Goal: Task Accomplishment & Management: Manage account settings

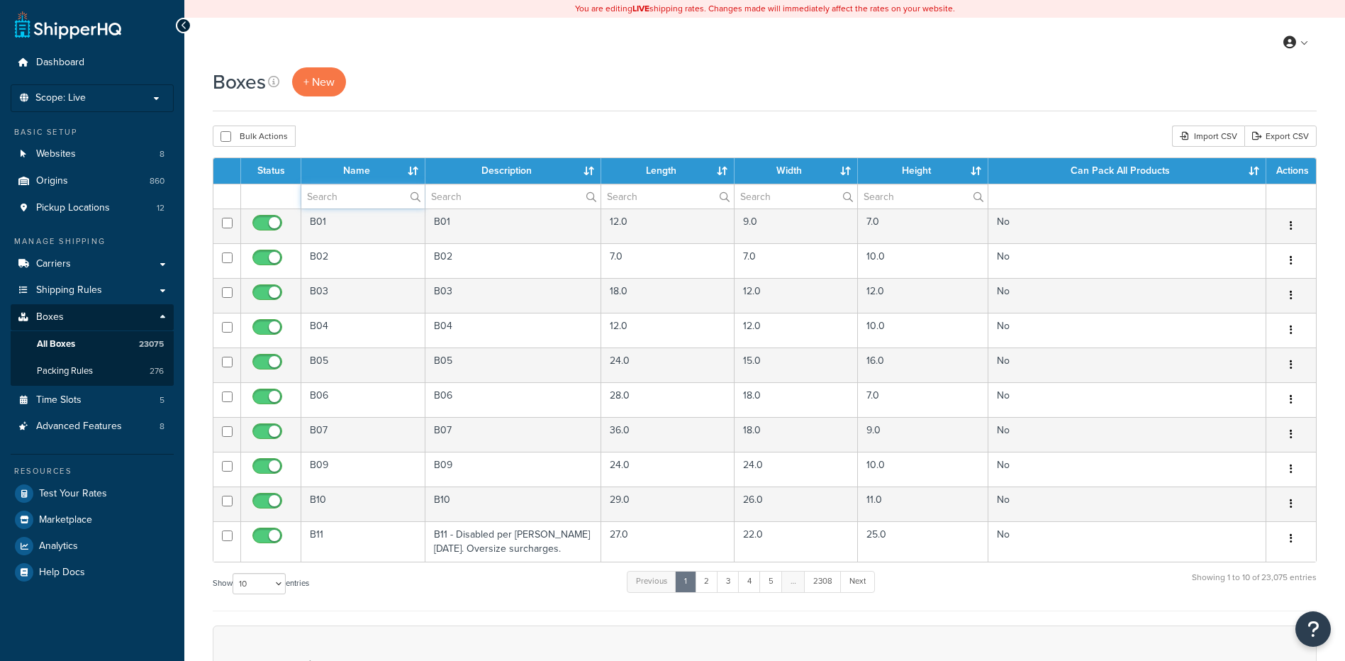
click at [329, 203] on input "text" at bounding box center [362, 196] width 123 height 24
paste input "38B829"
click at [446, 150] on div "Boxes + New Bulk Actions Duplicate Delete Import CSV Export CSV Contact Us Send…" at bounding box center [764, 486] width 1161 height 838
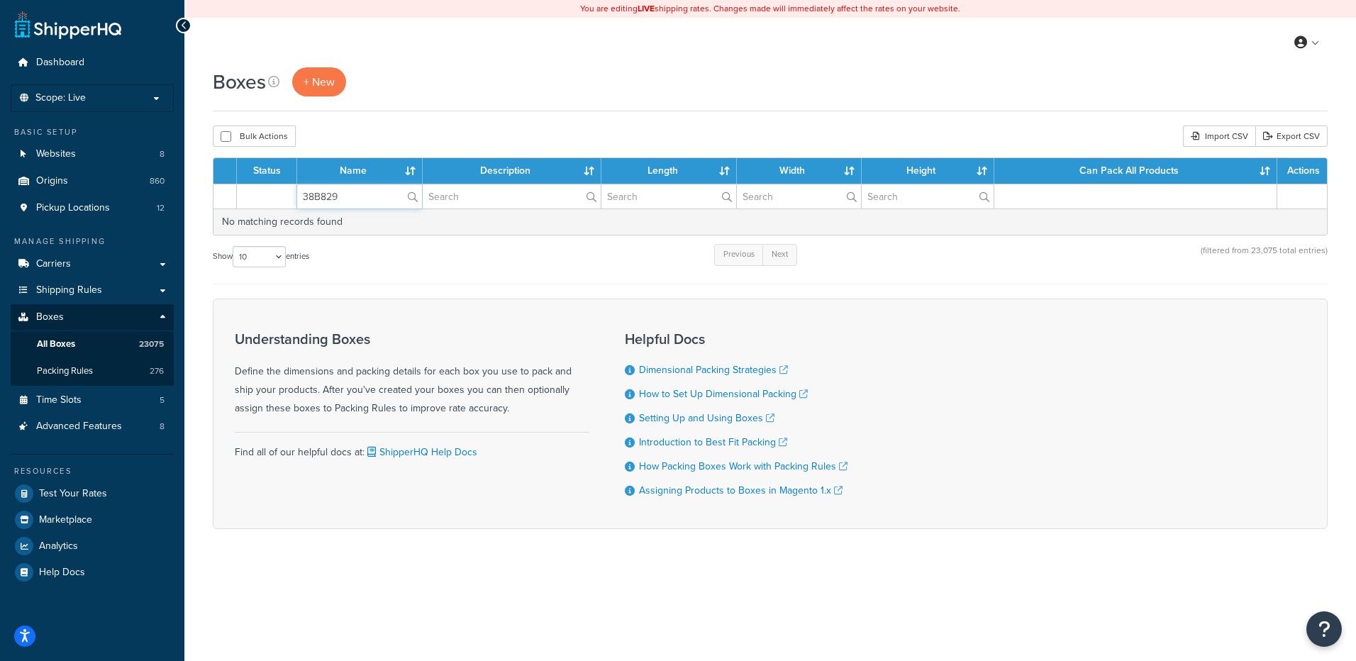
drag, startPoint x: 375, startPoint y: 199, endPoint x: 284, endPoint y: 189, distance: 92.0
click at [284, 189] on tr "38B829" at bounding box center [769, 196] width 1113 height 25
paste input "21BEP3"
type input "21BEP3"
click at [338, 180] on th "Name" at bounding box center [359, 171] width 125 height 26
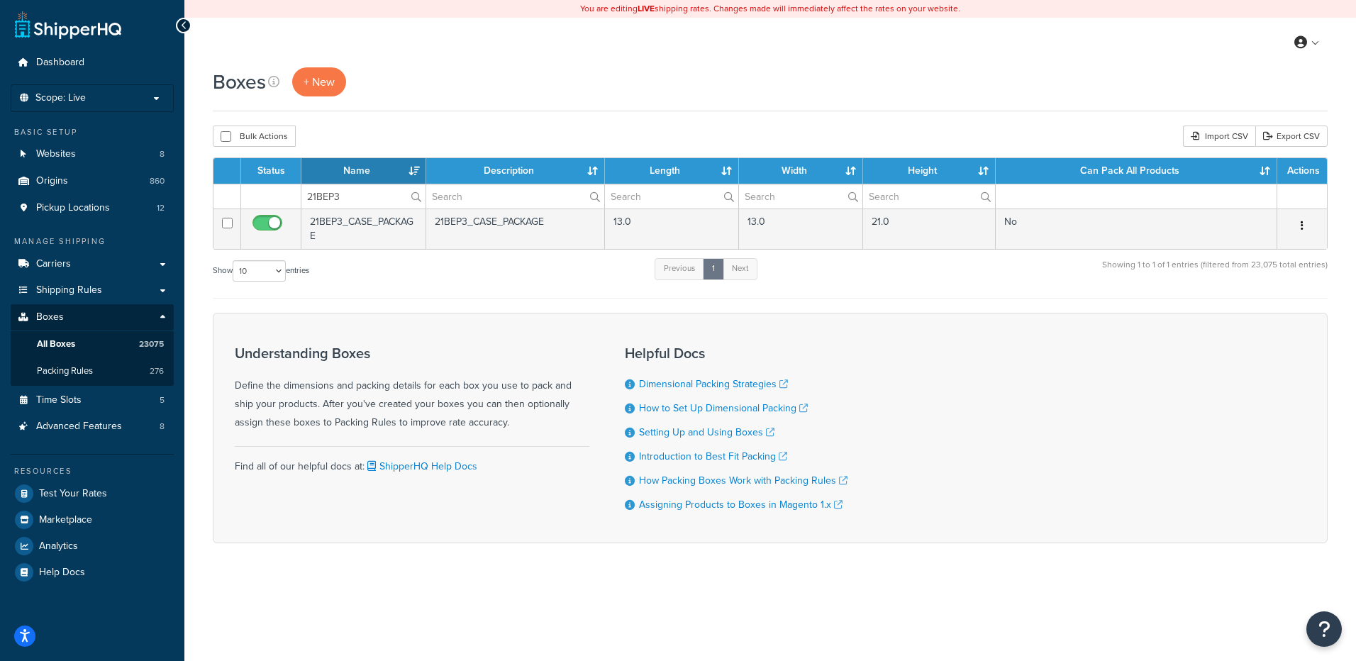
click at [1194, 193] on td at bounding box center [1135, 196] width 281 height 25
click at [1194, 184] on th "Can Pack All Products" at bounding box center [1135, 171] width 281 height 26
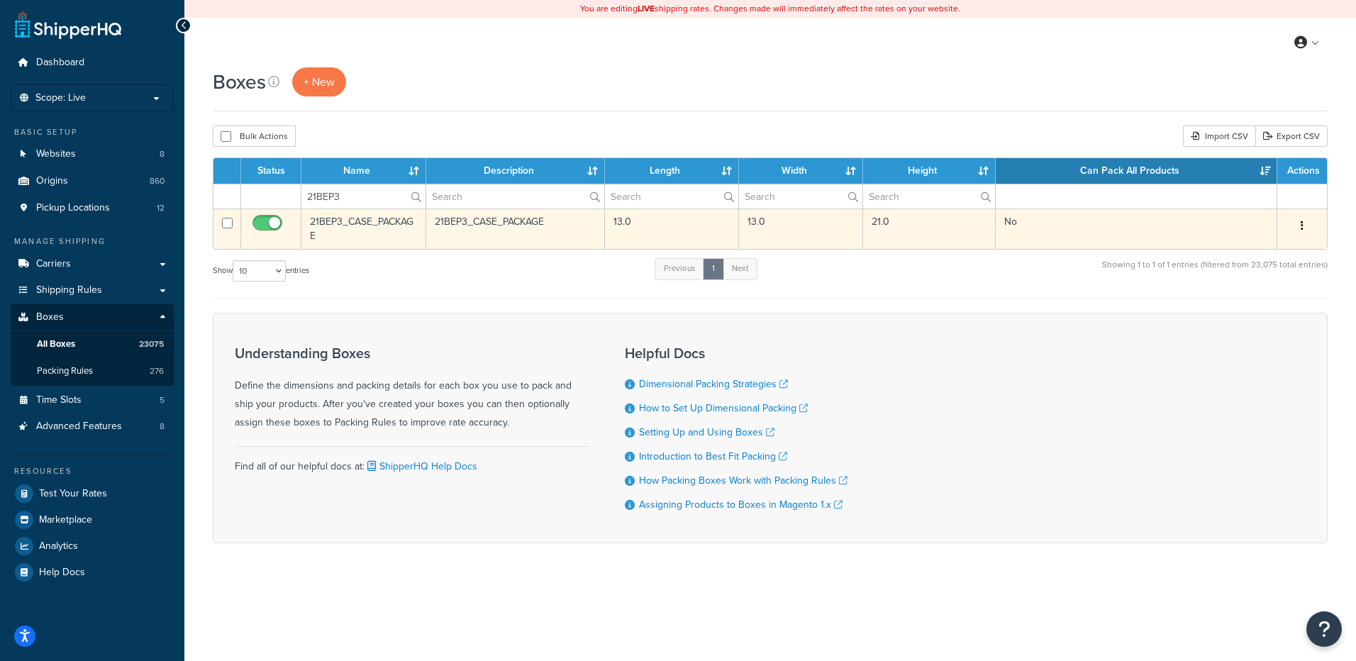
click at [1303, 225] on button "button" at bounding box center [1302, 226] width 20 height 23
click at [1241, 305] on link "Delete" at bounding box center [1255, 310] width 112 height 29
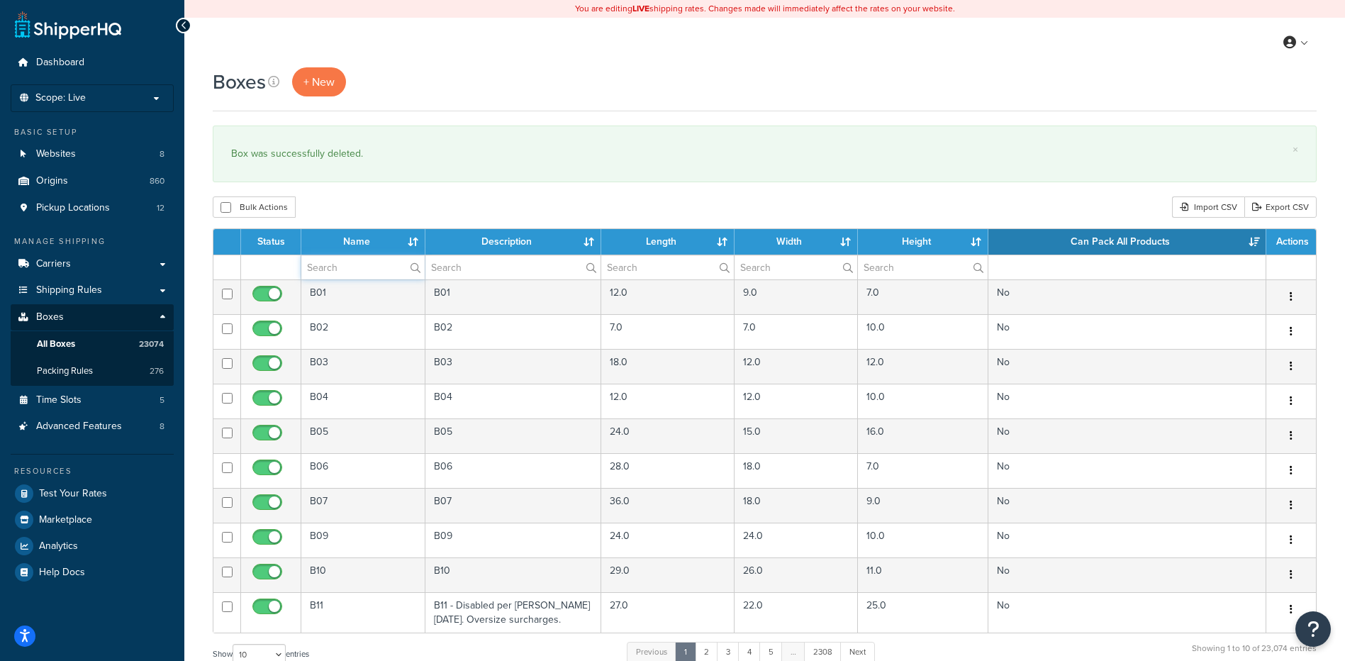
click at [301, 269] on input "text" at bounding box center [362, 267] width 123 height 24
paste input "57BPB7"
type input "57BPB7"
click at [408, 207] on div "Bulk Actions Duplicate Delete Import CSV Export CSV" at bounding box center [765, 206] width 1104 height 21
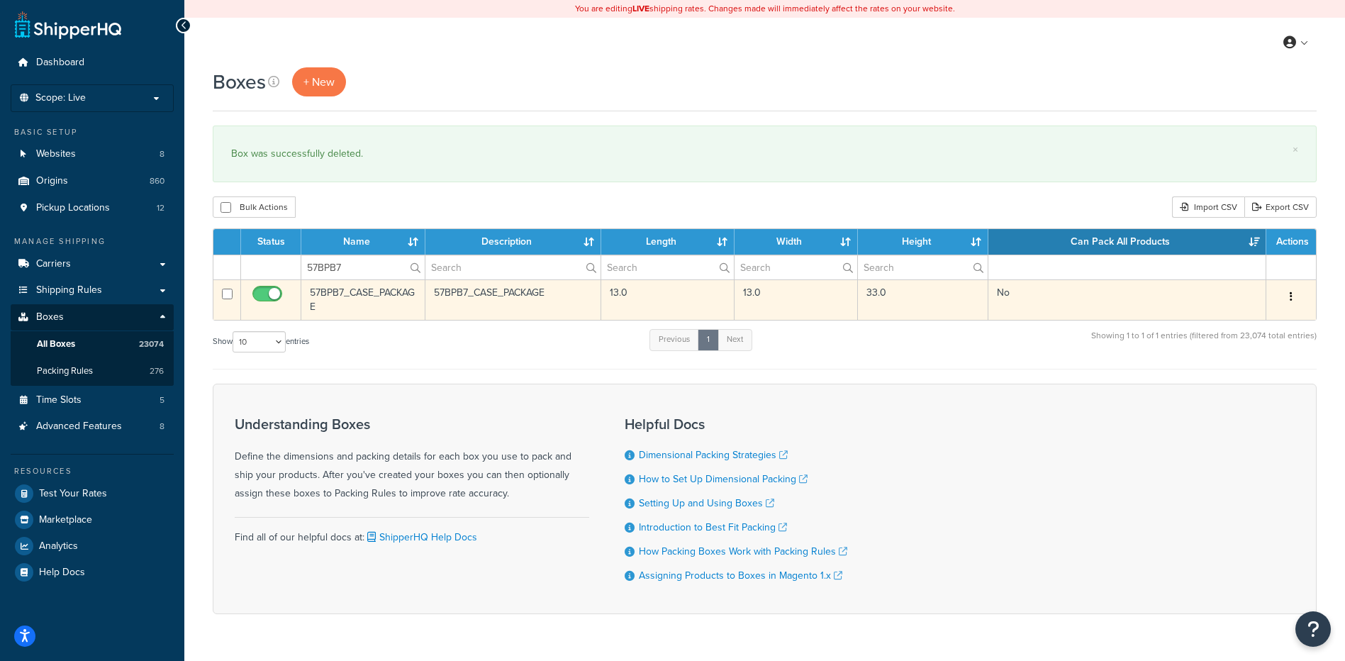
click at [1294, 294] on button "button" at bounding box center [1291, 297] width 20 height 23
click at [1221, 384] on link "Delete" at bounding box center [1244, 381] width 112 height 29
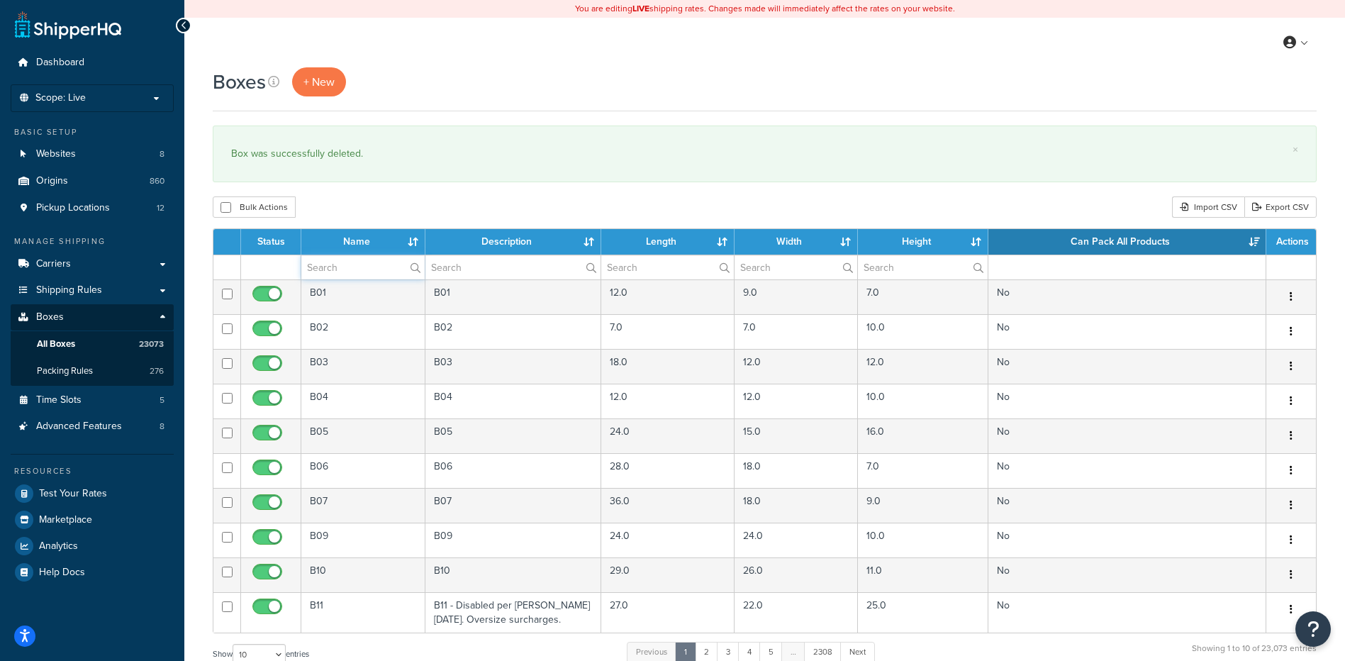
click at [359, 270] on input "text" at bounding box center [362, 267] width 123 height 24
paste input "30WAL9"
type input "30WAL9"
click at [412, 213] on div "Bulk Actions Duplicate Delete Import CSV Export CSV" at bounding box center [765, 206] width 1104 height 21
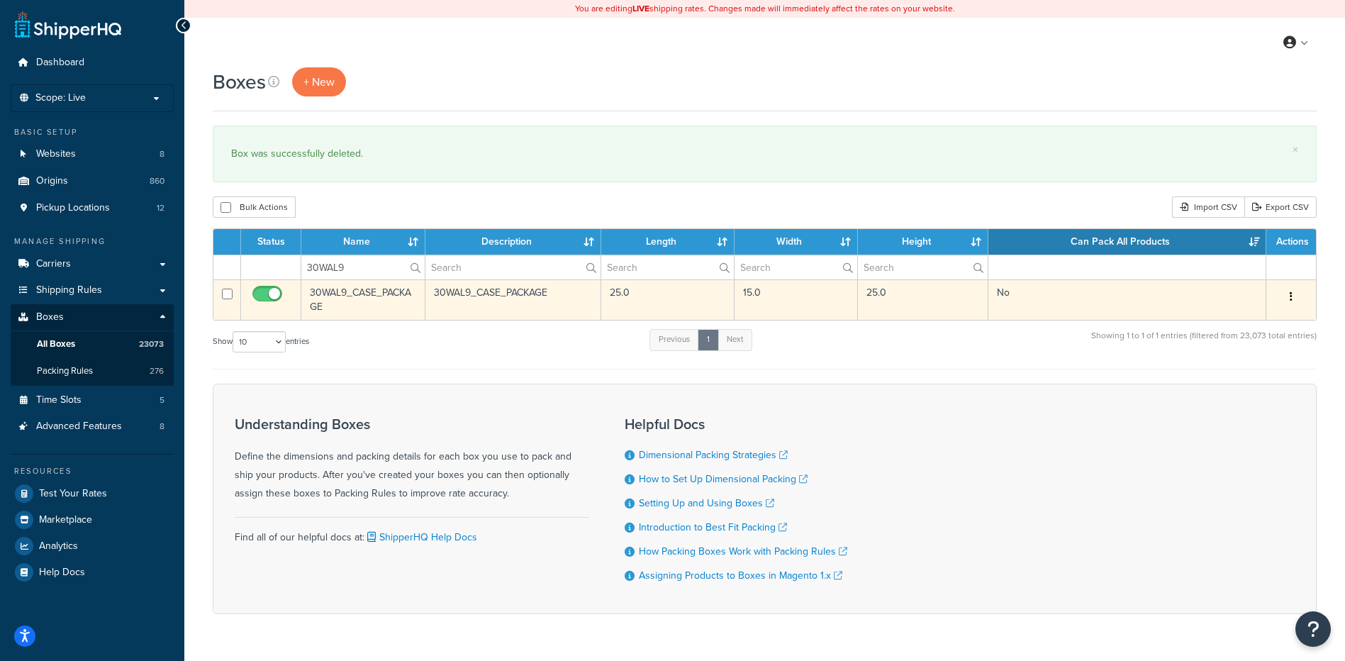
click at [1290, 298] on icon "button" at bounding box center [1291, 296] width 3 height 10
click at [1239, 380] on link "Delete" at bounding box center [1244, 381] width 112 height 29
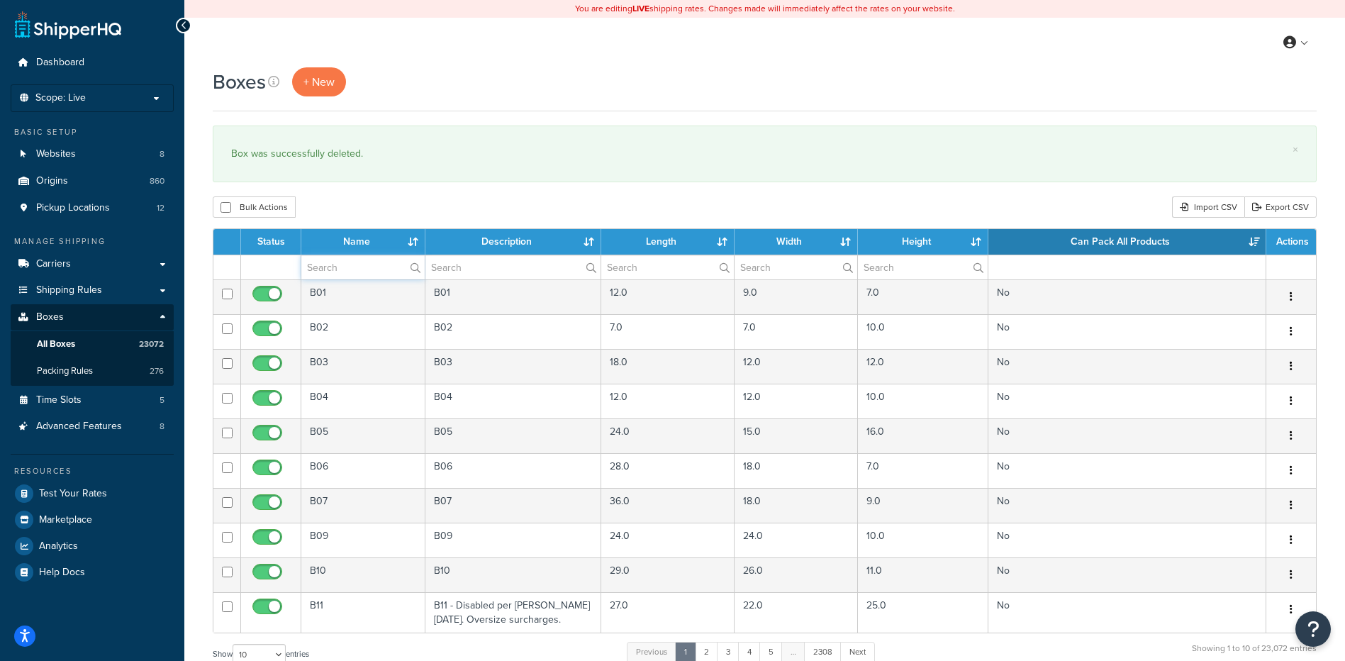
paste input "30WAM0"
type input "30WAM0"
click at [413, 205] on div "Bulk Actions Duplicate [GEOGRAPHIC_DATA] Import CSV Export CSV" at bounding box center [765, 206] width 1104 height 21
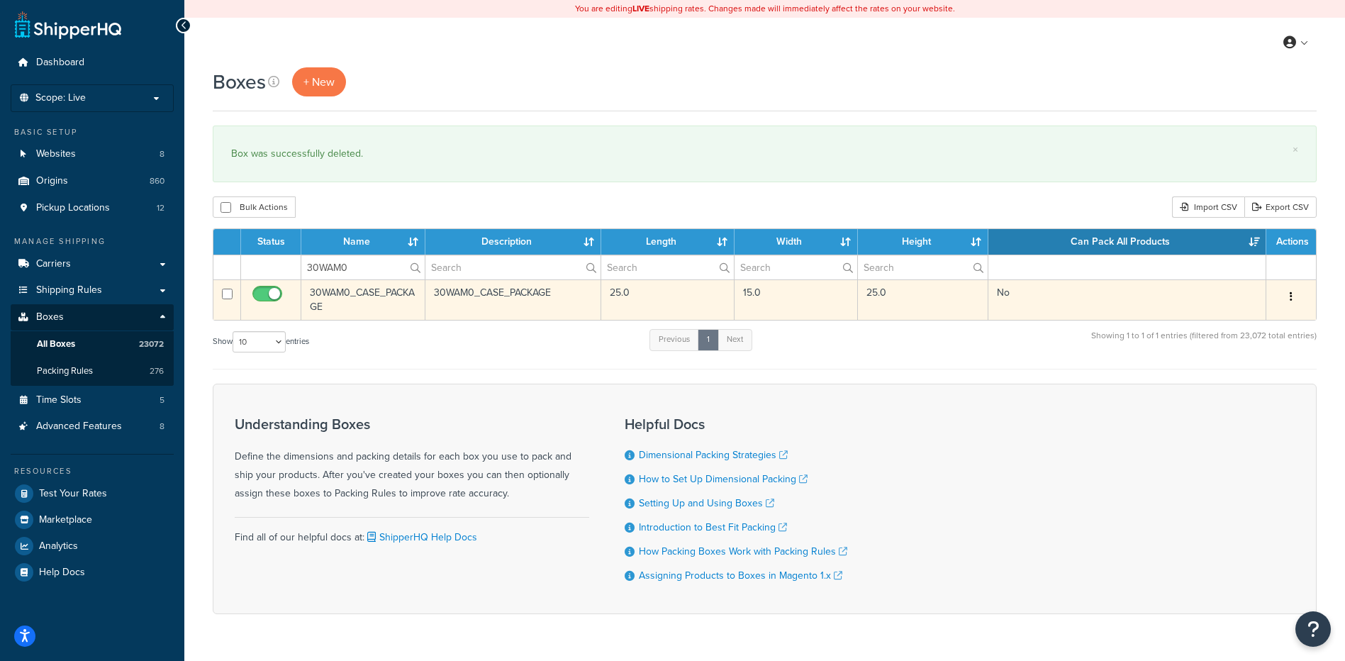
click at [1289, 295] on button "button" at bounding box center [1291, 297] width 20 height 23
click at [1222, 373] on link "Delete" at bounding box center [1244, 381] width 112 height 29
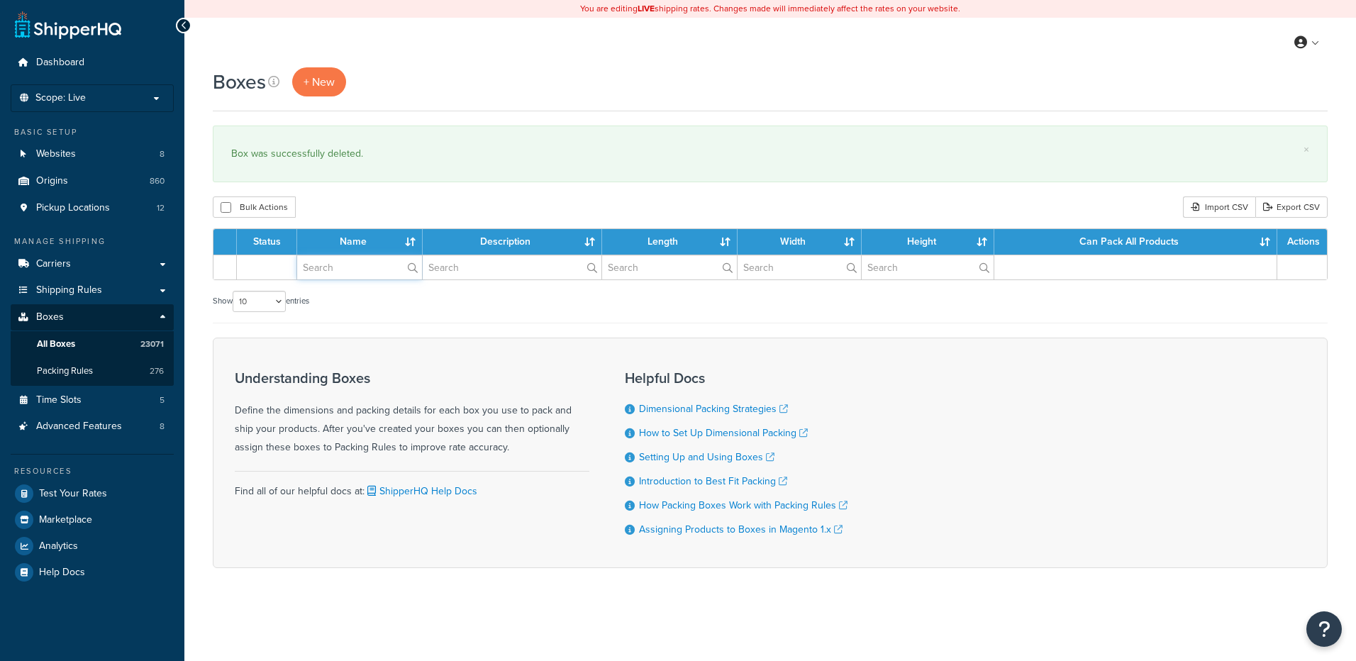
click at [364, 272] on input "text" at bounding box center [359, 267] width 125 height 24
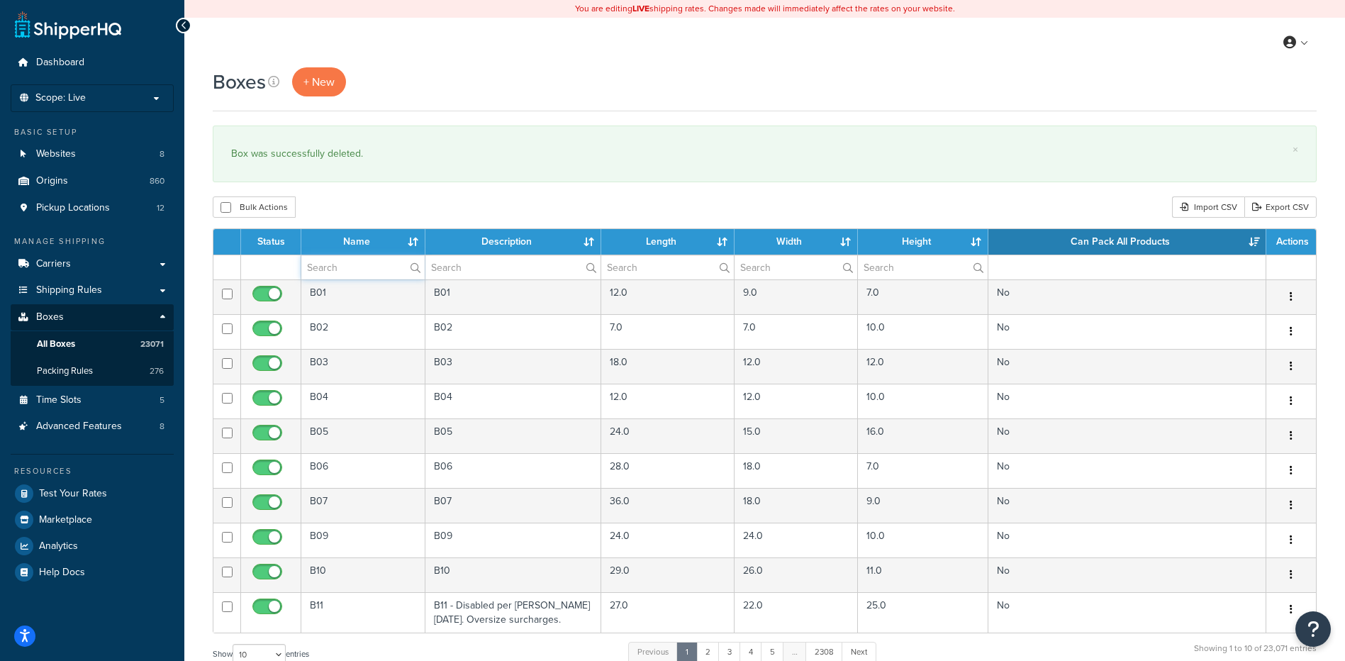
paste input "21B51M"
type input "21B51M"
click at [392, 233] on th "Name" at bounding box center [363, 242] width 124 height 26
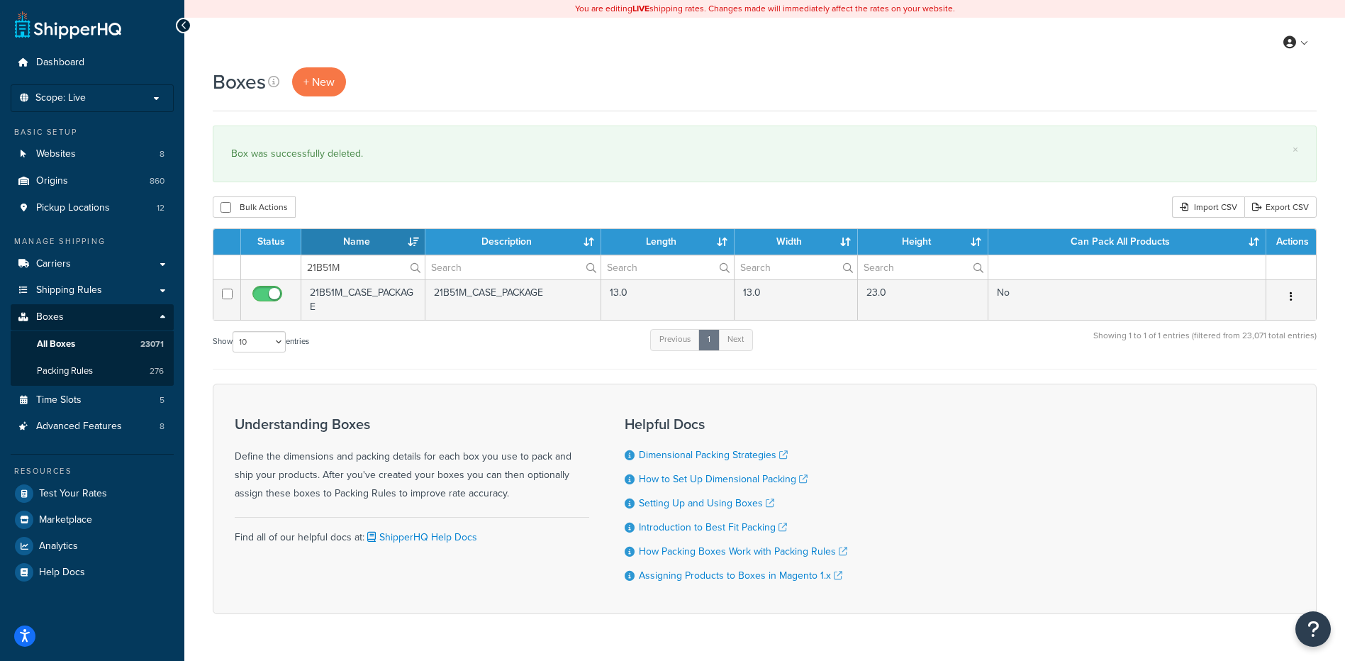
click at [1107, 248] on th "Can Pack All Products" at bounding box center [1127, 242] width 278 height 26
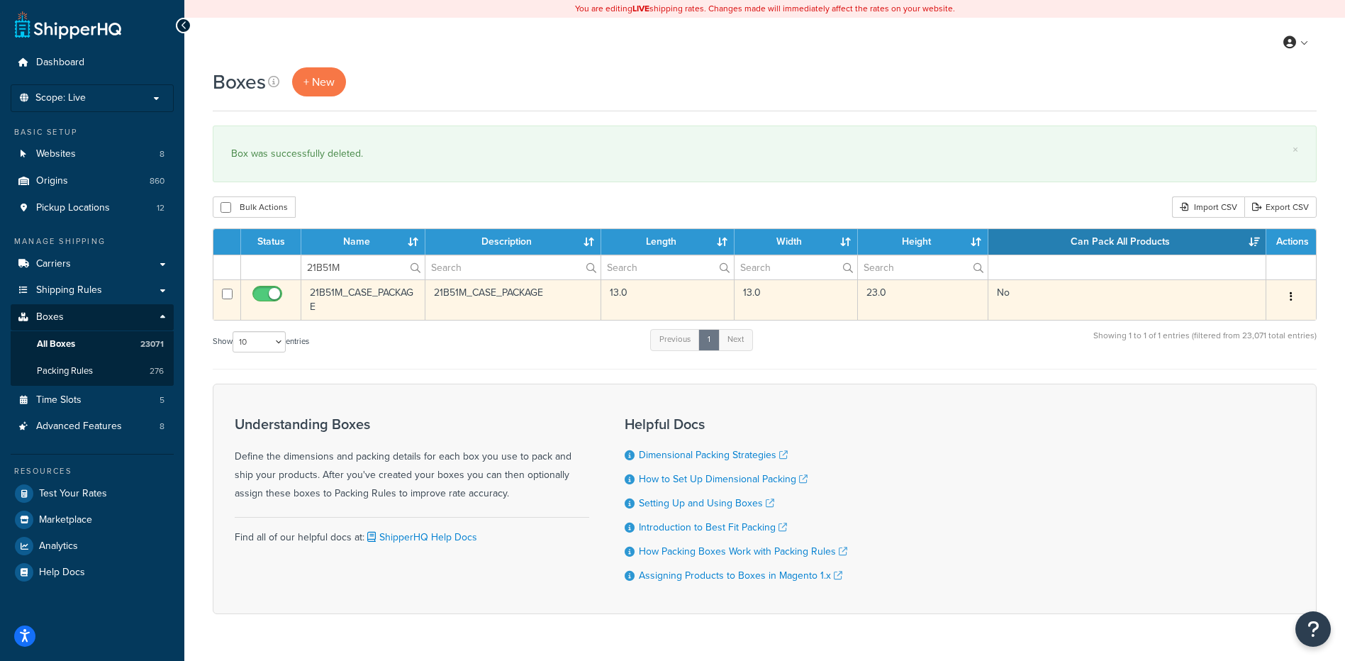
click at [1294, 298] on button "button" at bounding box center [1291, 297] width 20 height 23
click at [1251, 378] on link "Delete" at bounding box center [1244, 381] width 112 height 29
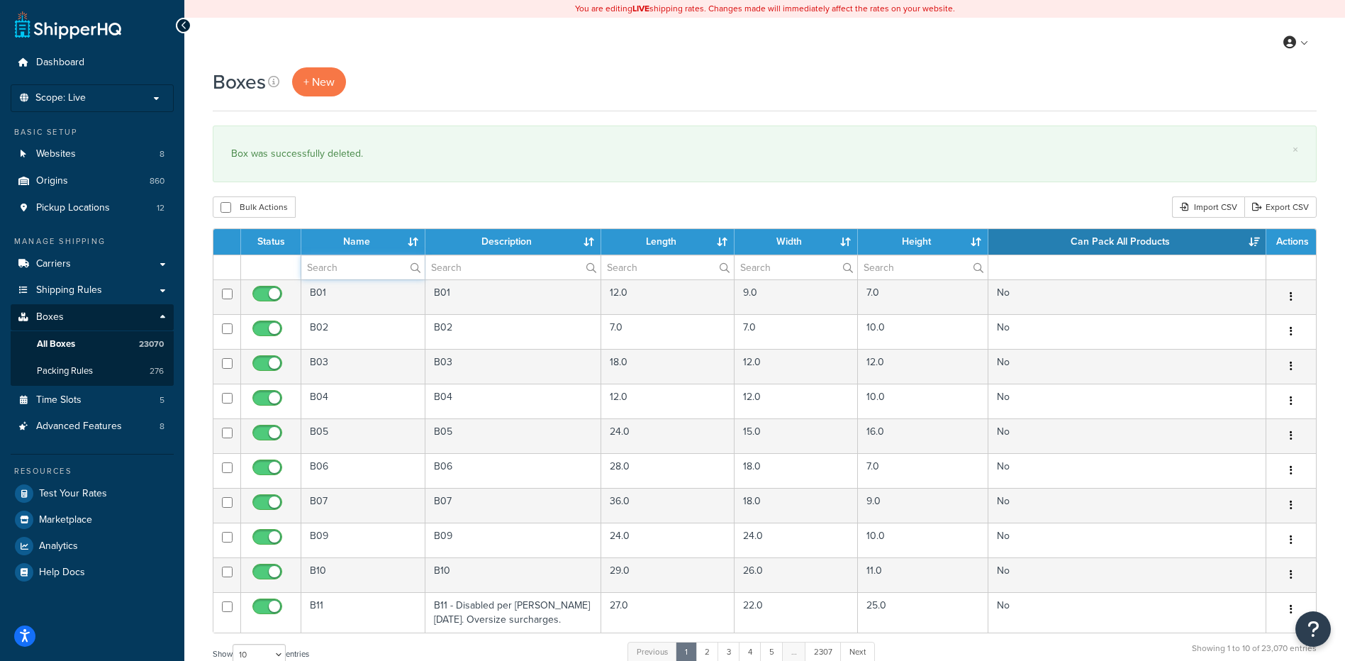
click at [343, 270] on input "text" at bounding box center [362, 267] width 123 height 24
paste input "26BA37"
type input "26BA37"
click at [403, 203] on div "Bulk Actions Duplicate [GEOGRAPHIC_DATA] Import CSV Export CSV" at bounding box center [765, 206] width 1104 height 21
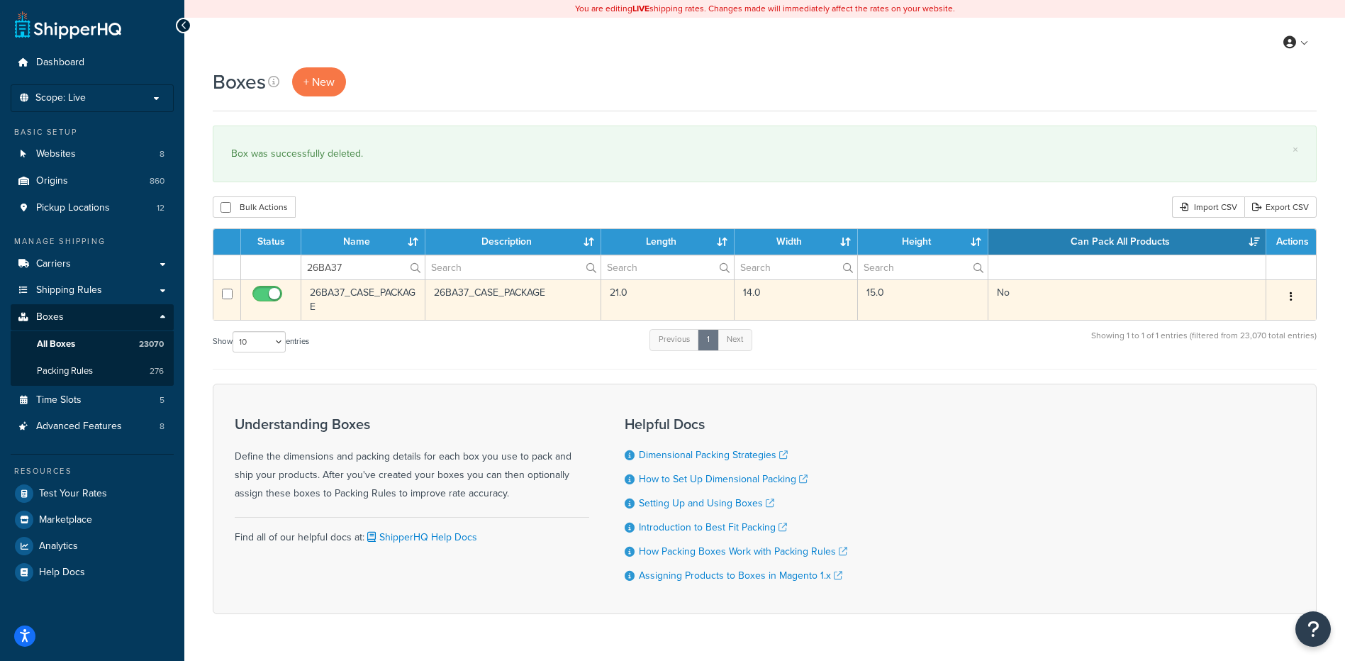
click at [1295, 295] on button "button" at bounding box center [1291, 297] width 20 height 23
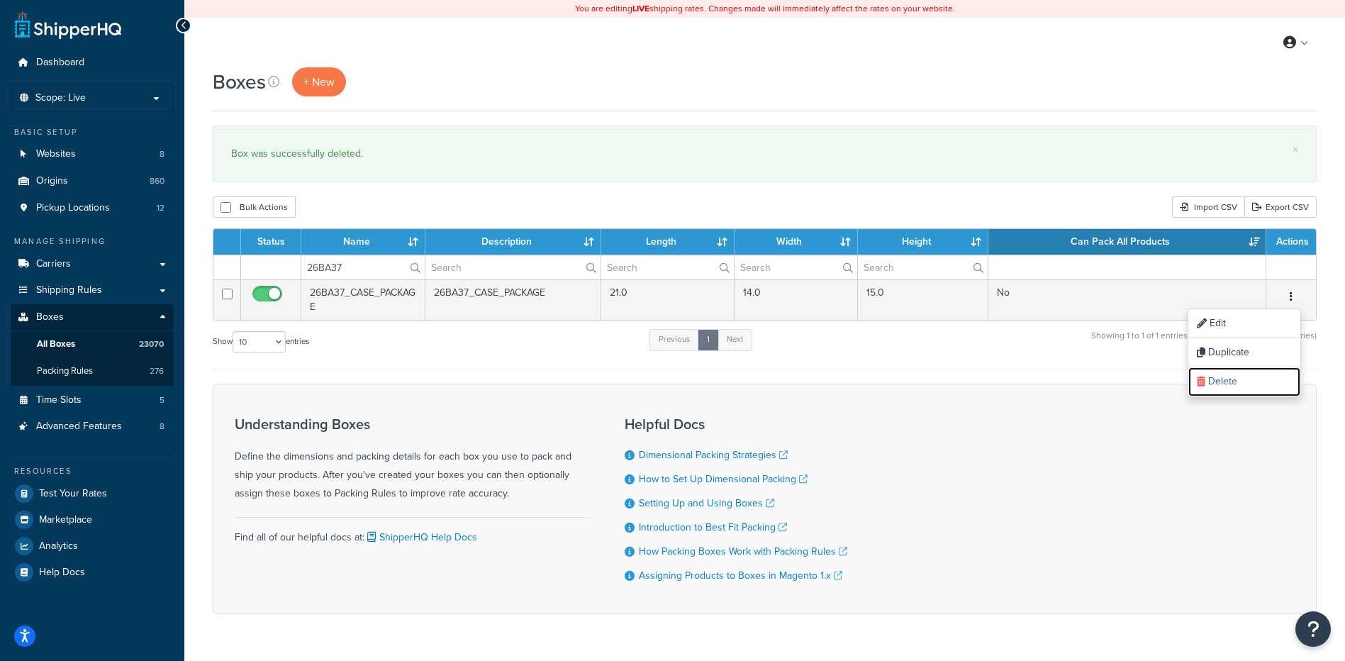
click at [1260, 386] on link "Delete" at bounding box center [1244, 381] width 112 height 29
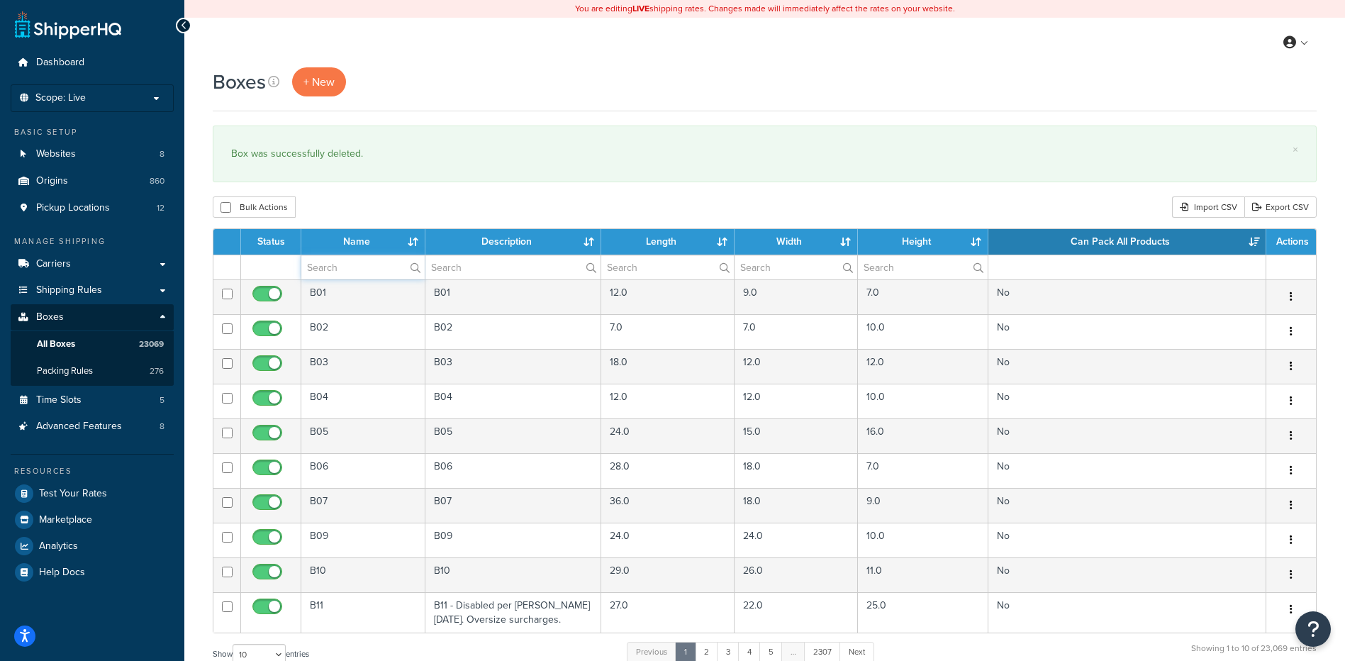
paste input "68BSB7"
type input "68BSB7"
click at [386, 210] on div "Bulk Actions Duplicate [GEOGRAPHIC_DATA] Import CSV Export CSV" at bounding box center [765, 206] width 1104 height 21
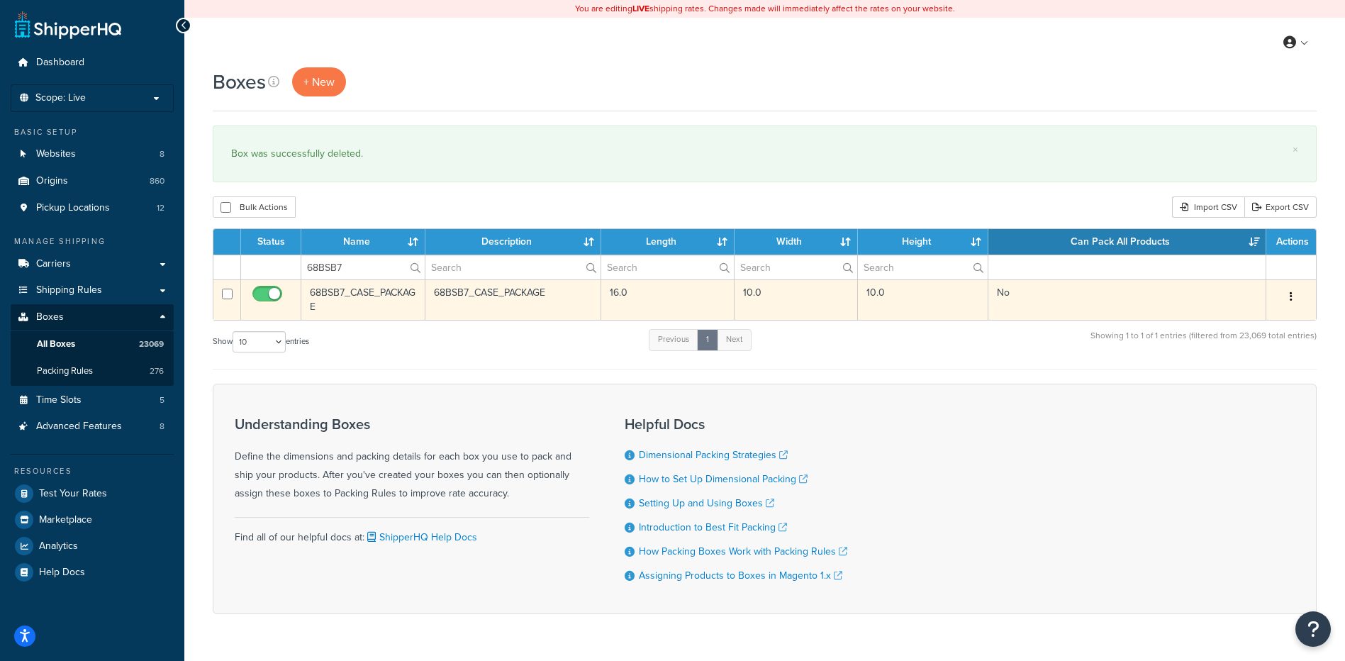
click at [1291, 299] on icon "button" at bounding box center [1291, 296] width 3 height 10
click at [1238, 375] on link "Delete" at bounding box center [1244, 381] width 112 height 29
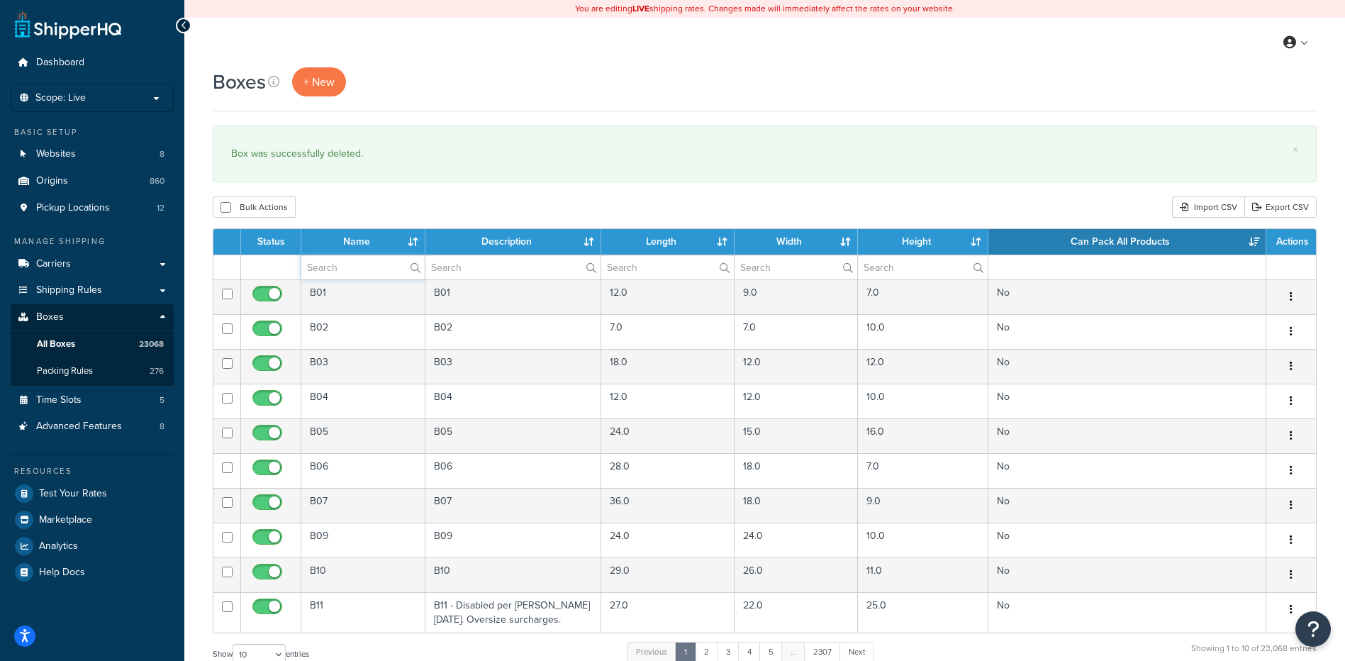
click at [337, 264] on input "text" at bounding box center [362, 267] width 123 height 24
paste input "26BSF5"
type input "26BSF5"
click at [369, 215] on div "Bulk Actions Duplicate [GEOGRAPHIC_DATA] Import CSV Export CSV" at bounding box center [765, 206] width 1104 height 21
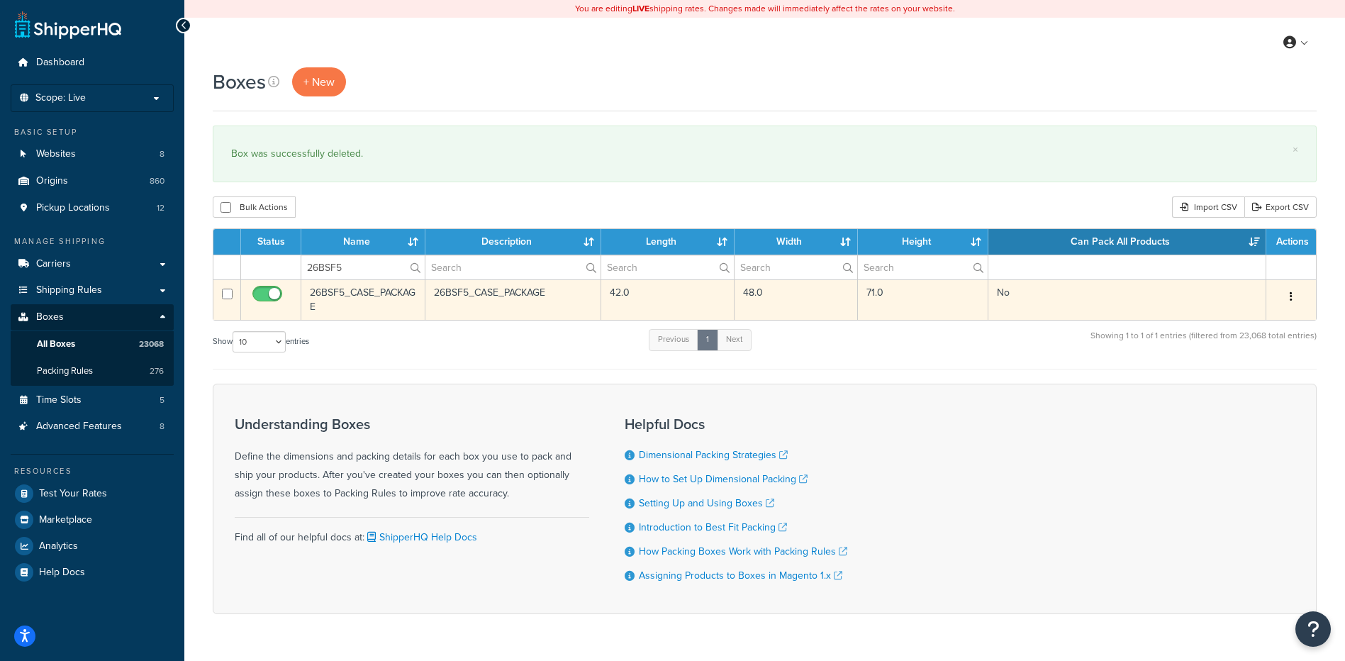
click at [1293, 301] on button "button" at bounding box center [1291, 297] width 20 height 23
click at [1266, 388] on link "Delete" at bounding box center [1244, 381] width 112 height 29
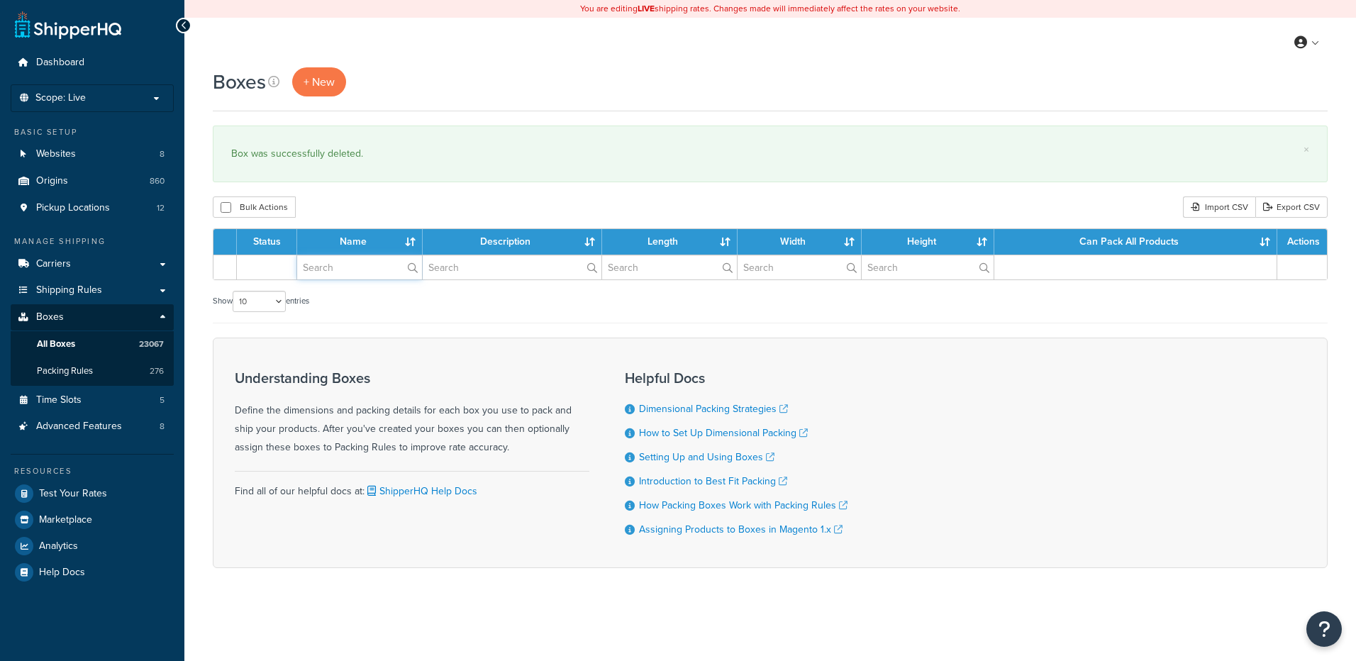
click at [307, 274] on input "text" at bounding box center [359, 267] width 125 height 24
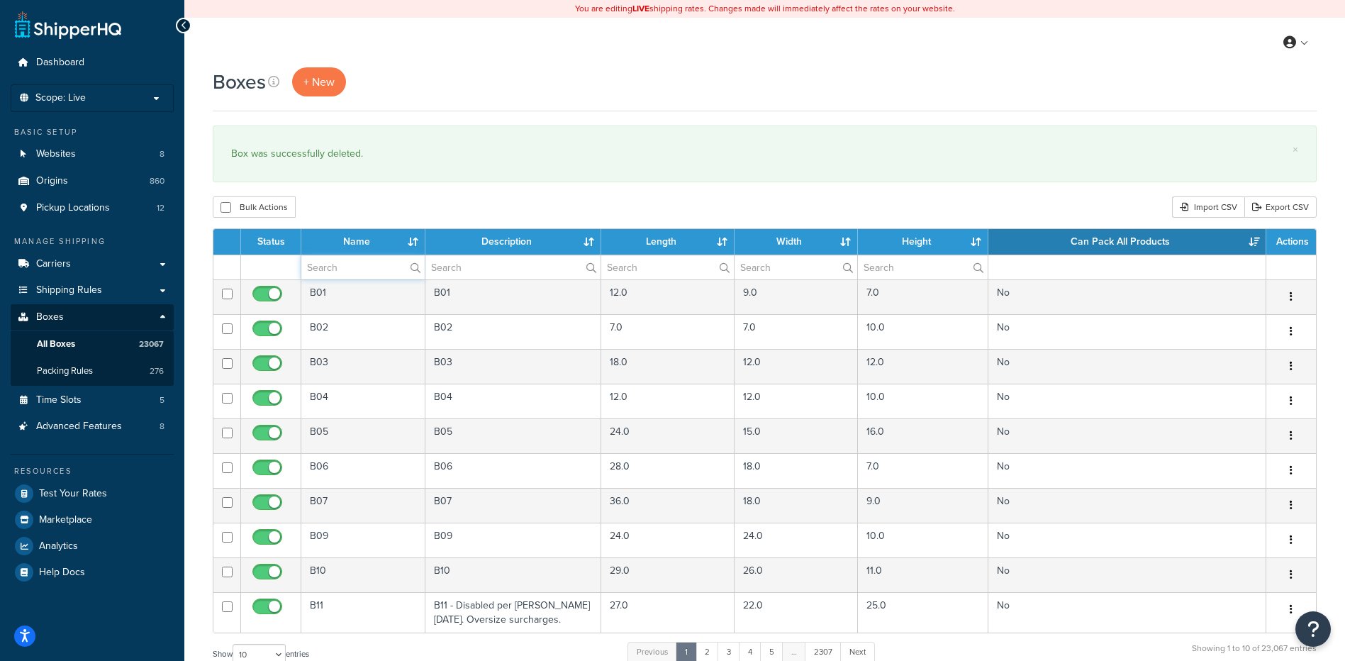
paste input "26BT21"
type input "26BT21"
click at [788, 199] on div "Bulk Actions Duplicate [GEOGRAPHIC_DATA] Import CSV Export CSV" at bounding box center [765, 206] width 1104 height 21
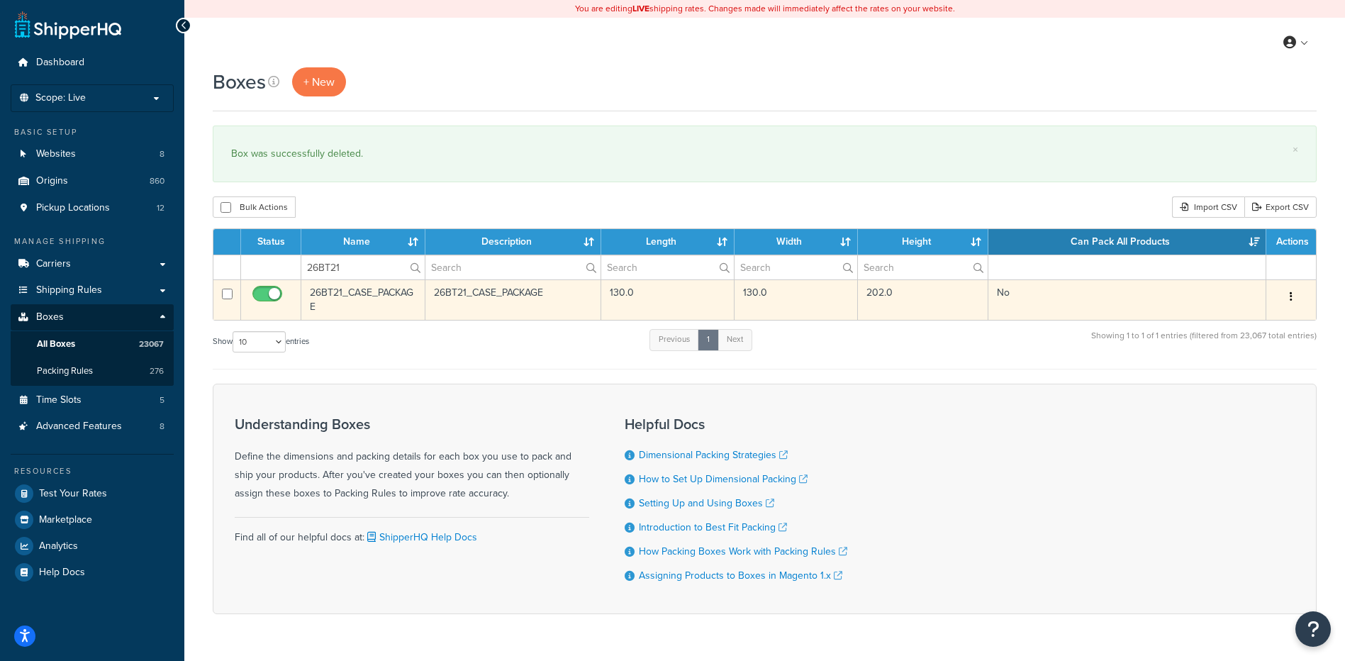
click at [1297, 296] on button "button" at bounding box center [1291, 297] width 20 height 23
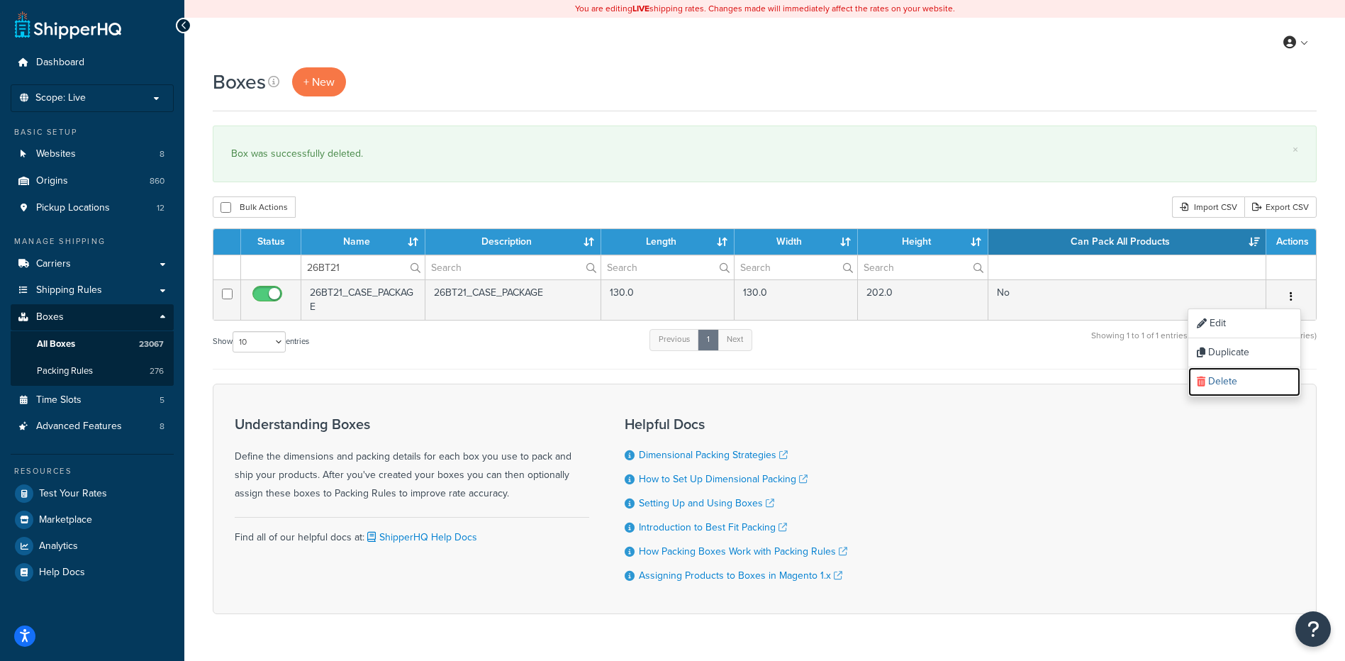
drag, startPoint x: 1204, startPoint y: 384, endPoint x: 752, endPoint y: 41, distance: 567.2
click at [1204, 384] on icon at bounding box center [1201, 381] width 9 height 10
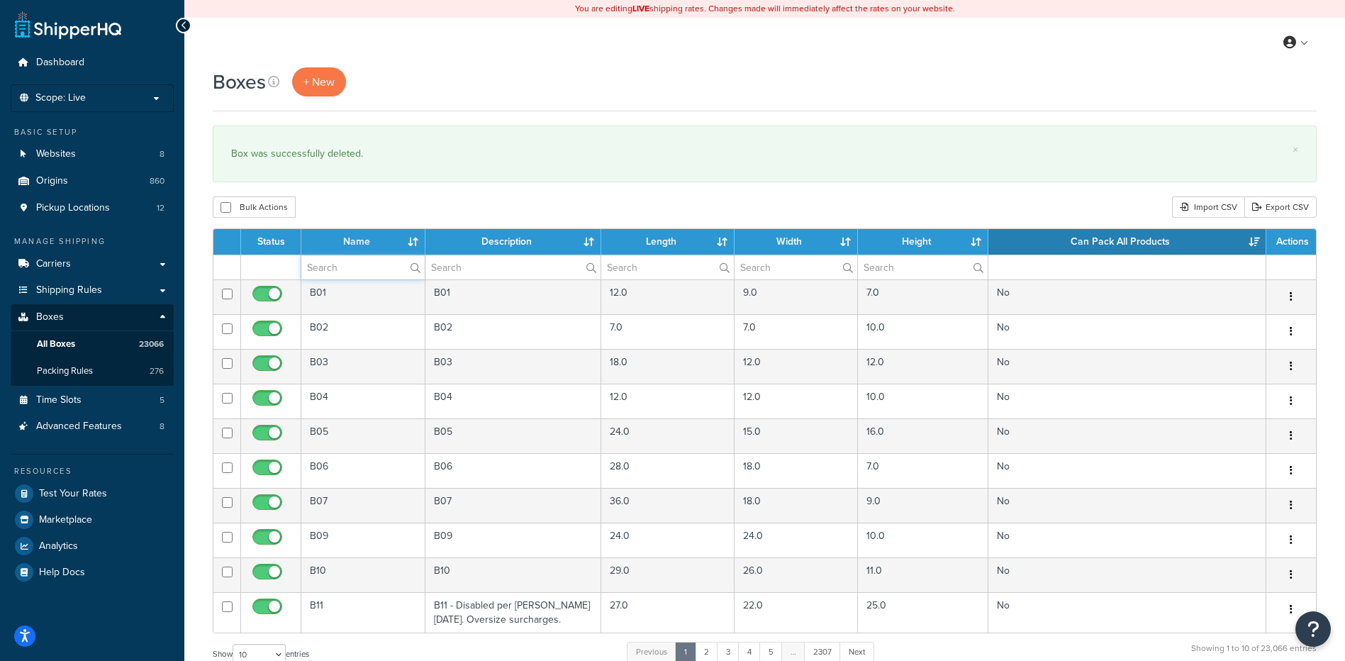
click at [374, 270] on input "text" at bounding box center [362, 267] width 123 height 24
paste input "67WDU7"
type input "67WDU7"
click at [430, 216] on div "Bulk Actions Duplicate Delete Import CSV Export CSV" at bounding box center [765, 206] width 1104 height 21
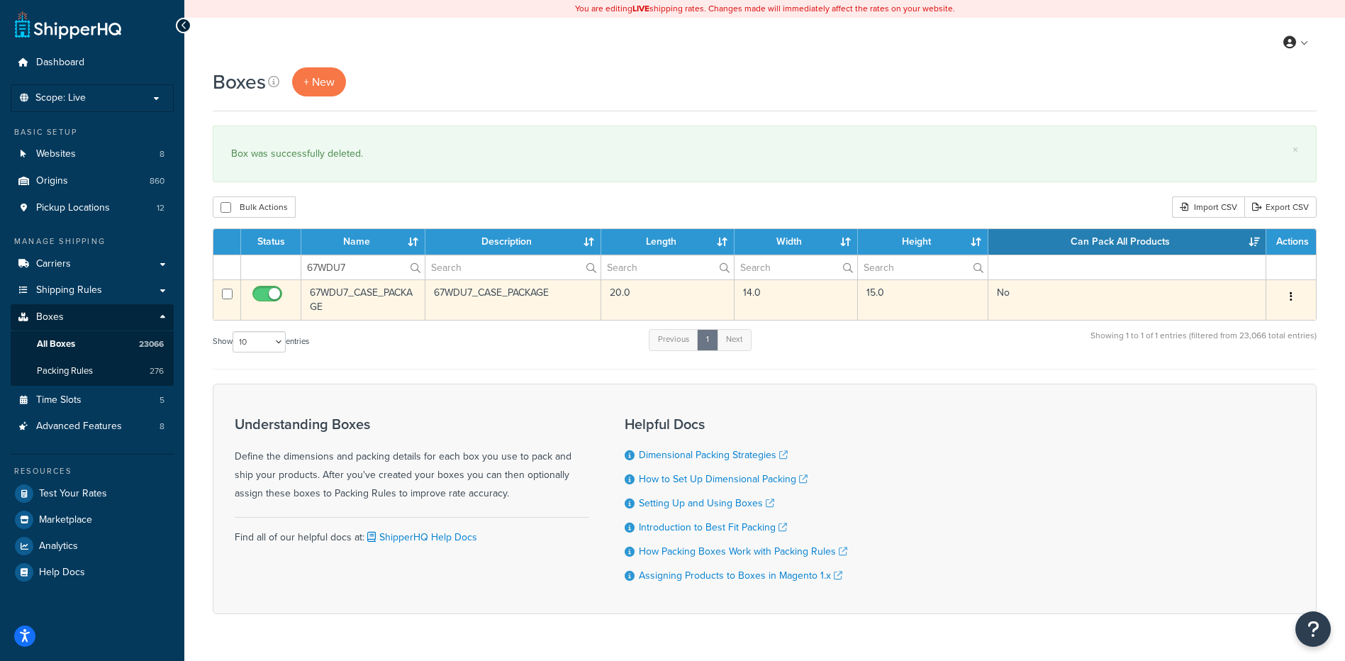
drag, startPoint x: 1289, startPoint y: 298, endPoint x: 1261, endPoint y: 328, distance: 40.6
click at [1289, 298] on button "button" at bounding box center [1291, 297] width 20 height 23
click at [1220, 391] on link "Delete" at bounding box center [1244, 381] width 112 height 29
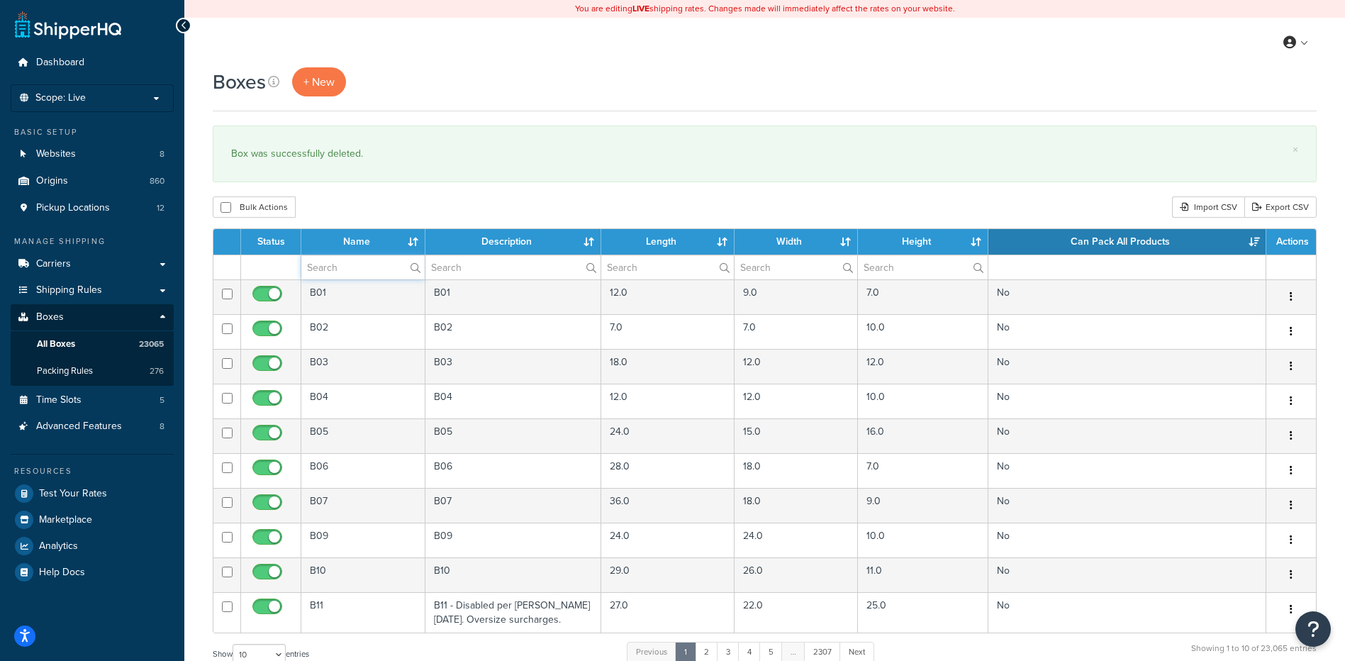
paste input "81WAM3"
type input "81WAM3"
click at [430, 189] on div "Boxes + New × Box was successfully deleted. Bulk Actions Duplicate [GEOGRAPHIC_…" at bounding box center [764, 521] width 1161 height 909
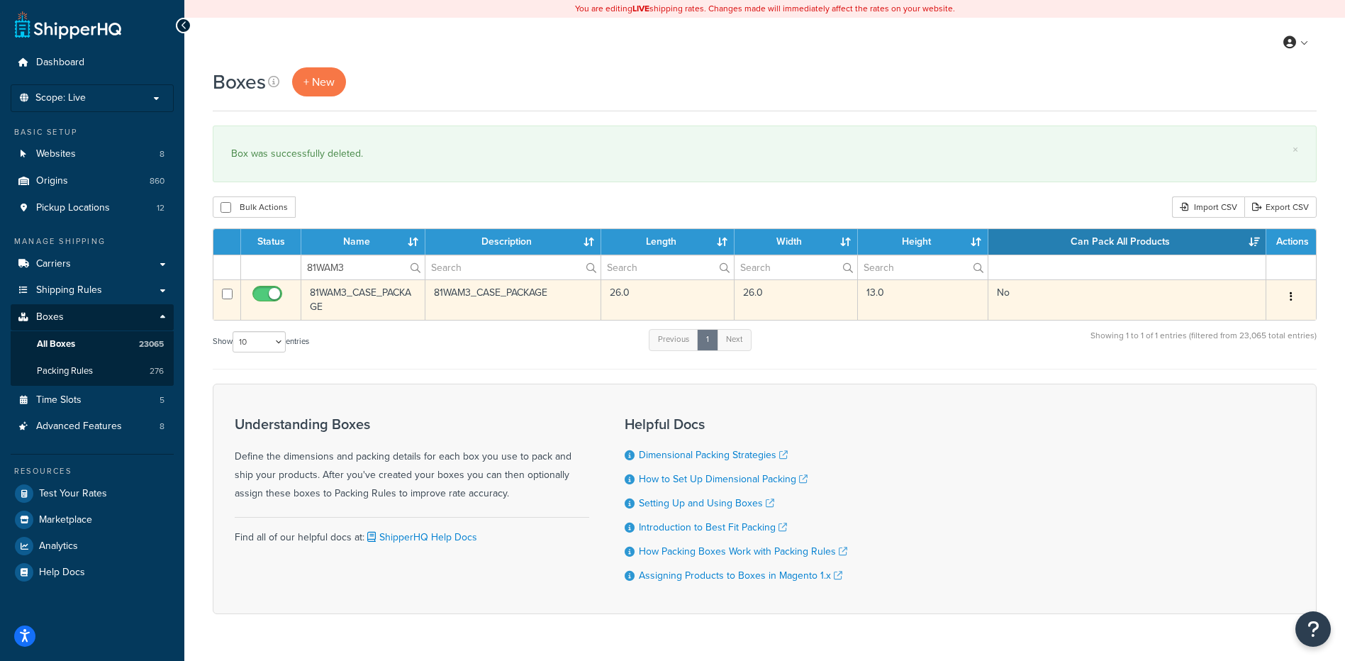
click at [1288, 303] on button "button" at bounding box center [1291, 297] width 20 height 23
click at [1219, 382] on link "Delete" at bounding box center [1244, 381] width 112 height 29
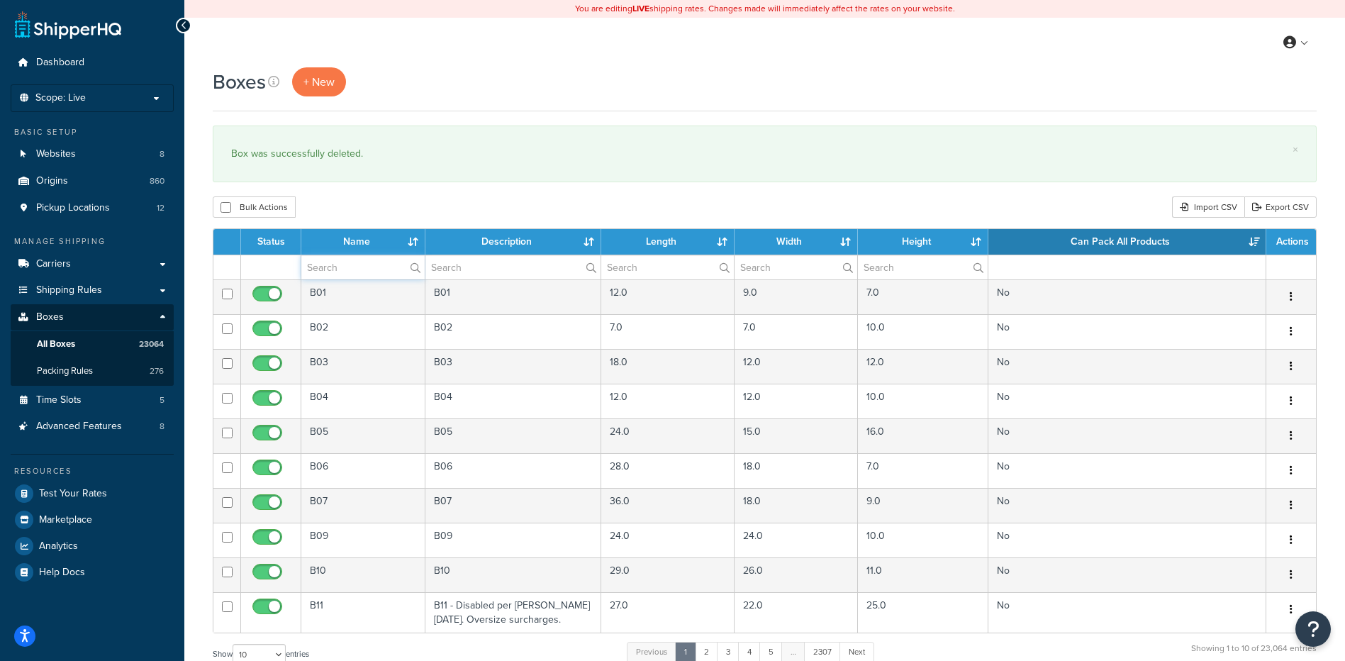
click at [358, 271] on input "text" at bounding box center [362, 267] width 123 height 24
paste input "26W13F"
type input "26W13F"
click at [395, 203] on div "Bulk Actions Duplicate [GEOGRAPHIC_DATA] Import CSV Export CSV" at bounding box center [765, 206] width 1104 height 21
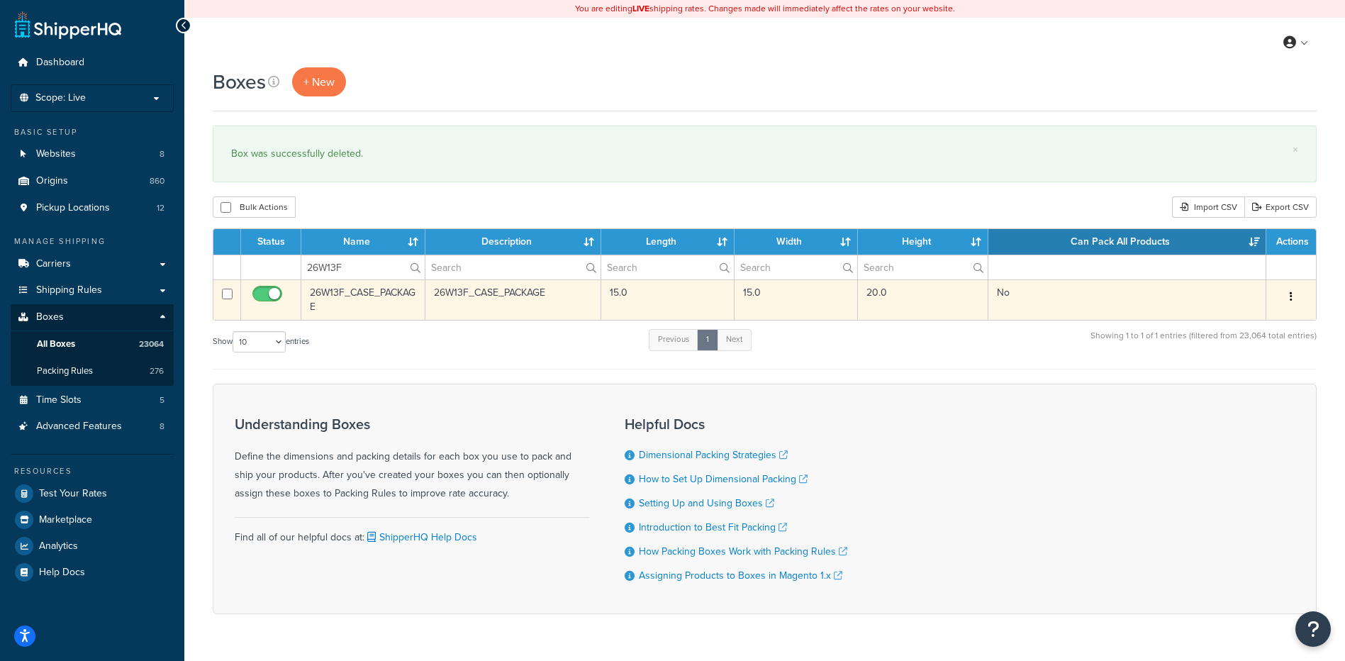
click at [1290, 301] on icon "button" at bounding box center [1291, 296] width 3 height 10
click at [1237, 388] on link "Delete" at bounding box center [1244, 381] width 112 height 29
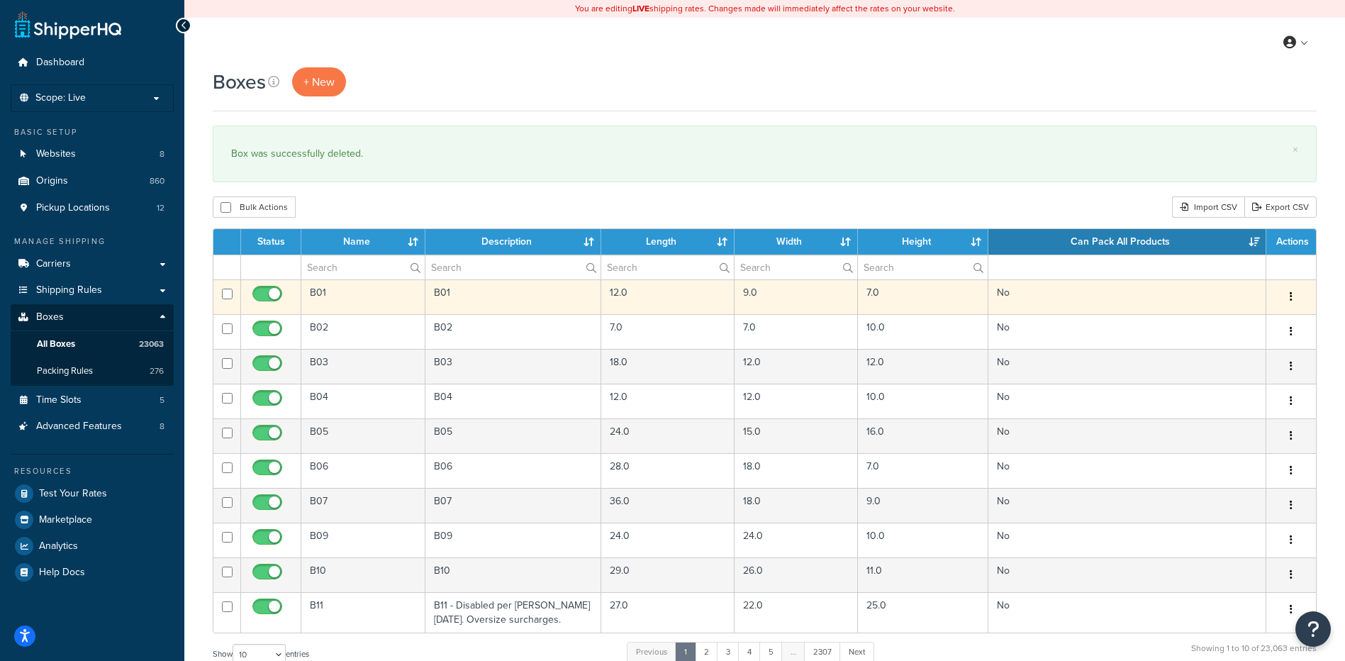
click at [371, 281] on td "B01" at bounding box center [363, 296] width 124 height 35
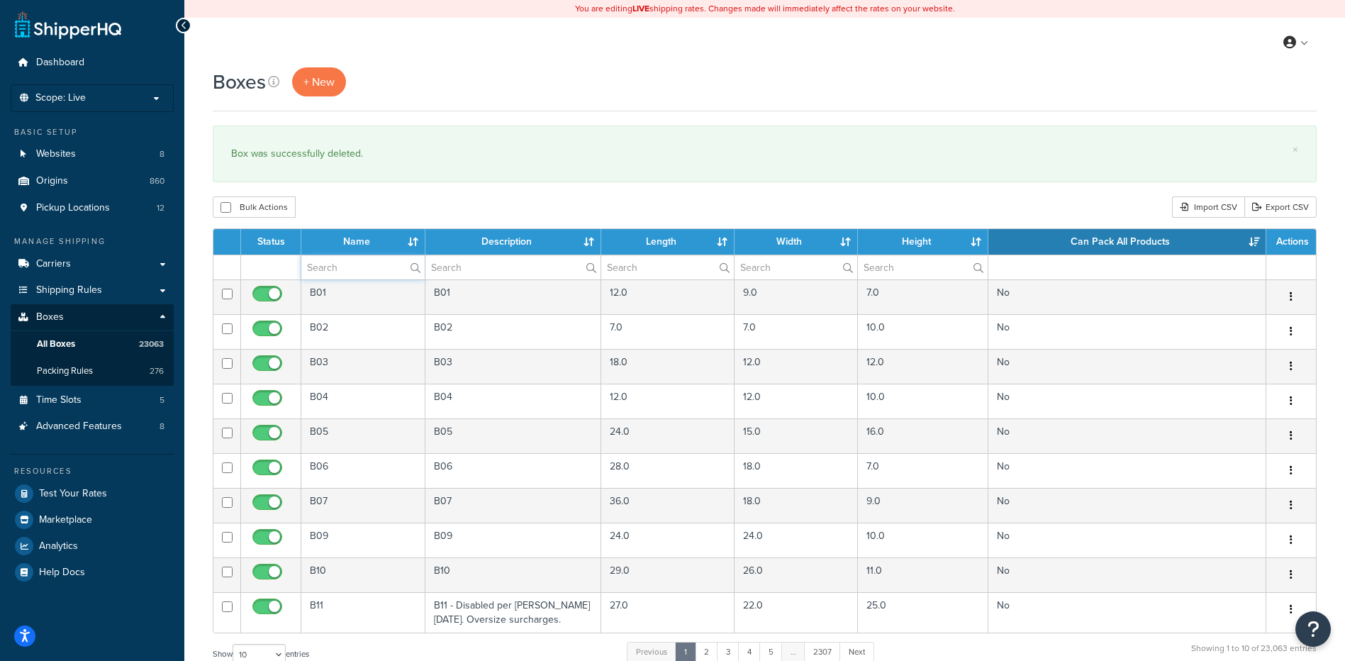
click at [375, 267] on input "text" at bounding box center [362, 267] width 123 height 24
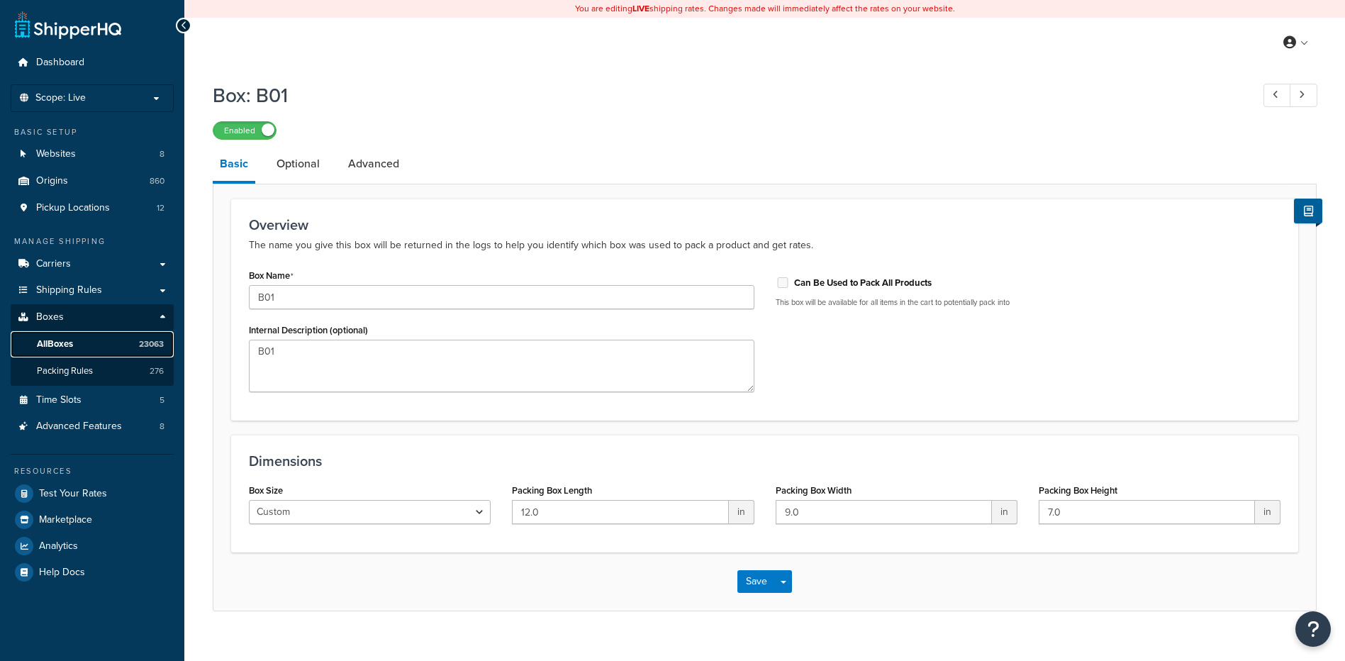
click at [69, 342] on span "All Boxes" at bounding box center [55, 344] width 36 height 12
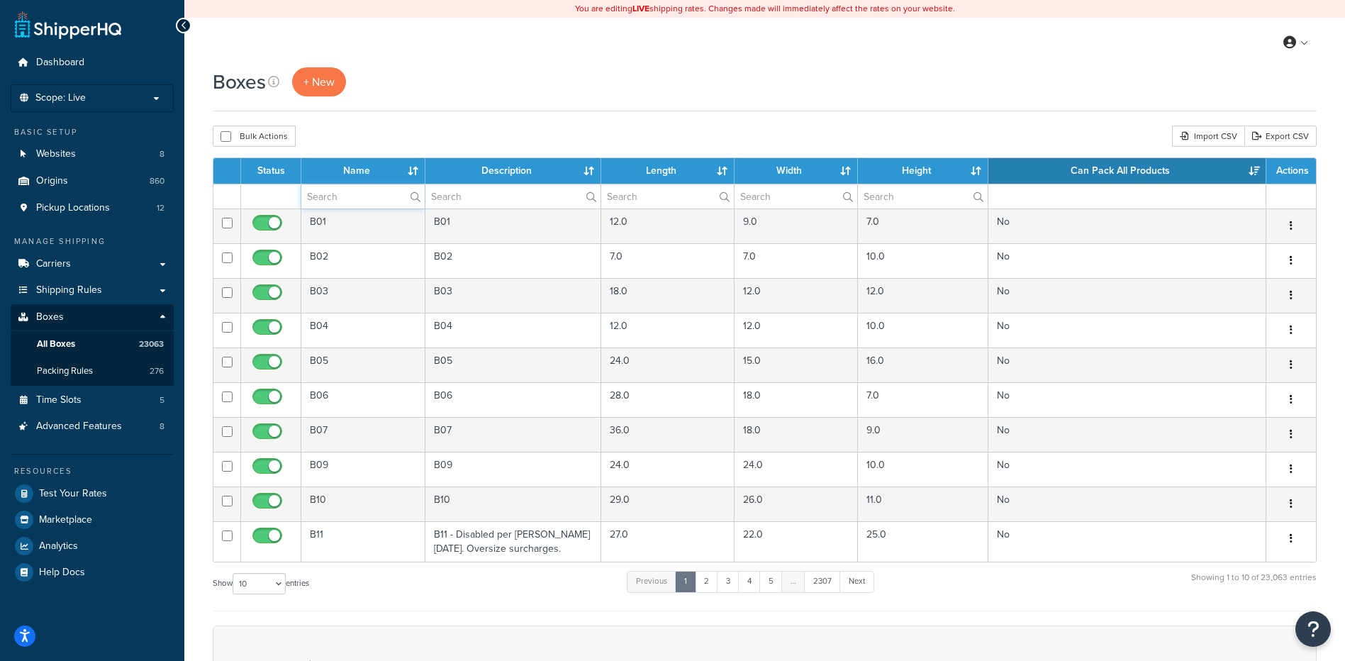
paste input "68BQFB"
type input "68BQFB"
click at [374, 130] on div "Bulk Actions Duplicate Delete Import CSV Export CSV" at bounding box center [765, 135] width 1104 height 21
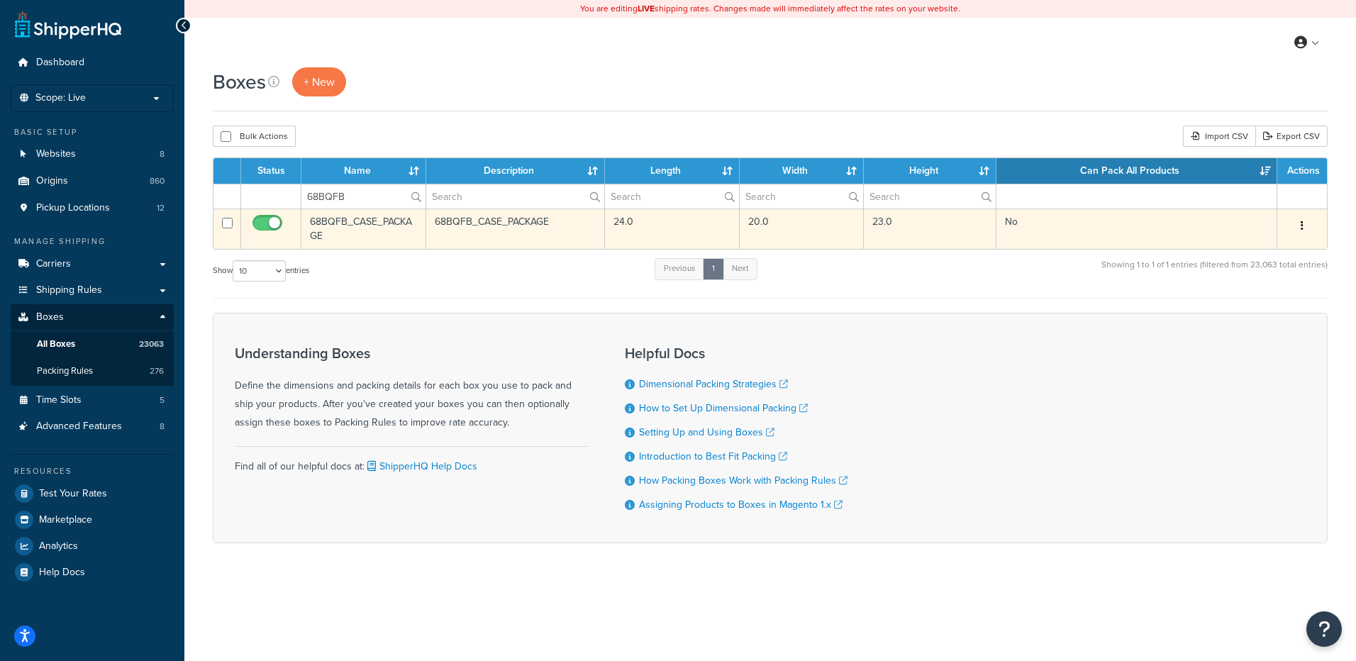
click at [1301, 222] on icon "button" at bounding box center [1301, 226] width 3 height 10
click at [1249, 313] on link "Delete" at bounding box center [1255, 310] width 112 height 29
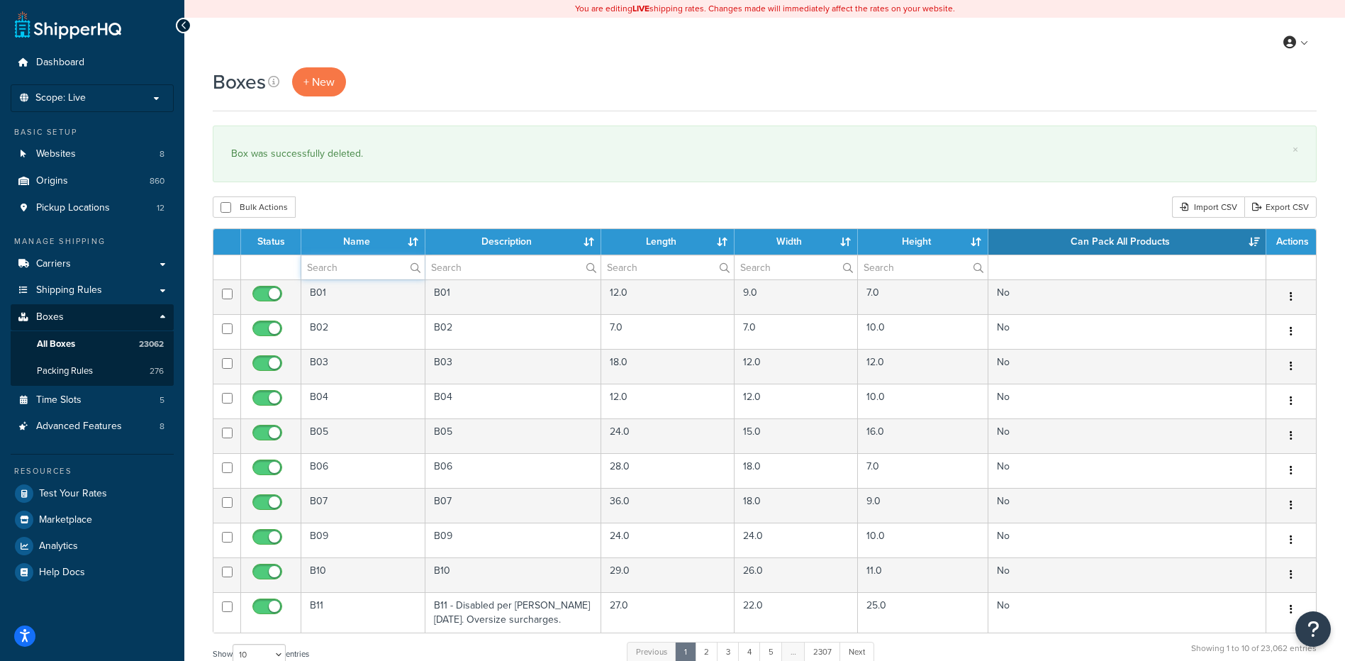
paste input "21BS2H"
type input "21BS2H"
click at [411, 194] on div "Boxes + New × Box was successfully deleted. Bulk Actions Duplicate [GEOGRAPHIC_…" at bounding box center [764, 521] width 1161 height 909
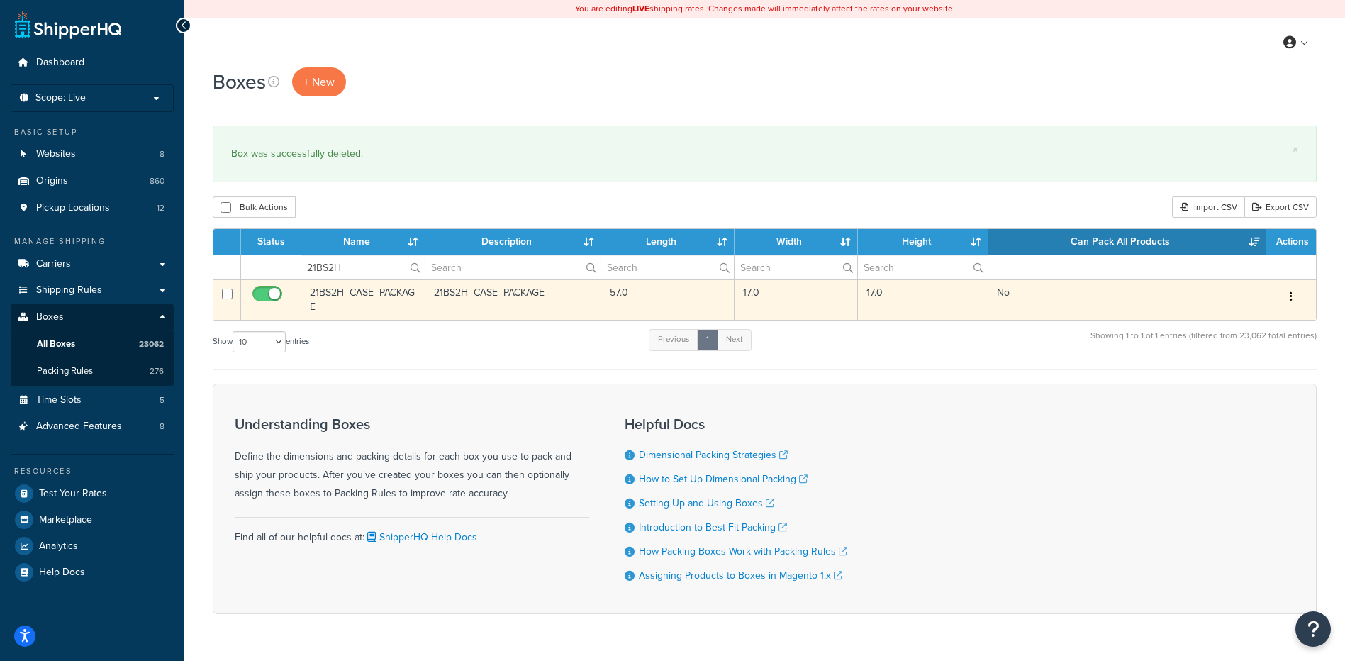
click at [1285, 298] on button "button" at bounding box center [1291, 297] width 20 height 23
click at [1244, 386] on link "Delete" at bounding box center [1244, 381] width 112 height 29
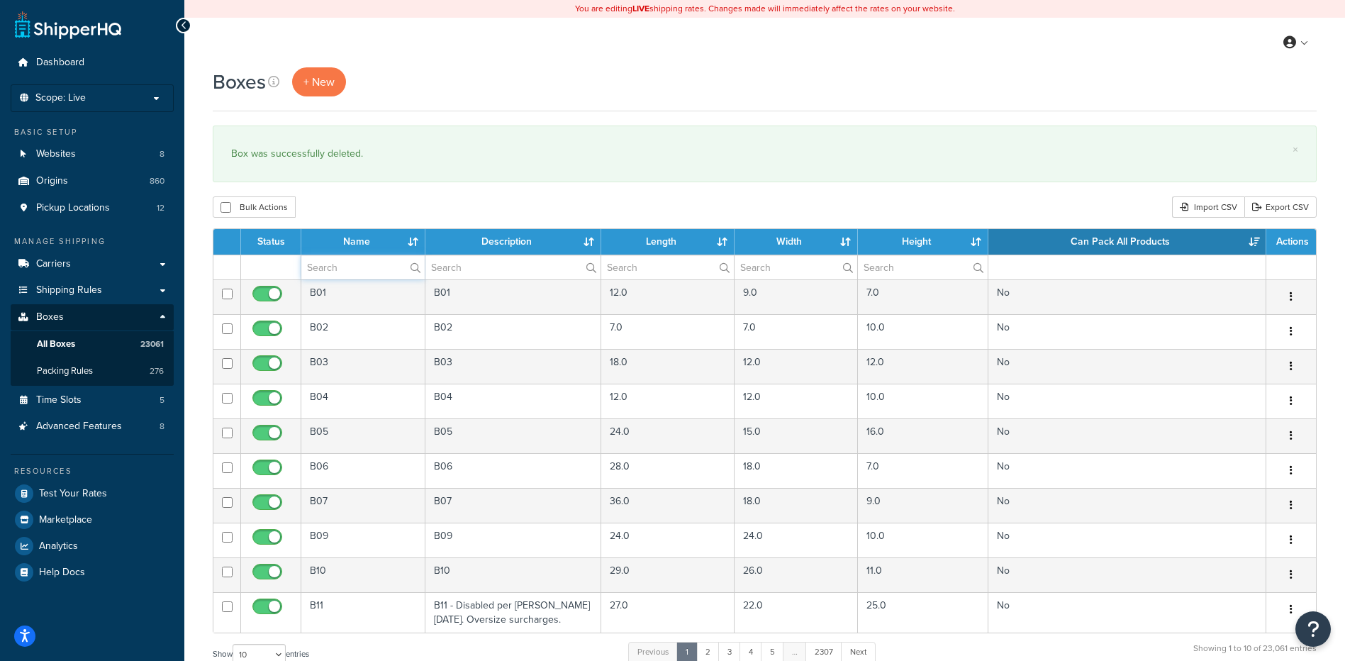
paste input "21BS2H"
click at [401, 195] on div "Boxes + New × Box was successfully deleted. Bulk Actions Duplicate Delete Impor…" at bounding box center [764, 521] width 1161 height 909
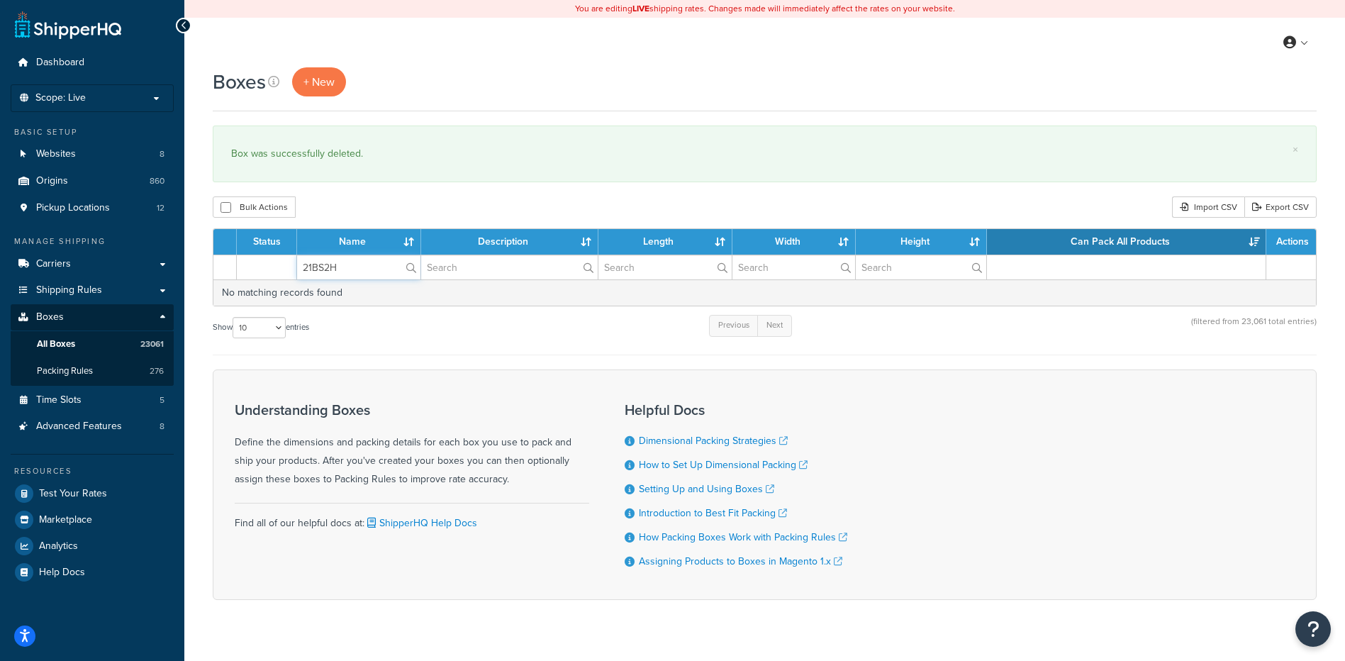
drag, startPoint x: 316, startPoint y: 273, endPoint x: 316, endPoint y: 264, distance: 8.5
click at [316, 264] on input "21BS2H" at bounding box center [358, 267] width 123 height 24
paste input "Z1D"
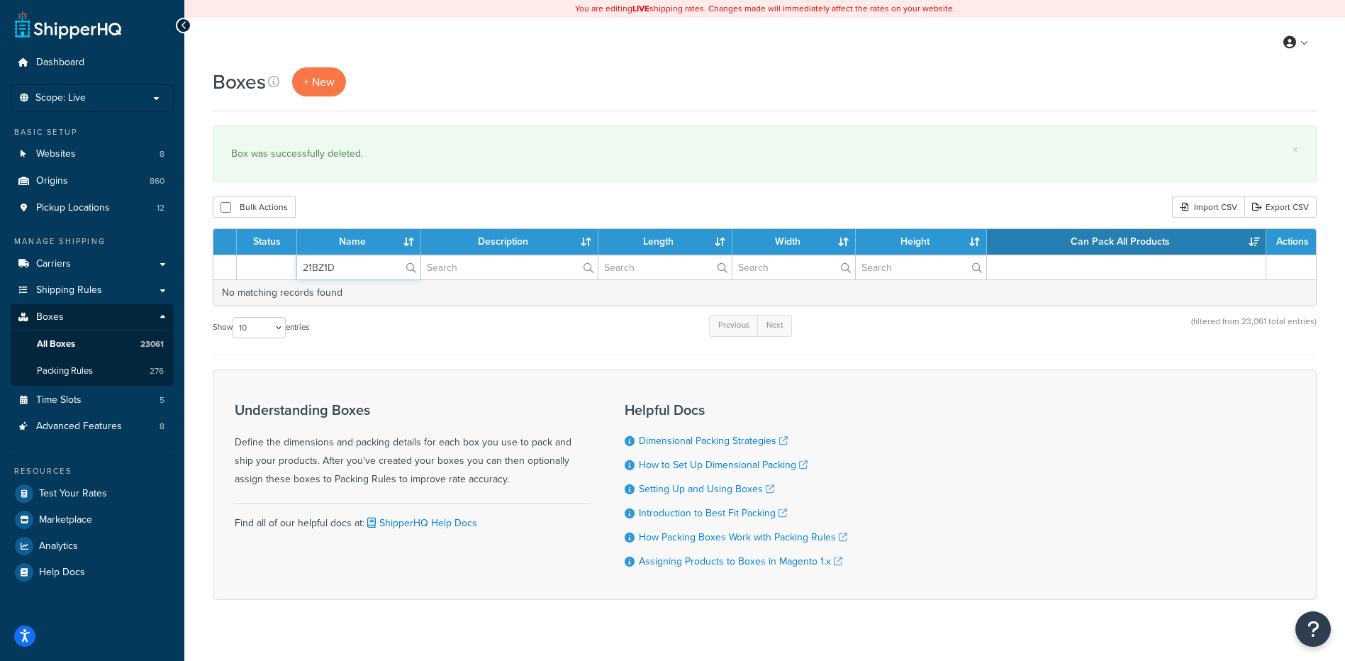
type input "21BZ1D"
click at [372, 204] on div "Bulk Actions Duplicate [GEOGRAPHIC_DATA] Import CSV Export CSV" at bounding box center [765, 206] width 1104 height 21
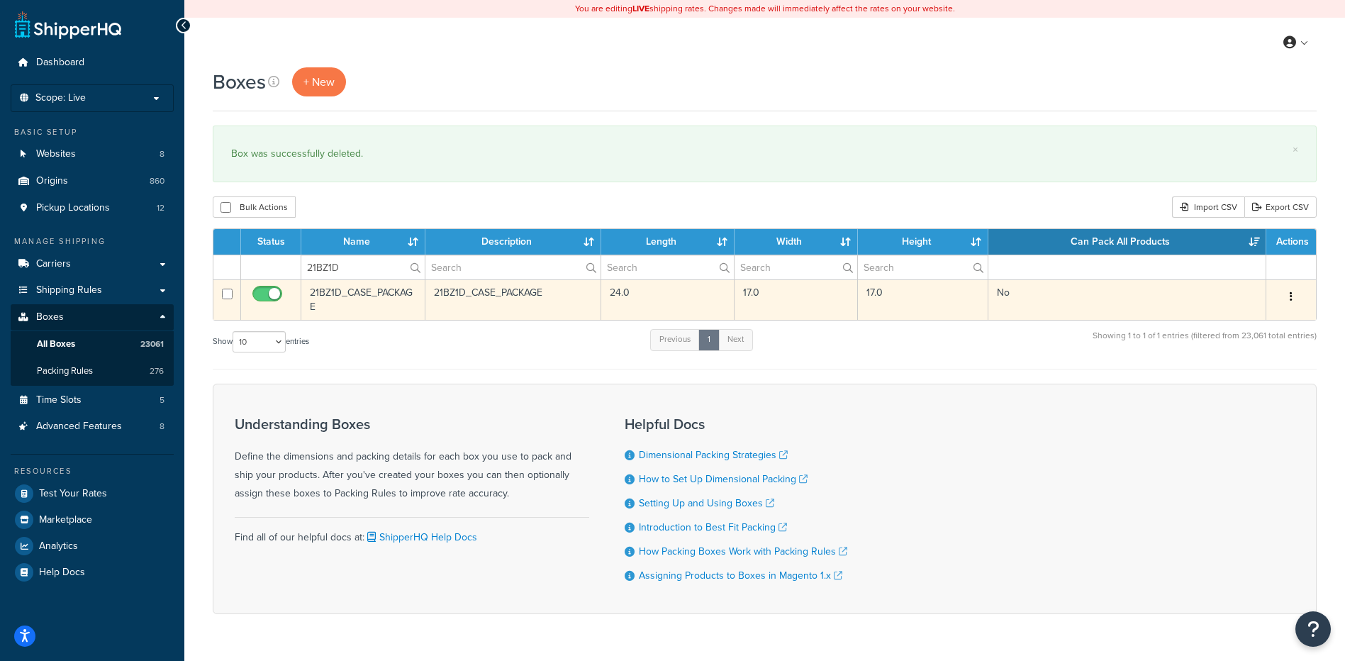
click at [1292, 292] on icon "button" at bounding box center [1291, 296] width 3 height 10
click at [1229, 381] on link "Delete" at bounding box center [1244, 381] width 112 height 29
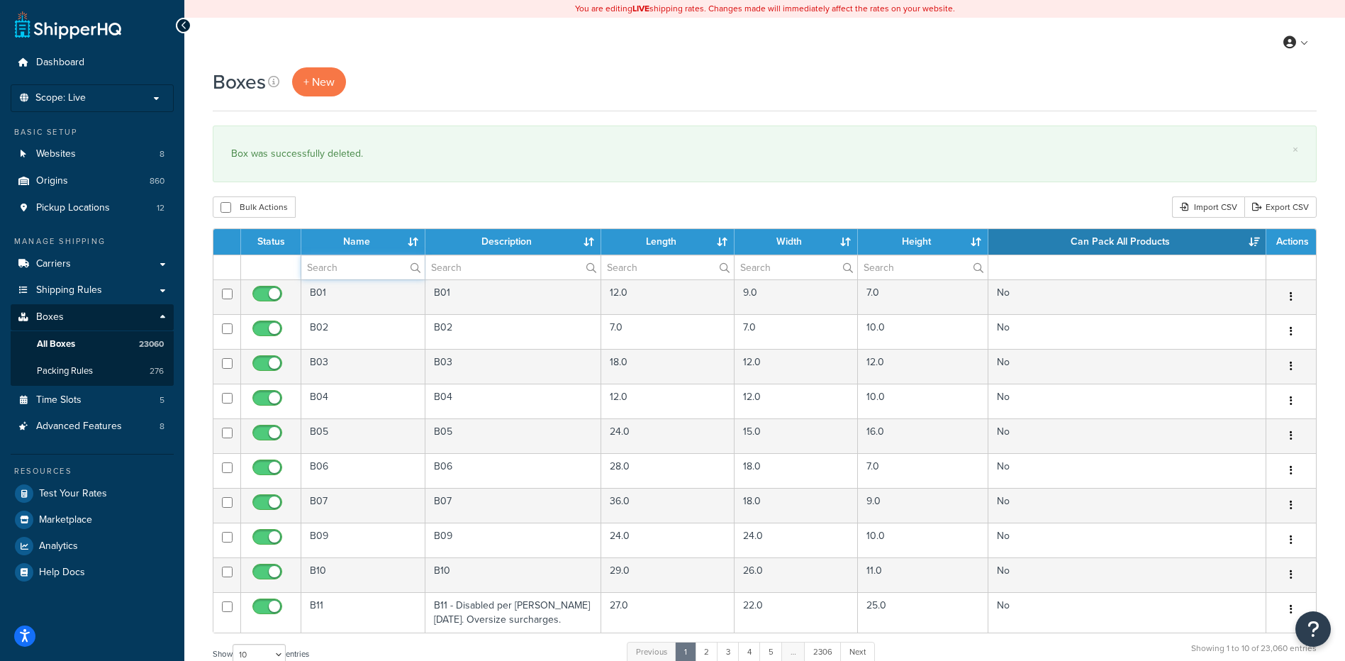
click at [345, 272] on input "text" at bounding box center [362, 267] width 123 height 24
paste input "21BA2K"
type input "21BA2K"
click at [372, 207] on div "Bulk Actions Duplicate [GEOGRAPHIC_DATA] Import CSV Export CSV" at bounding box center [765, 206] width 1104 height 21
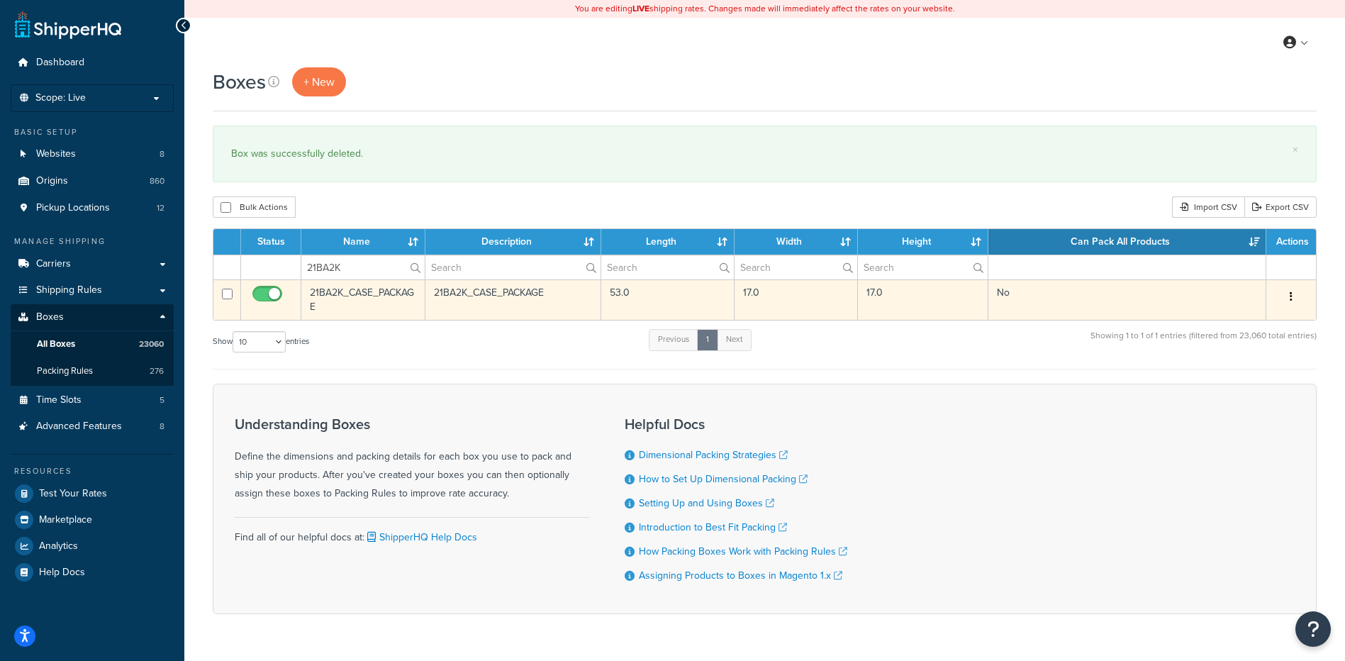
click at [1291, 300] on icon "button" at bounding box center [1291, 296] width 3 height 10
click at [1215, 374] on link "Delete" at bounding box center [1244, 381] width 112 height 29
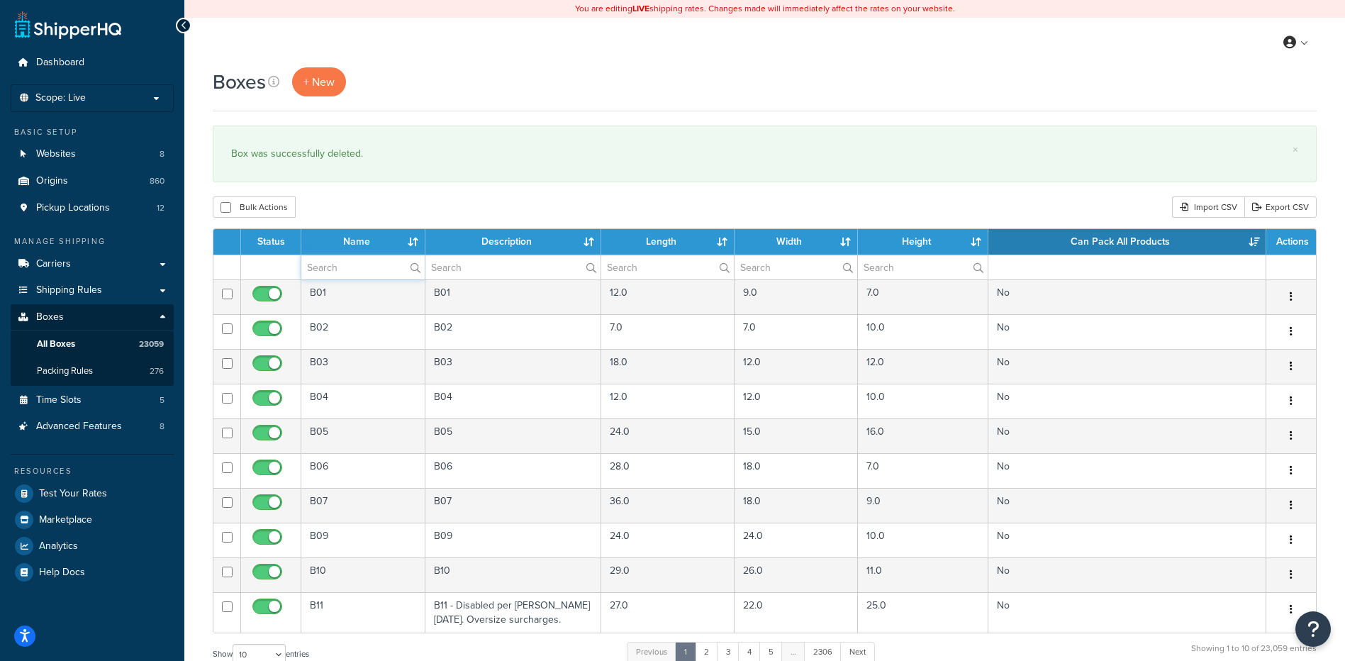
paste input "21BC2E"
type input "21BC2E"
click at [412, 200] on div "Bulk Actions Duplicate [GEOGRAPHIC_DATA] Import CSV Export CSV" at bounding box center [765, 206] width 1104 height 21
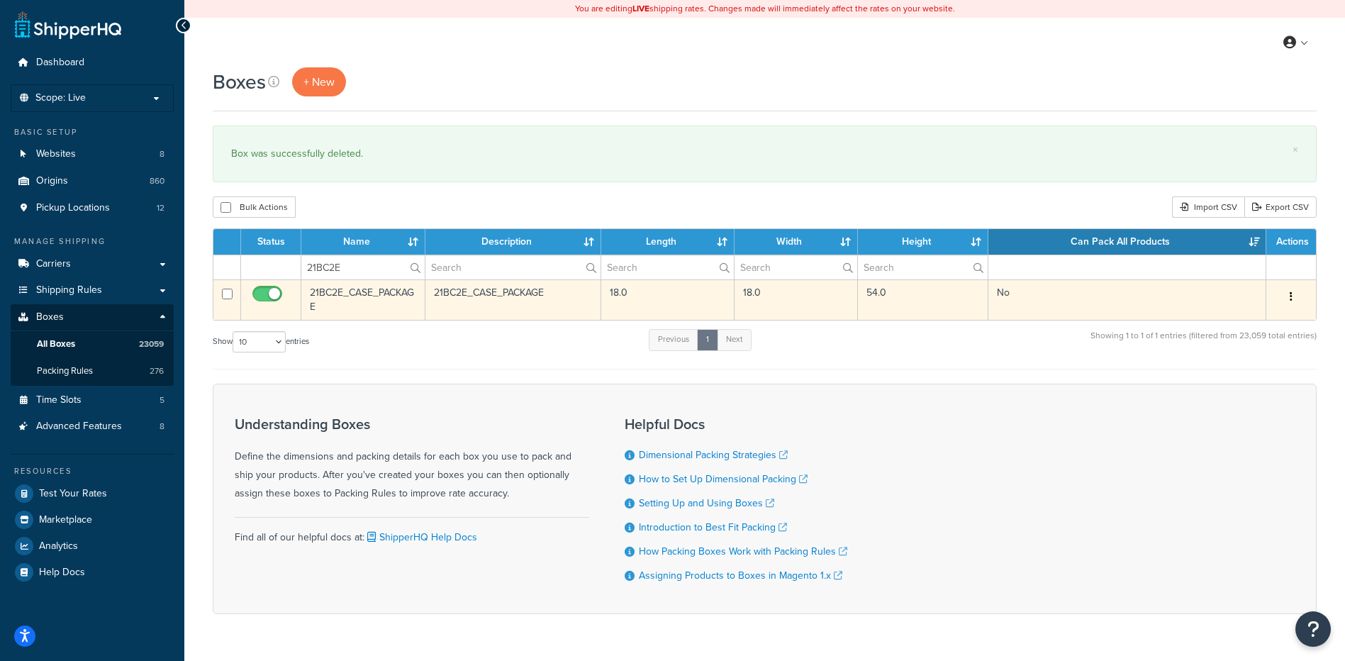
click at [1290, 294] on icon "button" at bounding box center [1291, 296] width 3 height 10
click at [1248, 376] on link "Delete" at bounding box center [1244, 381] width 112 height 29
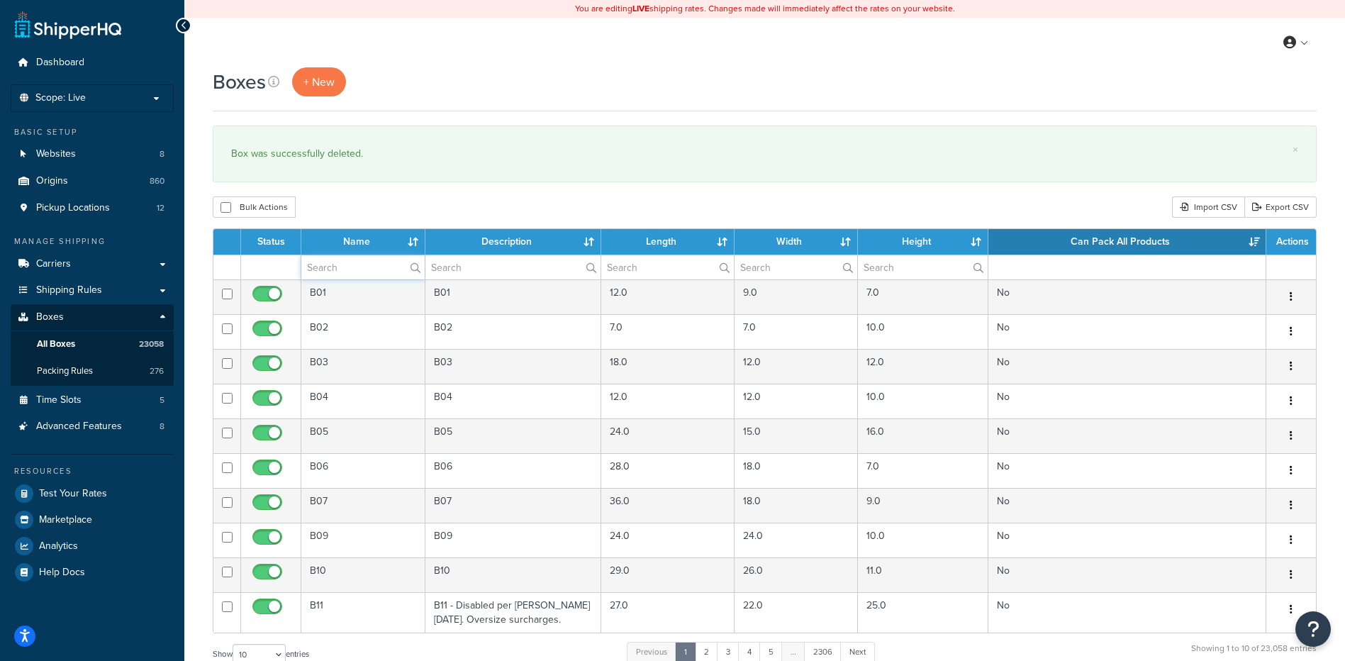
click at [354, 275] on input "text" at bounding box center [362, 267] width 123 height 24
paste input "21BZ1E"
type input "21BZ1E"
click at [369, 203] on div "Bulk Actions Duplicate [GEOGRAPHIC_DATA] Import CSV Export CSV" at bounding box center [765, 206] width 1104 height 21
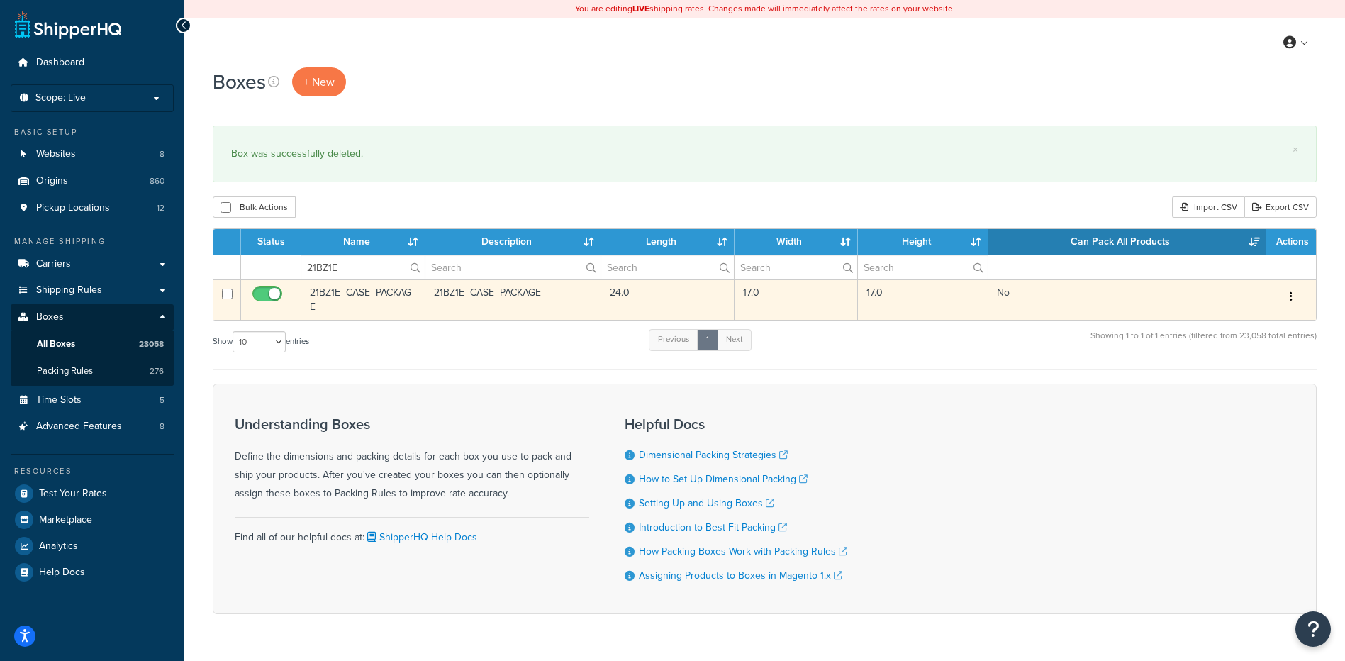
click at [1285, 294] on button "button" at bounding box center [1291, 297] width 20 height 23
click at [1208, 377] on link "Delete" at bounding box center [1244, 381] width 112 height 29
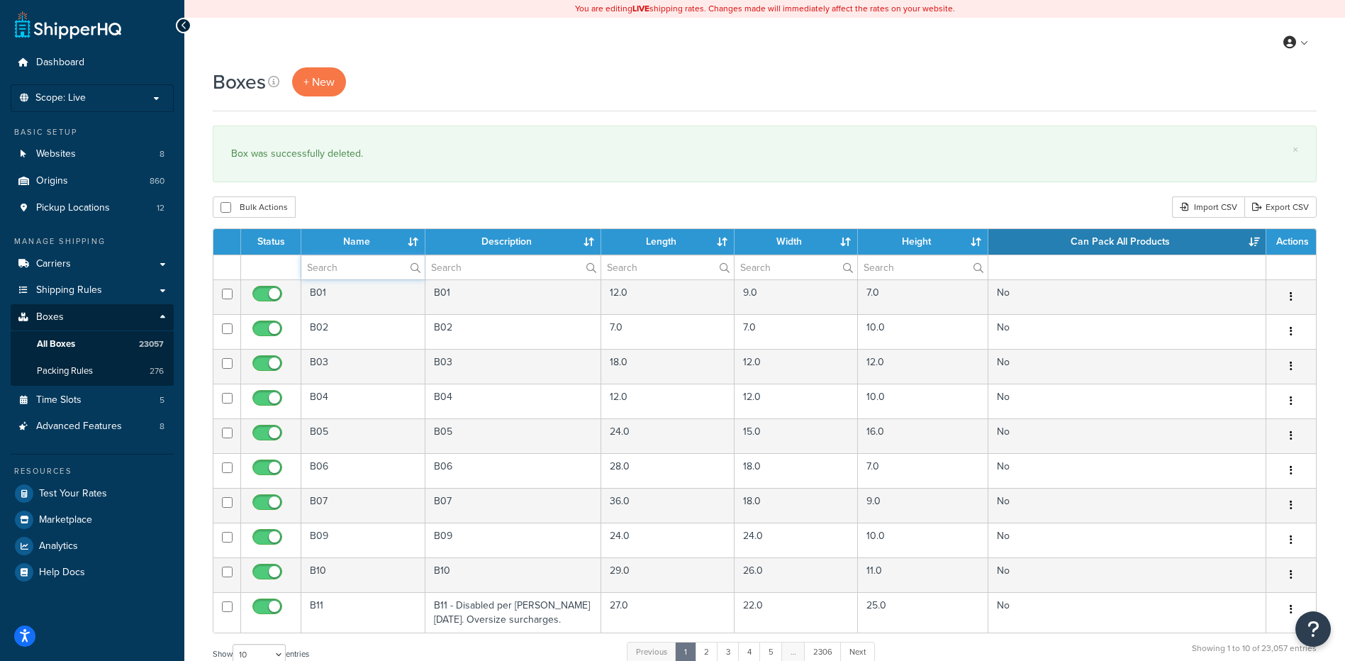
paste input "21BZ1F"
type input "21BZ1F"
click at [362, 193] on div "Boxes + New × Box was successfully deleted. Bulk Actions Duplicate Delete Impor…" at bounding box center [764, 521] width 1161 height 909
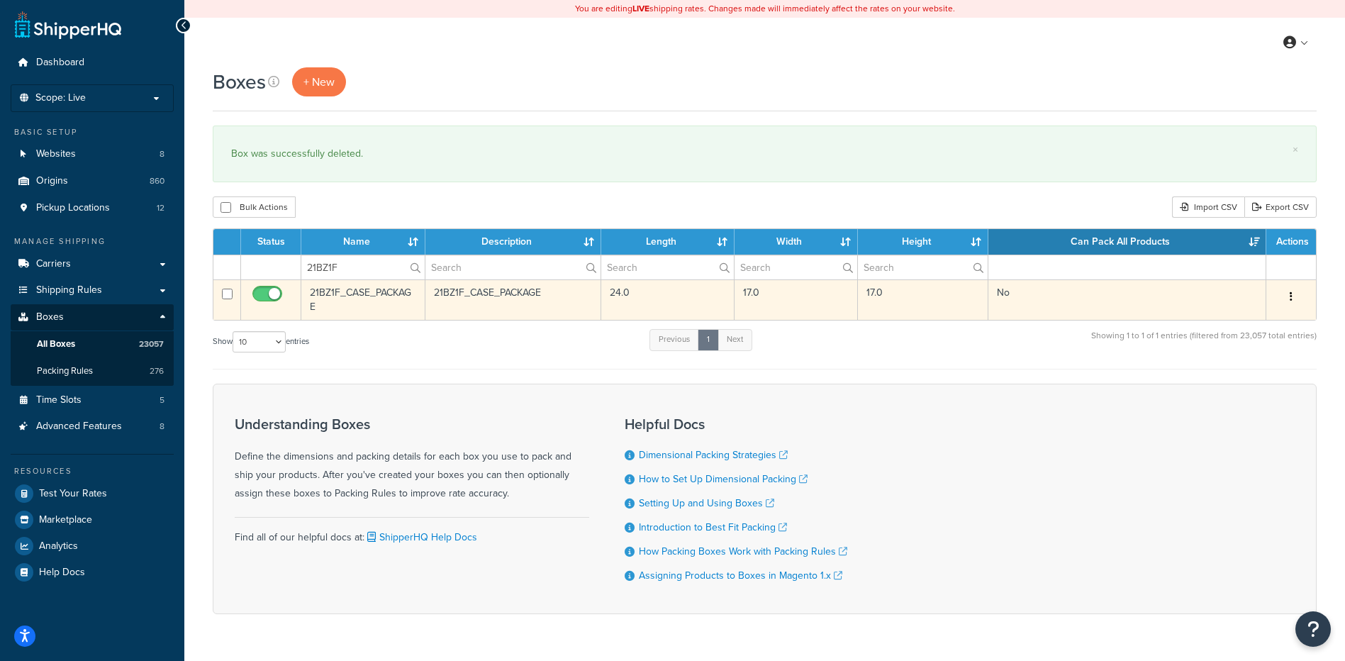
click at [1297, 298] on button "button" at bounding box center [1291, 297] width 20 height 23
click at [1256, 379] on link "Delete" at bounding box center [1244, 381] width 112 height 29
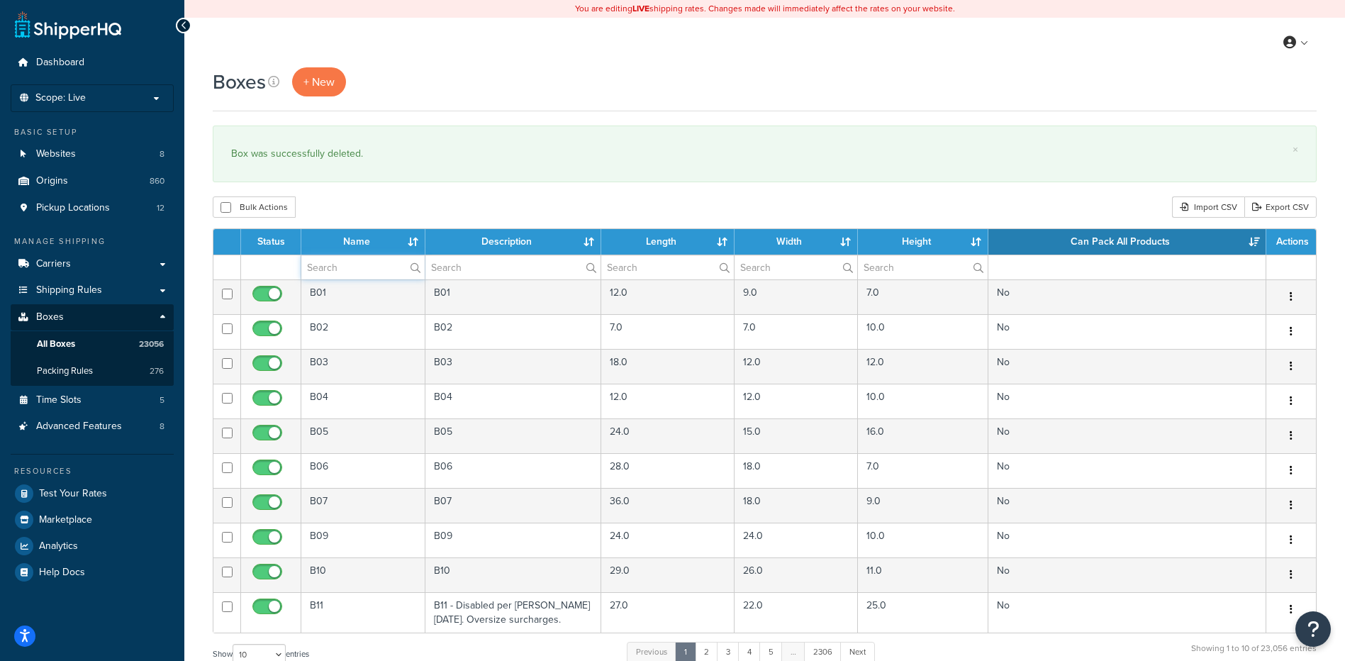
click at [349, 262] on input "text" at bounding box center [362, 267] width 123 height 24
paste input "68BSB8"
type input "68BSB8"
click at [413, 199] on div "Bulk Actions Duplicate [GEOGRAPHIC_DATA] Import CSV Export CSV" at bounding box center [765, 206] width 1104 height 21
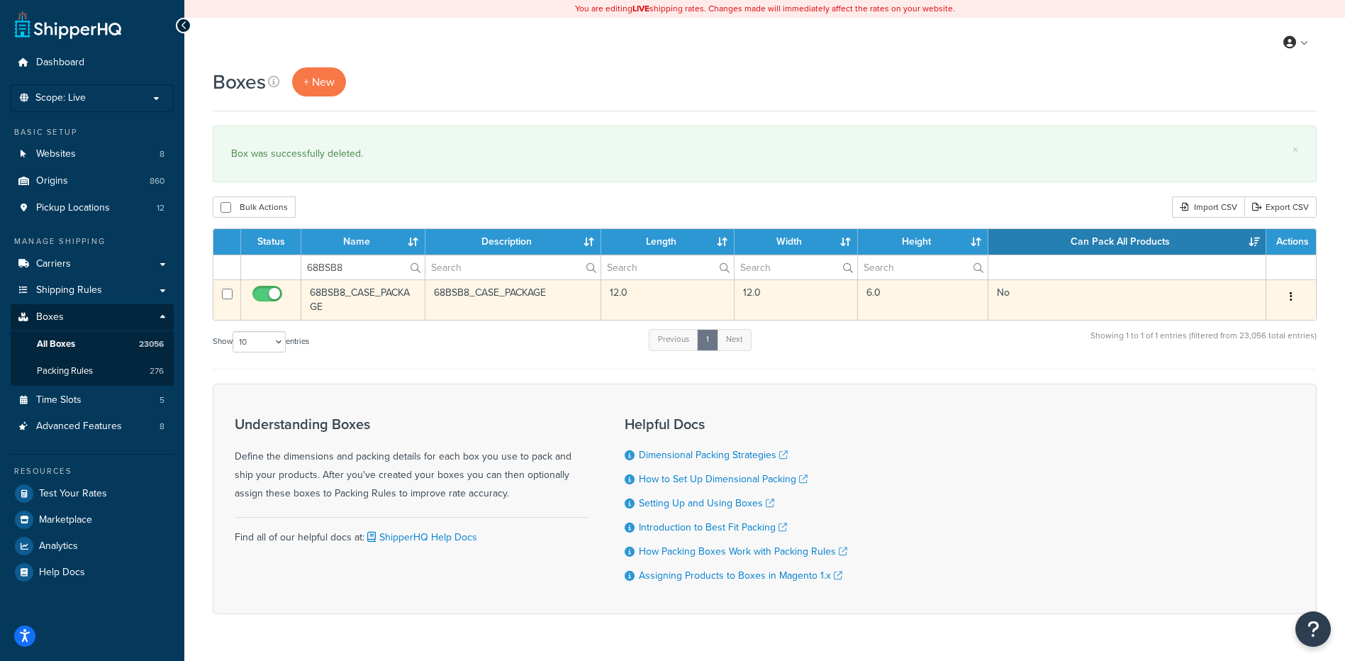
drag, startPoint x: 1298, startPoint y: 296, endPoint x: 1288, endPoint y: 307, distance: 15.1
click at [1298, 296] on button "button" at bounding box center [1291, 297] width 20 height 23
click at [1248, 374] on link "Delete" at bounding box center [1244, 381] width 112 height 29
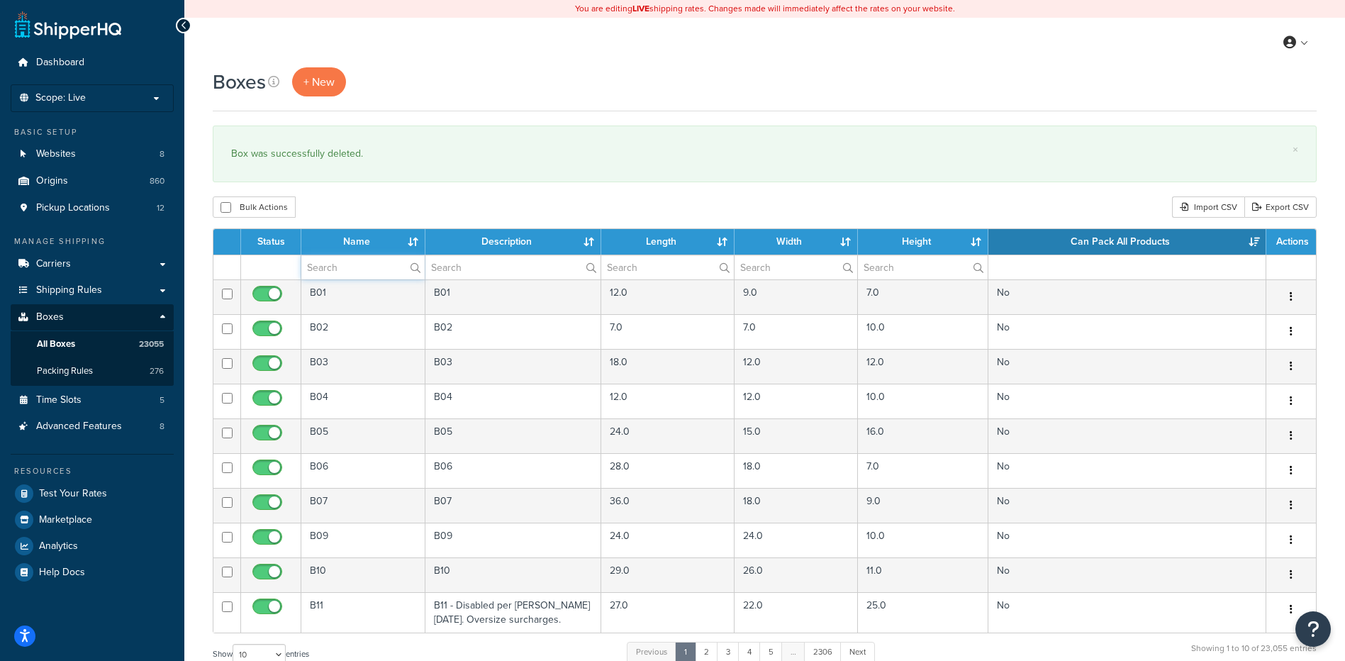
paste input "21BBV2"
type input "21BBV2"
click at [356, 215] on div "Bulk Actions Duplicate [GEOGRAPHIC_DATA] Import CSV Export CSV" at bounding box center [765, 206] width 1104 height 21
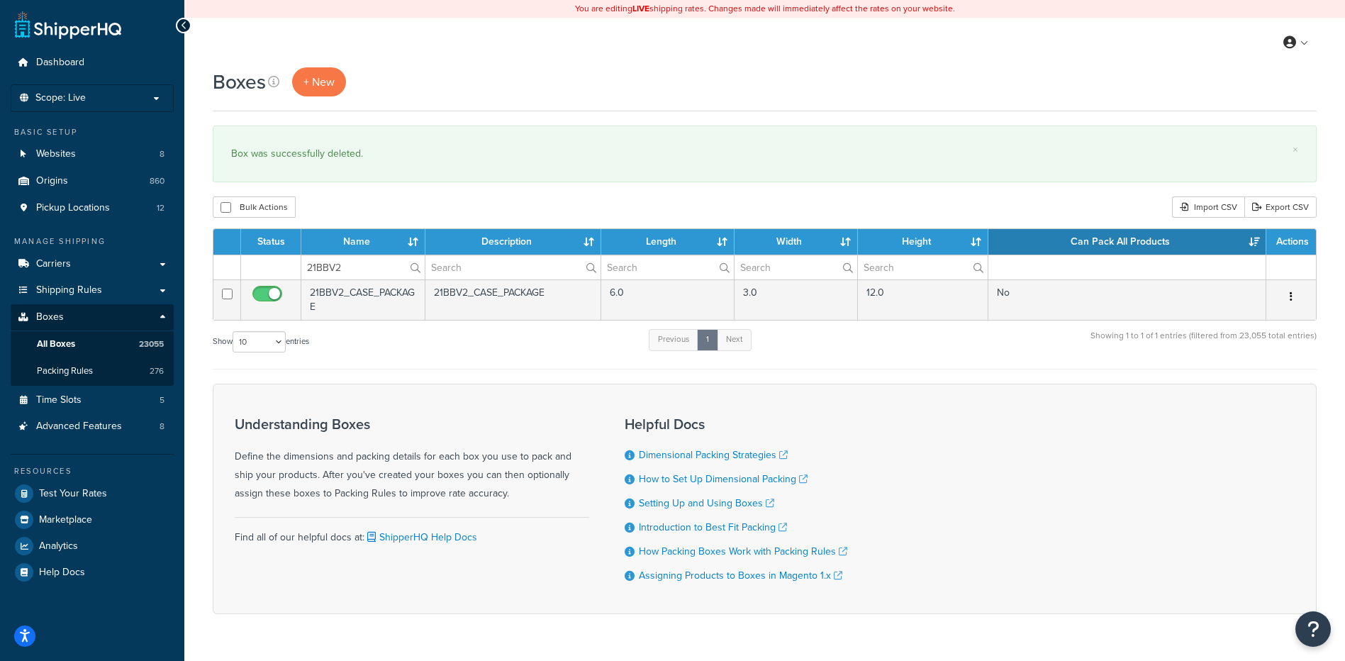
click at [1291, 291] on button "button" at bounding box center [1291, 297] width 20 height 23
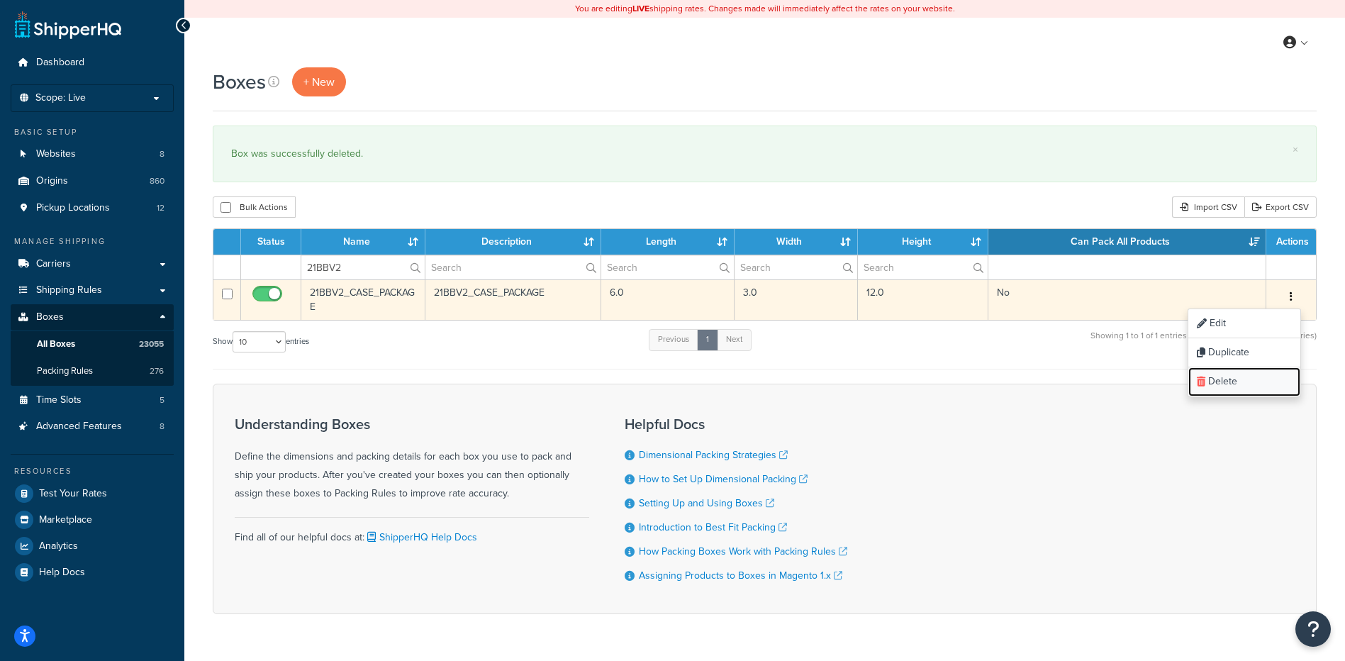
click at [1252, 384] on link "Delete" at bounding box center [1244, 381] width 112 height 29
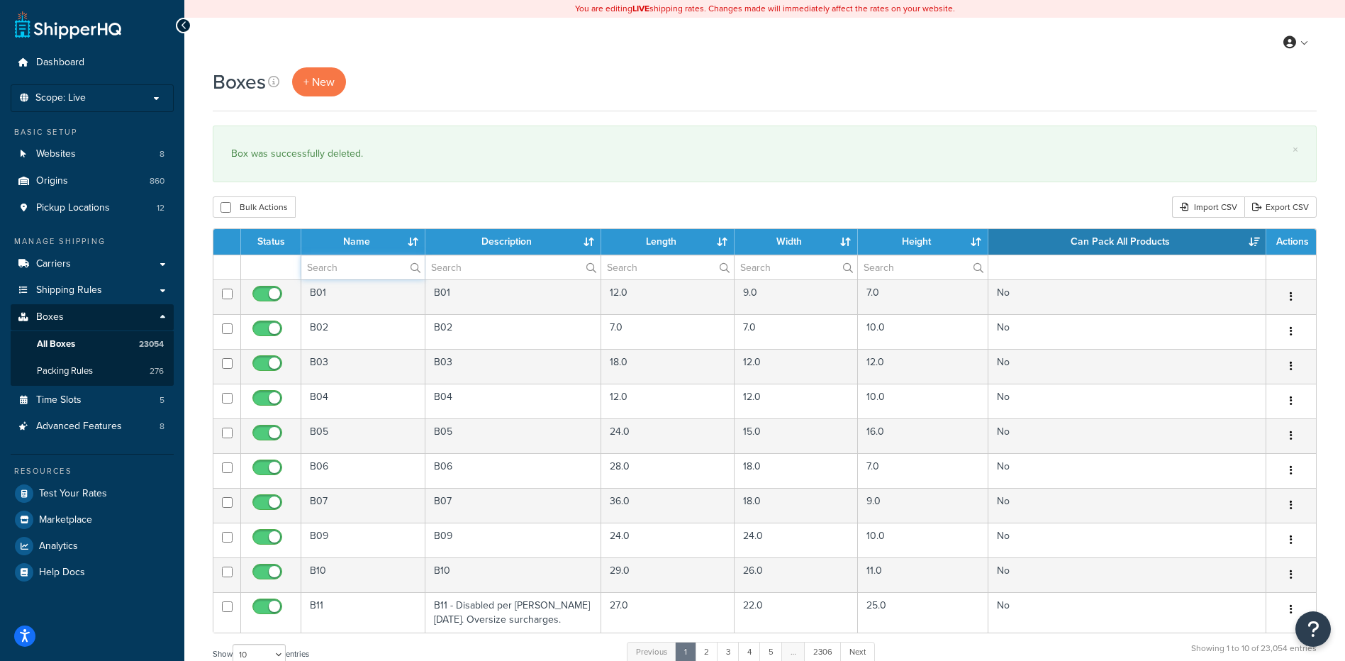
paste input "21BAS3"
type input "21BAS3"
click at [356, 191] on div "Boxes + New × Box was successfully deleted. Bulk Actions Duplicate Delete Impor…" at bounding box center [764, 521] width 1161 height 909
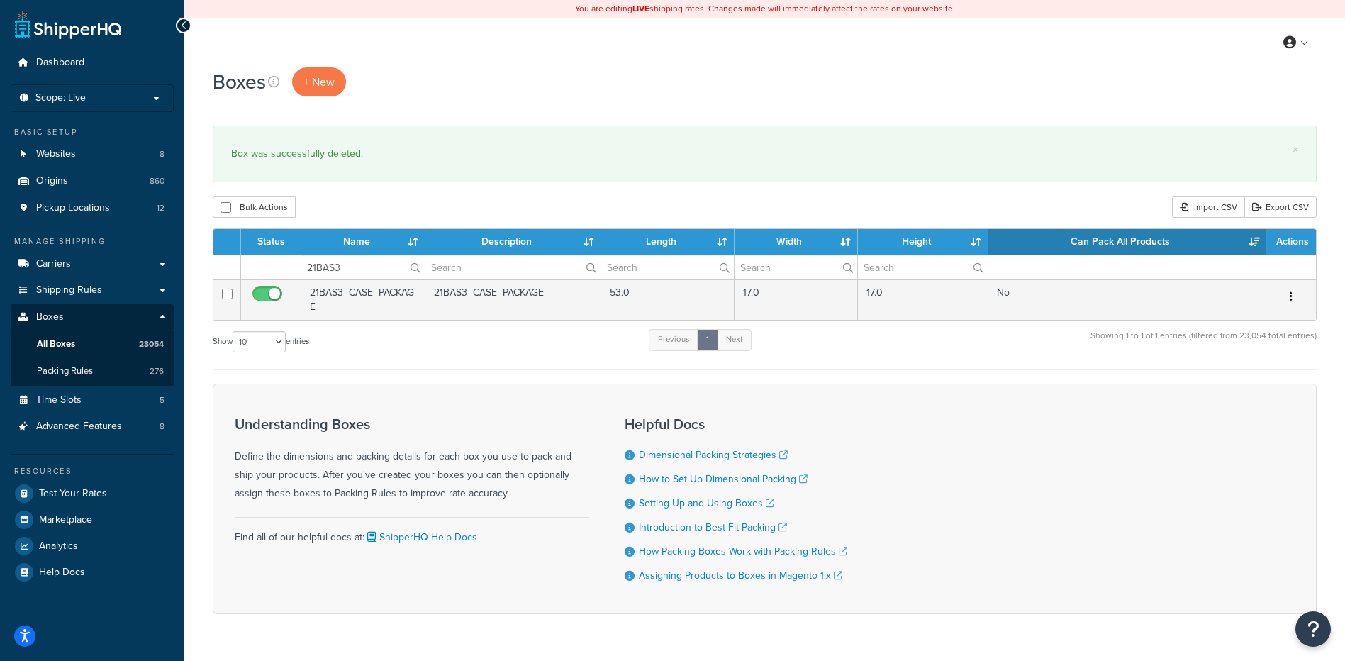
click at [1291, 296] on icon "button" at bounding box center [1291, 296] width 3 height 10
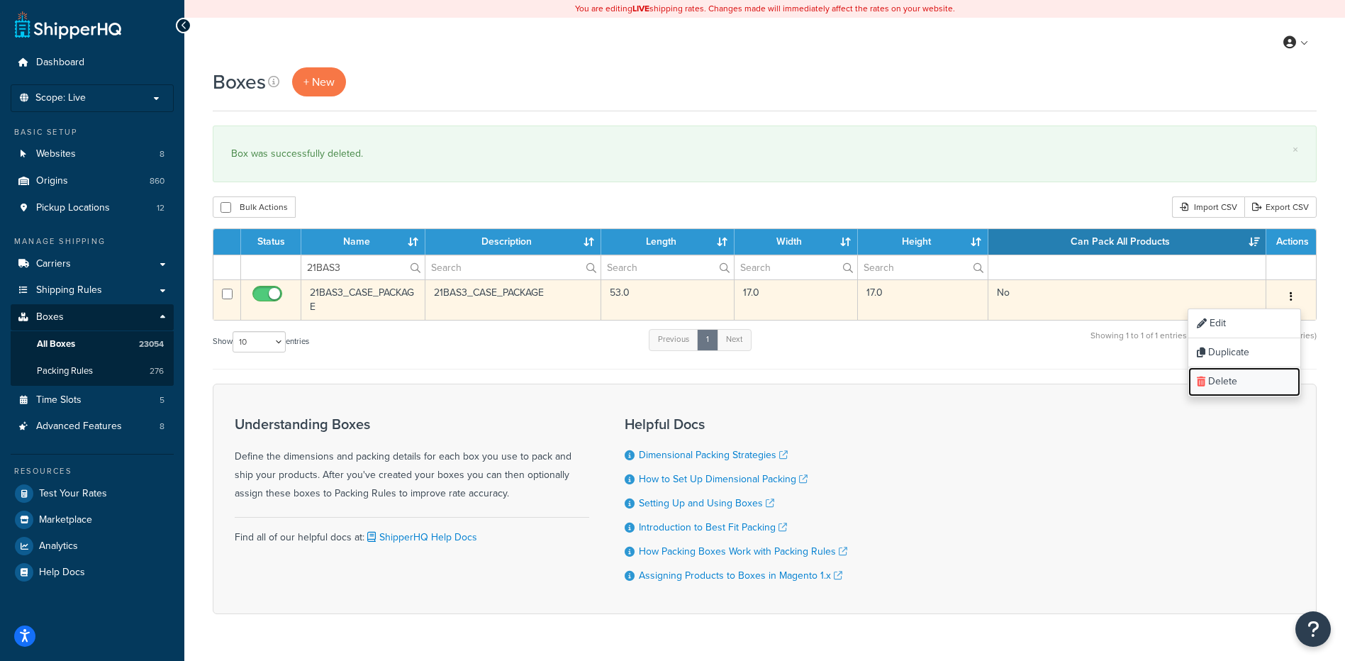
click at [1246, 387] on link "Delete" at bounding box center [1244, 381] width 112 height 29
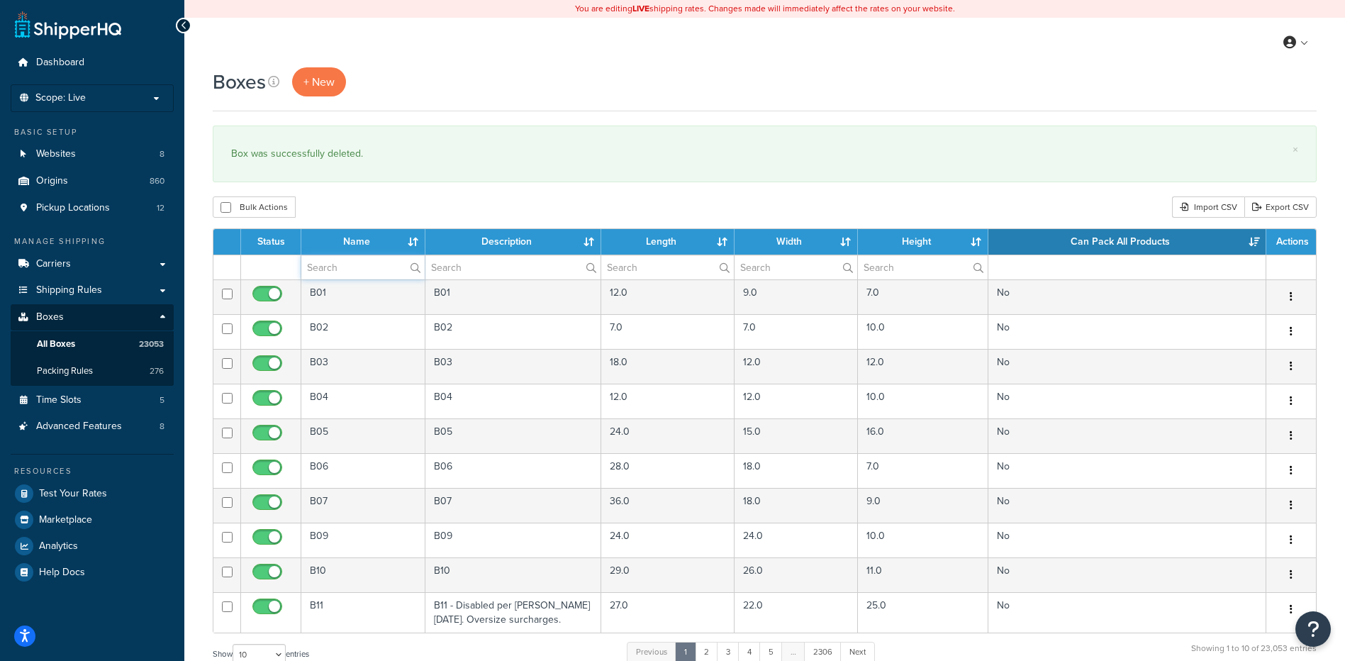
click at [352, 264] on input "text" at bounding box center [362, 267] width 123 height 24
paste input "21BNC2"
type input "21BNC2"
click at [362, 211] on div "Bulk Actions Duplicate [GEOGRAPHIC_DATA] Import CSV Export CSV" at bounding box center [765, 206] width 1104 height 21
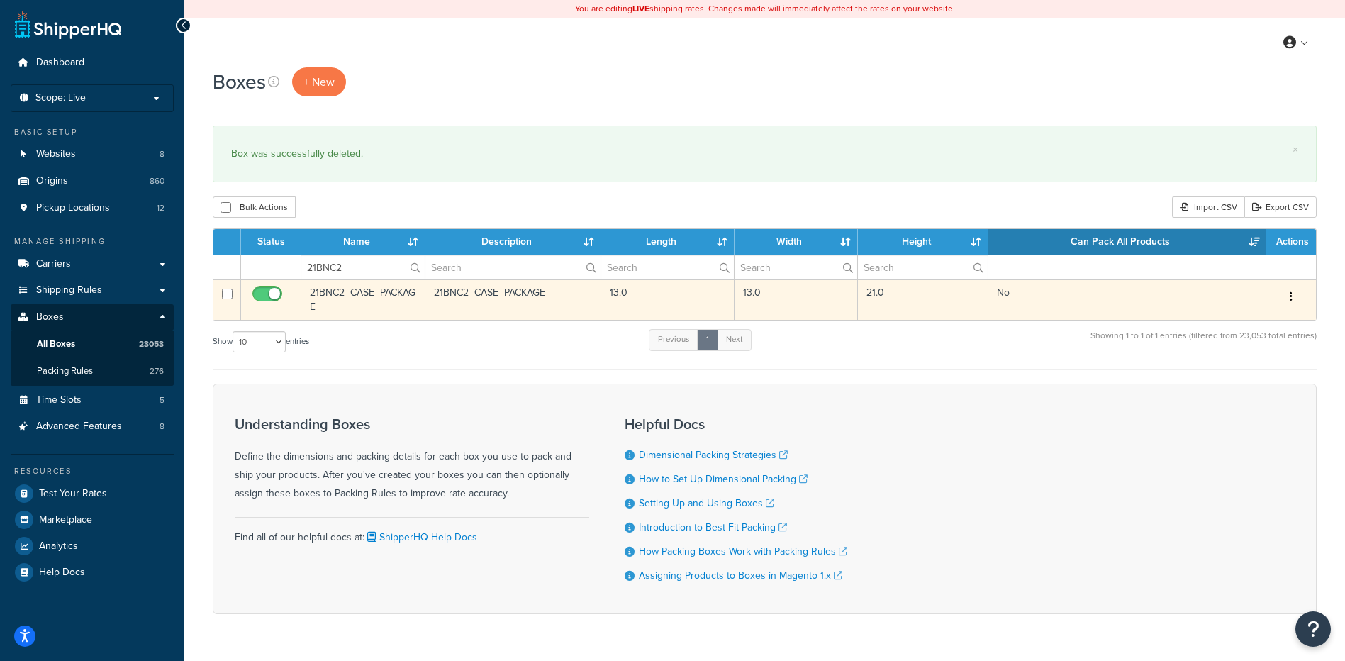
click at [1297, 294] on button "button" at bounding box center [1291, 297] width 20 height 23
click at [1266, 390] on link "Delete" at bounding box center [1244, 381] width 112 height 29
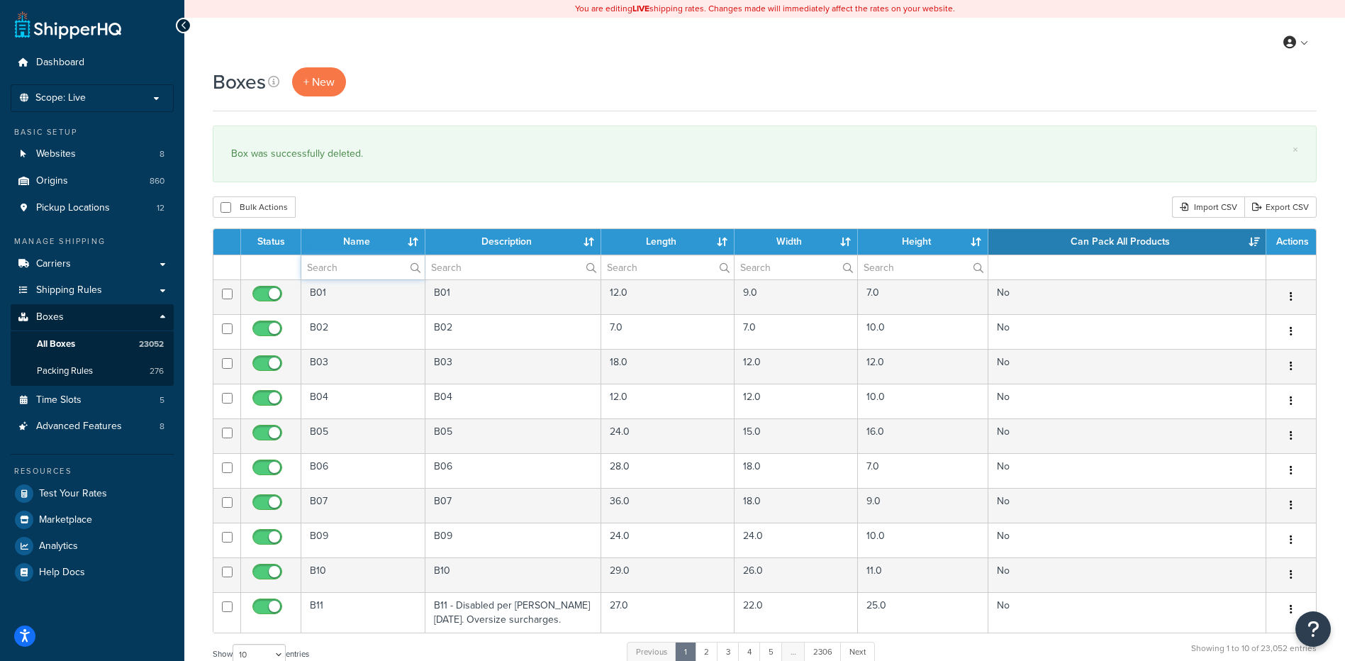
click at [349, 259] on input "text" at bounding box center [362, 267] width 123 height 24
paste input "21B274"
type input "21B274"
click at [445, 207] on div "Bulk Actions Duplicate [GEOGRAPHIC_DATA] Import CSV Export CSV" at bounding box center [765, 206] width 1104 height 21
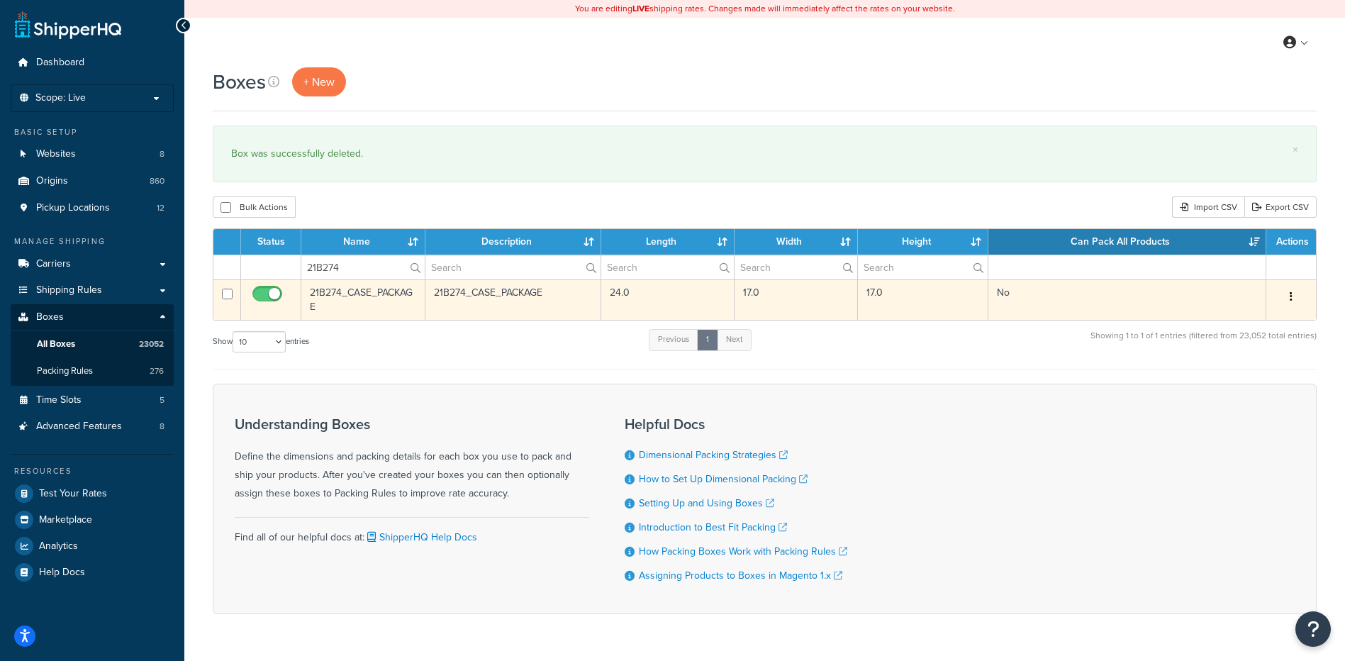
click at [1292, 299] on icon "button" at bounding box center [1291, 296] width 3 height 10
click at [1228, 388] on link "Delete" at bounding box center [1244, 381] width 112 height 29
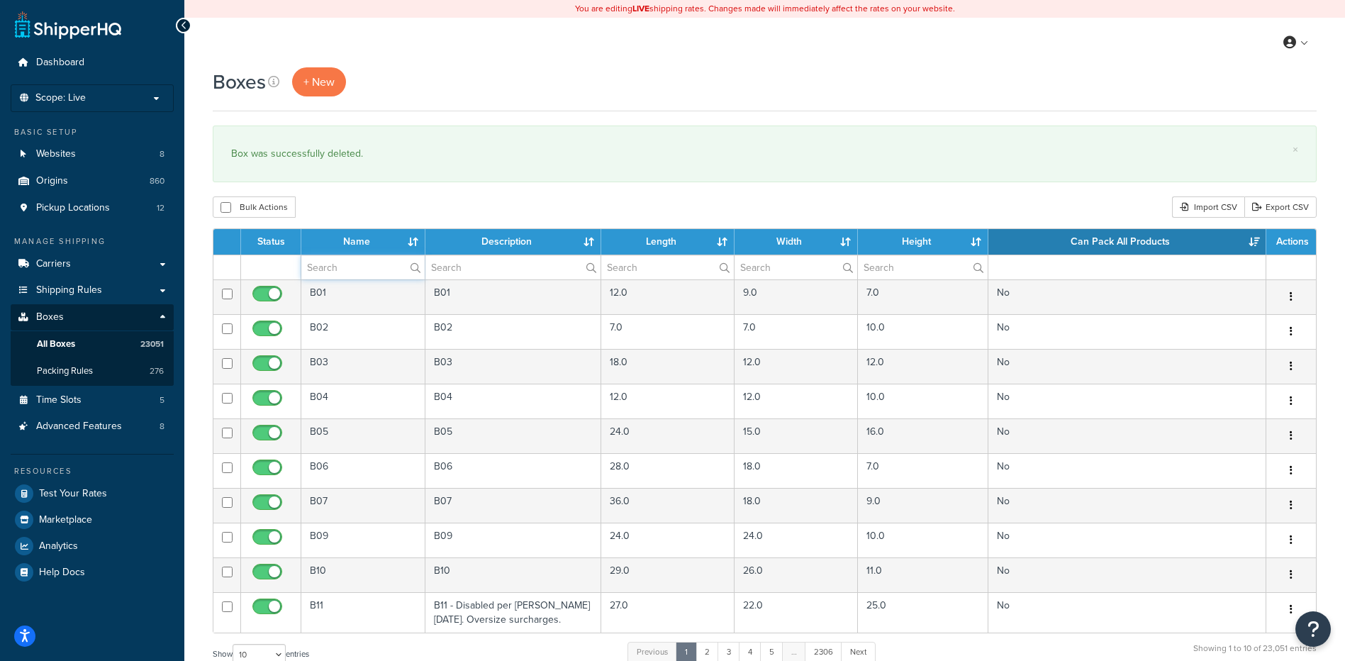
click at [322, 277] on input "text" at bounding box center [362, 267] width 123 height 24
paste input "68WF1B"
type input "68WF1B"
click at [381, 177] on div "× Box was successfully deleted." at bounding box center [765, 153] width 1104 height 57
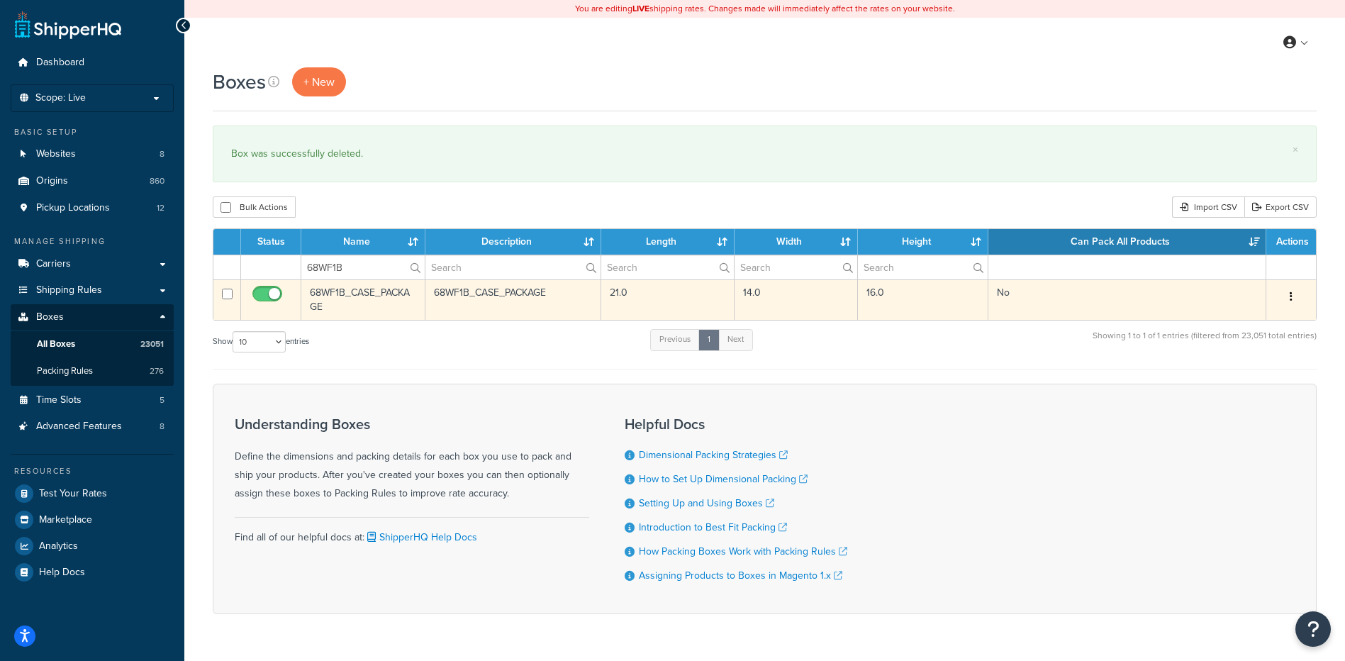
click at [1293, 289] on button "button" at bounding box center [1291, 297] width 20 height 23
click at [1253, 386] on link "Delete" at bounding box center [1244, 381] width 112 height 29
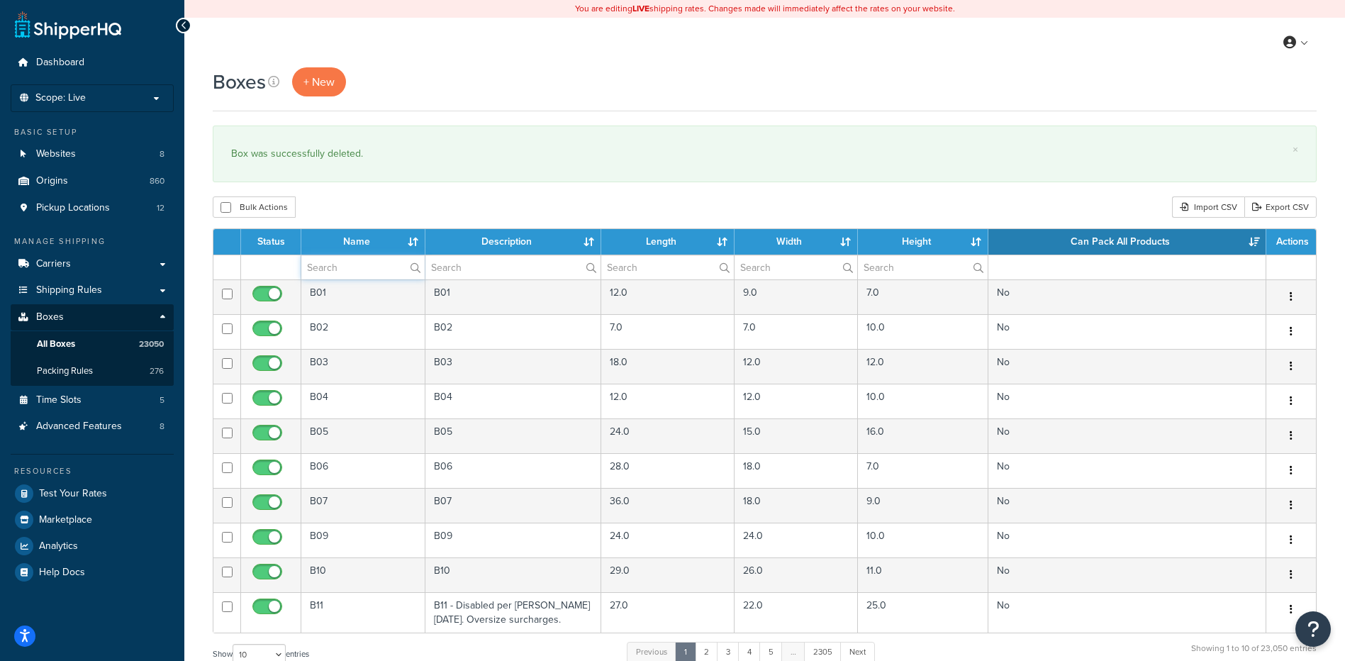
click at [337, 265] on input "text" at bounding box center [362, 267] width 123 height 24
paste input "21B8T8"
type input "21B8T8"
click at [403, 205] on div "Bulk Actions Duplicate Delete Import CSV Export CSV" at bounding box center [765, 206] width 1104 height 21
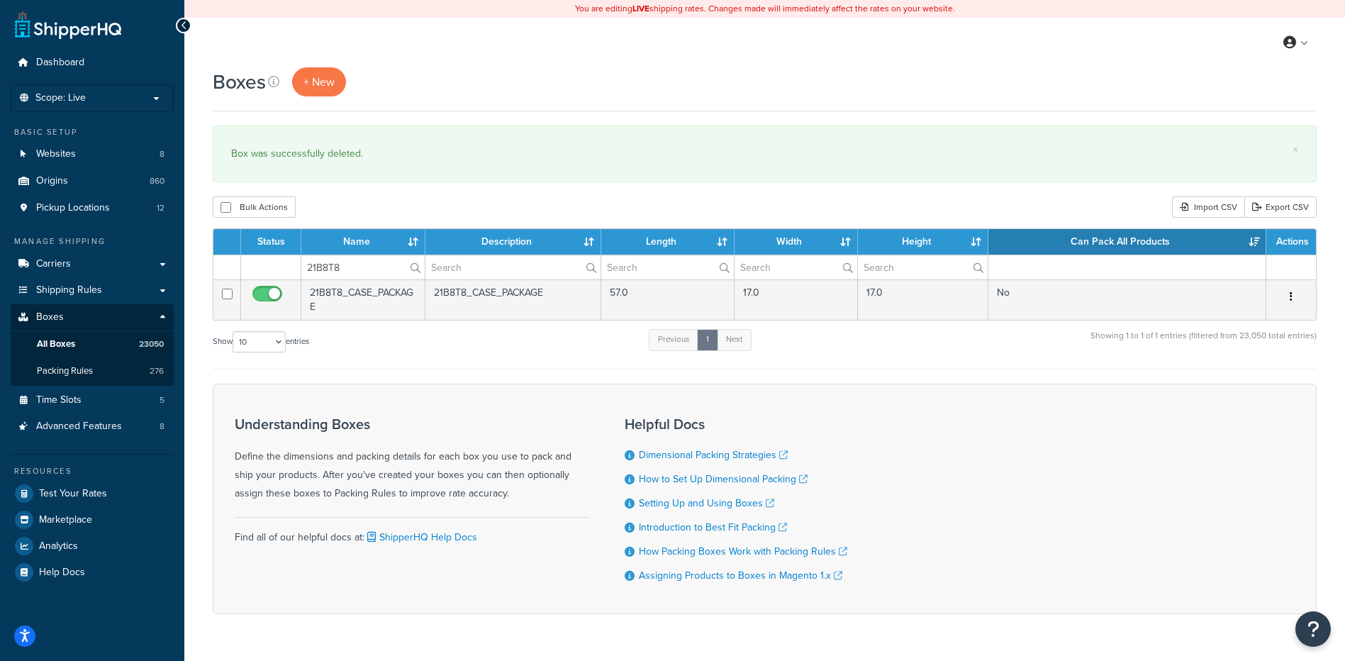
click at [1295, 298] on button "button" at bounding box center [1291, 297] width 20 height 23
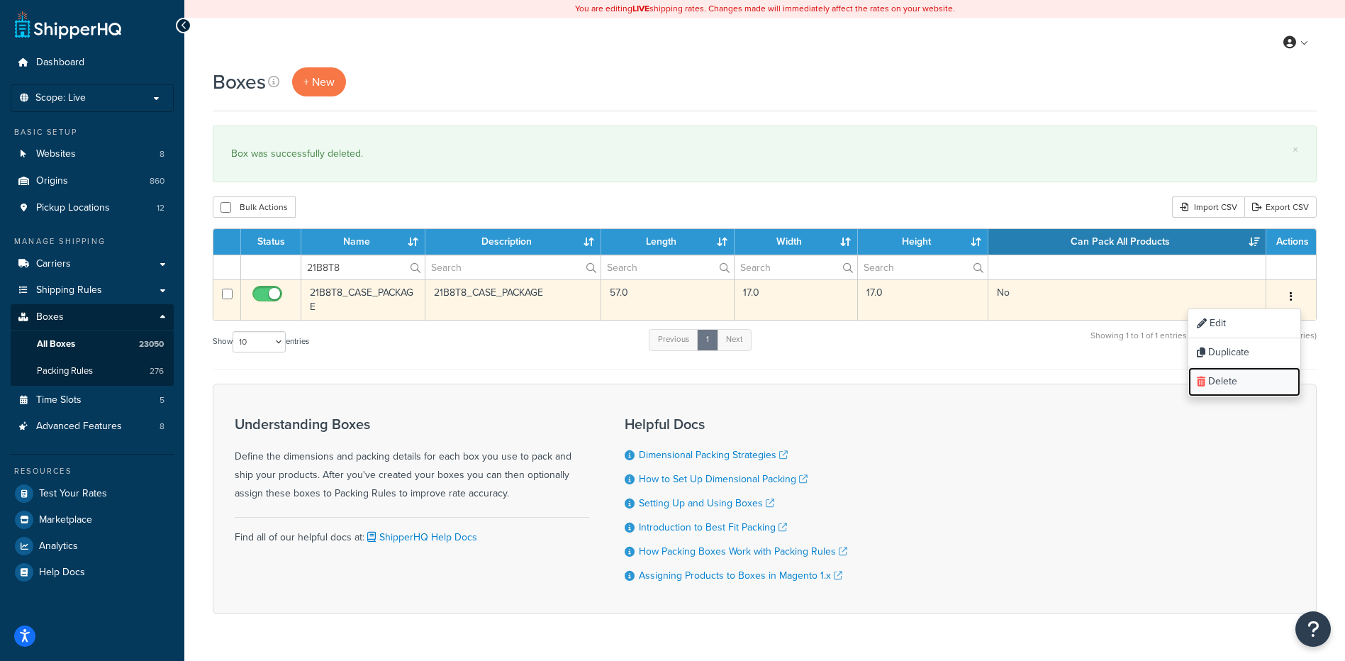
click at [1266, 377] on link "Delete" at bounding box center [1244, 381] width 112 height 29
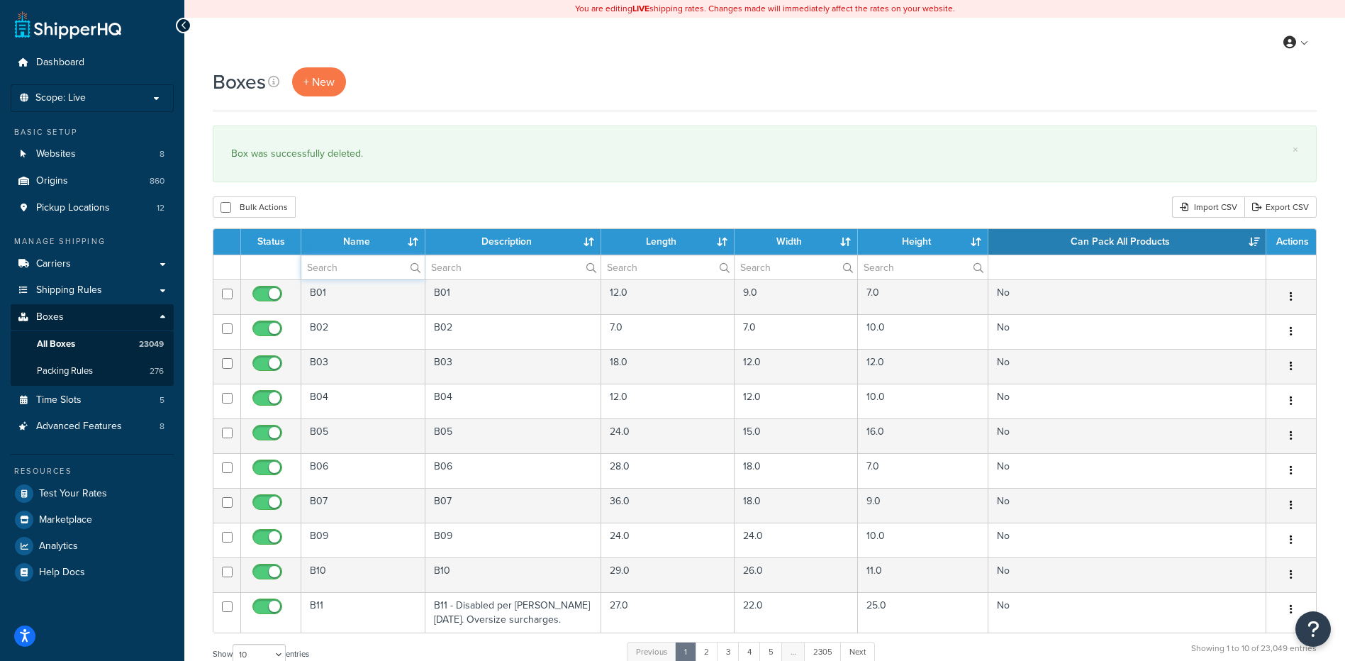
click at [359, 274] on input "text" at bounding box center [362, 267] width 123 height 24
paste input "21B8T8"
click at [398, 223] on div "Boxes + New × Box was successfully deleted. Bulk Actions Duplicate [GEOGRAPHIC_…" at bounding box center [764, 521] width 1161 height 909
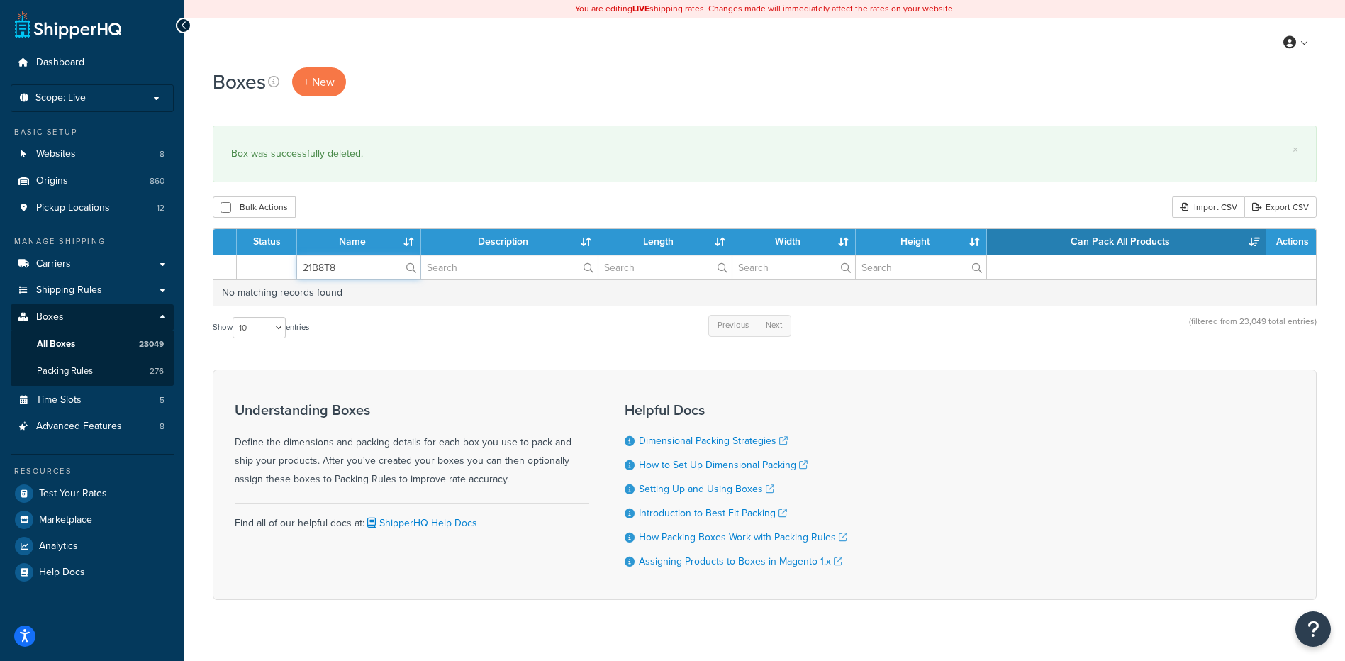
drag, startPoint x: 364, startPoint y: 271, endPoint x: 296, endPoint y: 264, distance: 67.7
click at [296, 264] on tr "21B8T8" at bounding box center [764, 267] width 1103 height 25
paste input "NF1"
type input "21BNF1"
click at [374, 206] on div "Bulk Actions Duplicate [GEOGRAPHIC_DATA] Import CSV Export CSV" at bounding box center [765, 206] width 1104 height 21
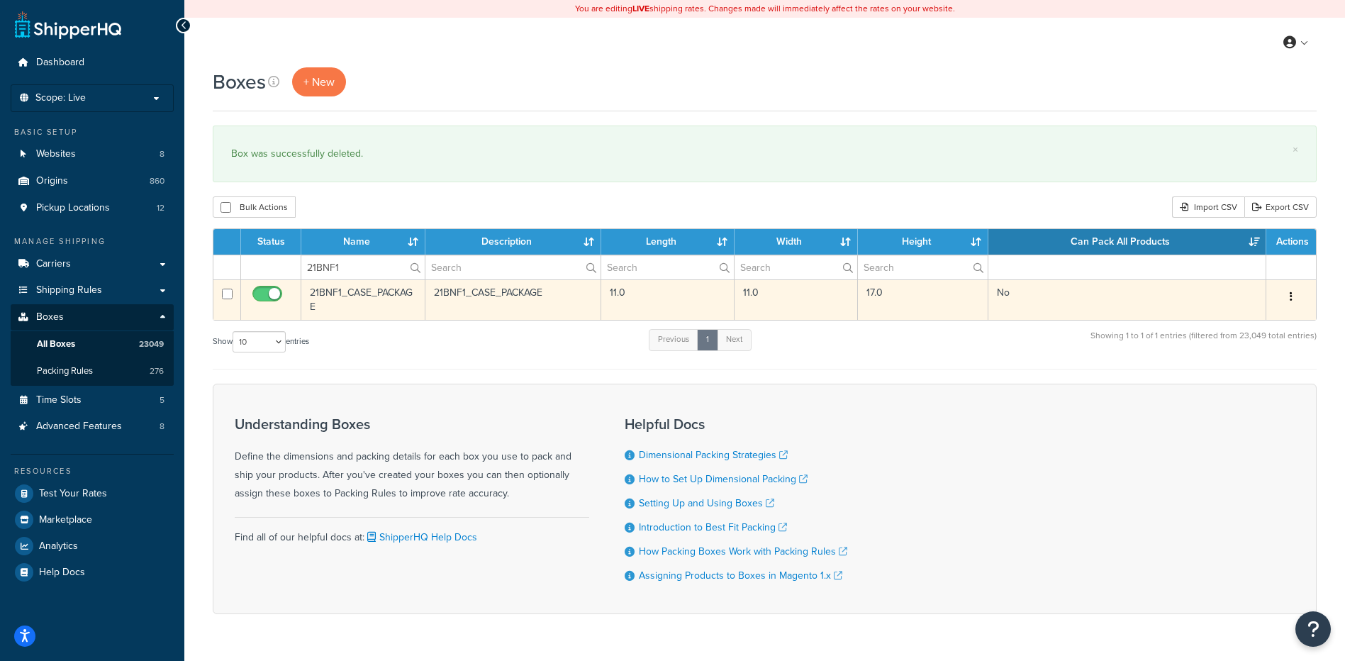
click at [1292, 295] on icon "button" at bounding box center [1291, 296] width 3 height 10
click at [1249, 380] on link "Delete" at bounding box center [1244, 381] width 112 height 29
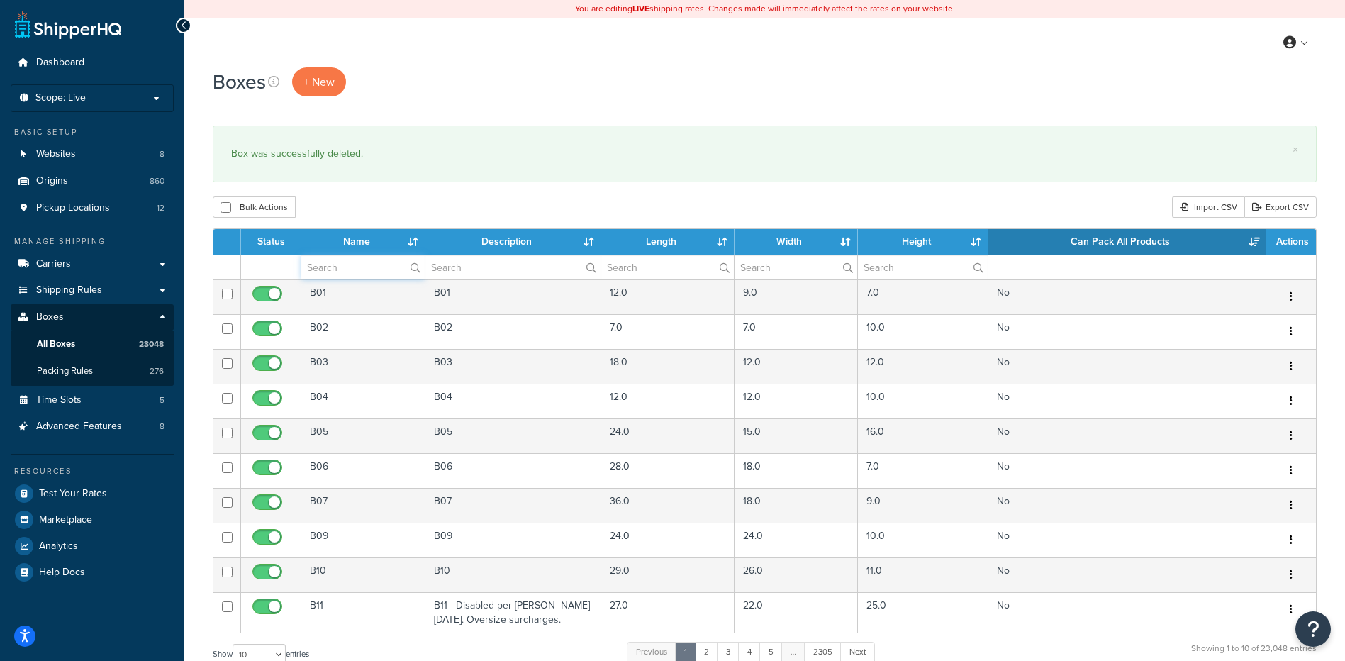
click at [355, 262] on input "text" at bounding box center [362, 267] width 123 height 24
paste input "21BNF2"
type input "21BNF2"
click at [366, 196] on div "Boxes + New × Box was successfully deleted. Bulk Actions Duplicate [GEOGRAPHIC_…" at bounding box center [764, 521] width 1161 height 909
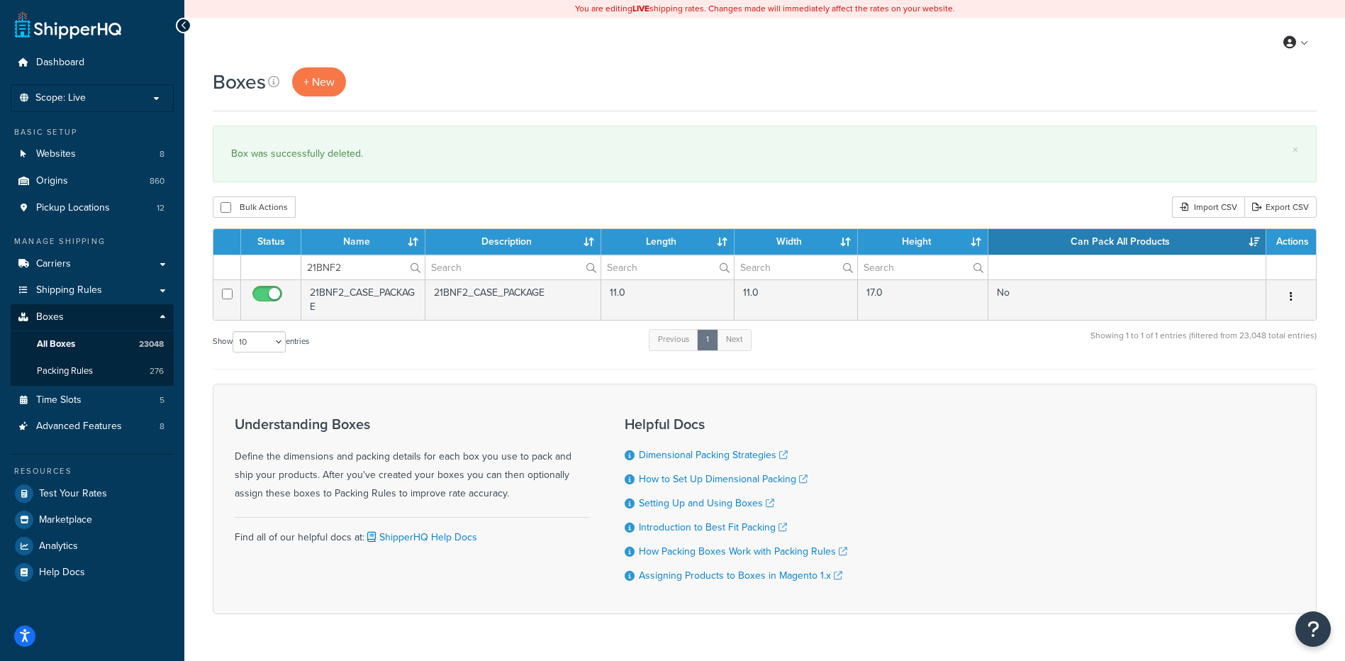
click at [1294, 300] on button "button" at bounding box center [1291, 297] width 20 height 23
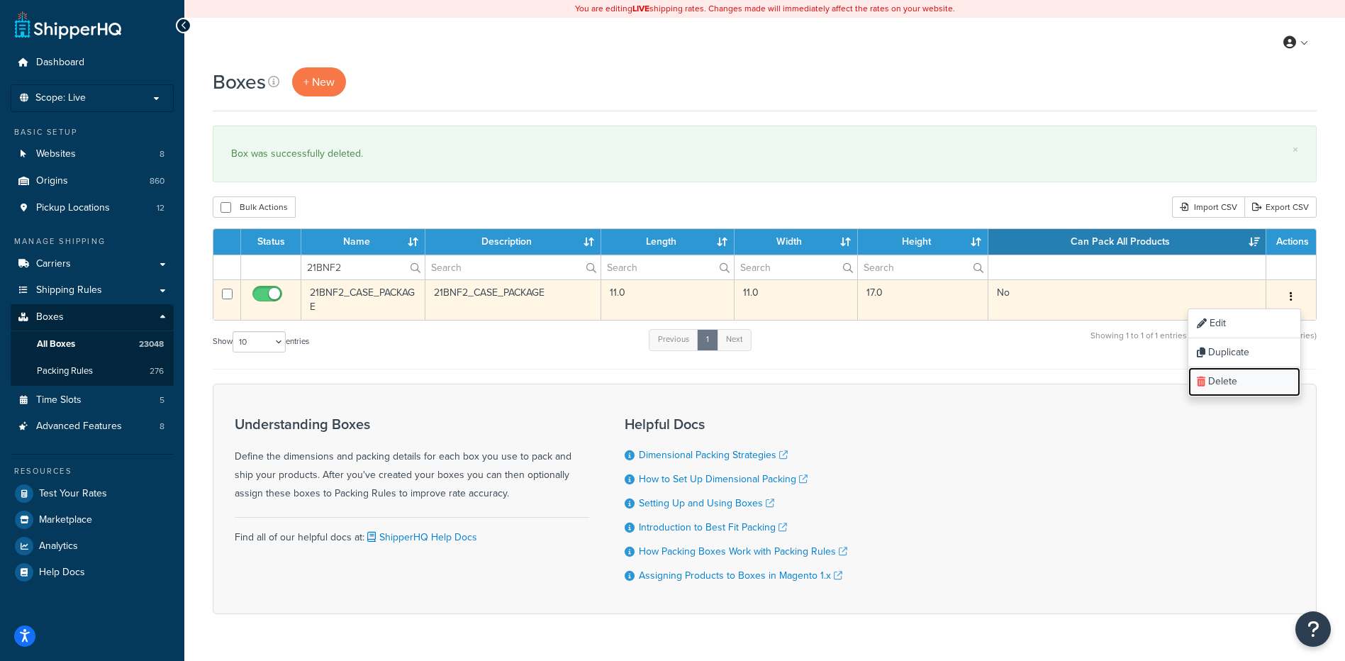
click at [1263, 382] on link "Delete" at bounding box center [1244, 381] width 112 height 29
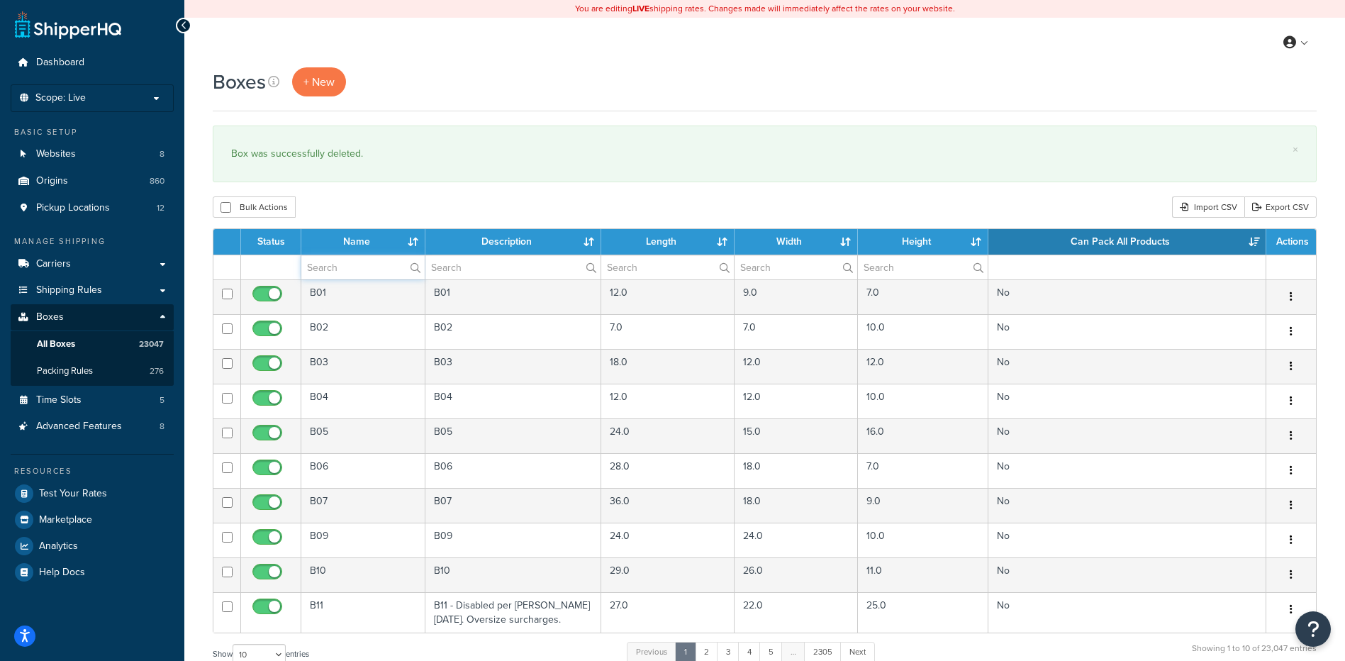
paste input "30WAM2"
type input "30WAM2"
click at [390, 207] on div "Bulk Actions Duplicate [GEOGRAPHIC_DATA] Import CSV Export CSV" at bounding box center [765, 206] width 1104 height 21
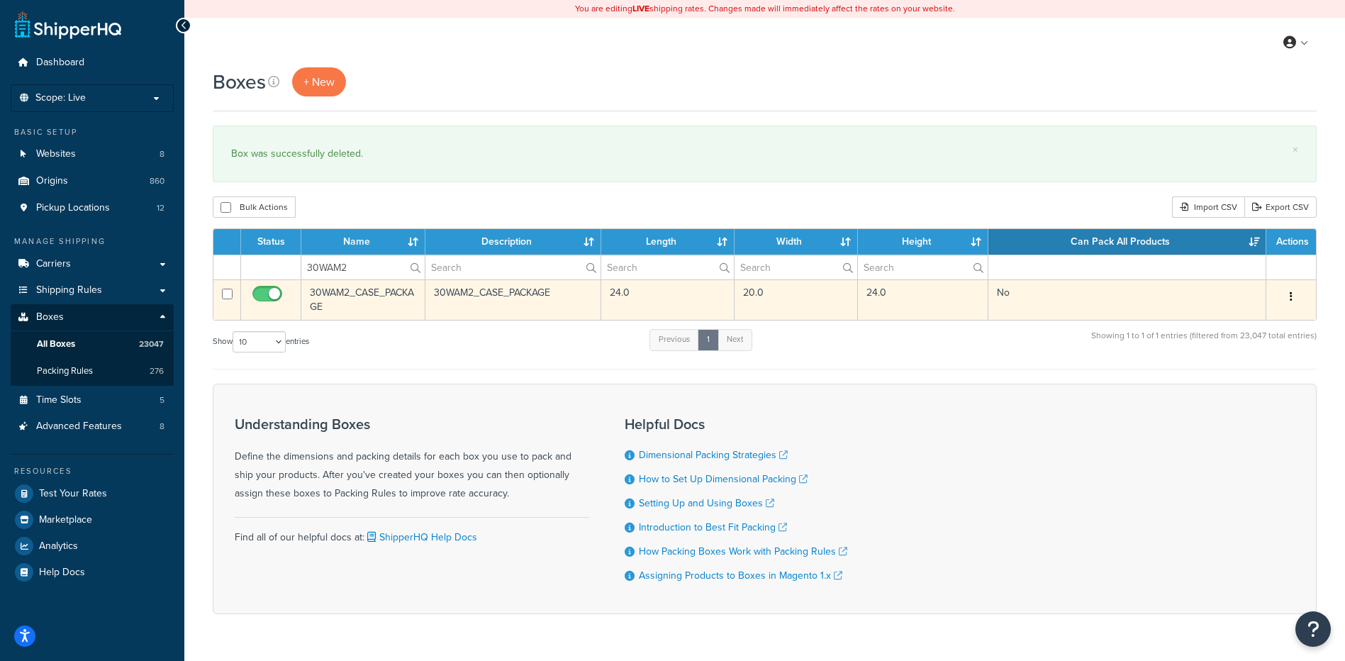
click at [1295, 293] on button "button" at bounding box center [1291, 297] width 20 height 23
click at [1237, 382] on link "Delete" at bounding box center [1244, 381] width 112 height 29
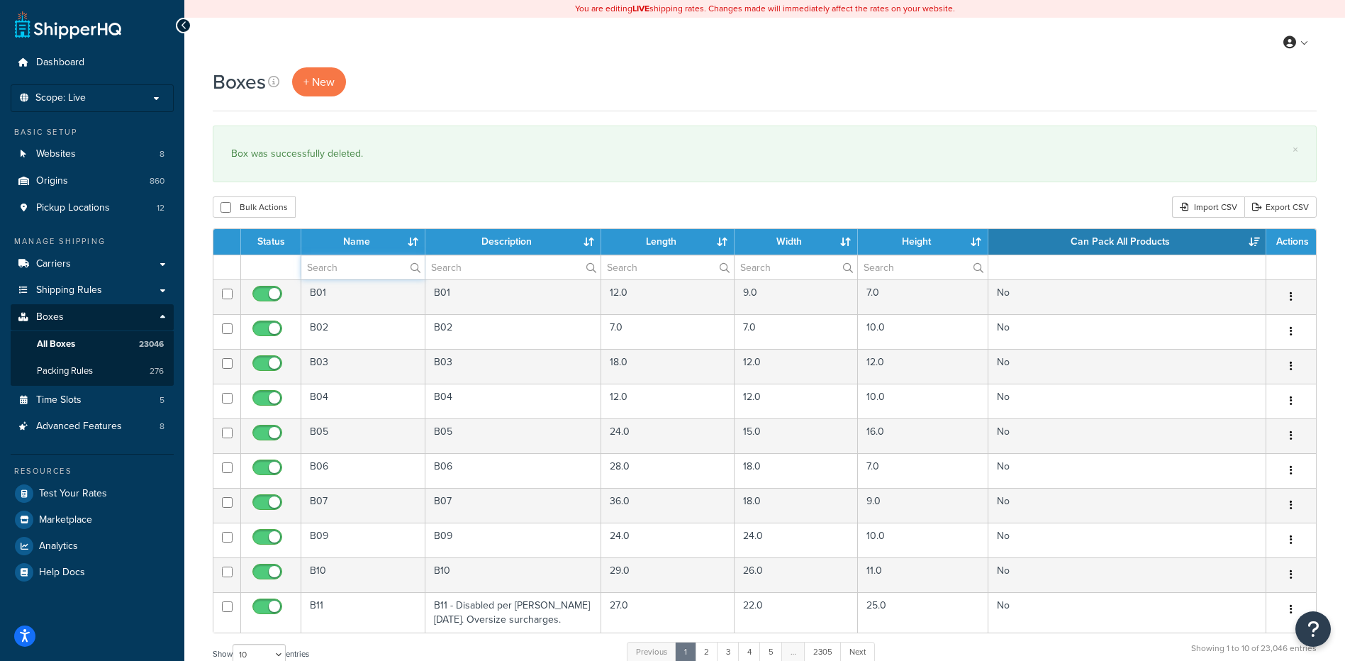
click at [319, 264] on input "text" at bounding box center [362, 267] width 123 height 24
paste input "21BU66"
type input "21BU66"
click at [395, 206] on div "Bulk Actions Duplicate [GEOGRAPHIC_DATA] Import CSV Export CSV" at bounding box center [765, 206] width 1104 height 21
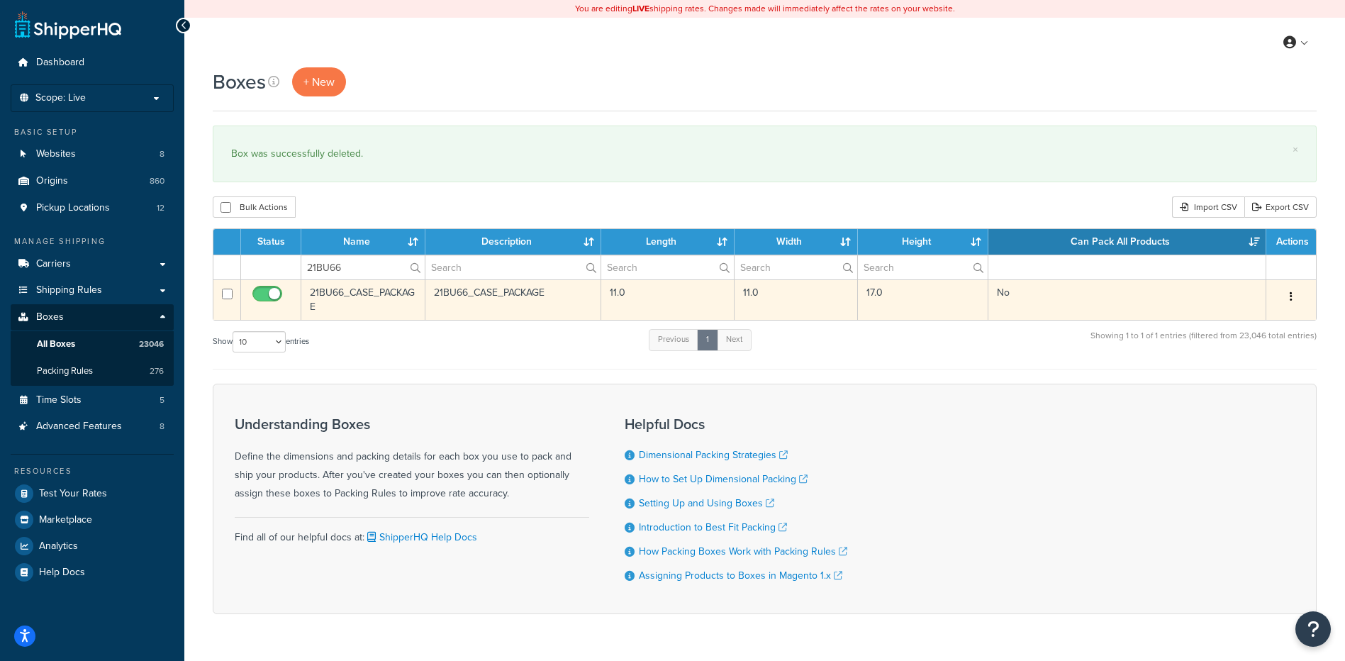
click at [1288, 296] on button "button" at bounding box center [1291, 297] width 20 height 23
click at [1246, 376] on link "Delete" at bounding box center [1244, 381] width 112 height 29
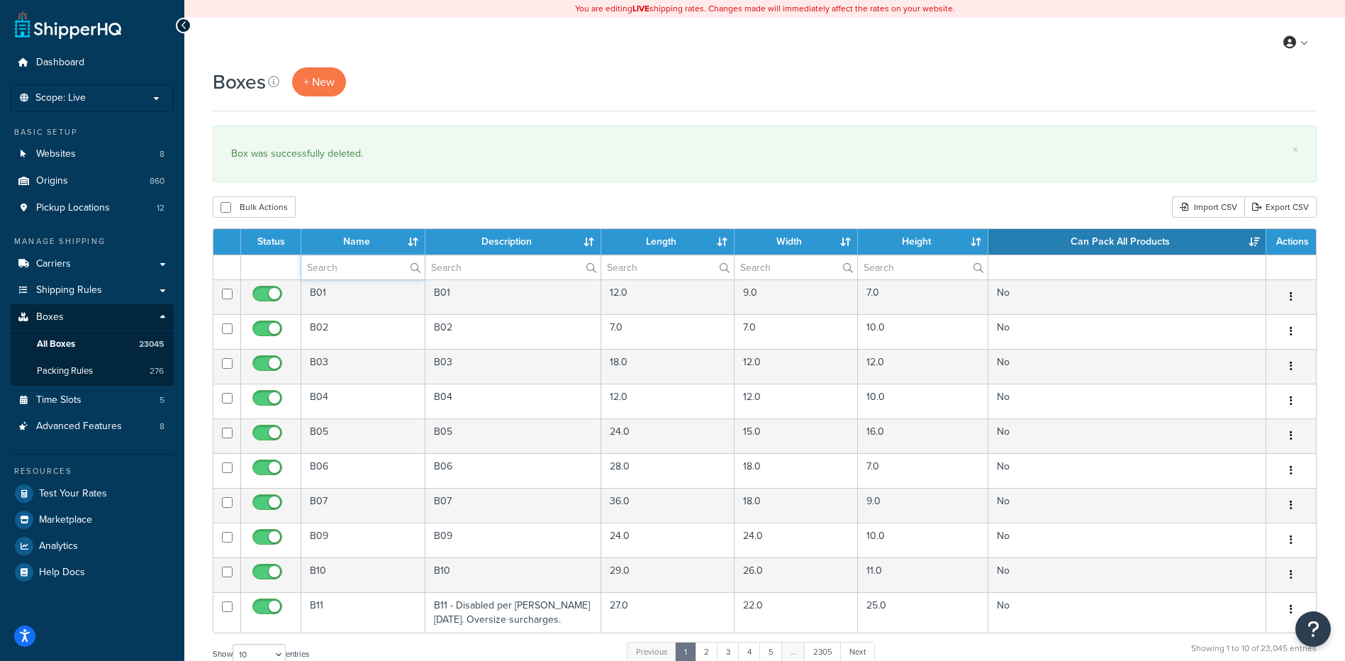
click at [337, 264] on input "text" at bounding box center [362, 267] width 123 height 24
paste input "21BA8B"
type input "21BA8B"
click at [381, 210] on div "Bulk Actions Duplicate [GEOGRAPHIC_DATA] Import CSV Export CSV" at bounding box center [765, 206] width 1104 height 21
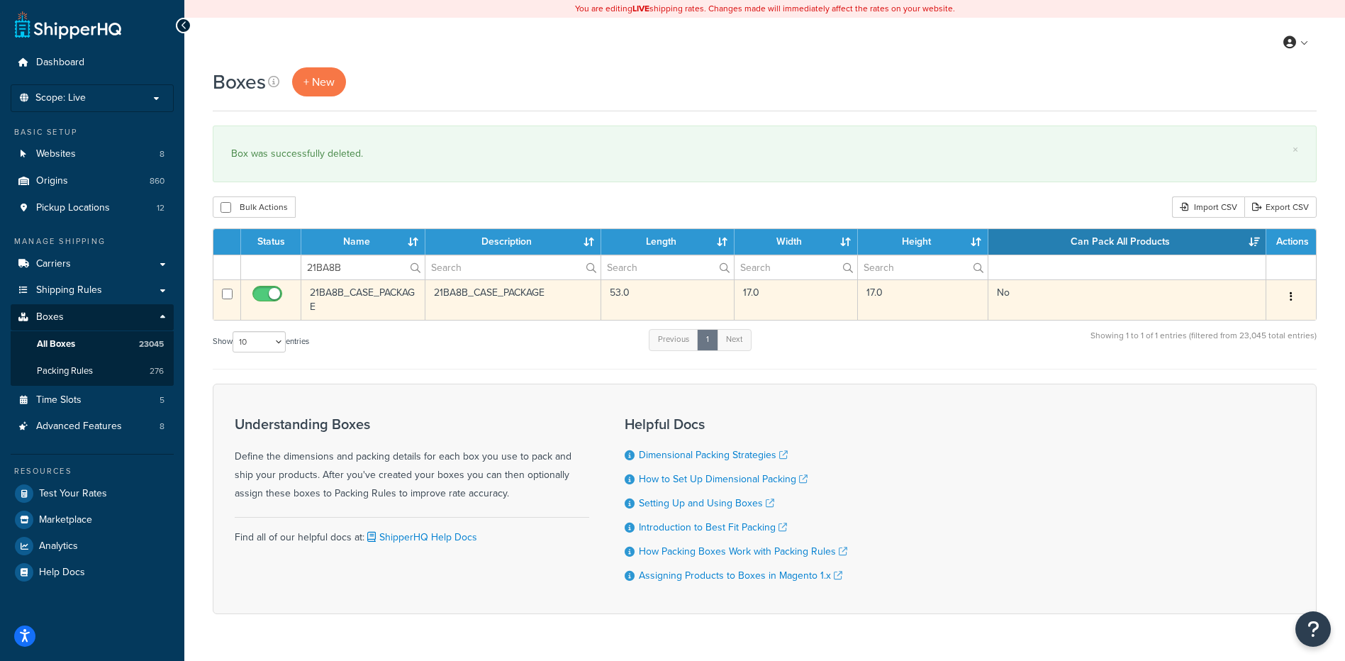
click at [1292, 297] on icon "button" at bounding box center [1291, 296] width 3 height 10
click at [1251, 381] on link "Delete" at bounding box center [1244, 381] width 112 height 29
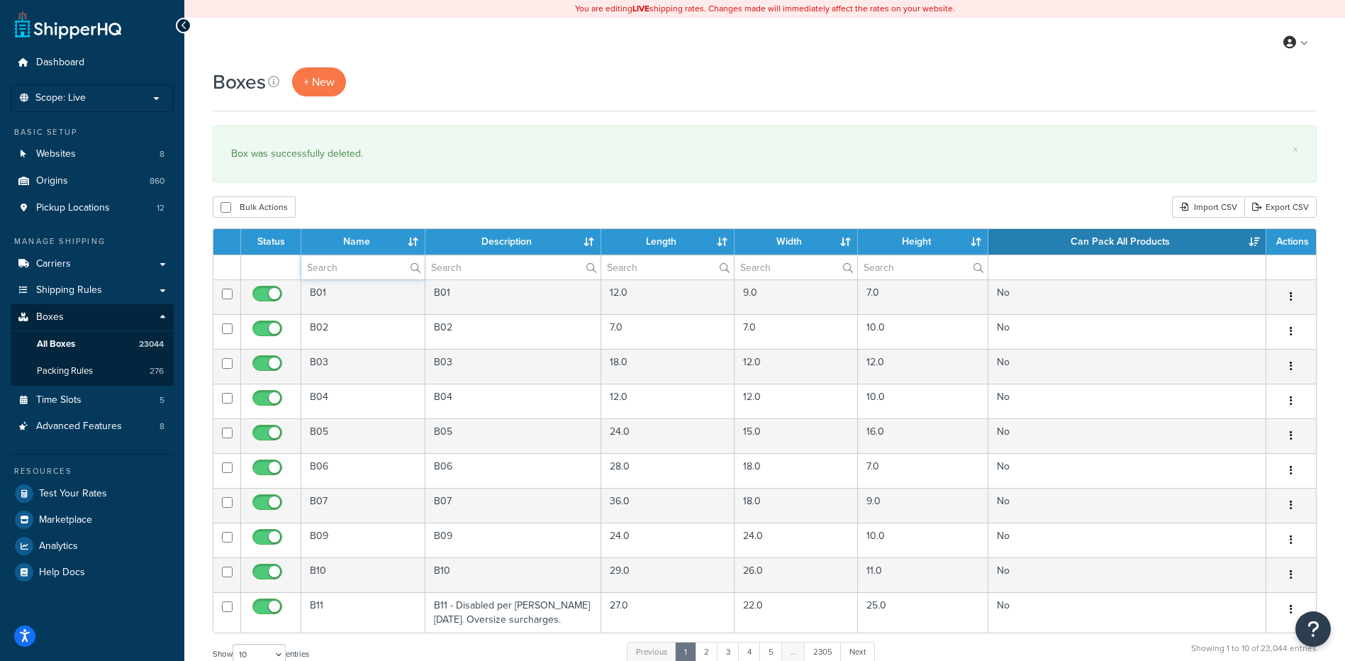
paste input "57BNL2"
type input "57BNL2"
click at [368, 207] on div "Bulk Actions Duplicate [GEOGRAPHIC_DATA] Import CSV Export CSV" at bounding box center [765, 206] width 1104 height 21
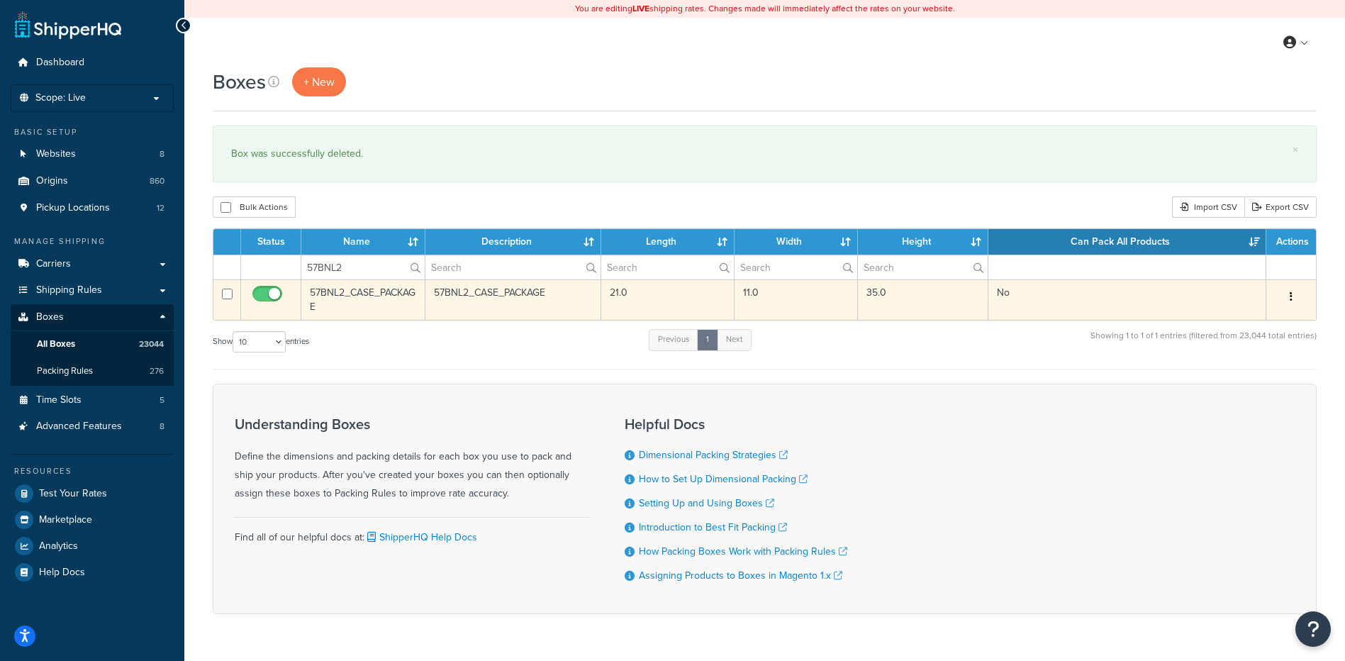
click at [1294, 301] on button "button" at bounding box center [1291, 297] width 20 height 23
click at [1246, 376] on link "Delete" at bounding box center [1244, 381] width 112 height 29
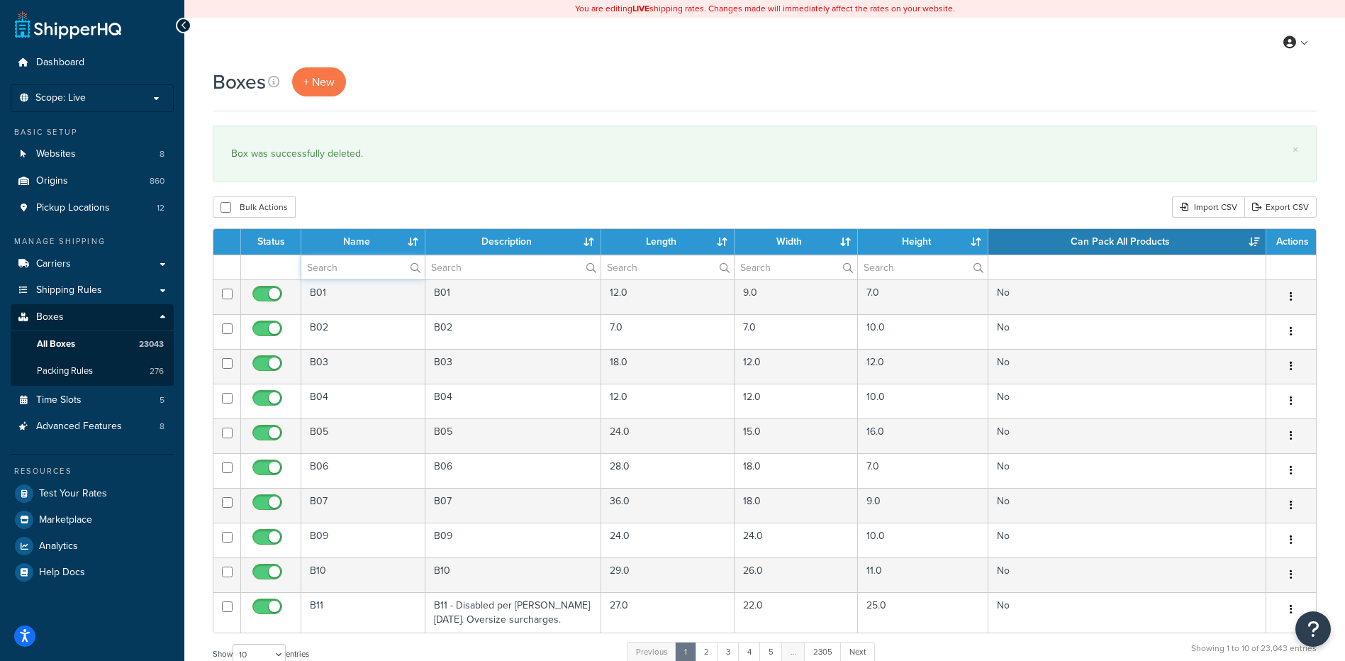
paste input "57BNL2"
click at [414, 209] on div "Bulk Actions Duplicate [GEOGRAPHIC_DATA] Import CSV Export CSV" at bounding box center [765, 206] width 1104 height 21
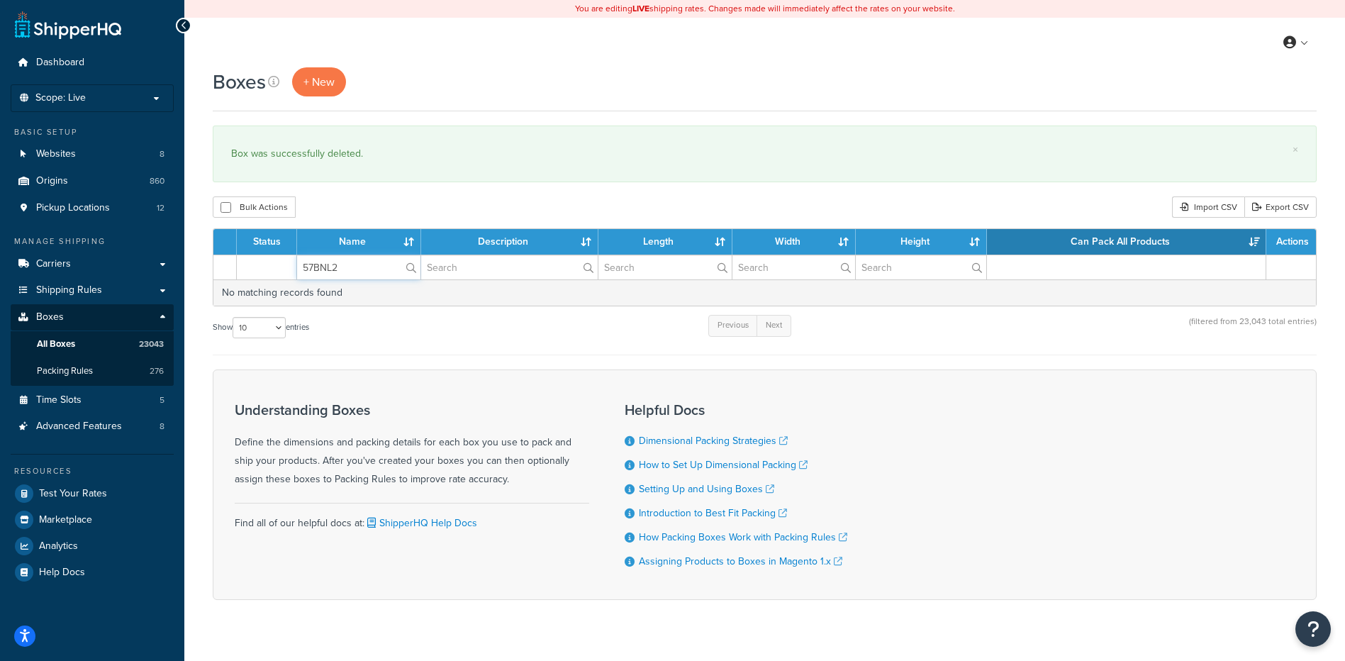
drag, startPoint x: 353, startPoint y: 270, endPoint x: 279, endPoint y: 267, distance: 74.5
click at [279, 267] on tr "57BNL2" at bounding box center [764, 267] width 1103 height 25
paste input "19WDB3"
type input "19WDB3"
click at [381, 204] on div "Bulk Actions Duplicate [GEOGRAPHIC_DATA] Import CSV Export CSV" at bounding box center [765, 206] width 1104 height 21
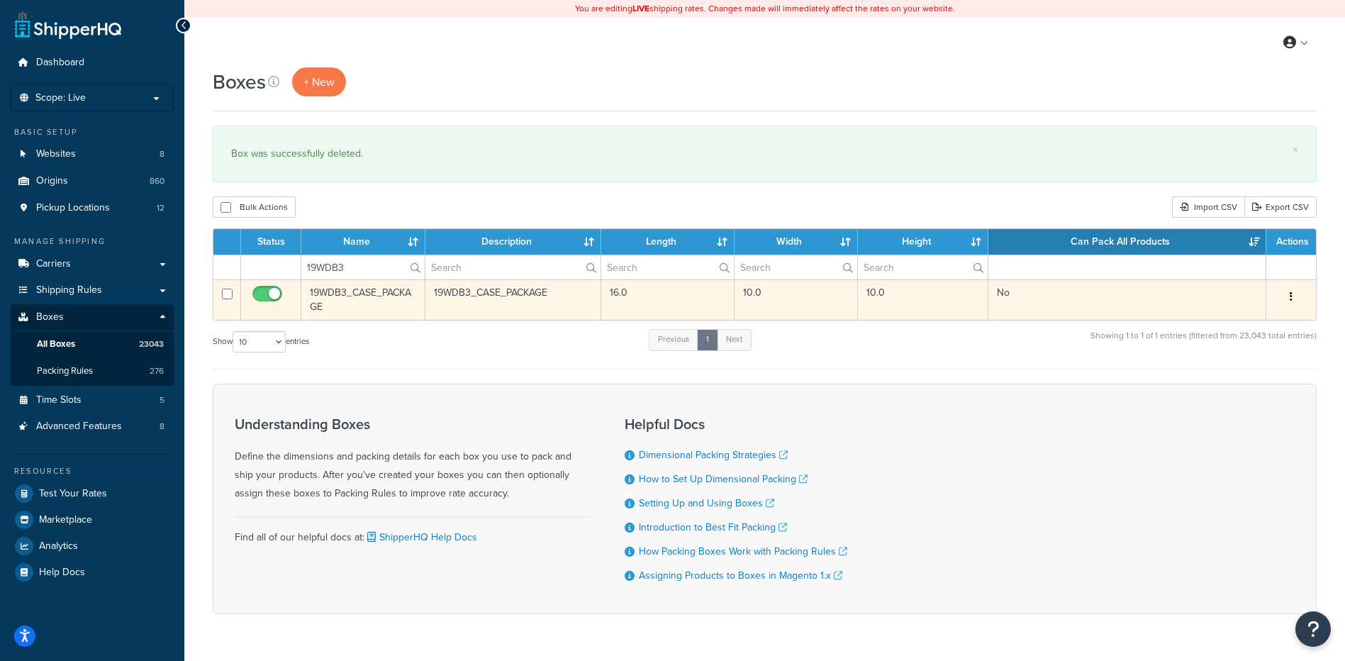
click at [1289, 298] on button "button" at bounding box center [1291, 297] width 20 height 23
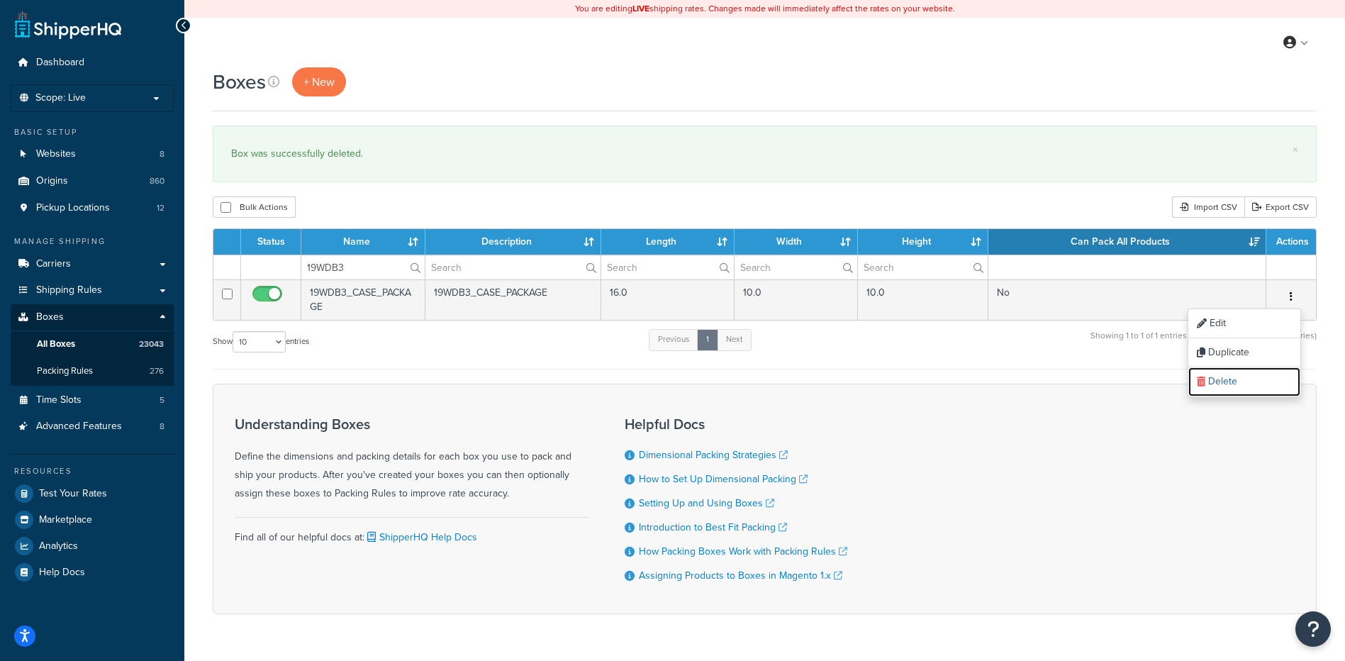
drag, startPoint x: 1253, startPoint y: 371, endPoint x: 744, endPoint y: 48, distance: 602.1
click at [1253, 371] on link "Delete" at bounding box center [1244, 381] width 112 height 29
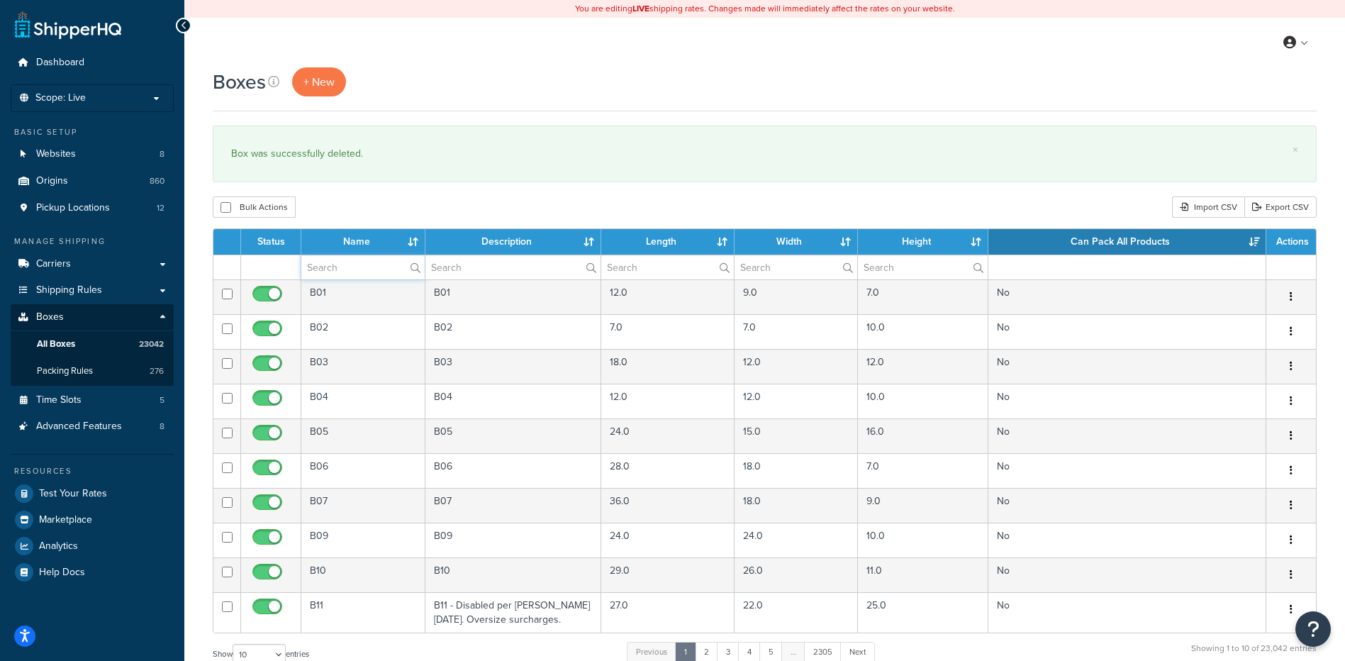
click at [335, 274] on input "text" at bounding box center [362, 267] width 123 height 24
paste input "57BN5G"
type input "57BN5G"
click at [386, 190] on div "Boxes + New × Box was successfully deleted. Bulk Actions Duplicate [GEOGRAPHIC_…" at bounding box center [764, 521] width 1161 height 909
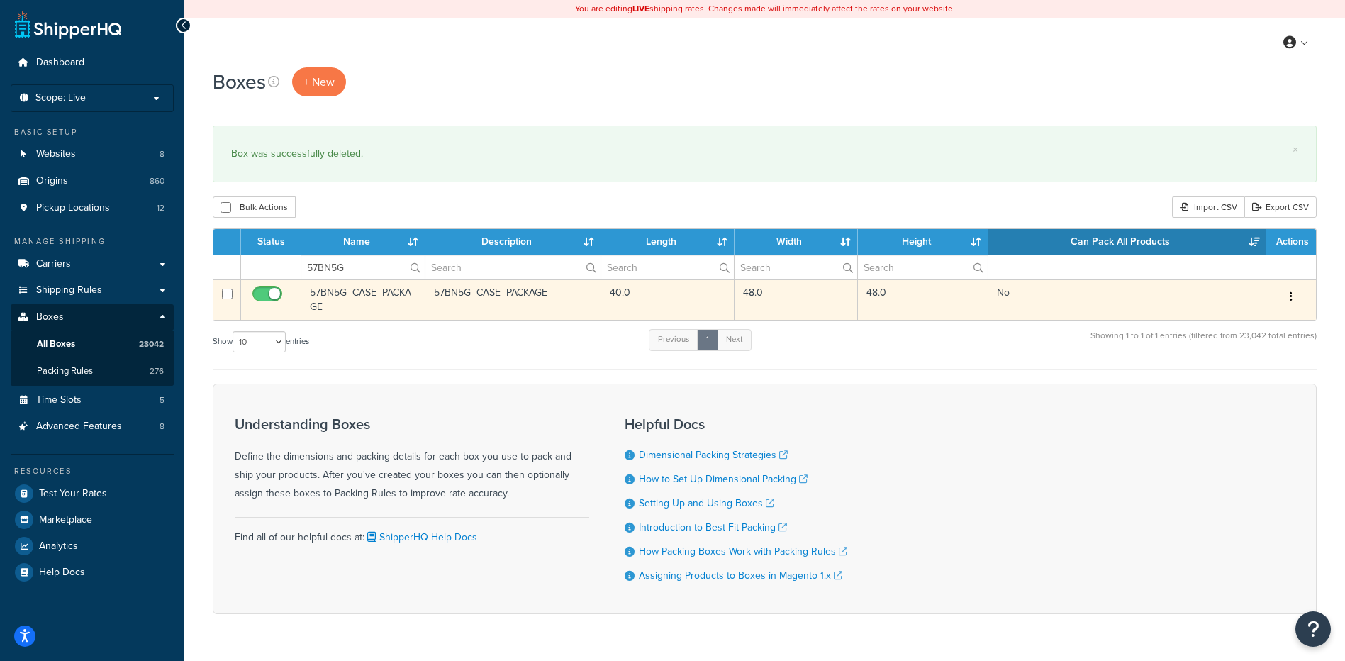
click at [1290, 297] on icon "button" at bounding box center [1291, 296] width 3 height 10
click at [1263, 390] on link "Delete" at bounding box center [1244, 381] width 112 height 29
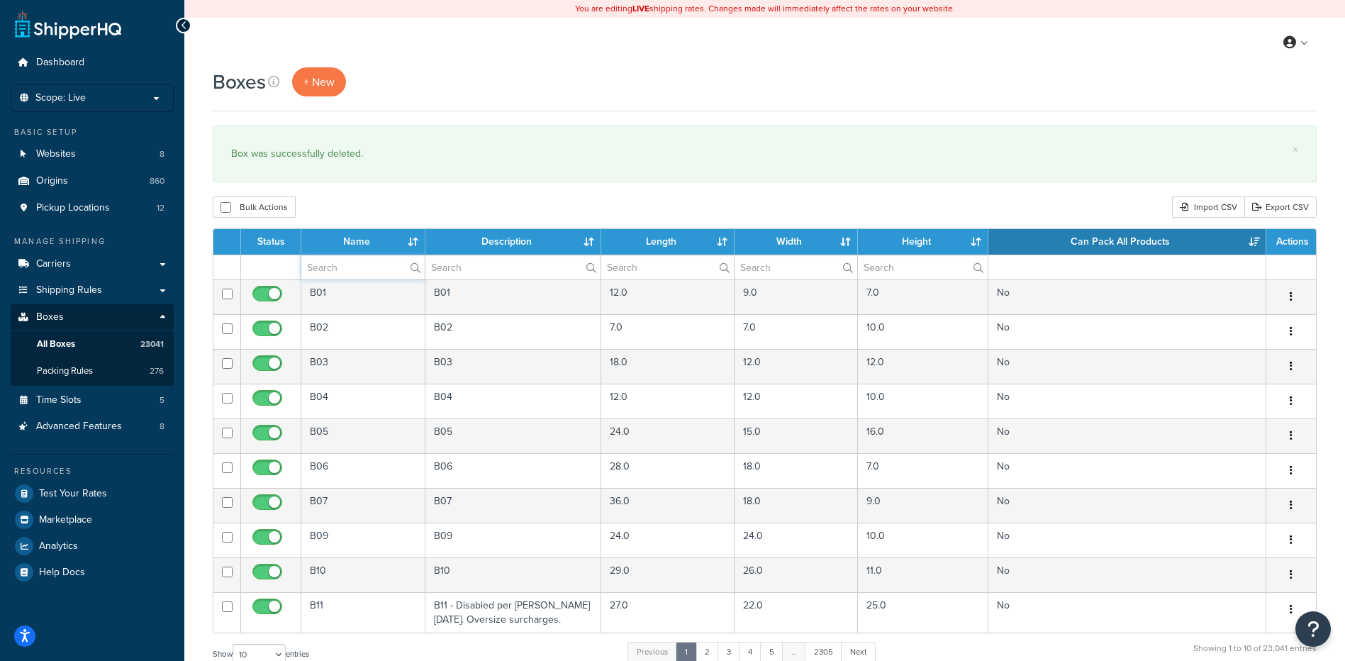
click at [345, 264] on input "text" at bounding box center [362, 267] width 123 height 24
paste input "68BG1A"
type input "68BG1A"
click at [403, 211] on div "Bulk Actions Duplicate [GEOGRAPHIC_DATA] Import CSV Export CSV" at bounding box center [765, 206] width 1104 height 21
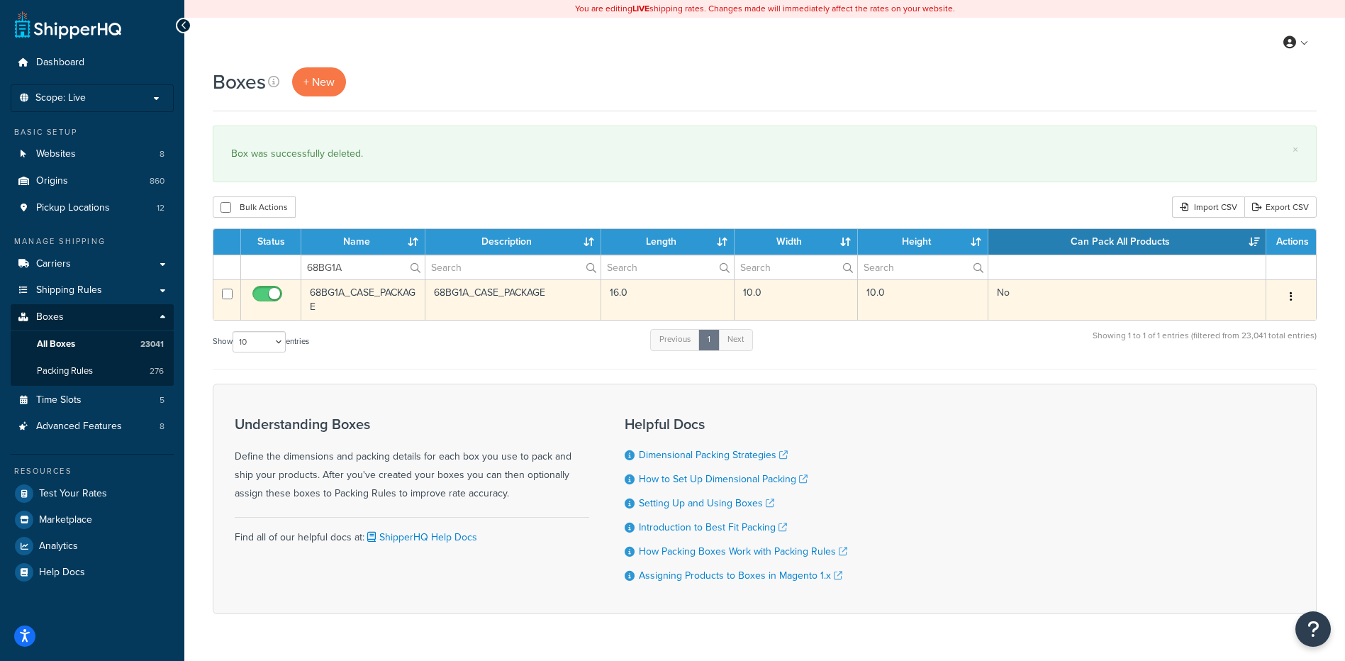
click at [1294, 299] on button "button" at bounding box center [1291, 297] width 20 height 23
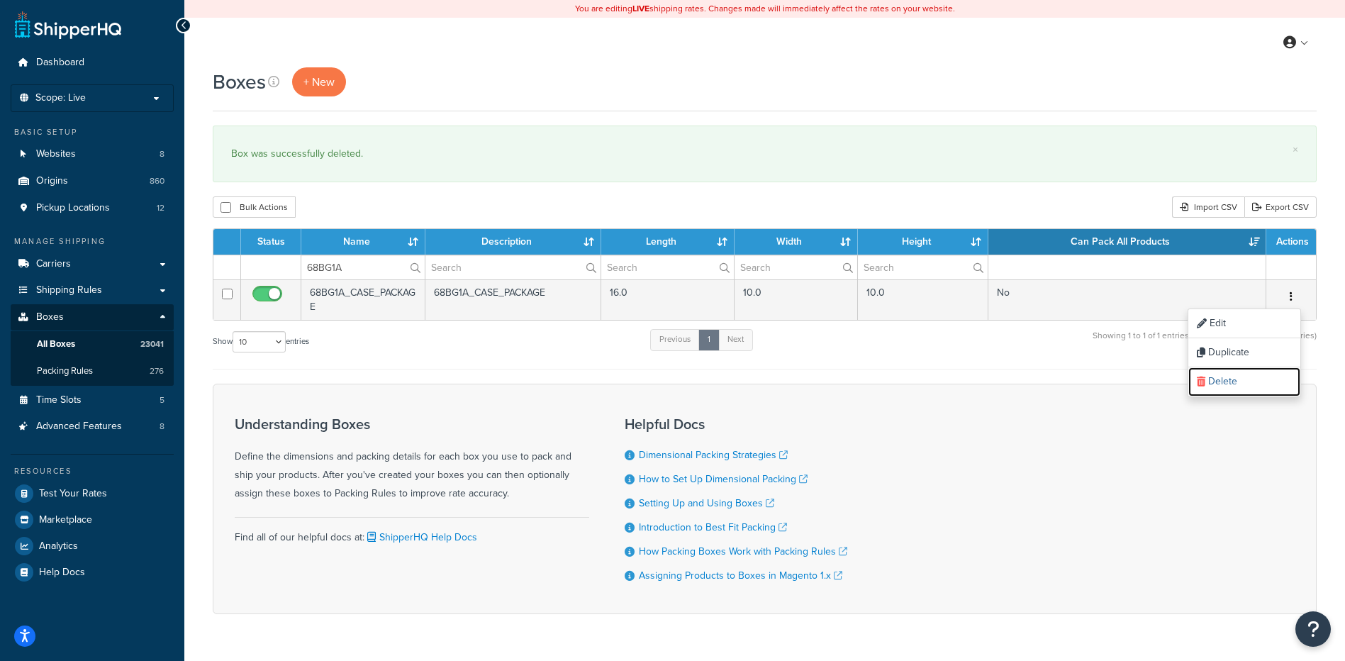
click at [1250, 386] on link "Delete" at bounding box center [1244, 381] width 112 height 29
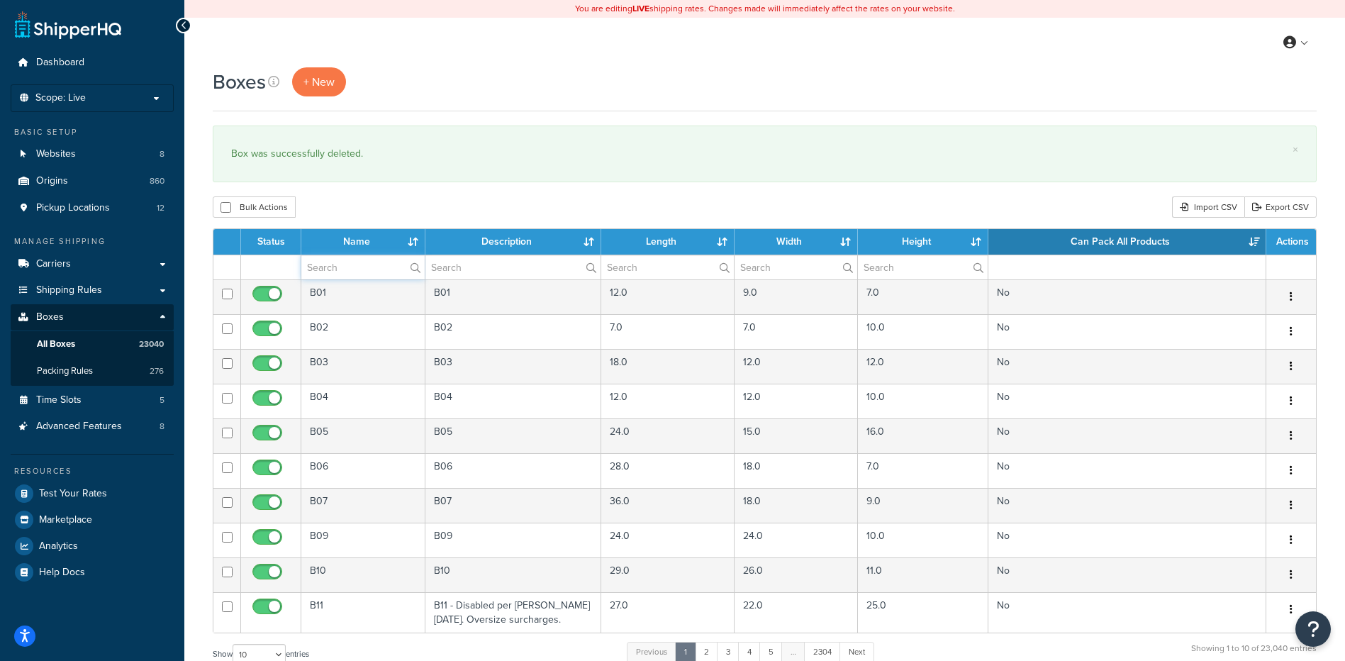
click at [371, 273] on input "text" at bounding box center [362, 267] width 123 height 24
paste input "68BG1A"
click at [397, 190] on div "Boxes + New × Box was successfully deleted. Bulk Actions Duplicate [GEOGRAPHIC_…" at bounding box center [764, 521] width 1161 height 909
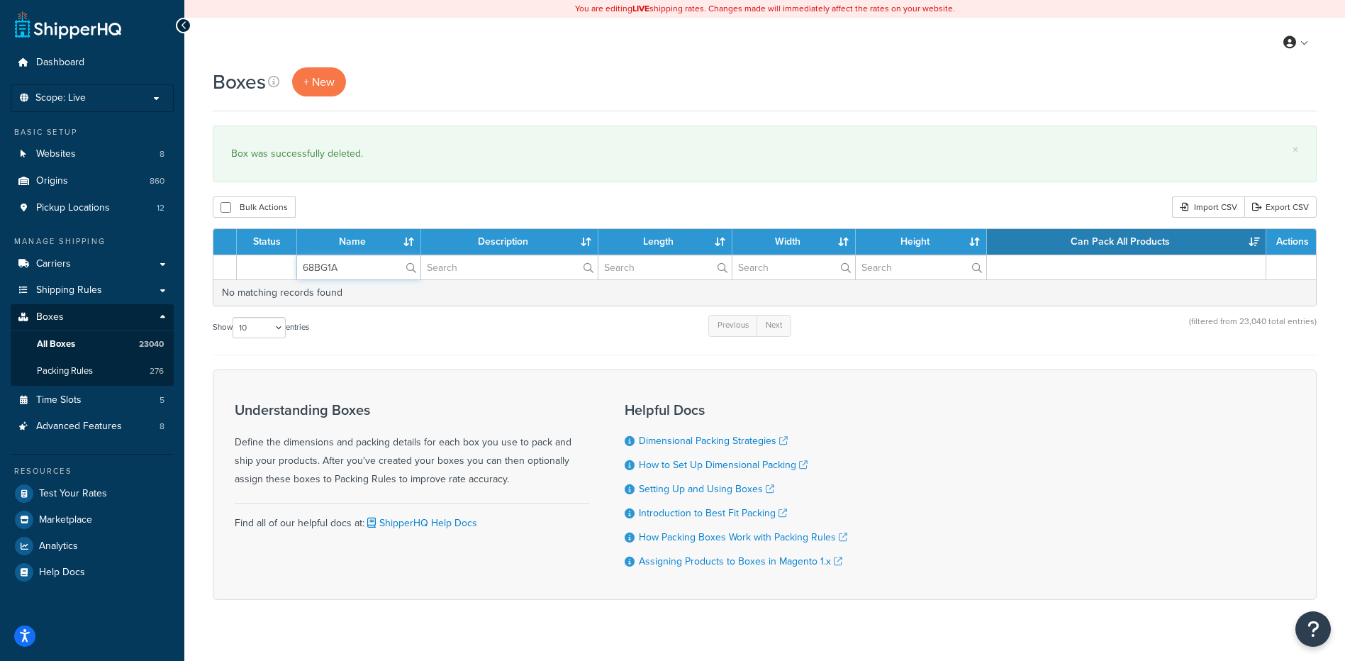
drag, startPoint x: 350, startPoint y: 258, endPoint x: 286, endPoint y: 251, distance: 64.2
click at [286, 251] on table "Status Name Description Length Width Height Can Pack All Products Actions 68BG1…" at bounding box center [765, 267] width 1104 height 78
paste input "81BB67"
type input "81BB67"
click at [396, 194] on div "Boxes + New × Box was successfully deleted. Bulk Actions Duplicate [GEOGRAPHIC_…" at bounding box center [764, 358] width 1161 height 582
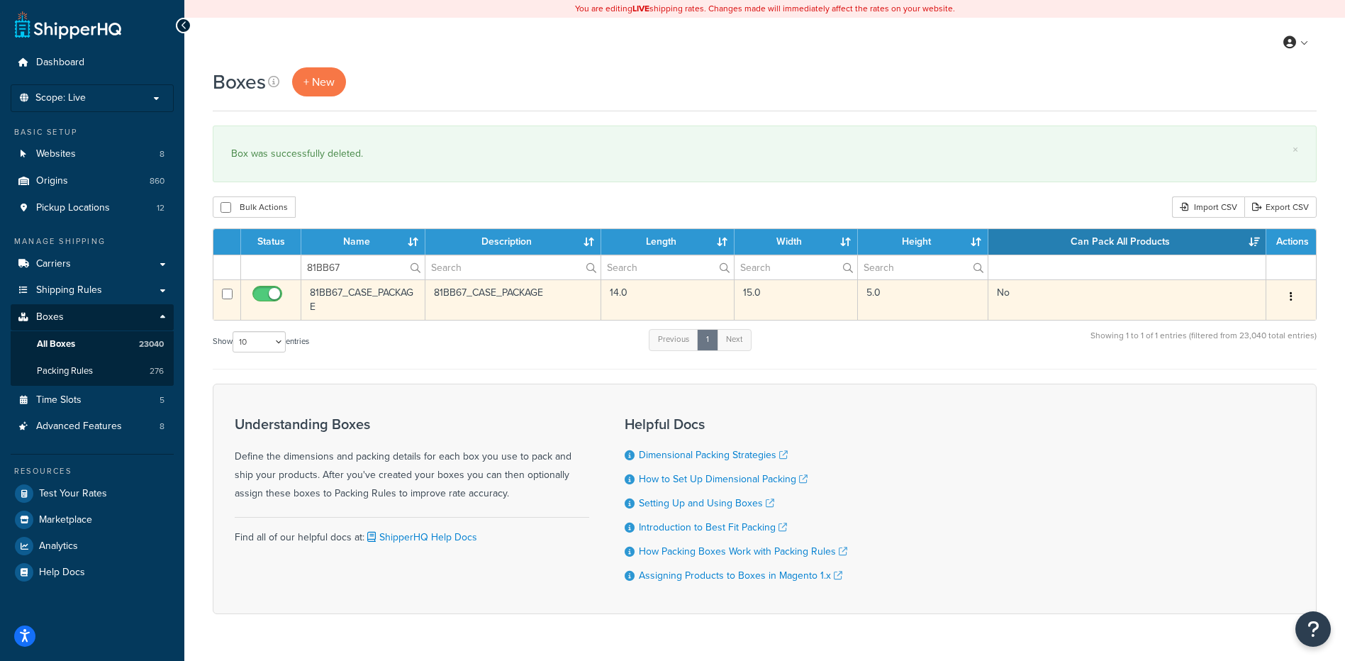
click at [1296, 296] on button "button" at bounding box center [1291, 297] width 20 height 23
click at [1261, 381] on link "Delete" at bounding box center [1244, 381] width 112 height 29
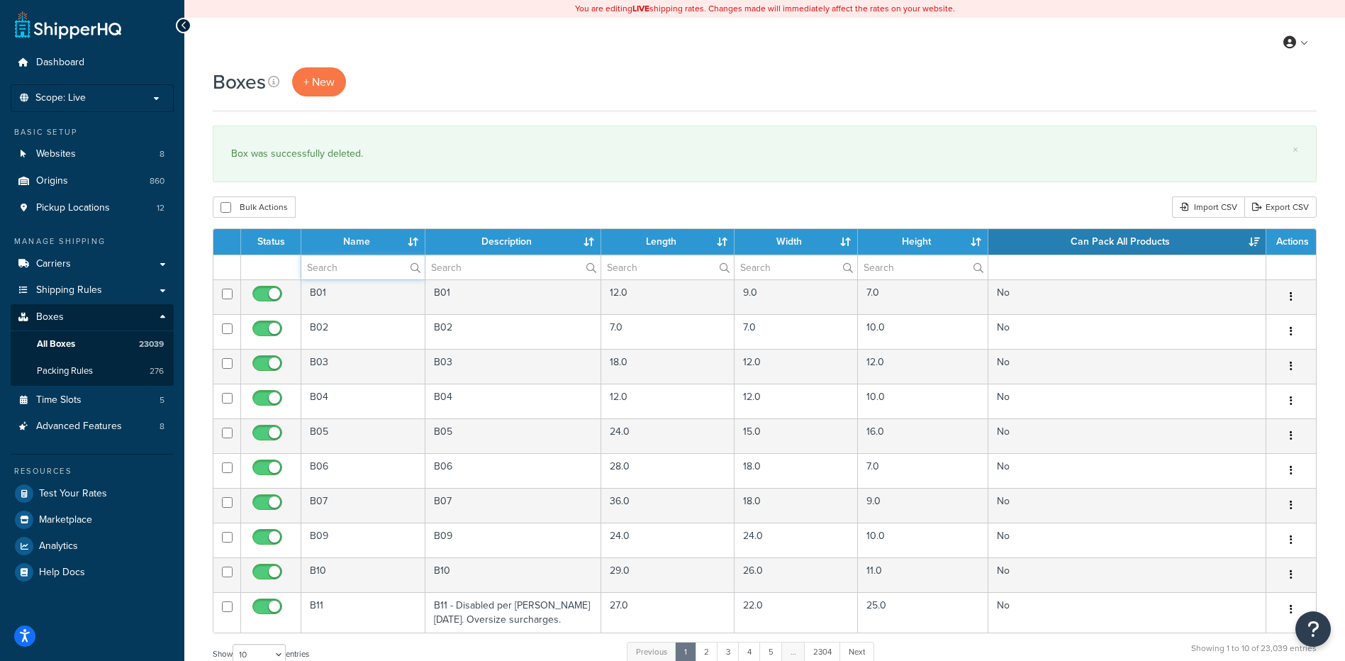
paste input "81BB85"
type input "81BB85"
click at [404, 221] on div "Boxes + New × Box was successfully deleted. Bulk Actions Duplicate [GEOGRAPHIC_…" at bounding box center [764, 521] width 1161 height 909
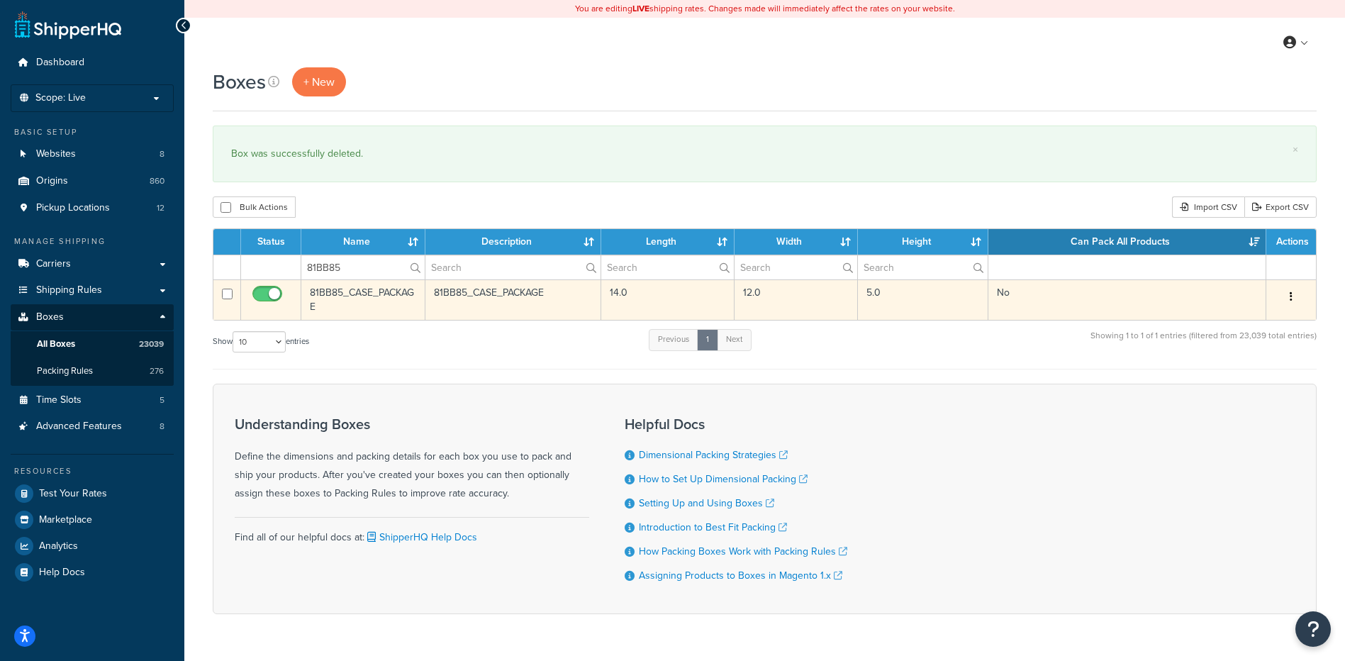
click at [1298, 299] on button "button" at bounding box center [1291, 297] width 20 height 23
click at [1239, 392] on link "Delete" at bounding box center [1244, 381] width 112 height 29
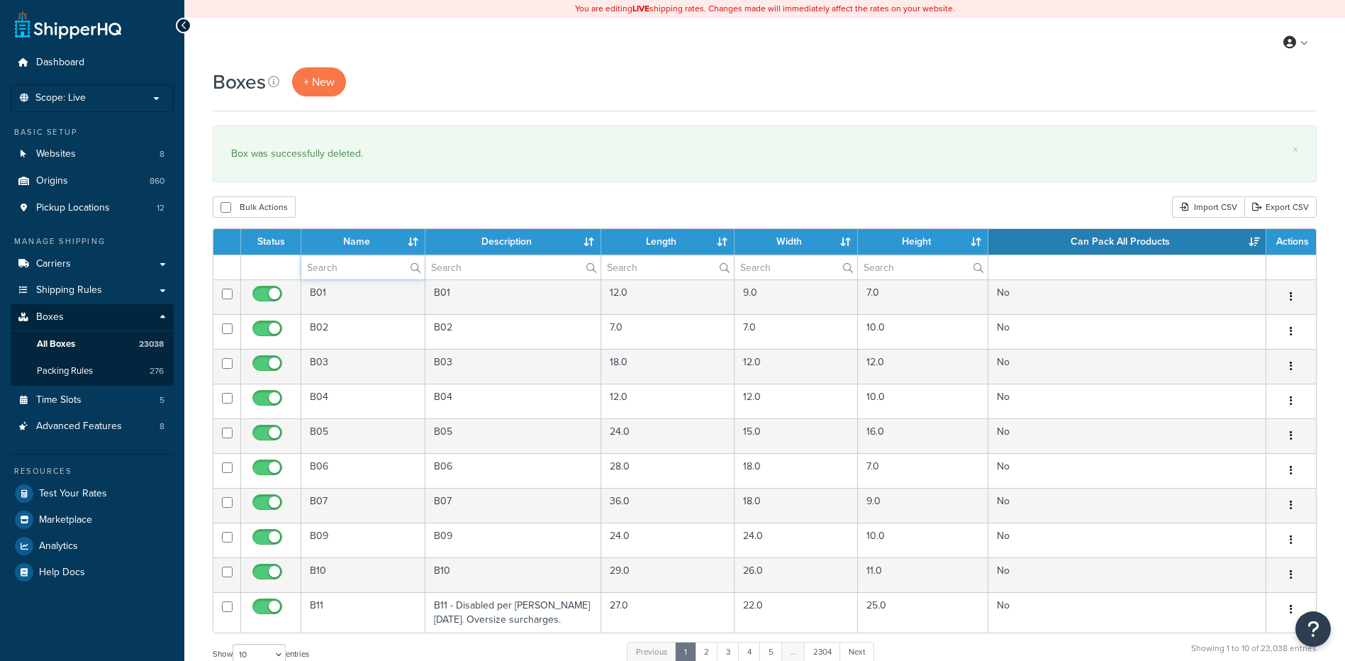
click at [350, 272] on input "text" at bounding box center [362, 267] width 123 height 24
paste input "81BBD2"
type input "81BBD2"
click at [428, 199] on div "Bulk Actions Duplicate [GEOGRAPHIC_DATA] Import CSV Export CSV" at bounding box center [765, 206] width 1104 height 21
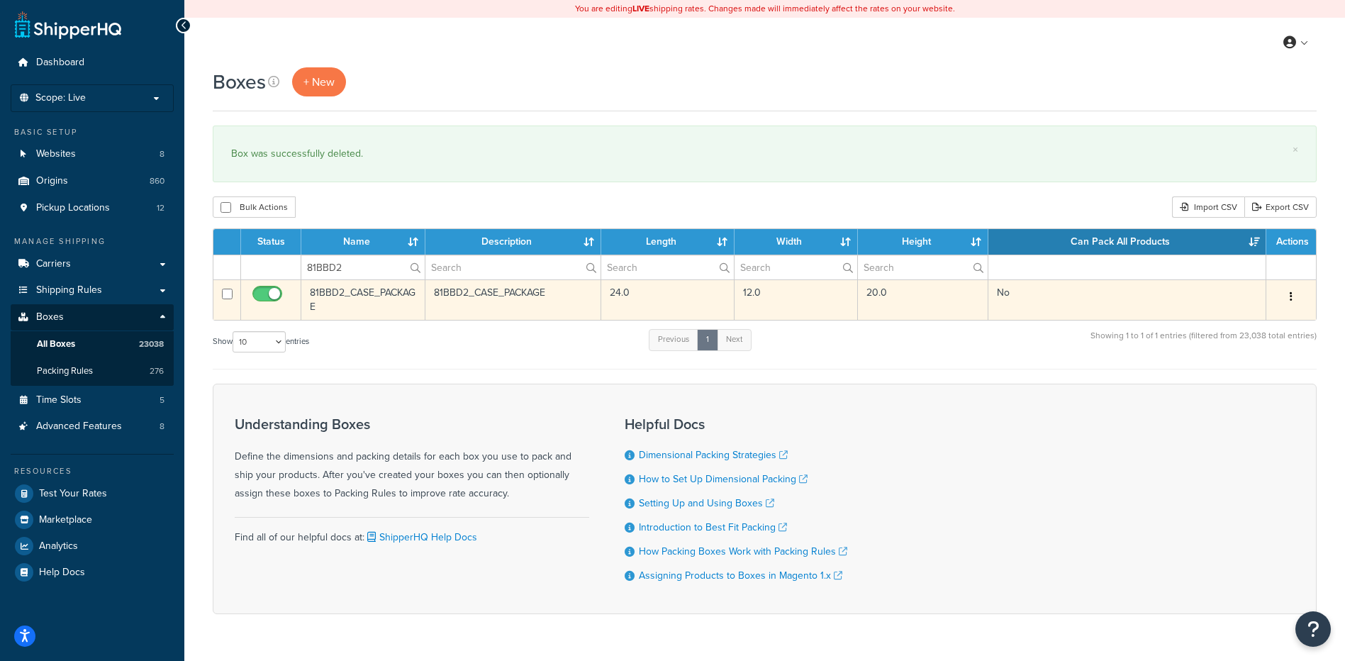
click at [1297, 295] on button "button" at bounding box center [1291, 297] width 20 height 23
click at [1259, 382] on link "Delete" at bounding box center [1244, 381] width 112 height 29
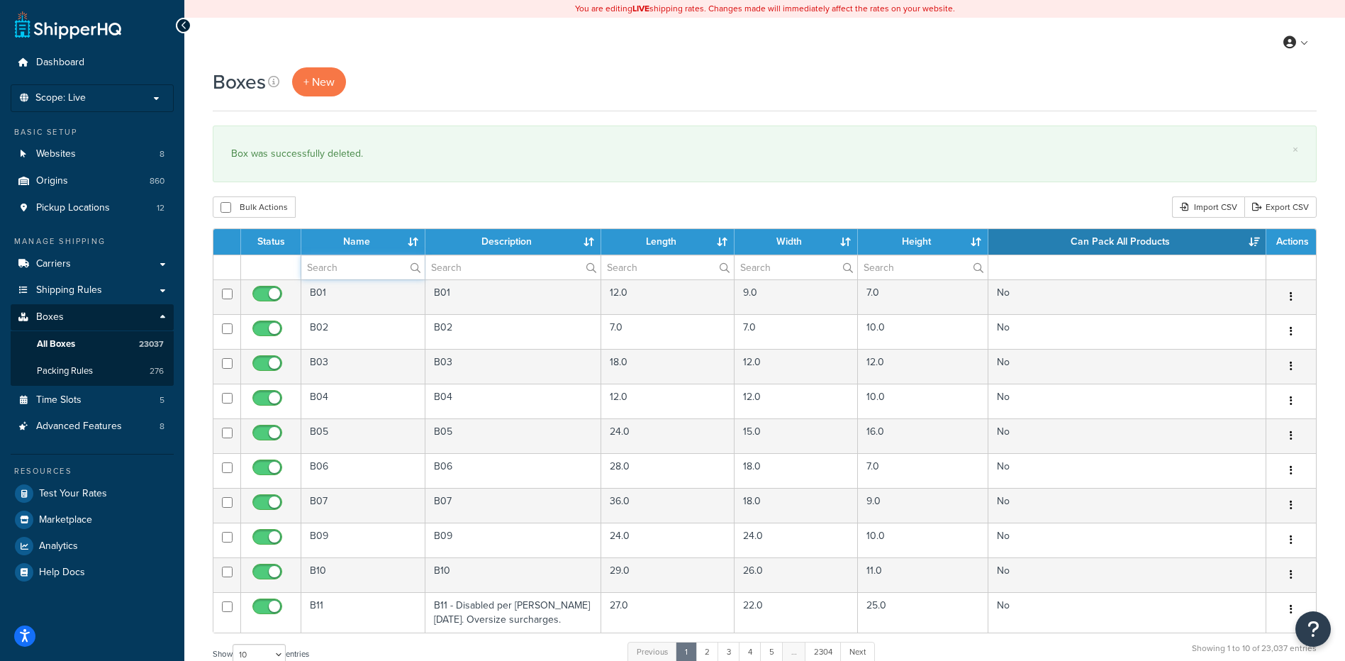
click at [359, 278] on input "text" at bounding box center [362, 267] width 123 height 24
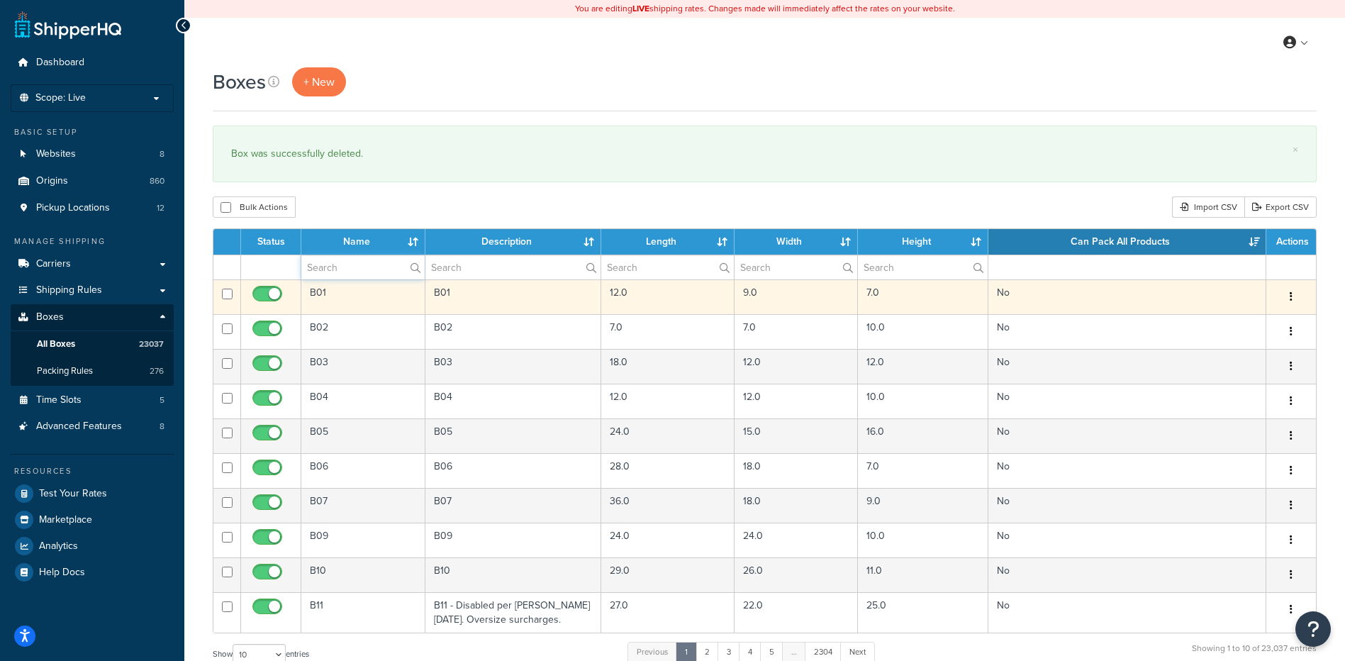
drag, startPoint x: 359, startPoint y: 278, endPoint x: 355, endPoint y: 290, distance: 12.8
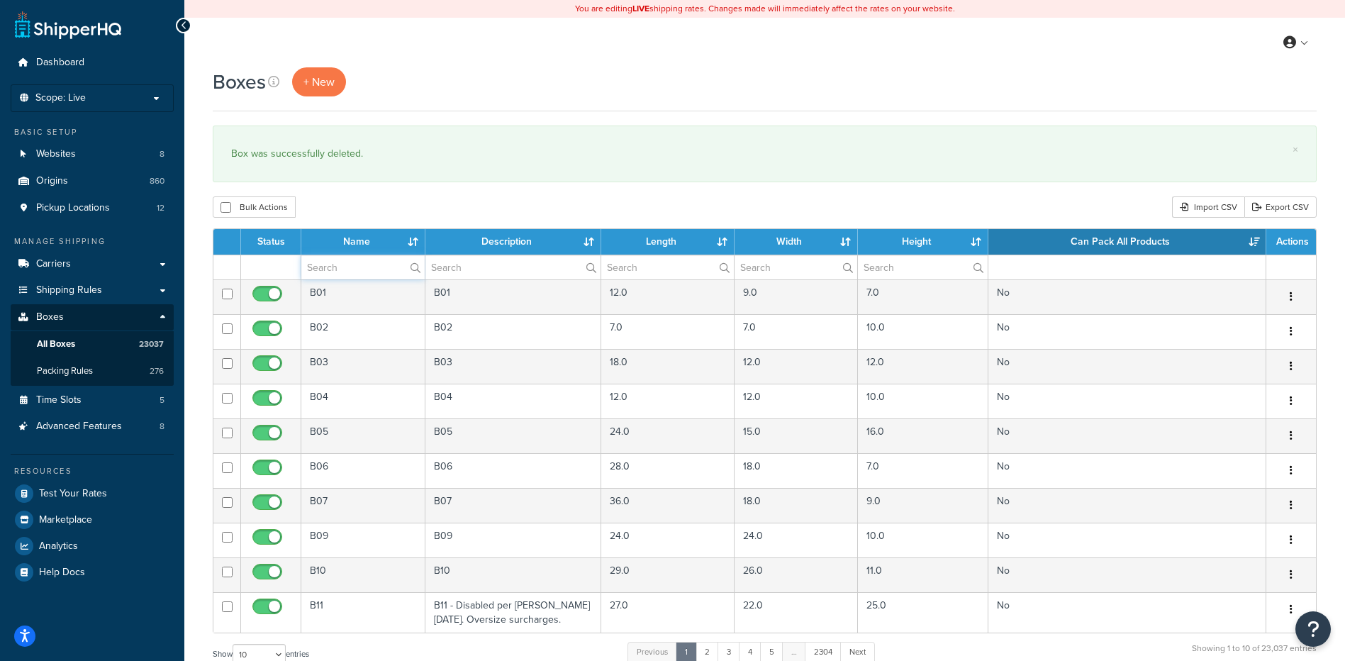
drag, startPoint x: 355, startPoint y: 290, endPoint x: 335, endPoint y: 264, distance: 32.5
paste input "81BBE1"
type input "81BBE1"
click at [410, 208] on div "Bulk Actions Duplicate [GEOGRAPHIC_DATA] Import CSV Export CSV" at bounding box center [765, 206] width 1104 height 21
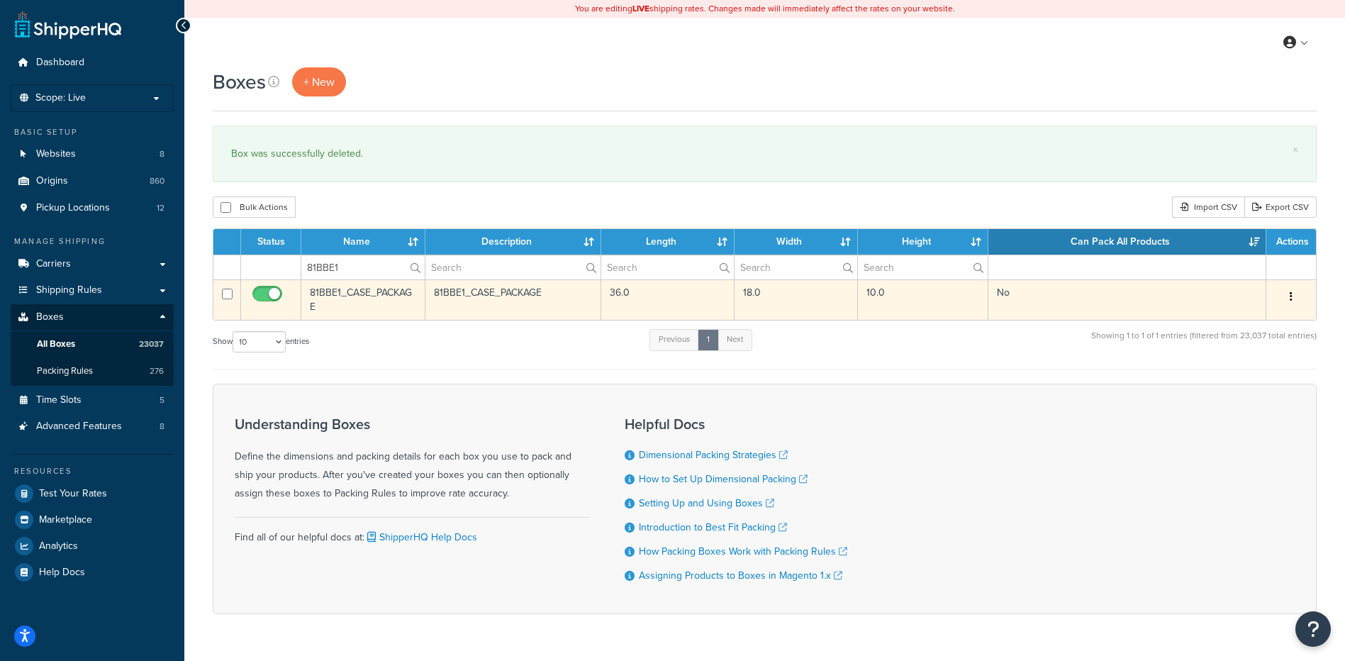
click at [1288, 290] on button "button" at bounding box center [1291, 297] width 20 height 23
click at [1212, 367] on link "Duplicate" at bounding box center [1244, 352] width 112 height 29
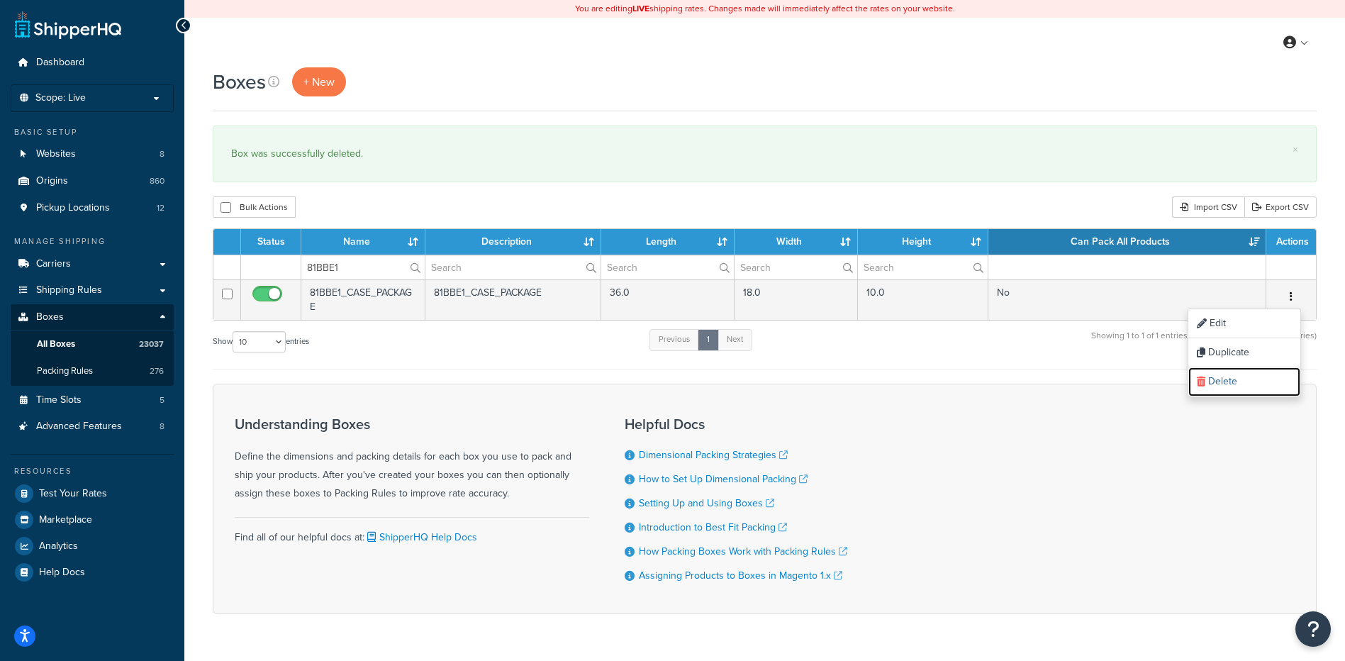
click at [1239, 374] on link "Delete" at bounding box center [1244, 381] width 112 height 29
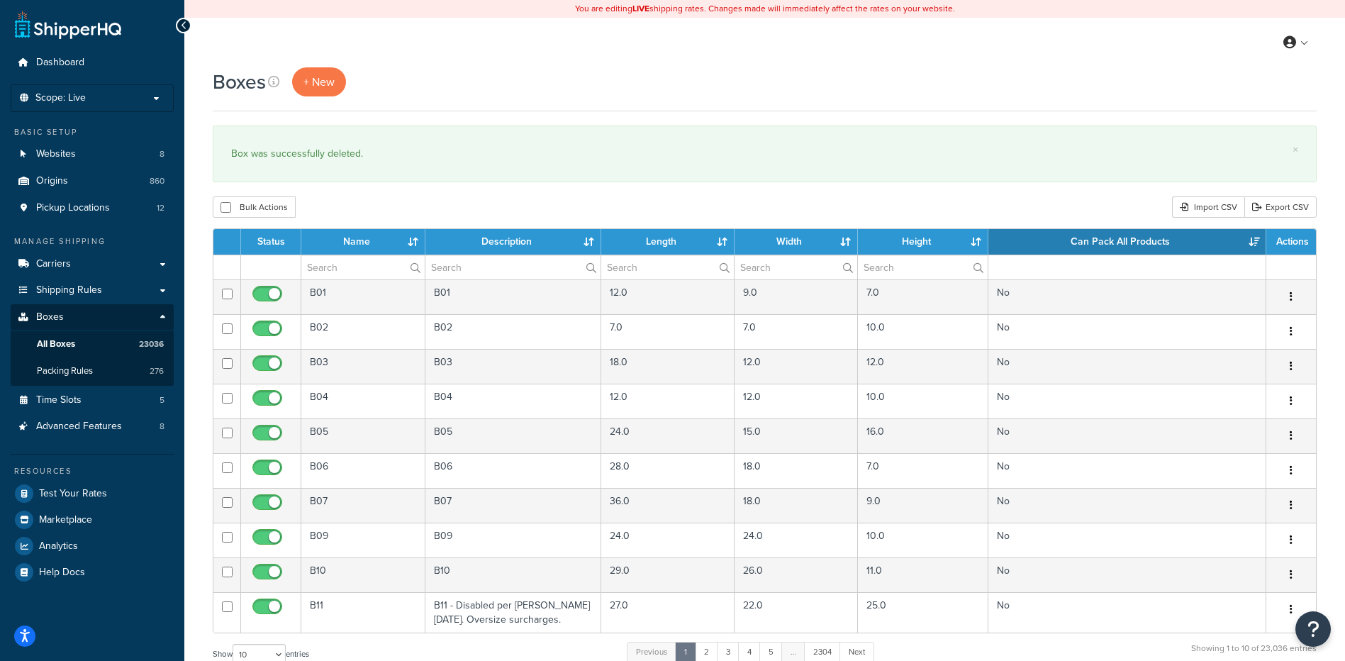
click at [358, 255] on th "Name" at bounding box center [363, 242] width 124 height 26
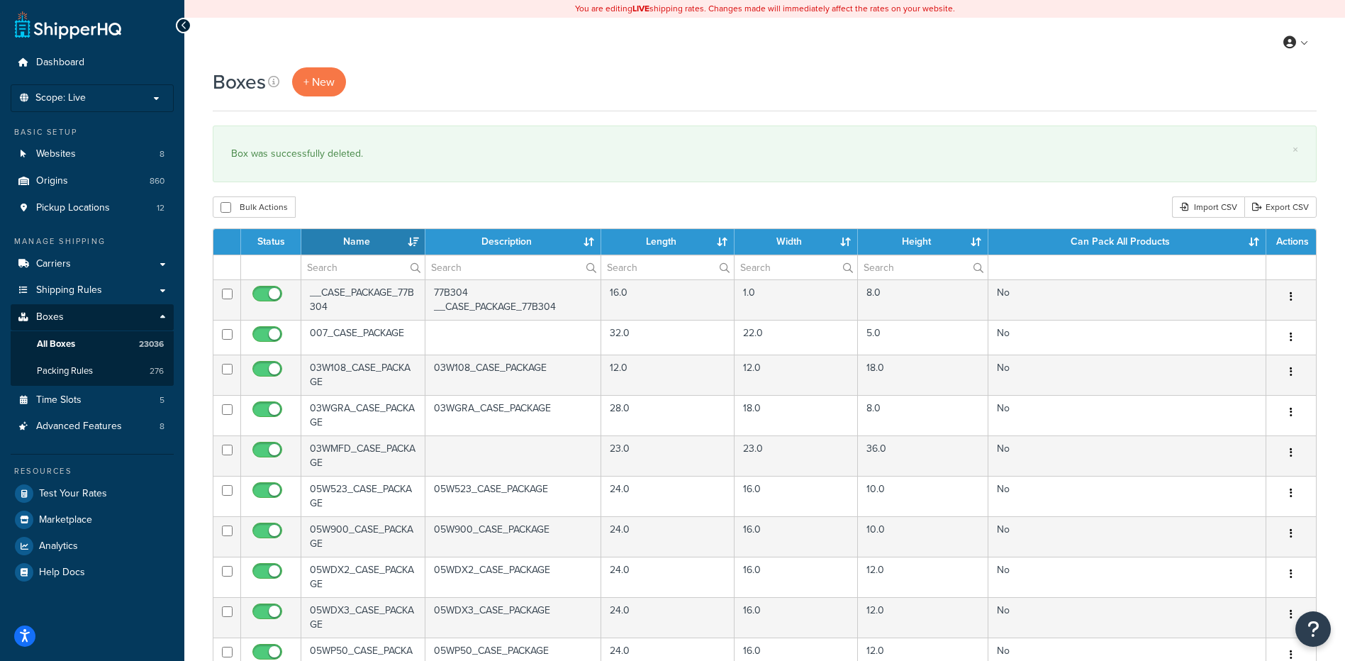
click at [1098, 238] on th "Can Pack All Products" at bounding box center [1127, 242] width 278 height 26
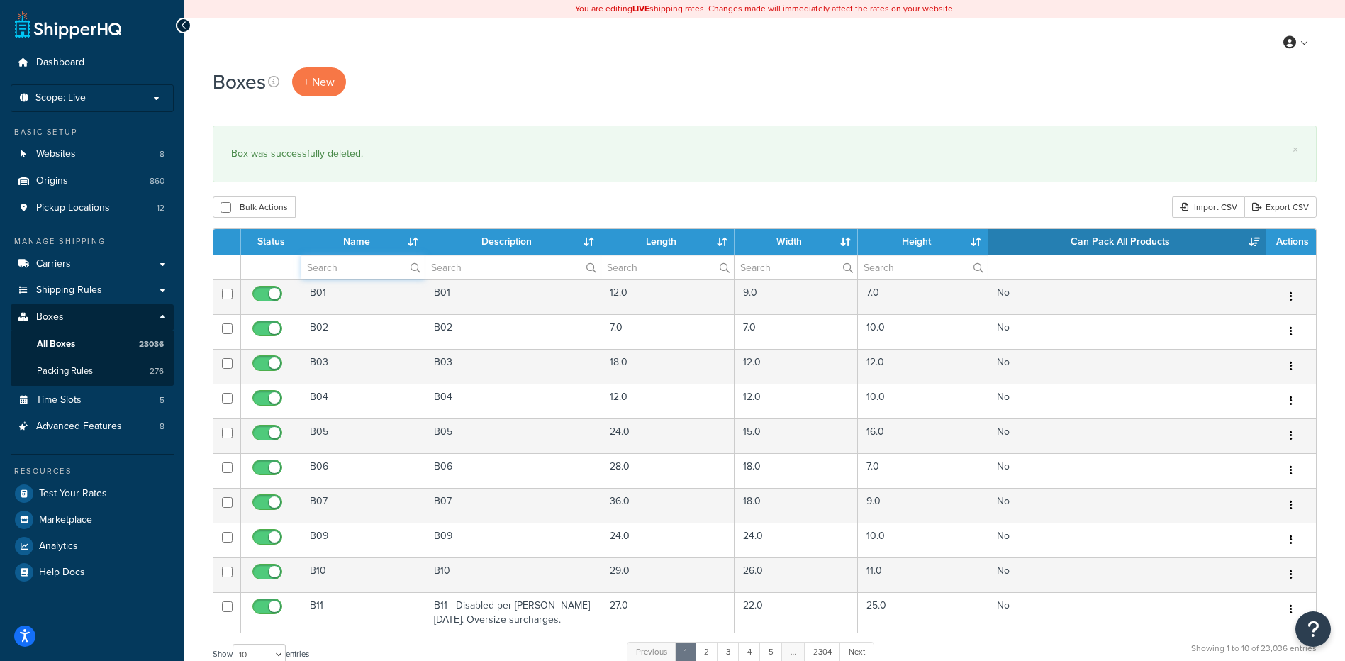
paste input "81BBN8"
type input "81BBN8"
click at [493, 196] on div "Boxes + New × Box was successfully deleted. Bulk Actions Duplicate [GEOGRAPHIC_…" at bounding box center [764, 521] width 1161 height 909
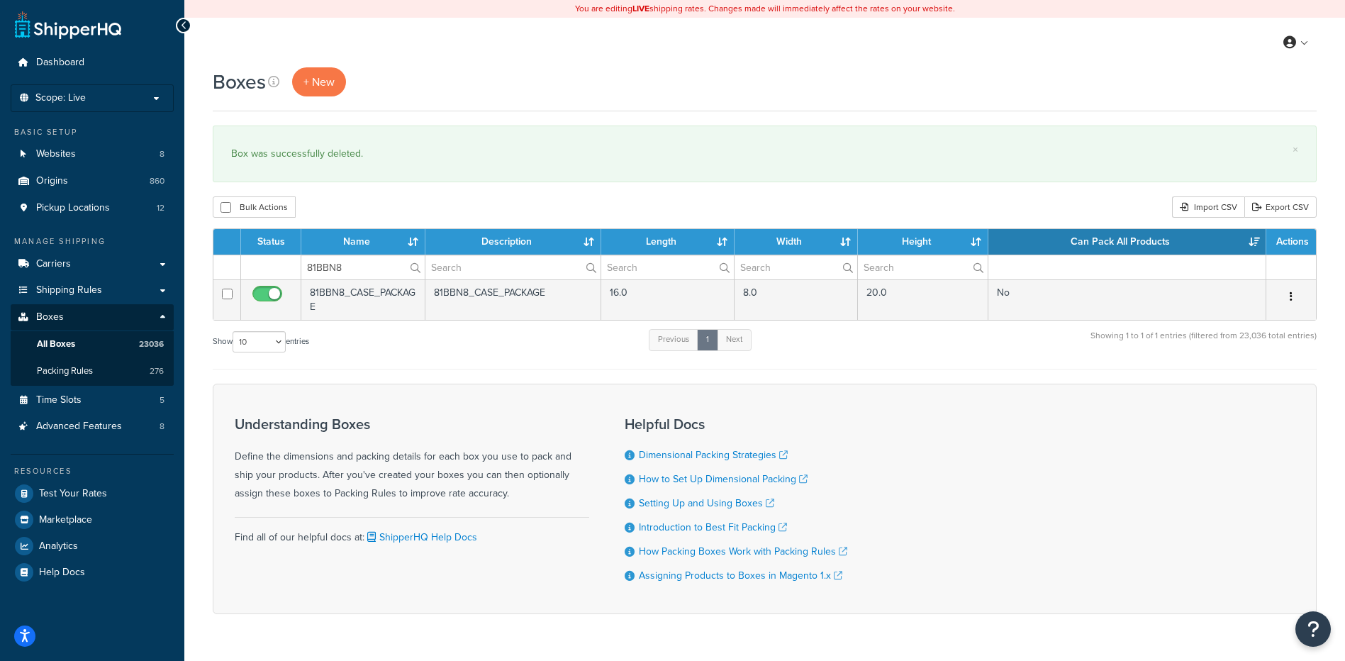
click at [1295, 298] on button "button" at bounding box center [1291, 297] width 20 height 23
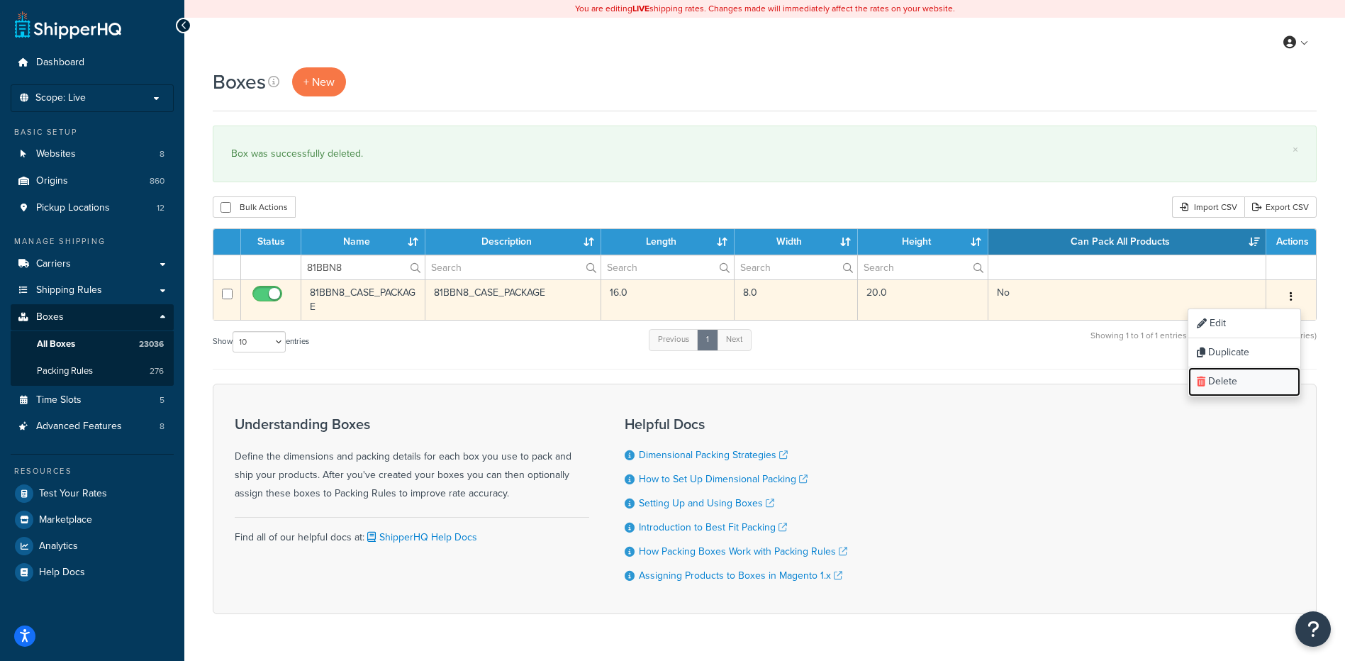
click at [1261, 379] on link "Delete" at bounding box center [1244, 381] width 112 height 29
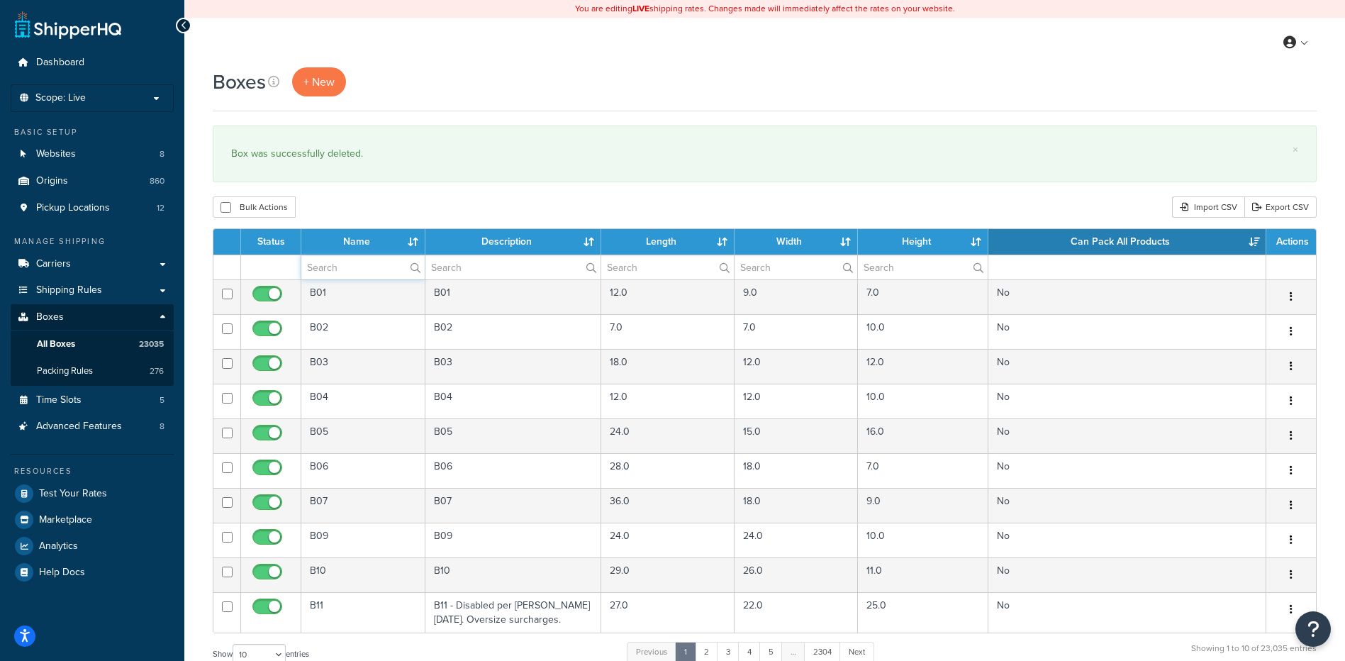
paste input "81BBN8"
click at [421, 196] on div "Boxes + New × Box was successfully deleted. Bulk Actions Duplicate [GEOGRAPHIC_…" at bounding box center [764, 521] width 1161 height 909
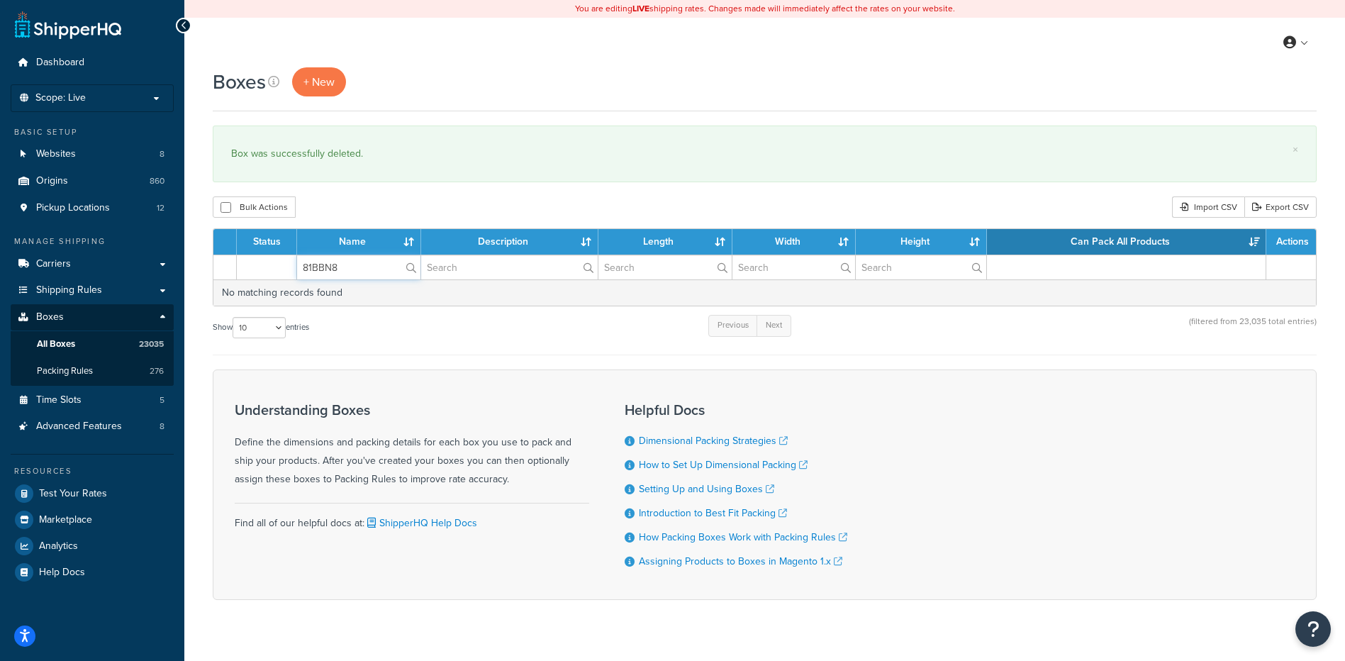
drag, startPoint x: 367, startPoint y: 259, endPoint x: 284, endPoint y: 257, distance: 82.3
click at [284, 257] on tr "81BBN8" at bounding box center [764, 267] width 1103 height 25
paste input "O7"
type input "81BBO7"
click at [387, 211] on div "Bulk Actions Duplicate [GEOGRAPHIC_DATA] Import CSV Export CSV" at bounding box center [765, 206] width 1104 height 21
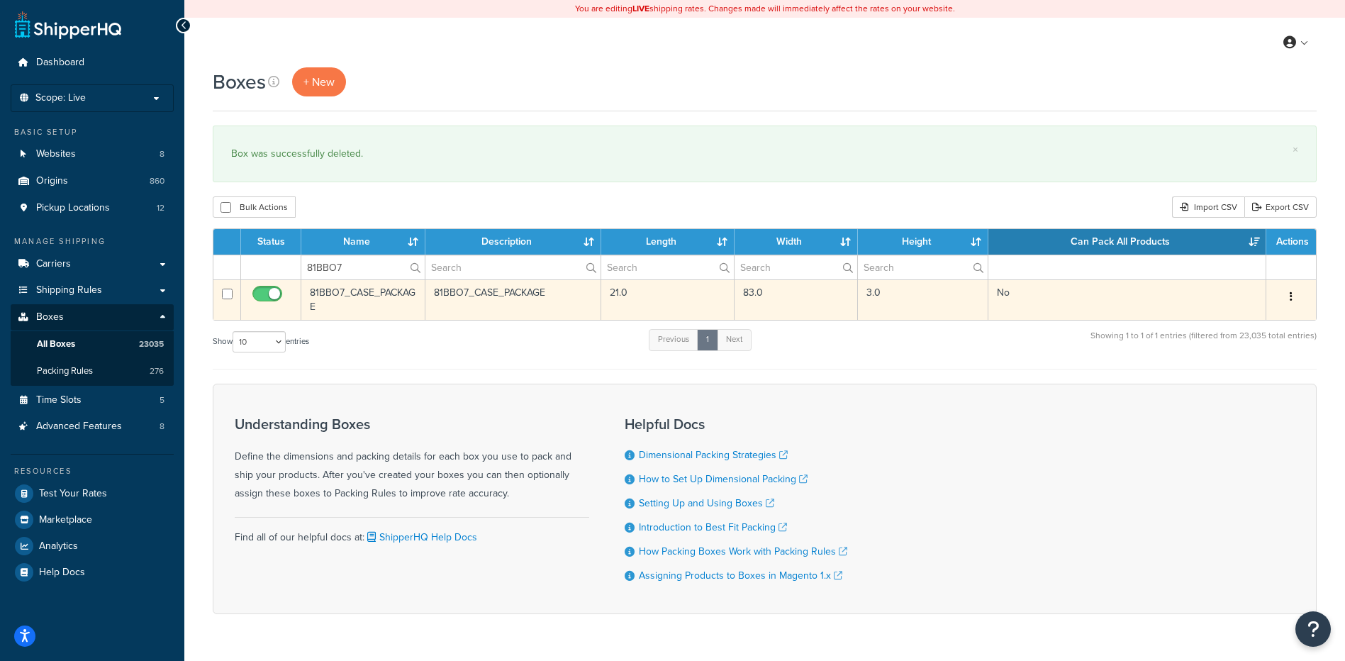
click at [1293, 298] on button "button" at bounding box center [1291, 297] width 20 height 23
click at [1266, 392] on link "Delete" at bounding box center [1244, 381] width 112 height 29
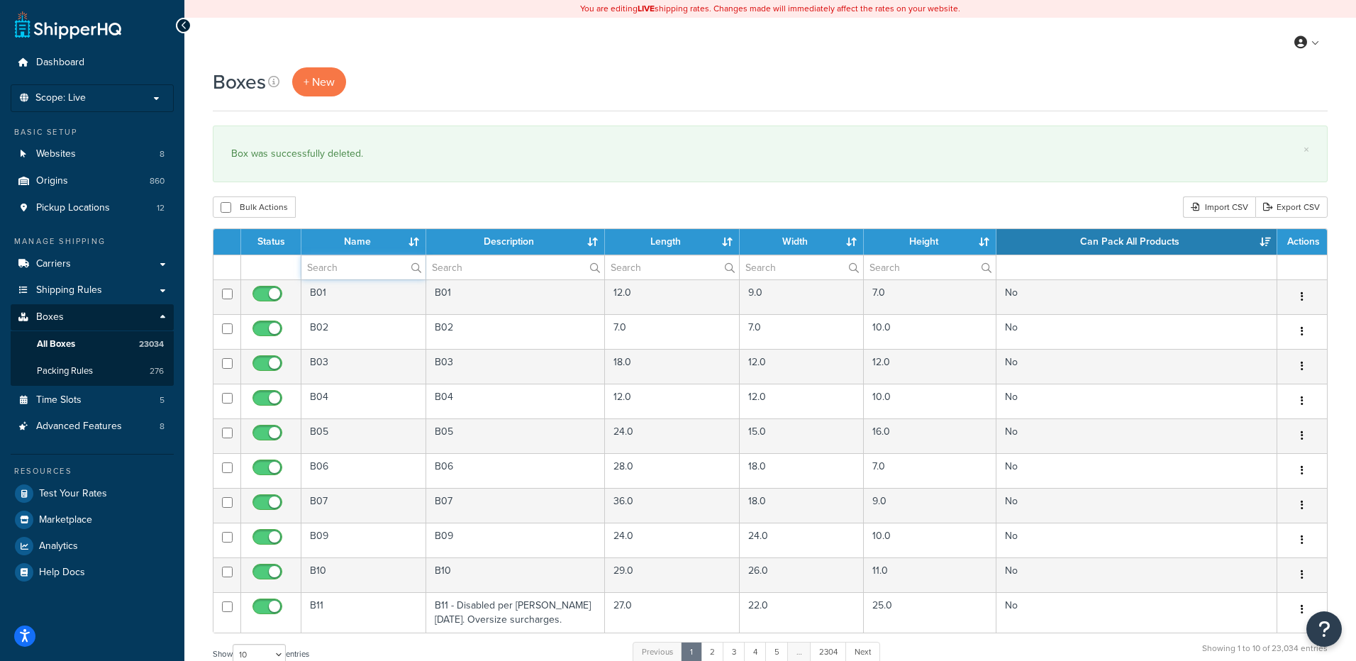
click at [329, 273] on input "text" at bounding box center [363, 267] width 124 height 24
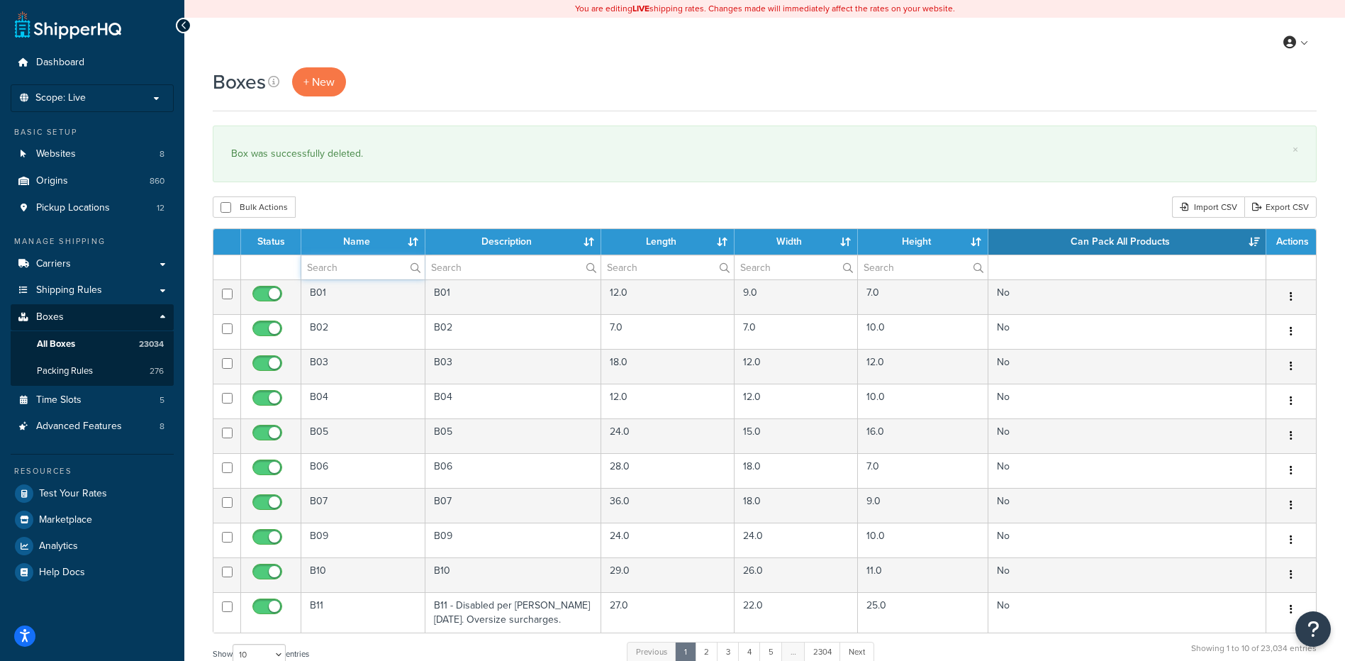
paste input "81BBP7"
type input "81BBP7"
click at [374, 203] on div "Bulk Actions Duplicate [GEOGRAPHIC_DATA] Import CSV Export CSV" at bounding box center [765, 206] width 1104 height 21
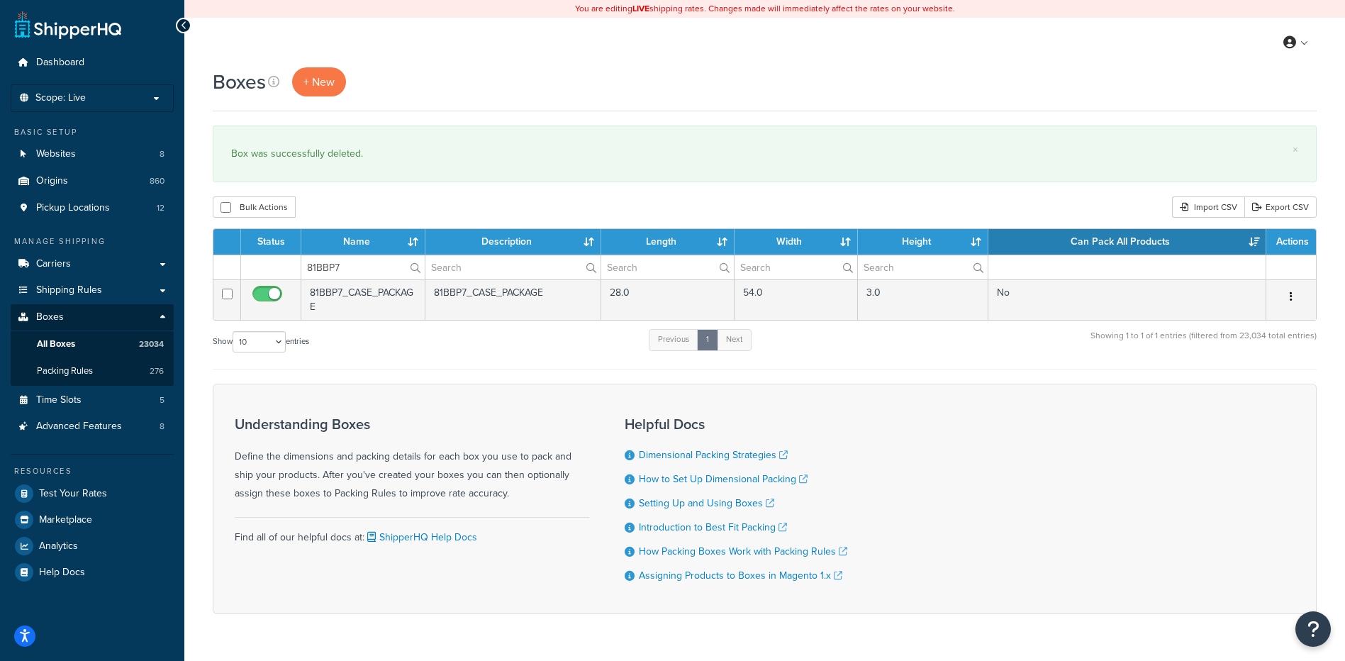
click at [1290, 297] on icon "button" at bounding box center [1291, 296] width 3 height 10
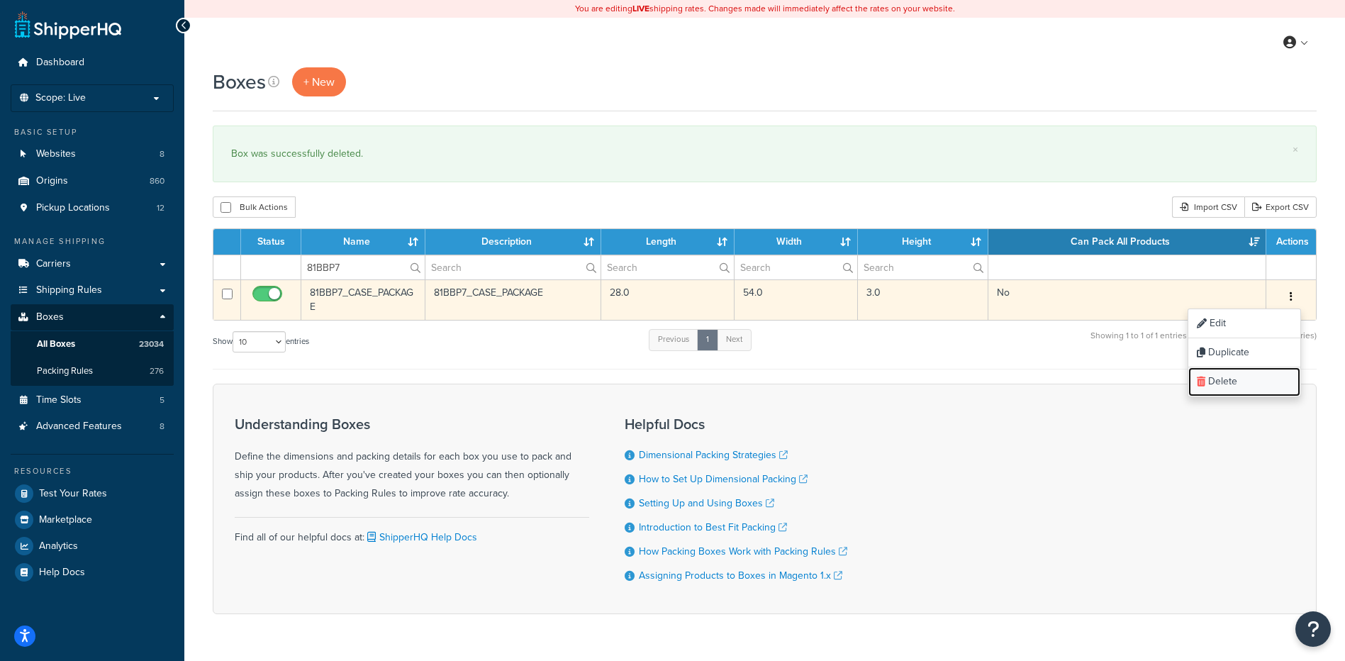
click at [1253, 384] on link "Delete" at bounding box center [1244, 381] width 112 height 29
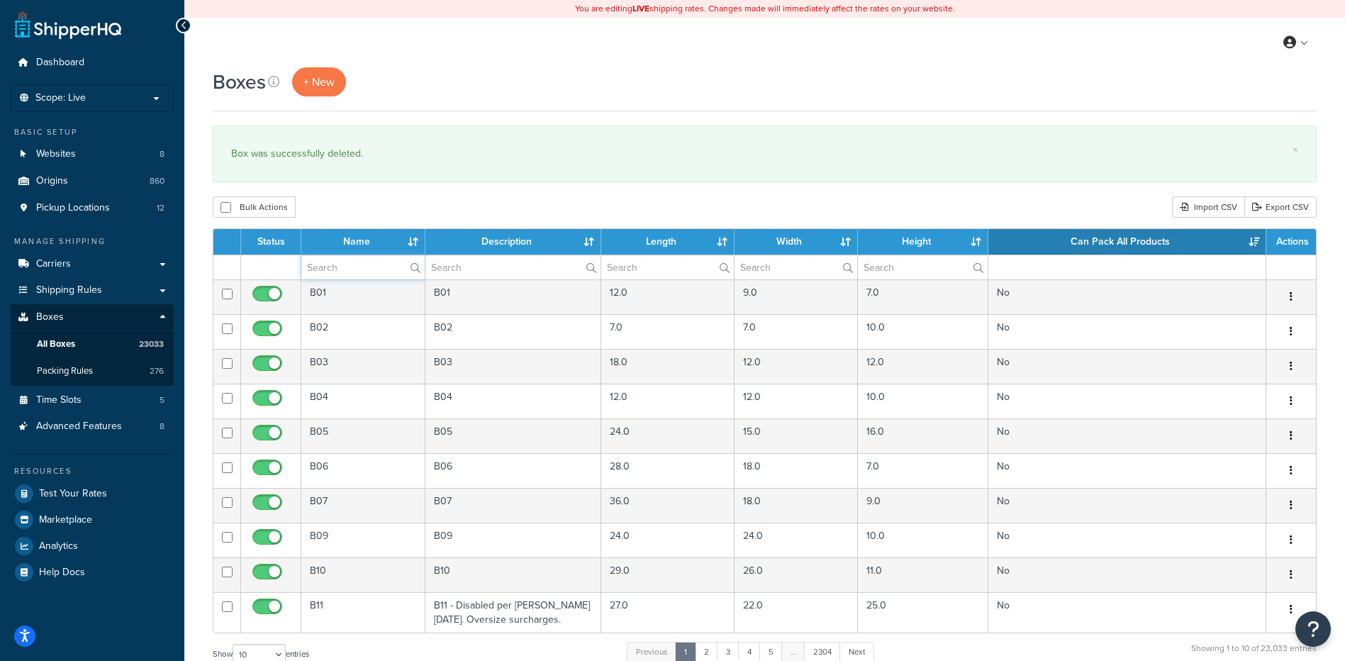
click at [335, 272] on input "text" at bounding box center [362, 267] width 123 height 24
paste input "81BI33"
type input "81BI33"
click at [389, 211] on div "Bulk Actions Duplicate [GEOGRAPHIC_DATA] Import CSV Export CSV" at bounding box center [765, 206] width 1104 height 21
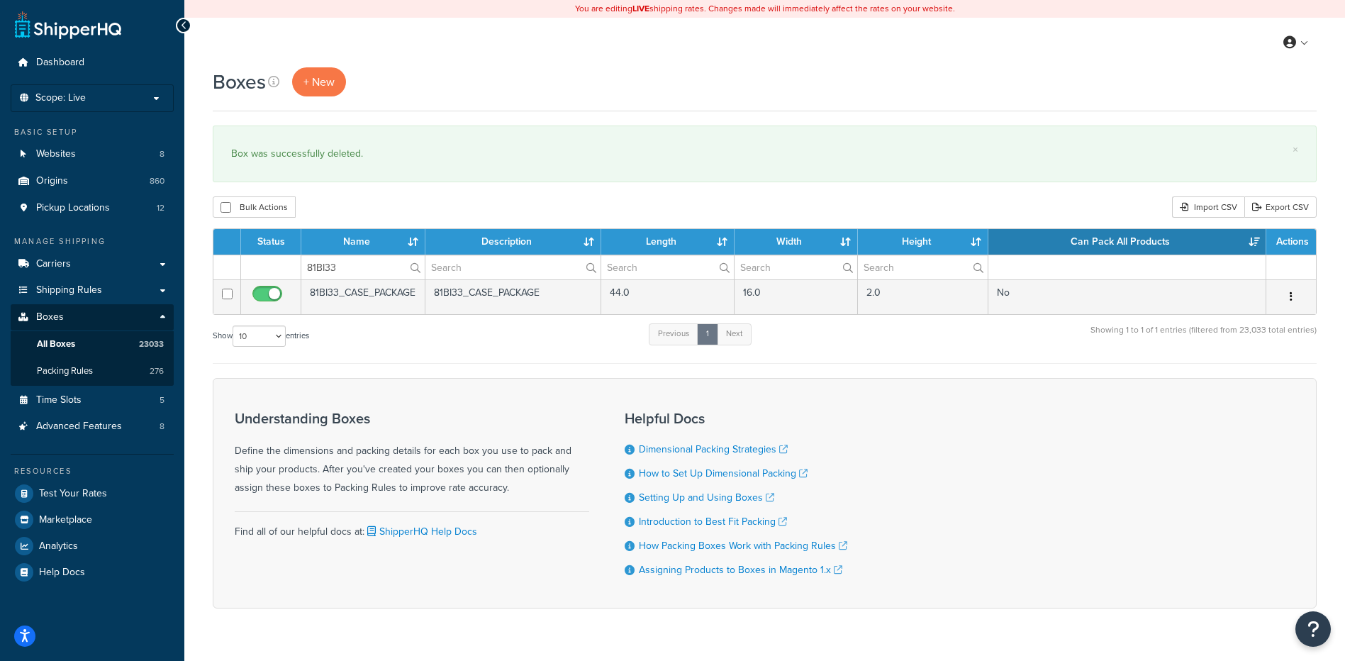
click at [1291, 292] on icon "button" at bounding box center [1291, 296] width 3 height 10
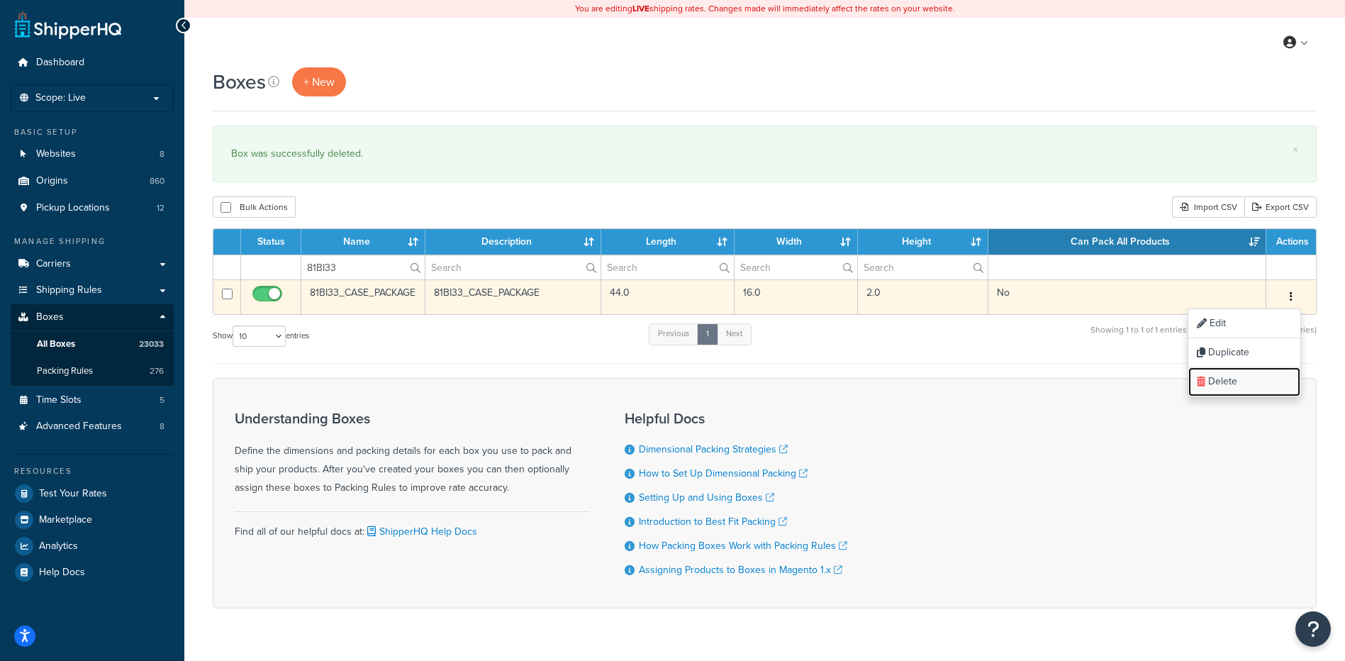
click at [1257, 384] on link "Delete" at bounding box center [1244, 381] width 112 height 29
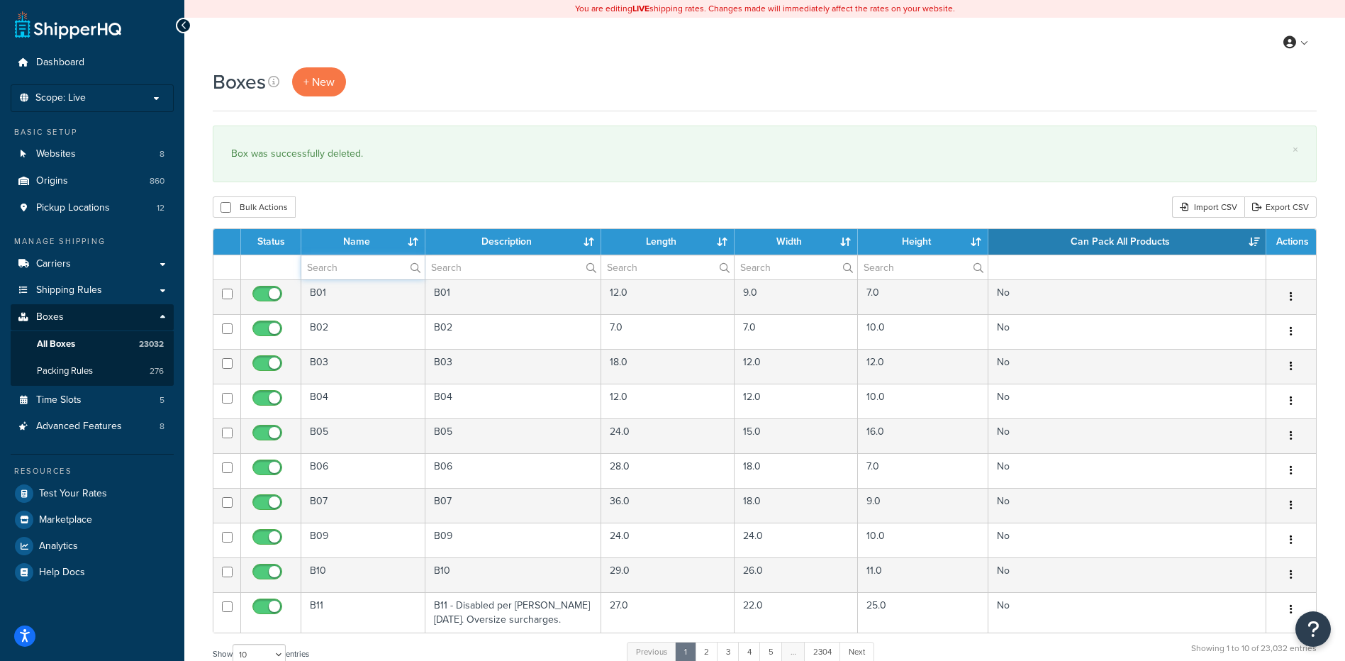
click at [320, 264] on input "text" at bounding box center [362, 267] width 123 height 24
paste input "81BI50"
type input "81BI50"
click at [365, 191] on div "Boxes + New × Box was successfully deleted. Bulk Actions Duplicate Delete Impor…" at bounding box center [764, 521] width 1161 height 909
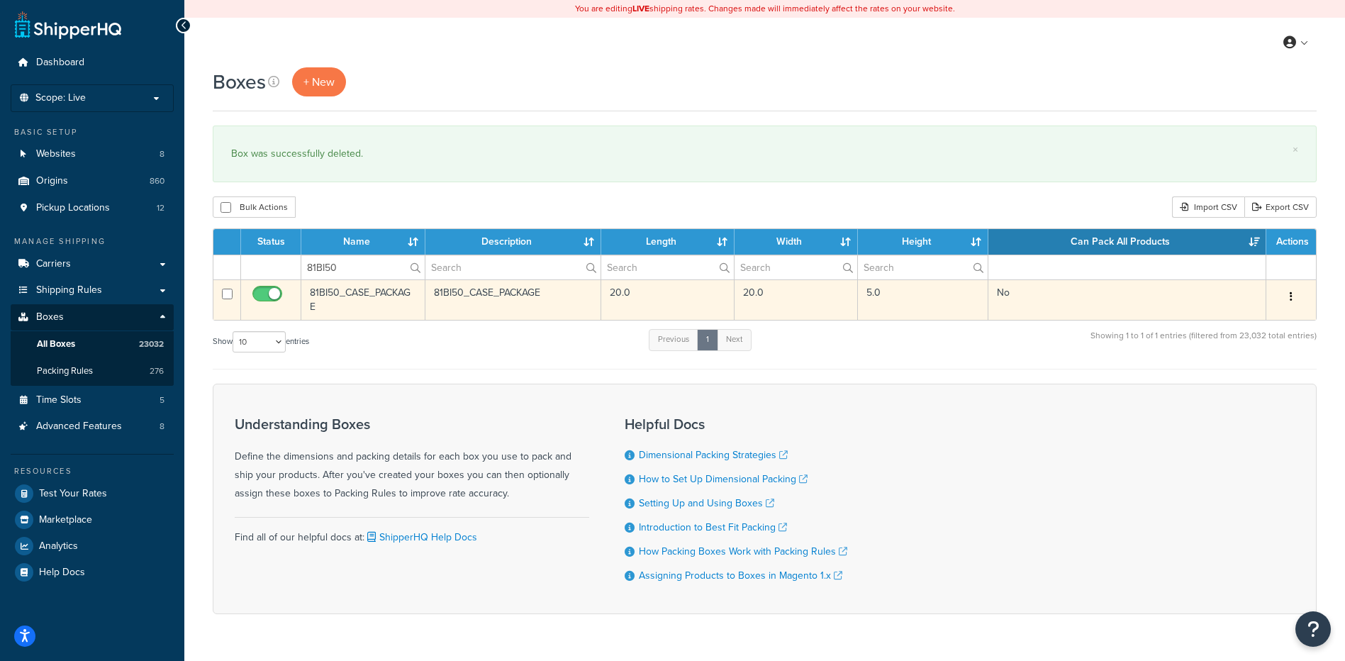
click at [1289, 297] on button "button" at bounding box center [1291, 297] width 20 height 23
click at [1271, 371] on link "Delete" at bounding box center [1244, 381] width 112 height 29
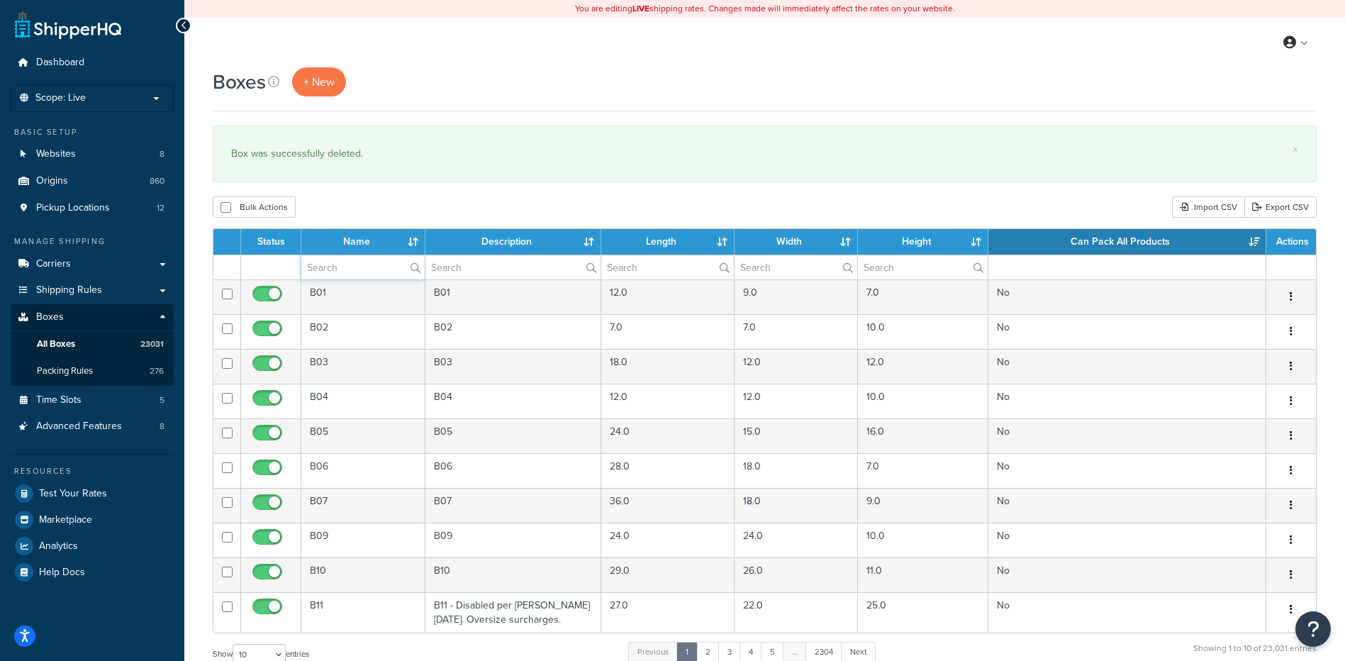
click at [373, 274] on input "text" at bounding box center [362, 267] width 123 height 24
paste input "81BI82"
type input "81BI82"
click at [383, 209] on div "Bulk Actions Duplicate [GEOGRAPHIC_DATA] Import CSV Export CSV" at bounding box center [765, 206] width 1104 height 21
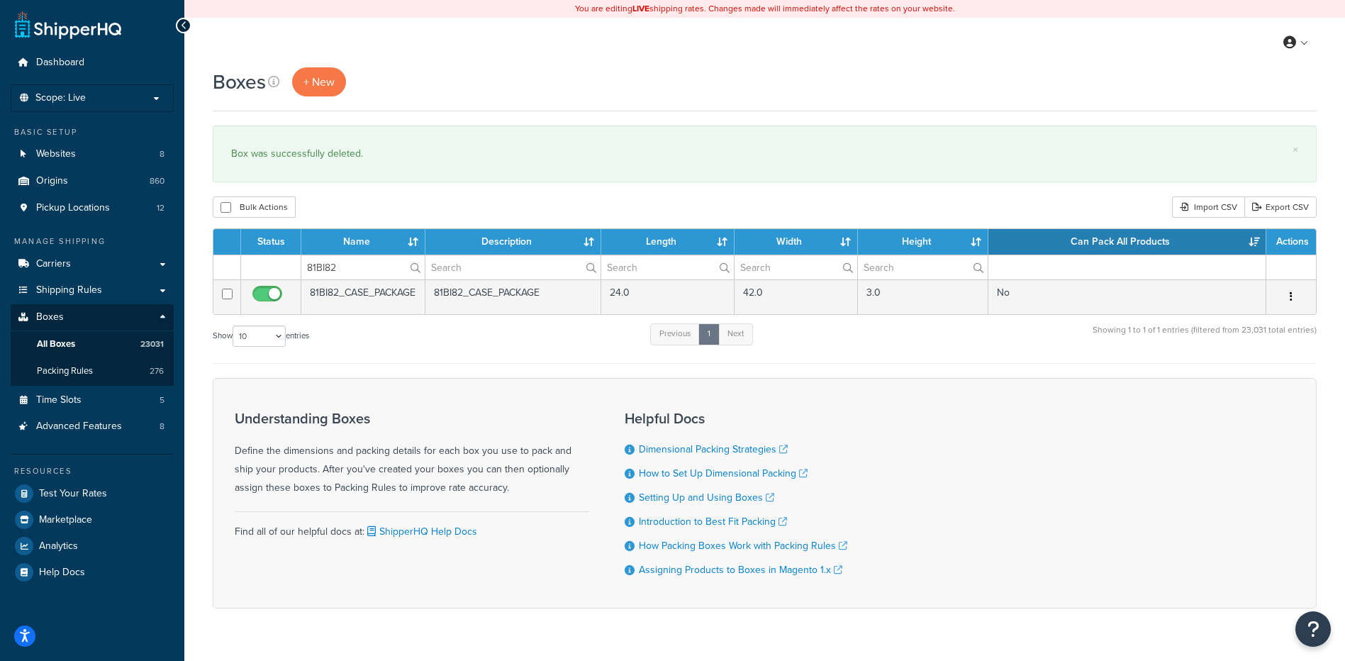
click at [1293, 291] on button "button" at bounding box center [1291, 297] width 20 height 23
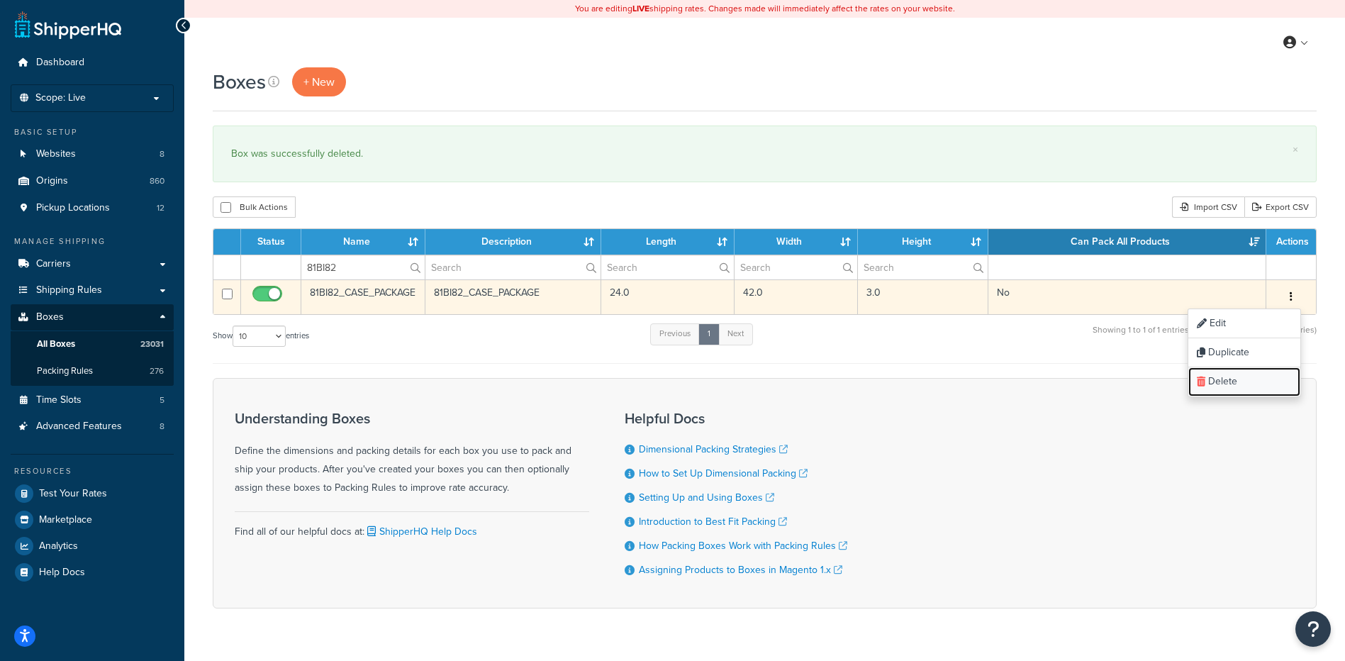
click at [1265, 381] on link "Delete" at bounding box center [1244, 381] width 112 height 29
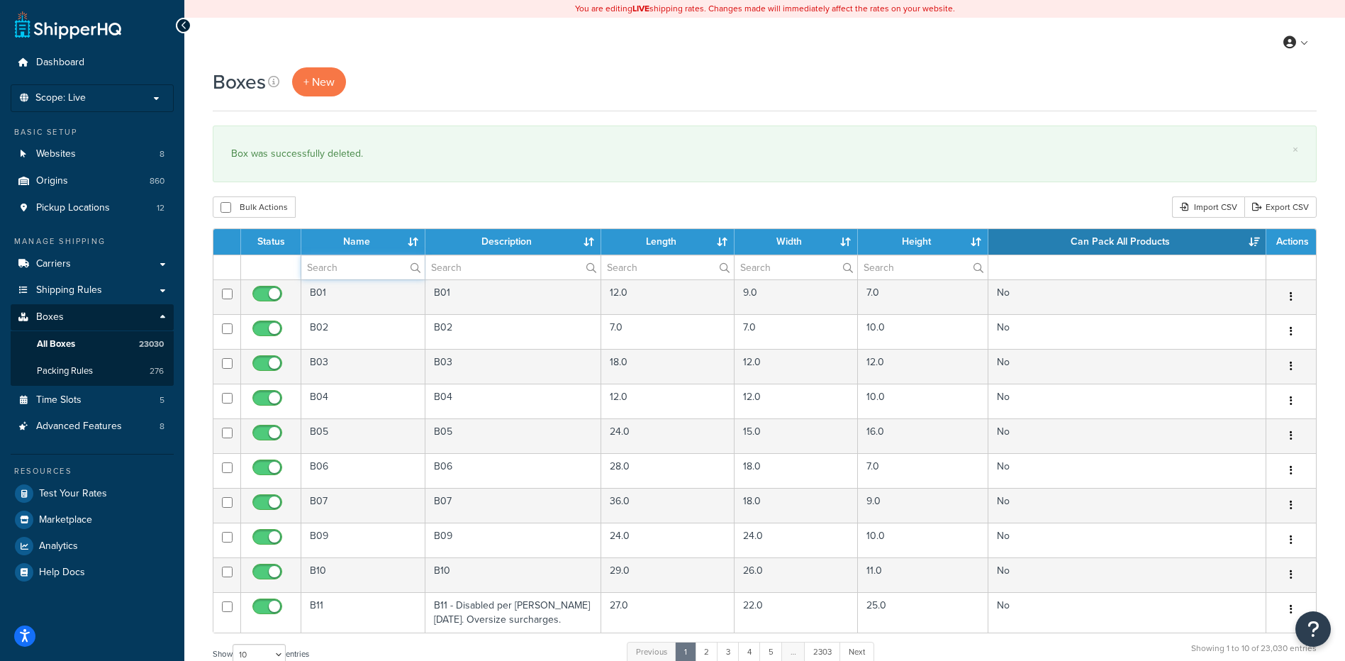
click at [321, 267] on input "text" at bounding box center [362, 267] width 123 height 24
paste input "81BI96"
type input "81BI96"
click at [404, 203] on div "Bulk Actions Duplicate Delete Import CSV Export CSV" at bounding box center [765, 206] width 1104 height 21
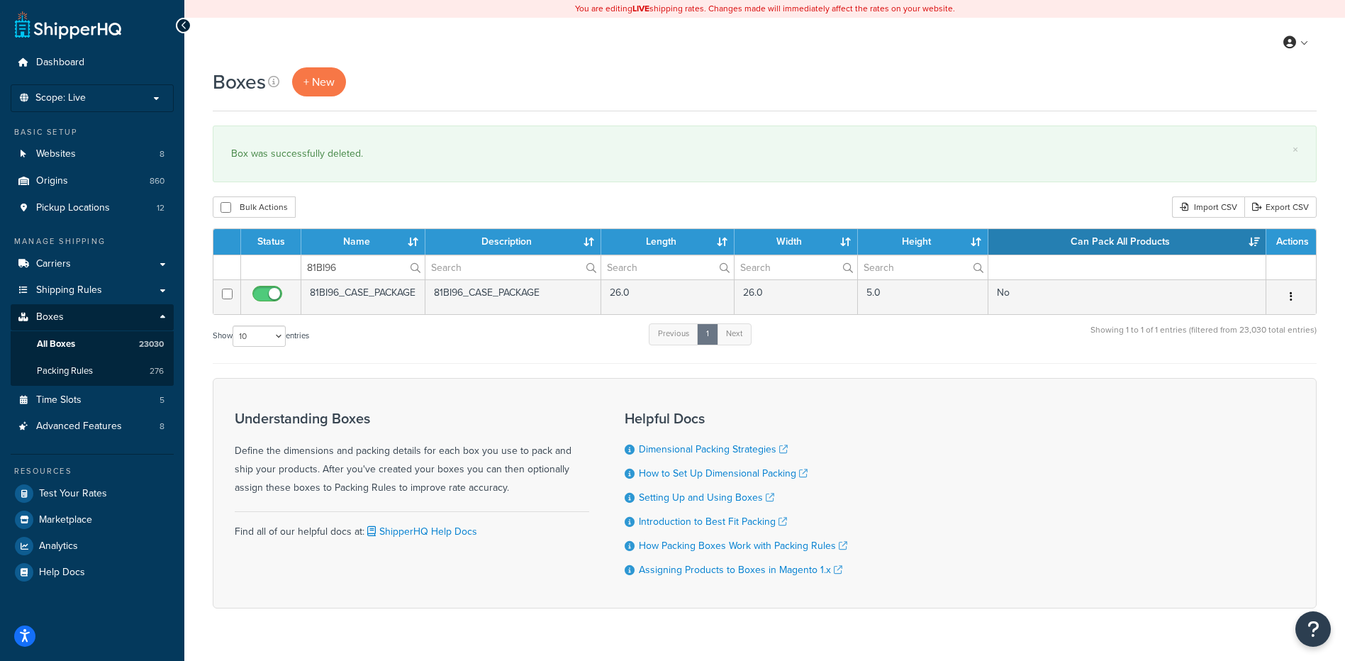
click at [1293, 293] on button "button" at bounding box center [1291, 297] width 20 height 23
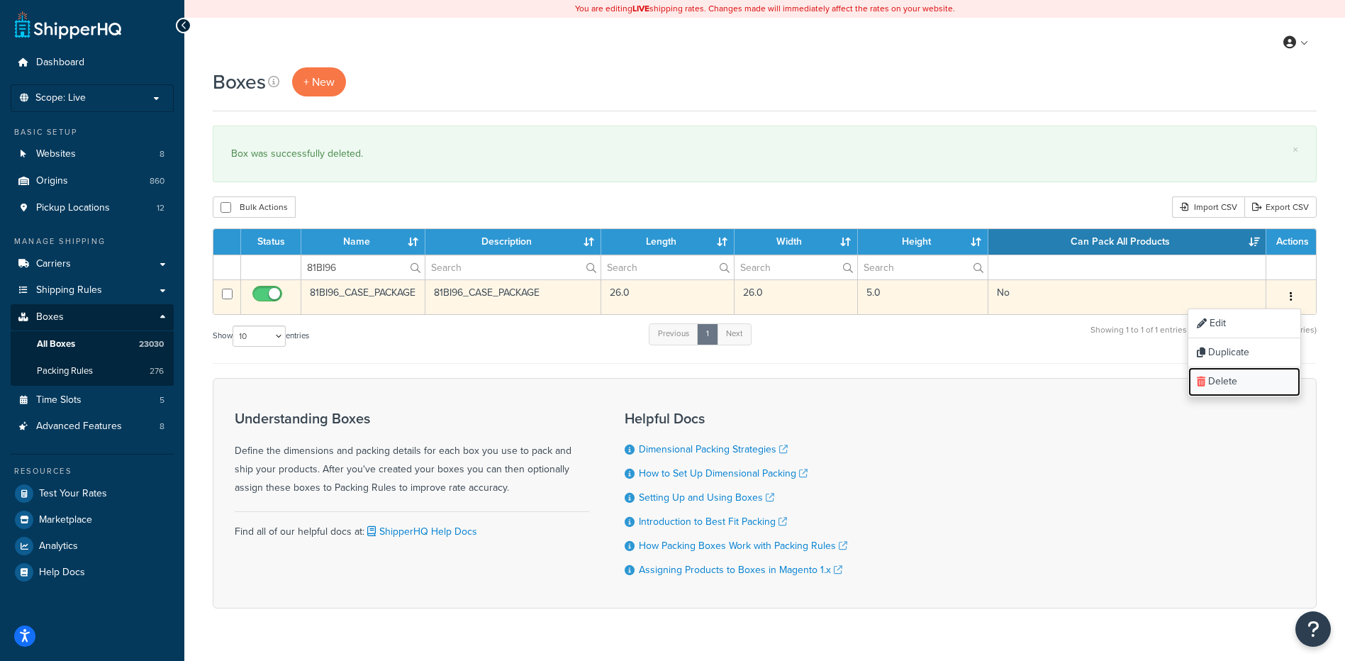
click at [1252, 392] on link "Delete" at bounding box center [1244, 381] width 112 height 29
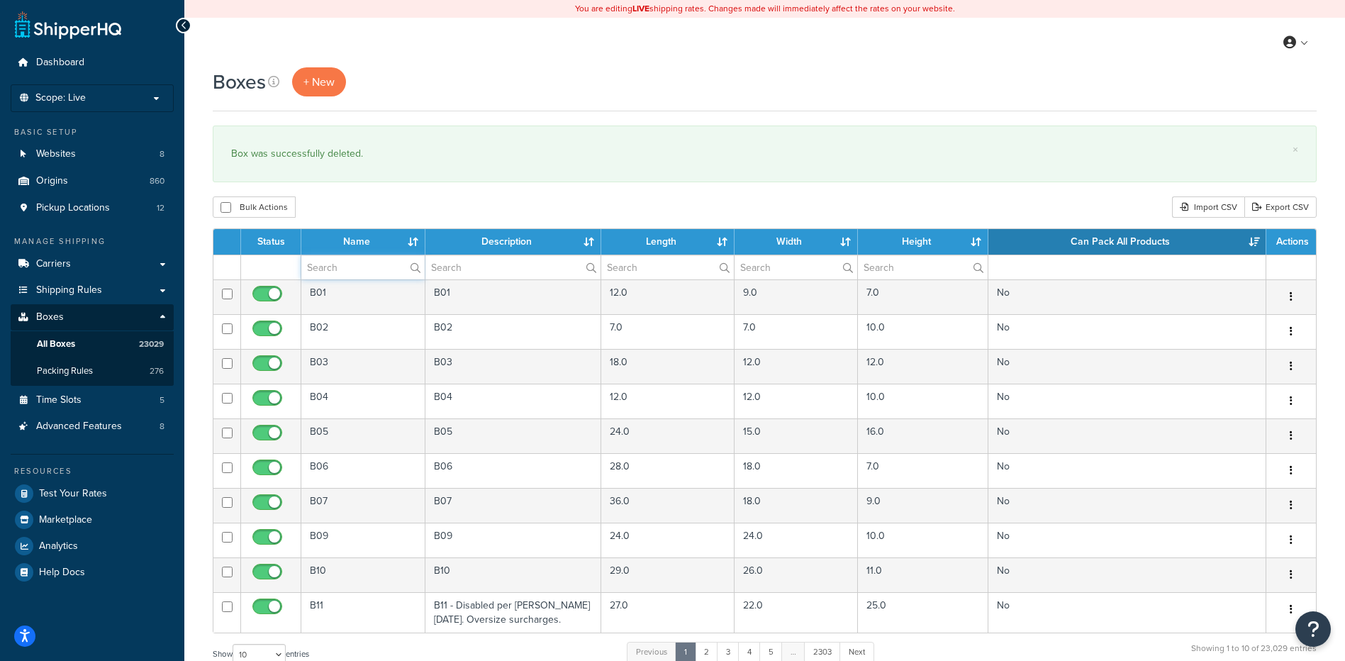
click at [334, 272] on input "text" at bounding box center [362, 267] width 123 height 24
paste input "81BJ08"
type input "81BJ08"
click at [378, 220] on div "Boxes + New × Box was successfully deleted. Bulk Actions Duplicate [GEOGRAPHIC_…" at bounding box center [764, 521] width 1161 height 909
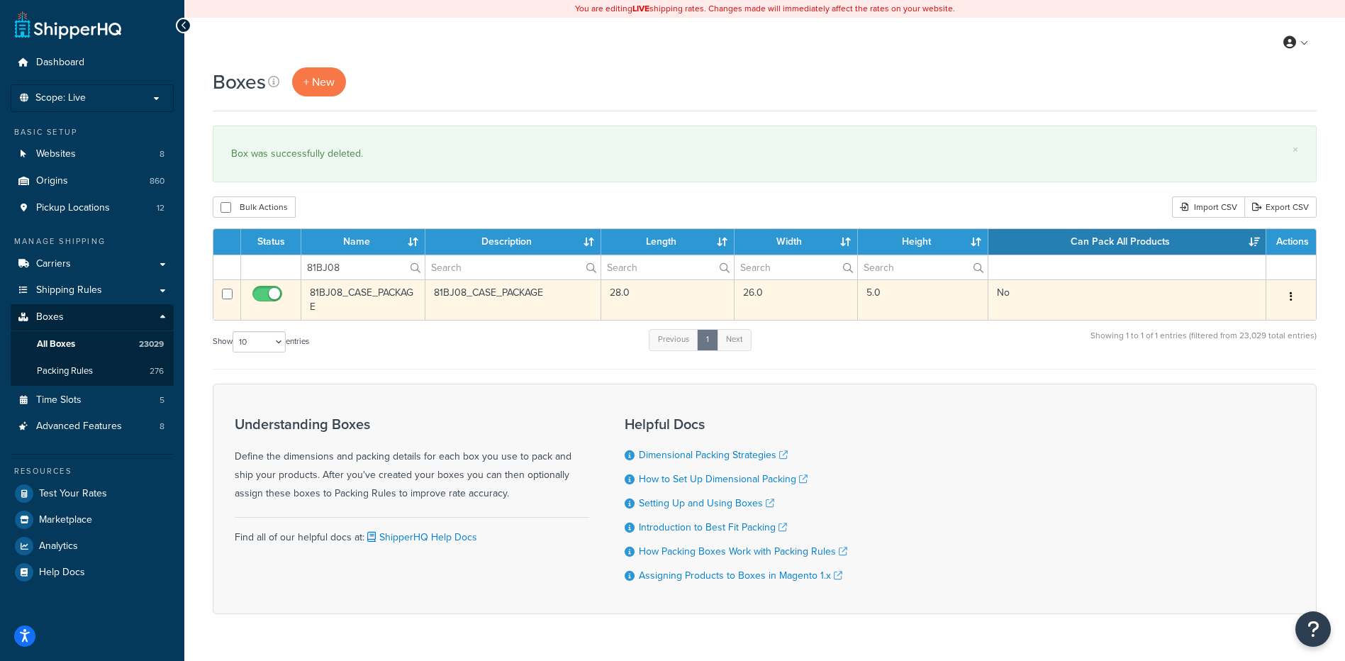
click at [1291, 296] on icon "button" at bounding box center [1291, 296] width 3 height 10
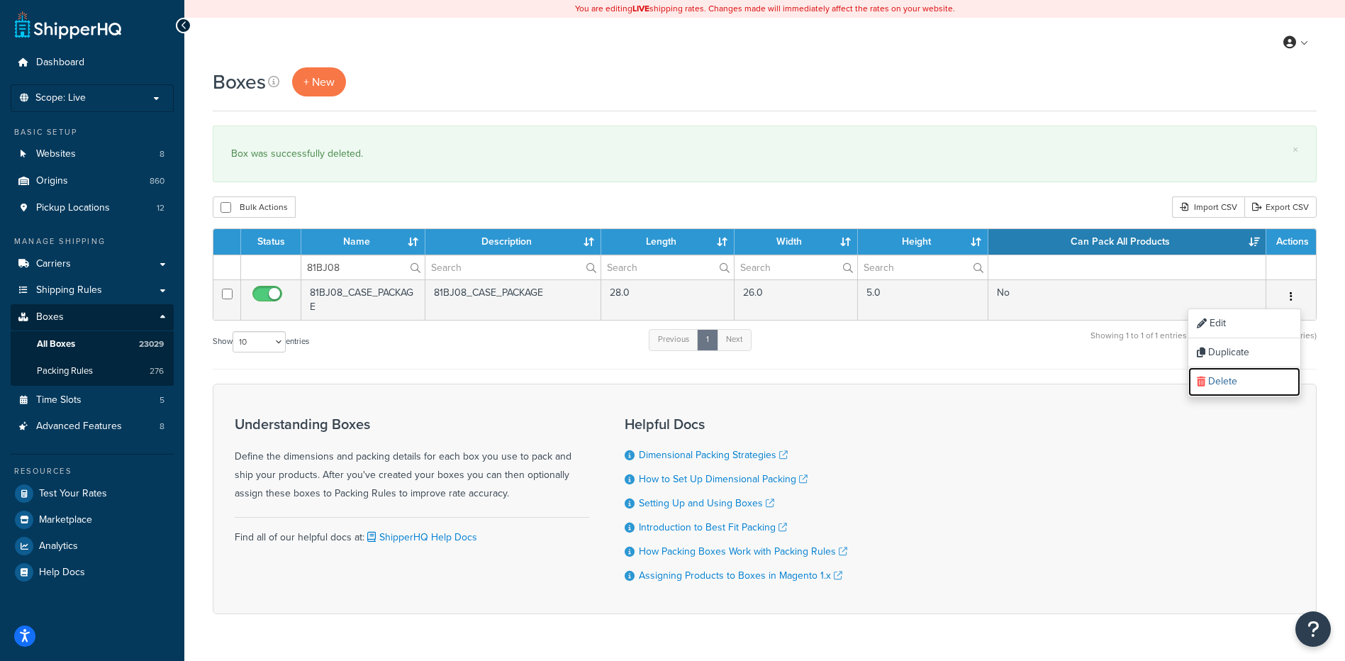
click at [1272, 375] on link "Delete" at bounding box center [1244, 381] width 112 height 29
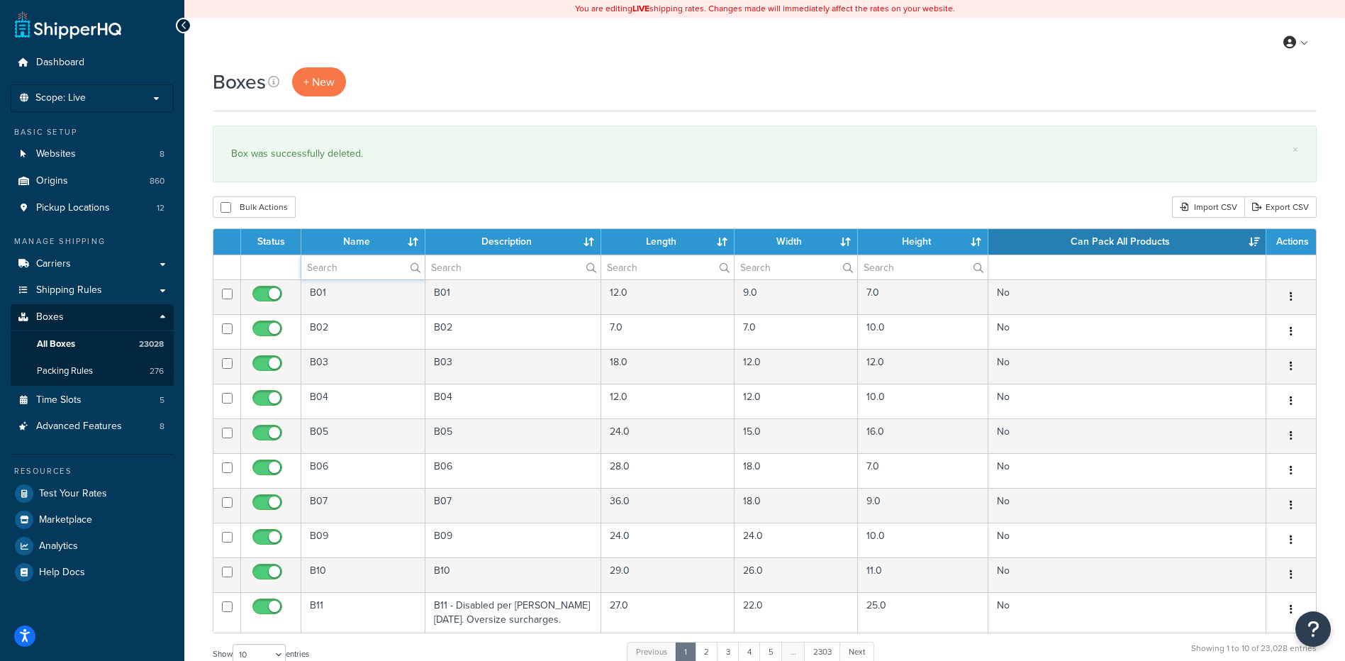
click at [373, 271] on input "text" at bounding box center [362, 267] width 123 height 24
paste input "81BJ20"
type input "81BJ20"
click at [398, 213] on div "Bulk Actions Duplicate Delete Import CSV Export CSV" at bounding box center [765, 206] width 1104 height 21
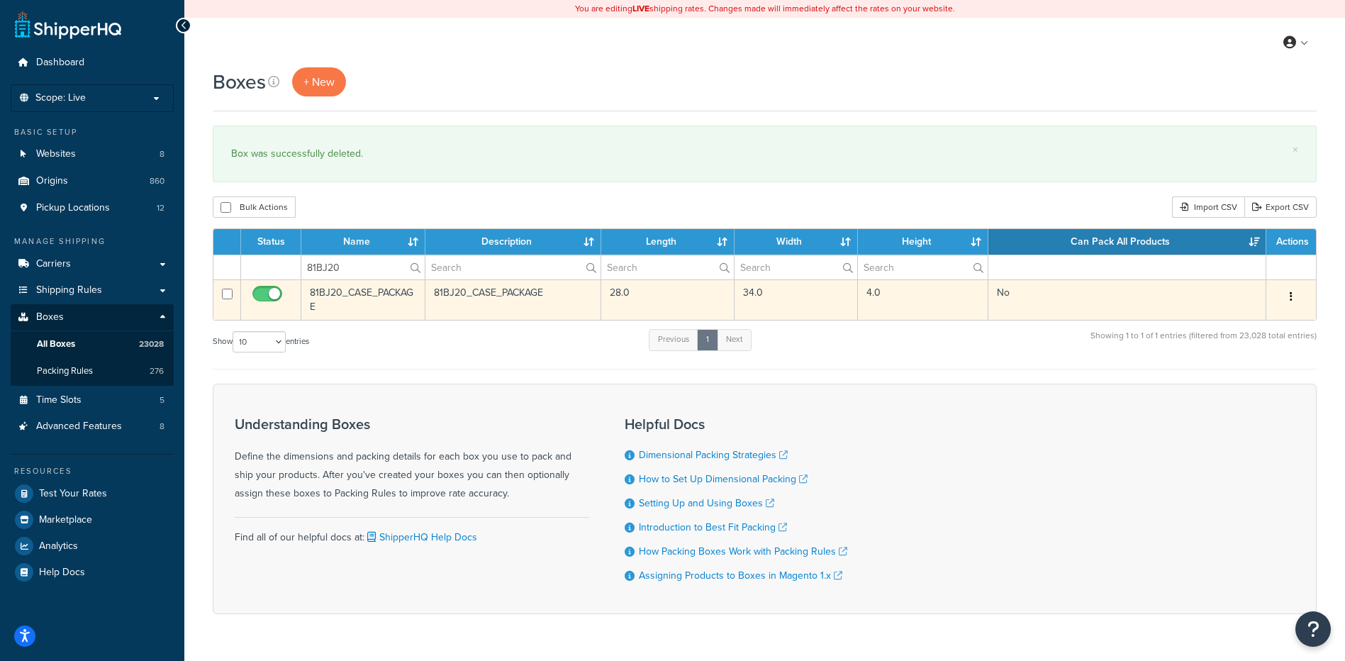
click at [1295, 296] on button "button" at bounding box center [1291, 297] width 20 height 23
click at [1269, 376] on link "Delete" at bounding box center [1244, 381] width 112 height 29
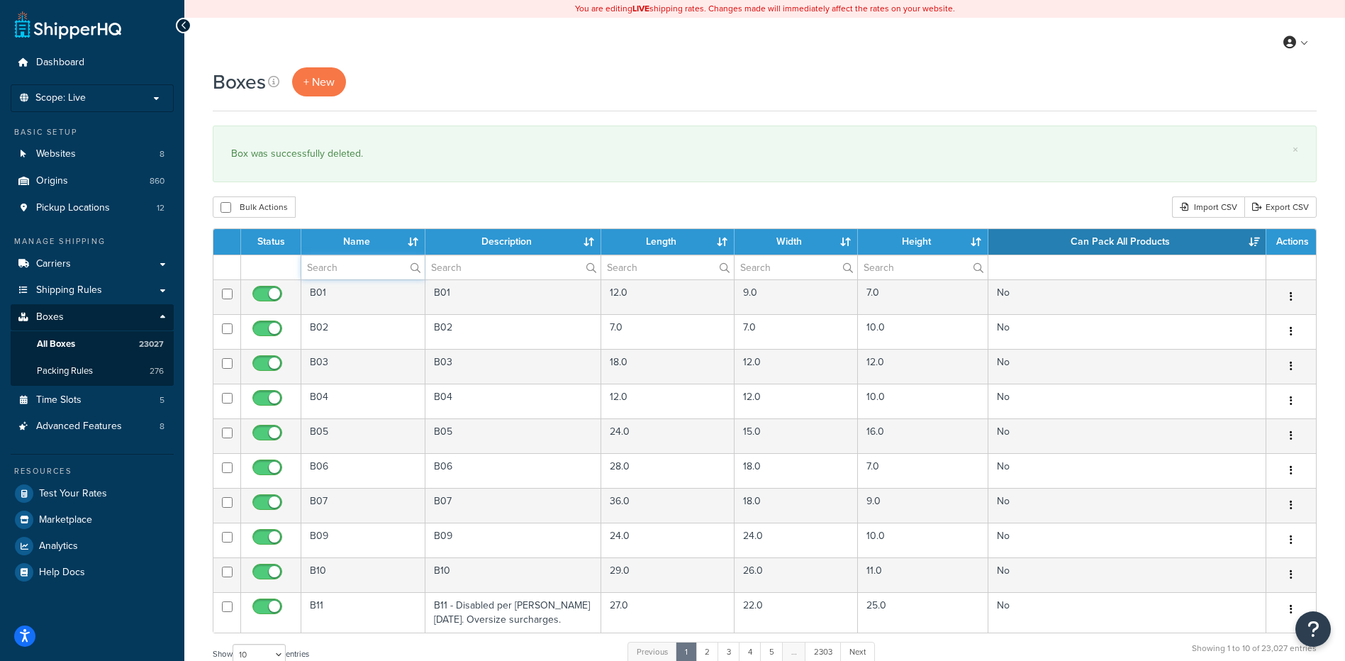
click at [342, 265] on input "text" at bounding box center [362, 267] width 123 height 24
paste input "81BJ37"
type input "81BJ37"
click at [393, 196] on div "Boxes + New × Box was successfully deleted. Bulk Actions Duplicate Delete Impor…" at bounding box center [764, 521] width 1161 height 909
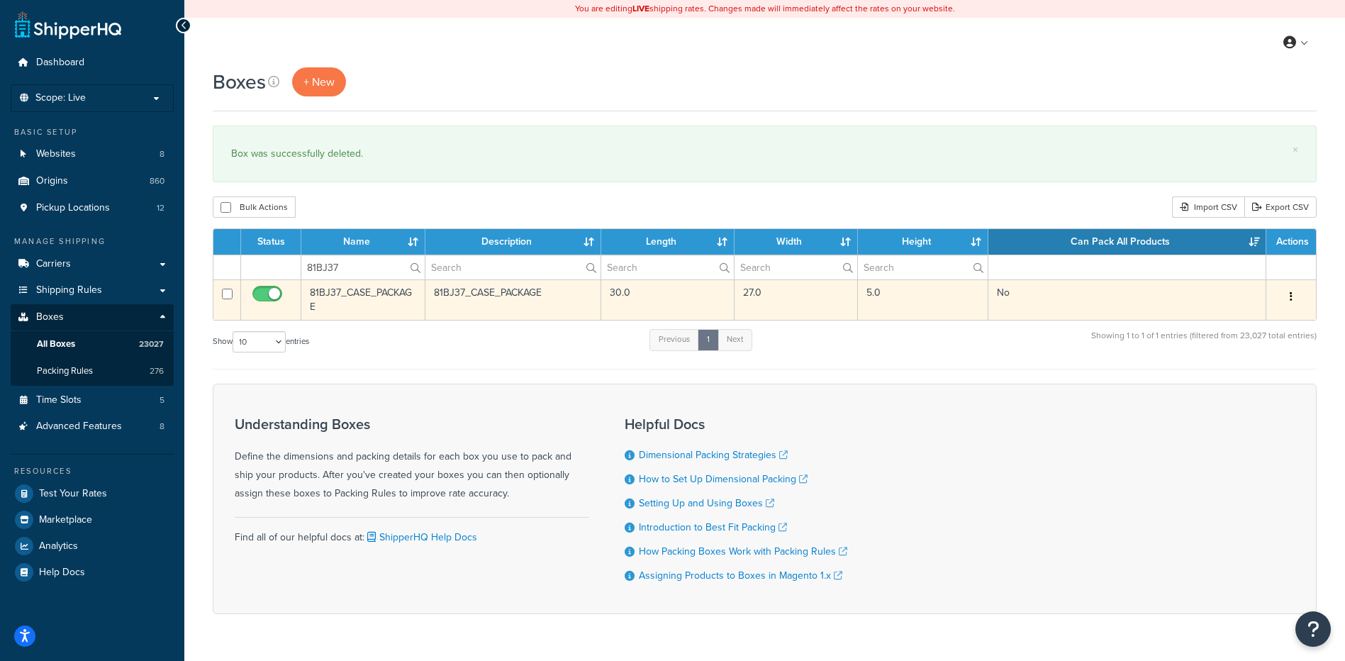
click at [1291, 293] on icon "button" at bounding box center [1291, 296] width 3 height 10
click at [1240, 384] on link "Delete" at bounding box center [1244, 381] width 112 height 29
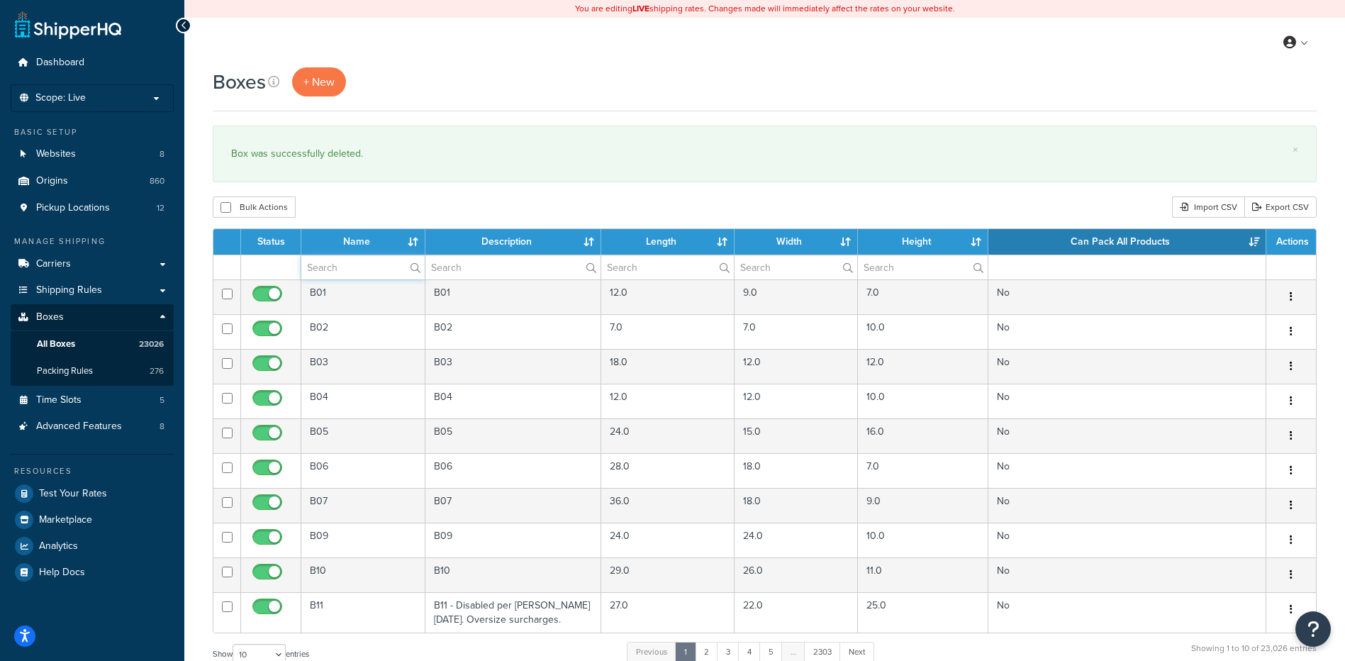
click at [350, 274] on input "text" at bounding box center [362, 267] width 123 height 24
paste input "81BJ91"
type input "81BJ91"
click at [447, 179] on div "× Box was successfully deleted." at bounding box center [765, 153] width 1104 height 57
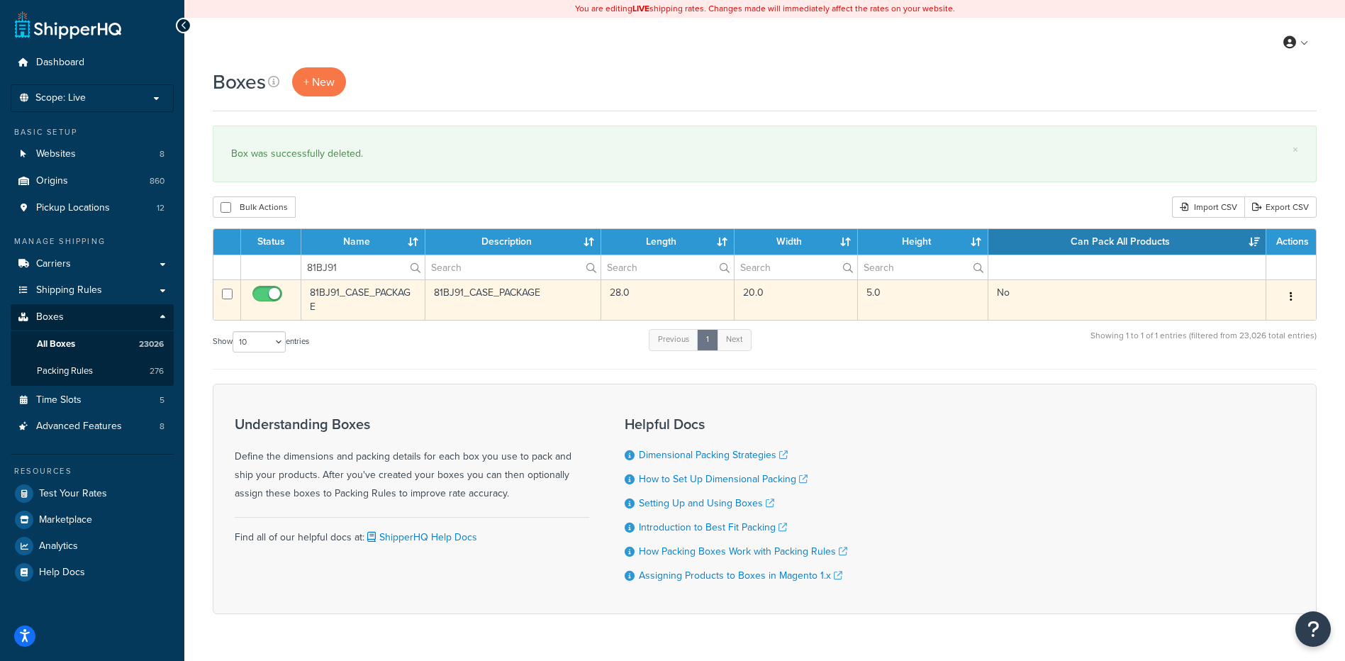
click at [1292, 297] on icon "button" at bounding box center [1291, 296] width 3 height 10
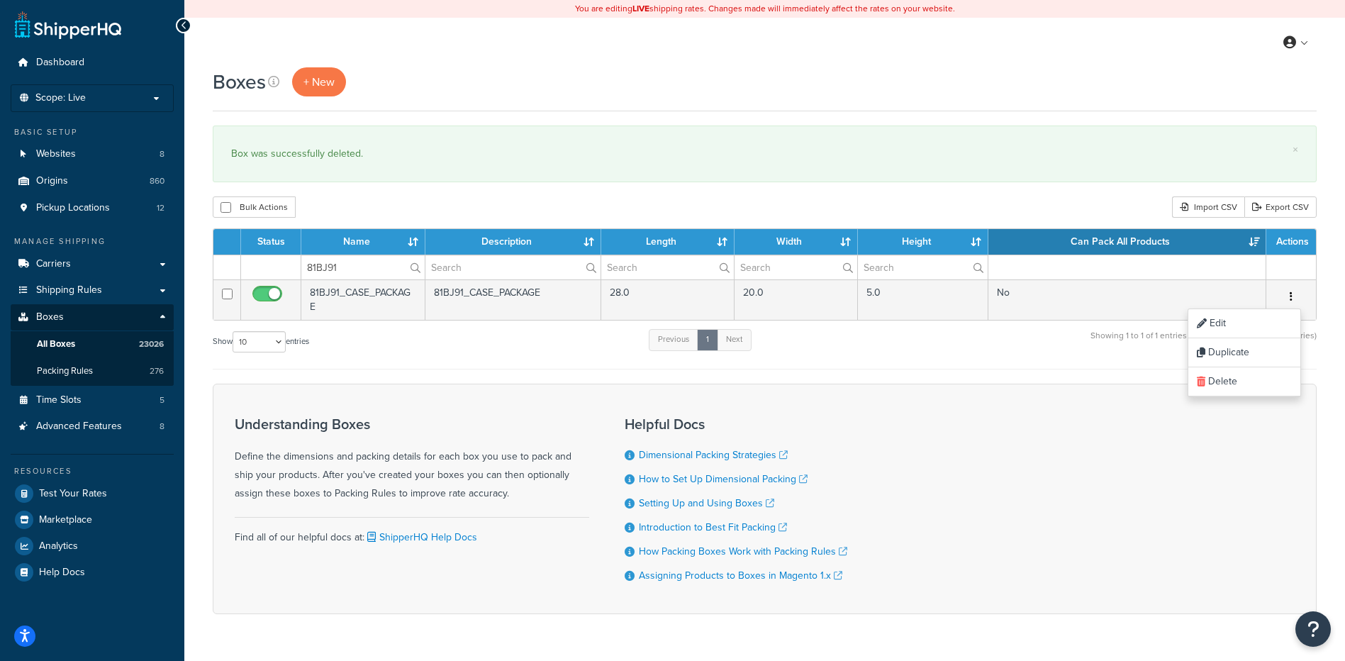
click at [1239, 409] on div "Understanding Boxes Define the dimensions and packing details for each box you …" at bounding box center [765, 499] width 1104 height 230
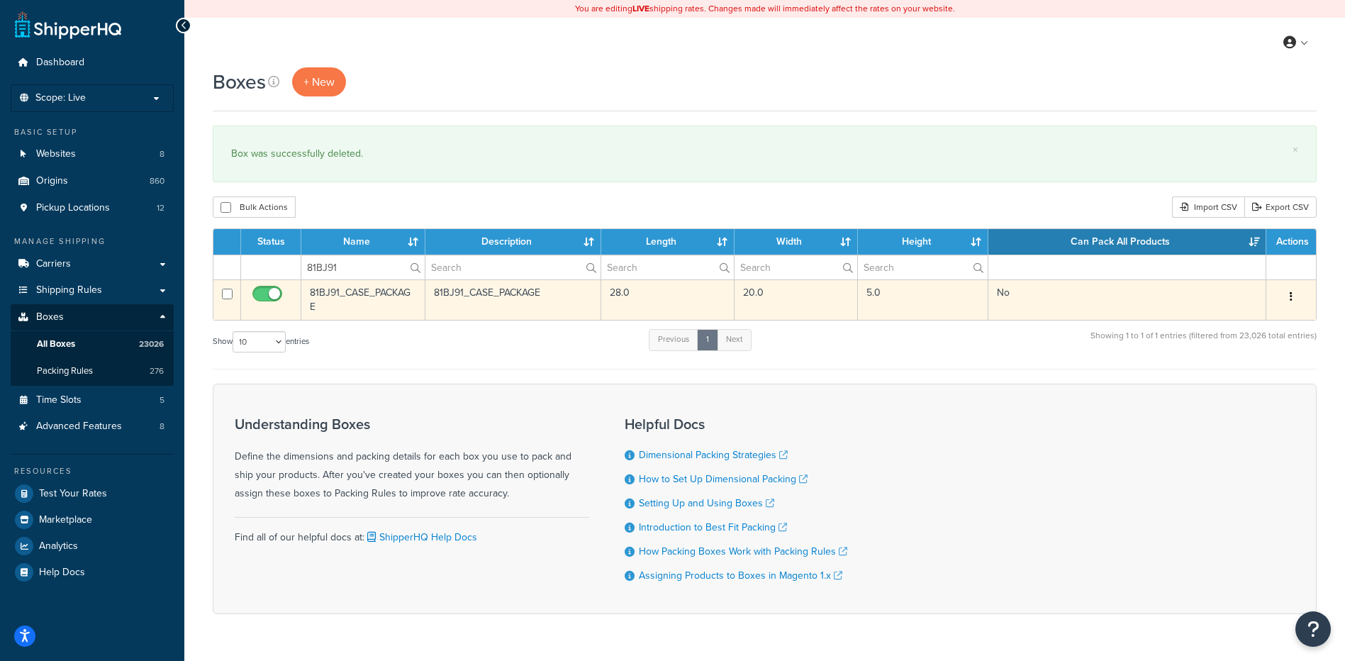
click at [1297, 294] on button "button" at bounding box center [1291, 297] width 20 height 23
click at [1237, 393] on link "Delete" at bounding box center [1244, 381] width 112 height 29
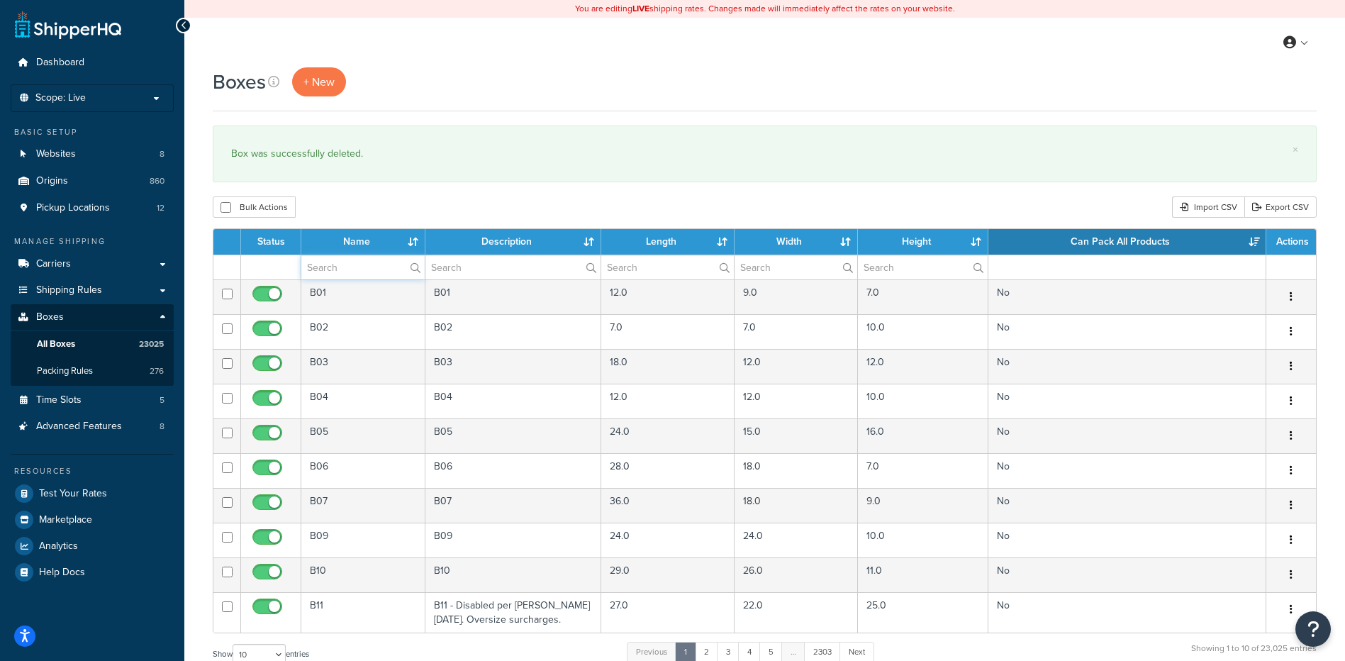
click at [358, 270] on input "text" at bounding box center [362, 267] width 123 height 24
paste input "81BK30"
type input "81BK30"
click at [388, 172] on div "× Box was successfully deleted." at bounding box center [765, 153] width 1104 height 57
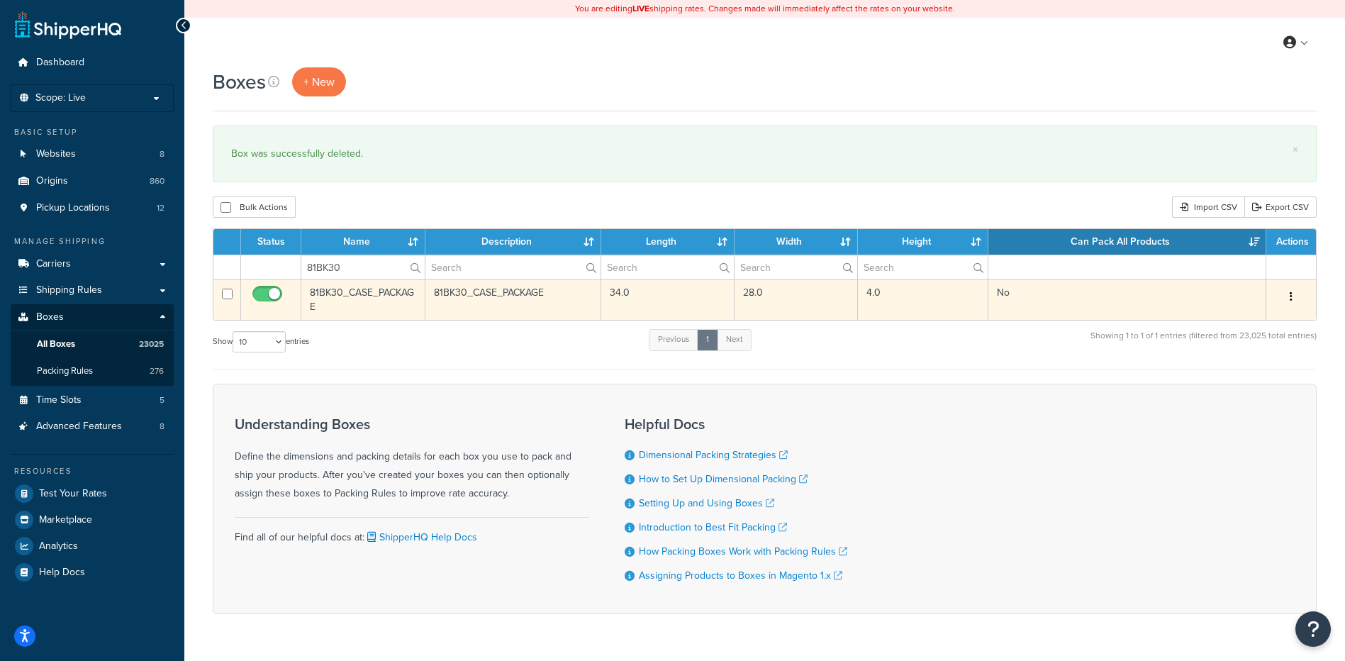
click at [1293, 297] on button "button" at bounding box center [1291, 297] width 20 height 23
click at [1255, 383] on link "Delete" at bounding box center [1244, 381] width 112 height 29
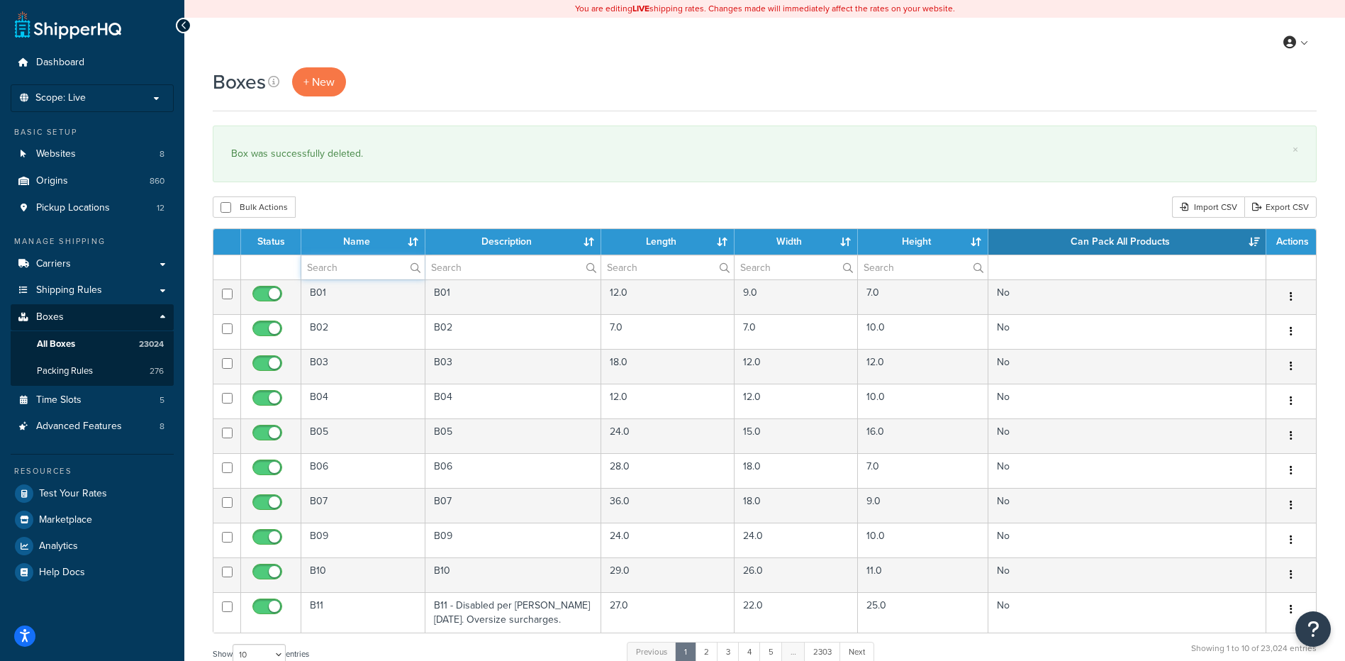
click at [363, 272] on input "text" at bounding box center [362, 267] width 123 height 24
paste input "81BL65"
type input "81BL65"
click at [425, 208] on div "Bulk Actions Duplicate [GEOGRAPHIC_DATA] Import CSV Export CSV" at bounding box center [765, 206] width 1104 height 21
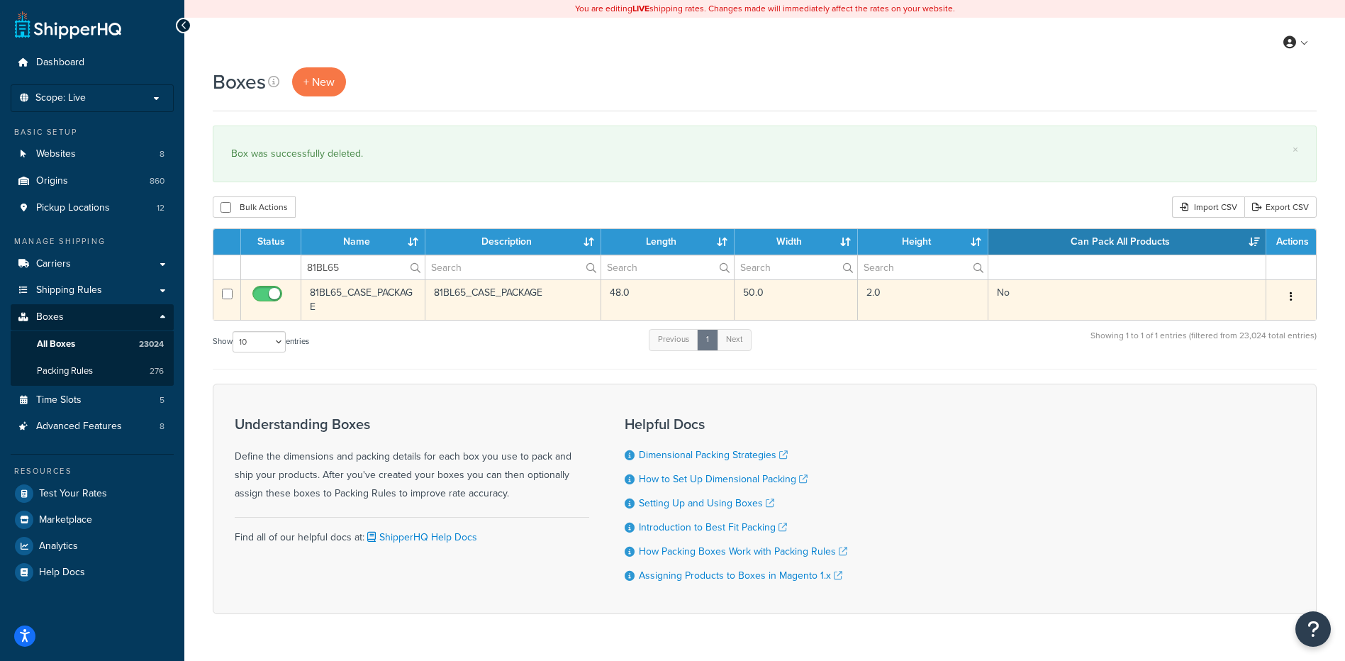
click at [1293, 300] on button "button" at bounding box center [1291, 297] width 20 height 23
click at [1253, 381] on link "Delete" at bounding box center [1244, 381] width 112 height 29
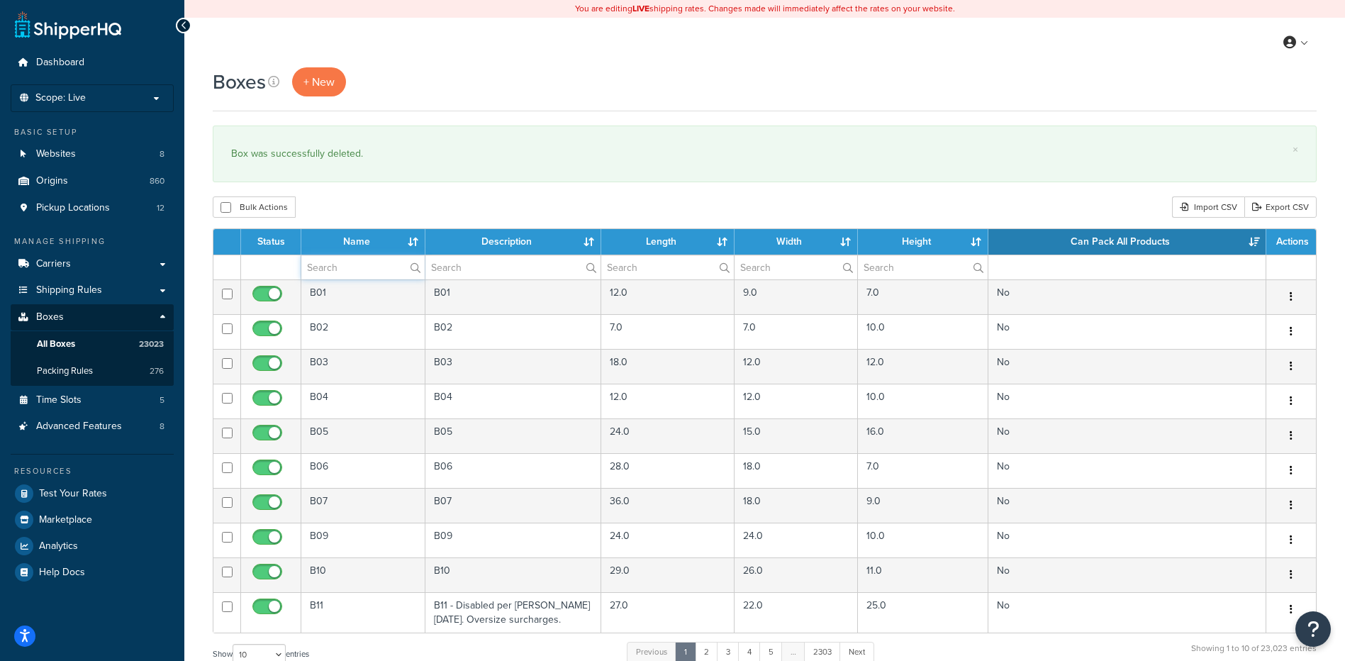
click at [375, 279] on input "text" at bounding box center [362, 267] width 123 height 24
paste input "81BL79"
type input "81BL79"
click at [438, 163] on div "Box was successfully deleted." at bounding box center [764, 154] width 1067 height 20
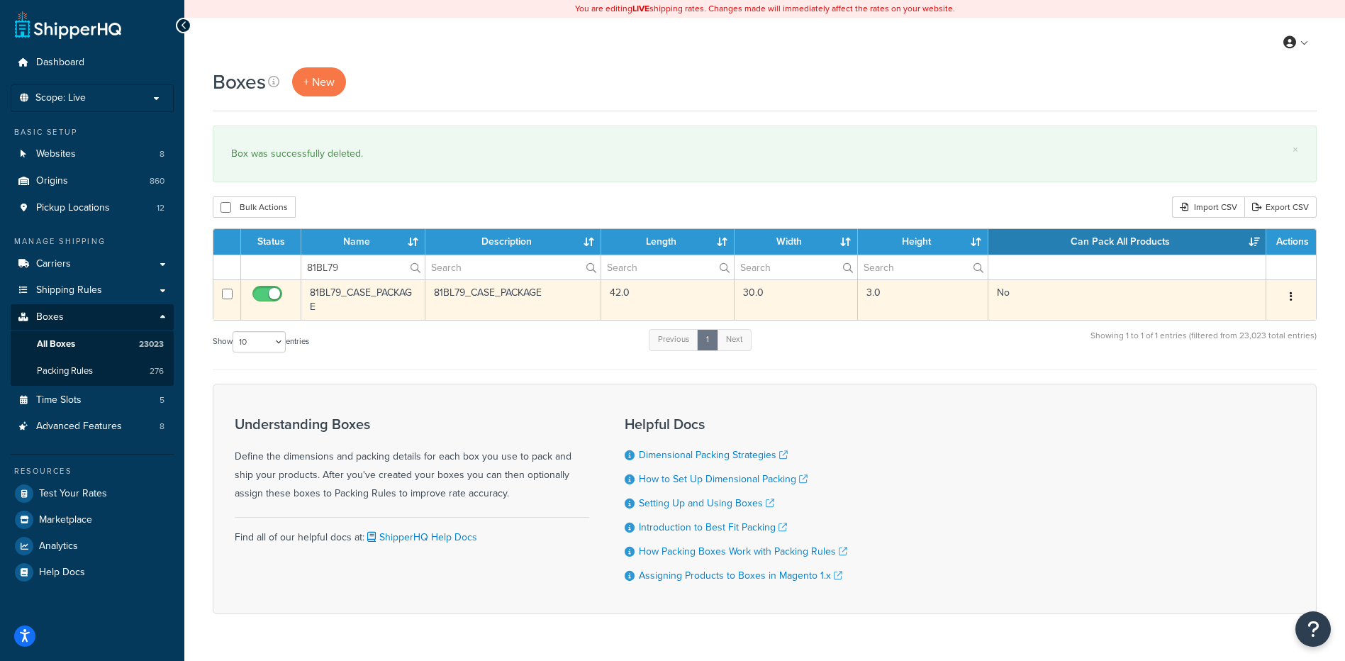
click at [1289, 298] on button "button" at bounding box center [1291, 297] width 20 height 23
click at [1215, 385] on link "Delete" at bounding box center [1244, 381] width 112 height 29
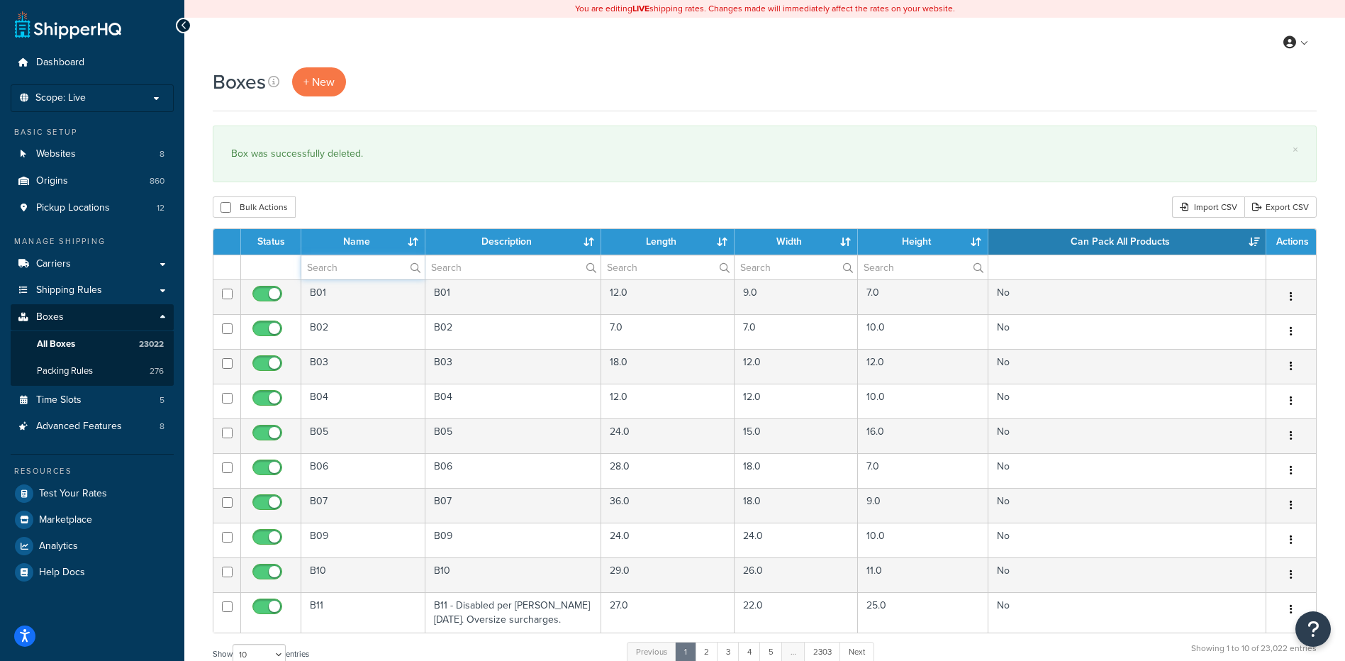
click at [384, 277] on input "text" at bounding box center [362, 267] width 123 height 24
paste input "81BM00"
type input "81BM00"
click at [329, 170] on div "× Box was successfully deleted." at bounding box center [765, 153] width 1104 height 57
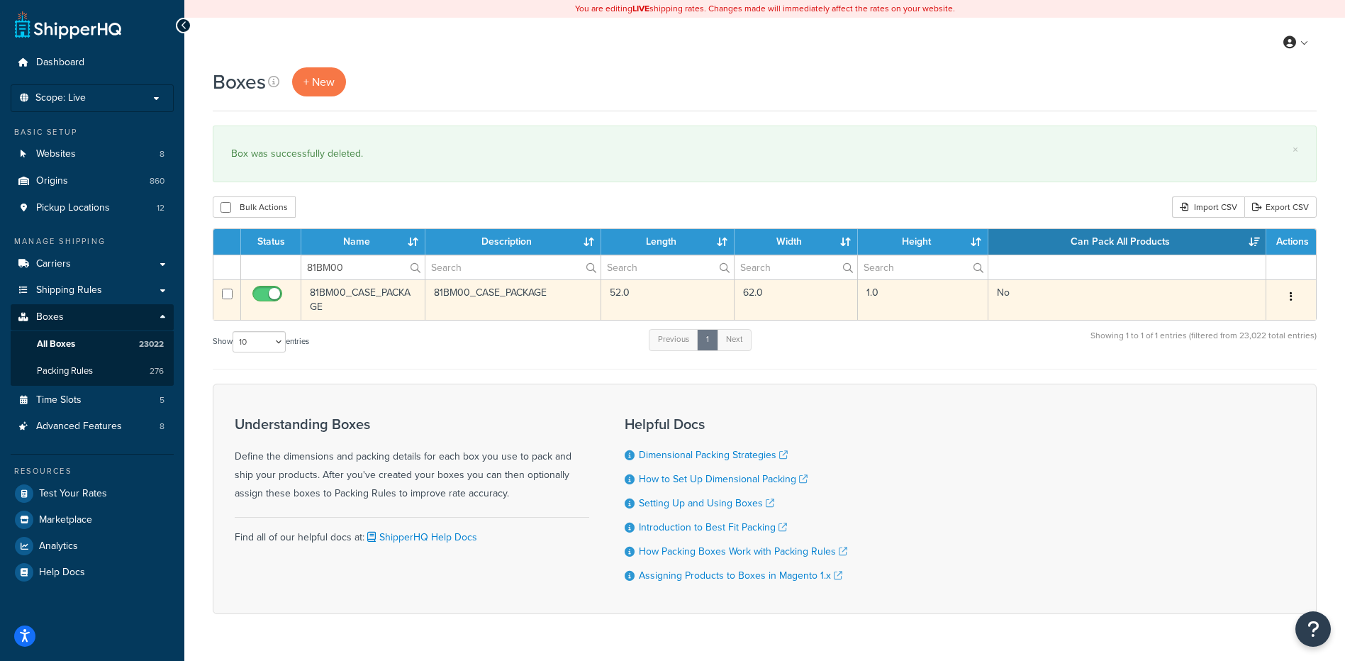
click at [1290, 289] on button "button" at bounding box center [1291, 297] width 20 height 23
click at [1250, 382] on link "Delete" at bounding box center [1244, 381] width 112 height 29
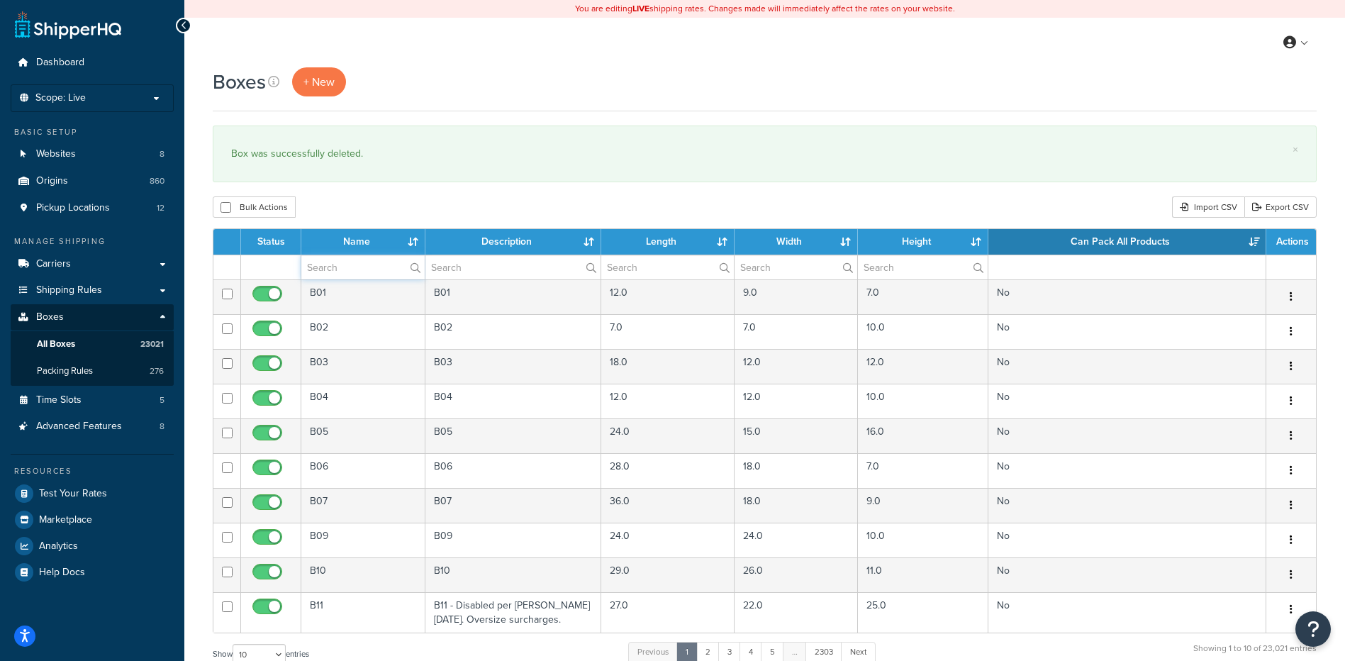
click at [316, 259] on input "text" at bounding box center [362, 267] width 123 height 24
paste input "81BM13"
type input "81BM13"
click at [414, 196] on div "Boxes + New × Box was successfully deleted. Bulk Actions Duplicate Delete Impor…" at bounding box center [764, 521] width 1161 height 909
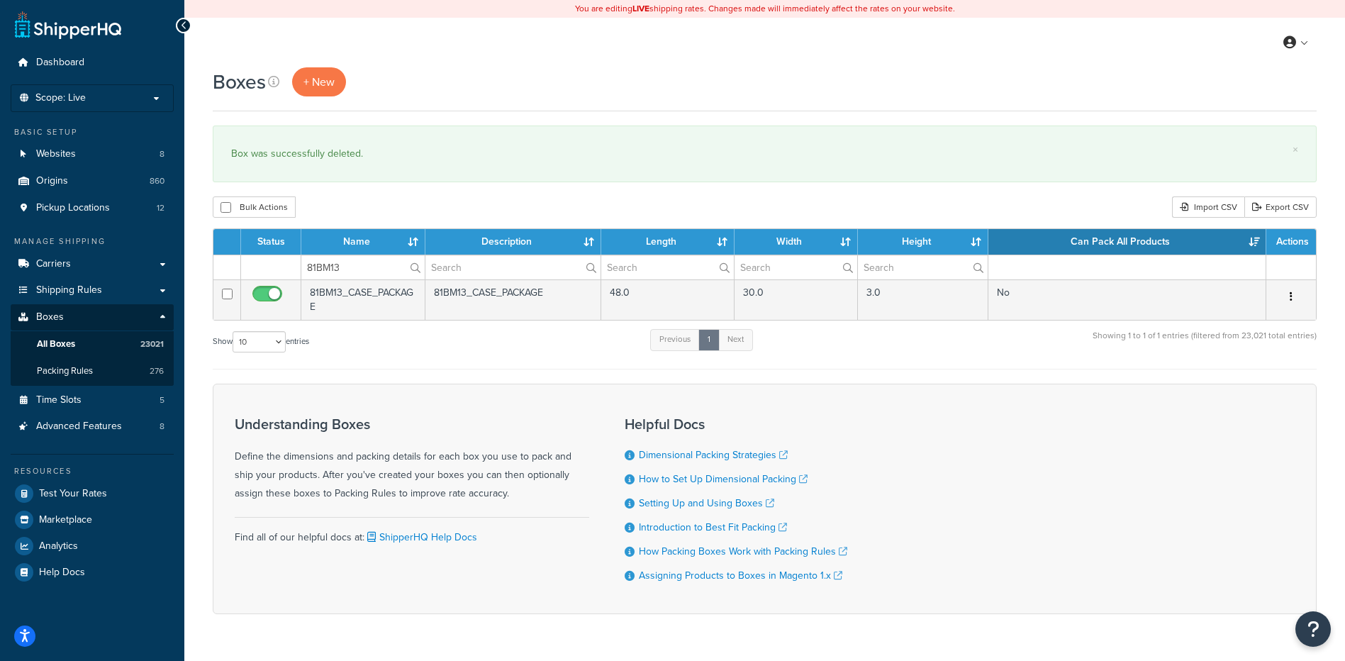
click at [1289, 296] on button "button" at bounding box center [1291, 297] width 20 height 23
click at [1245, 401] on div "Understanding Boxes Define the dimensions and packing details for each box you …" at bounding box center [765, 499] width 1104 height 230
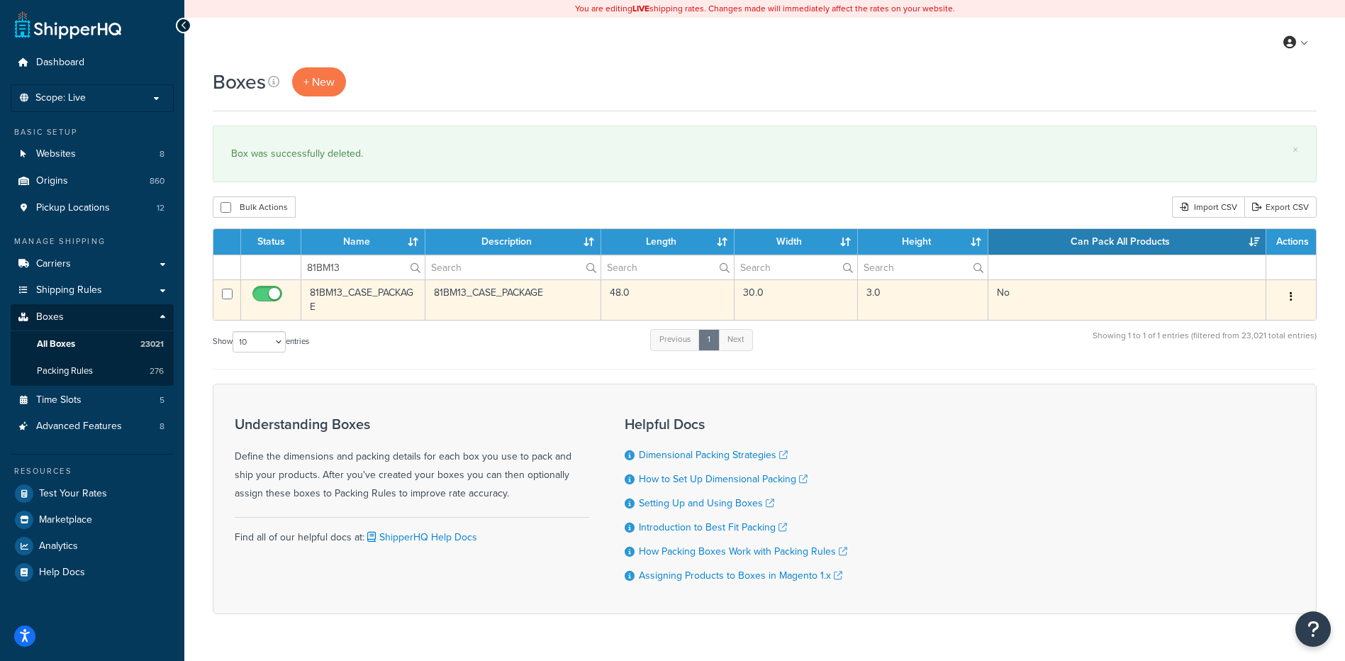
click at [1288, 300] on button "button" at bounding box center [1291, 297] width 20 height 23
click at [1255, 387] on link "Delete" at bounding box center [1244, 381] width 112 height 29
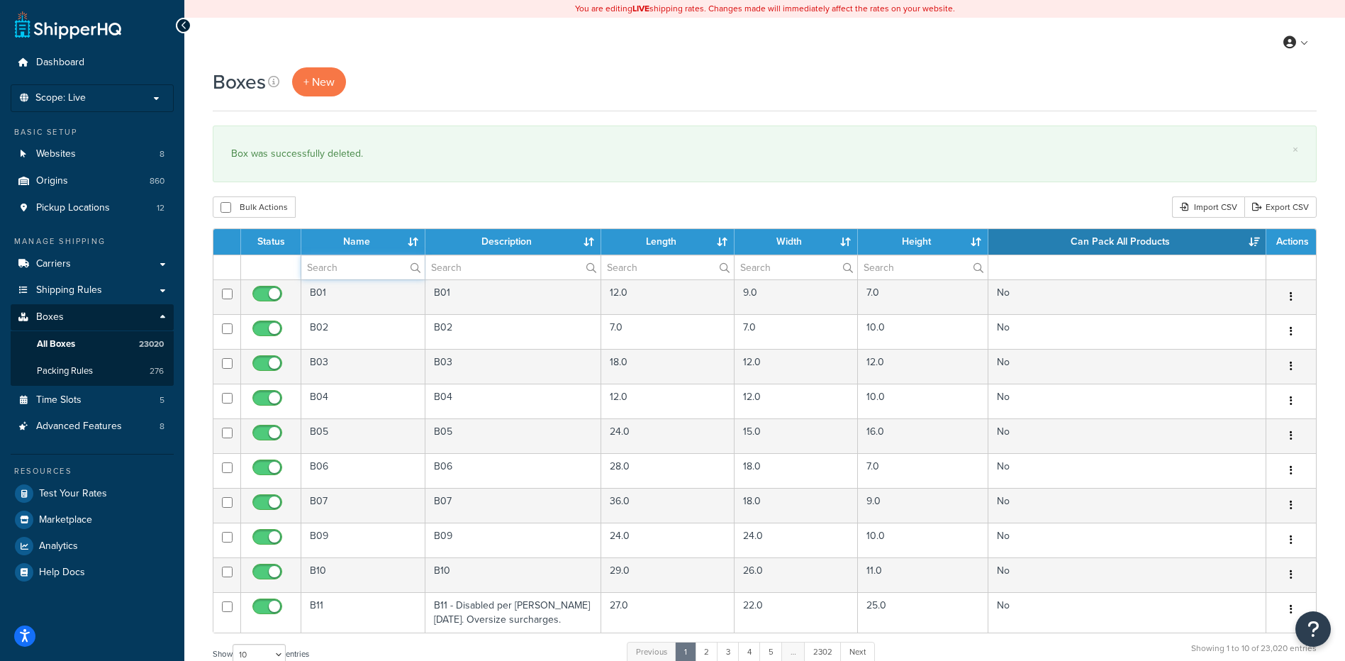
click at [353, 264] on input "text" at bounding box center [362, 267] width 123 height 24
paste input "81BN16"
type input "81BN16"
click at [376, 199] on div "Bulk Actions Duplicate [GEOGRAPHIC_DATA] Import CSV Export CSV" at bounding box center [765, 206] width 1104 height 21
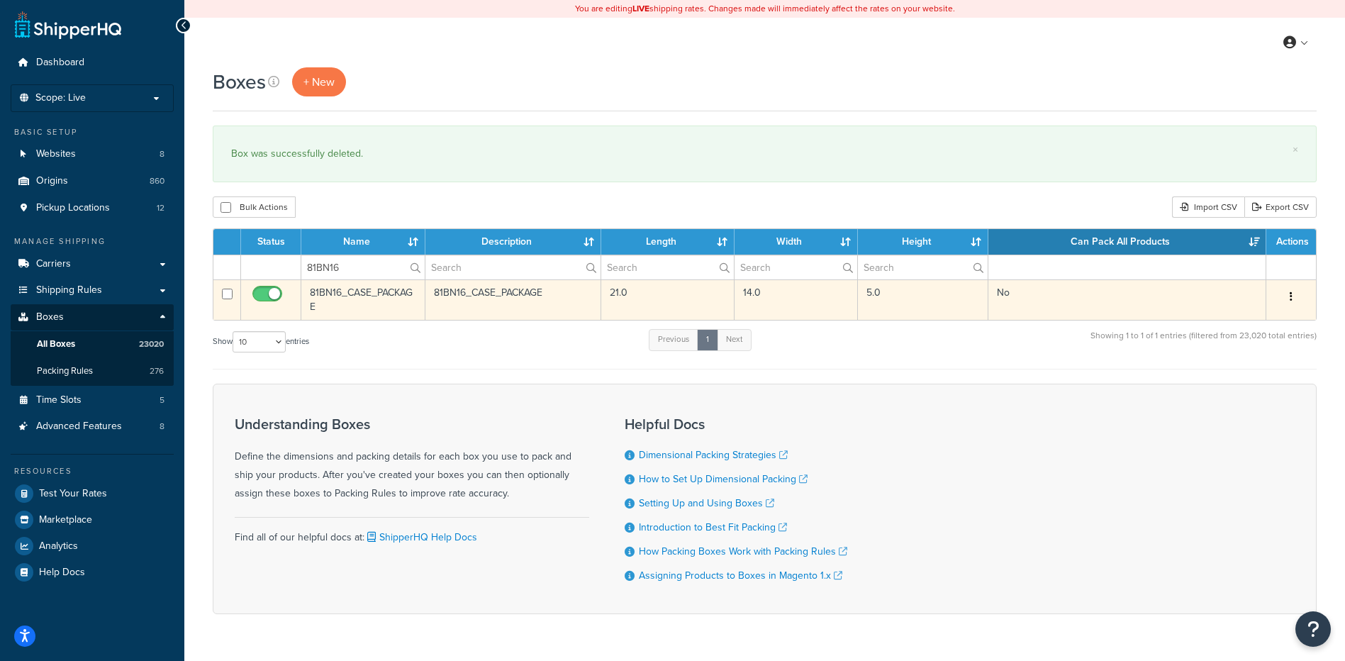
click at [1295, 292] on button "button" at bounding box center [1291, 297] width 20 height 23
click at [1260, 380] on link "Delete" at bounding box center [1244, 381] width 112 height 29
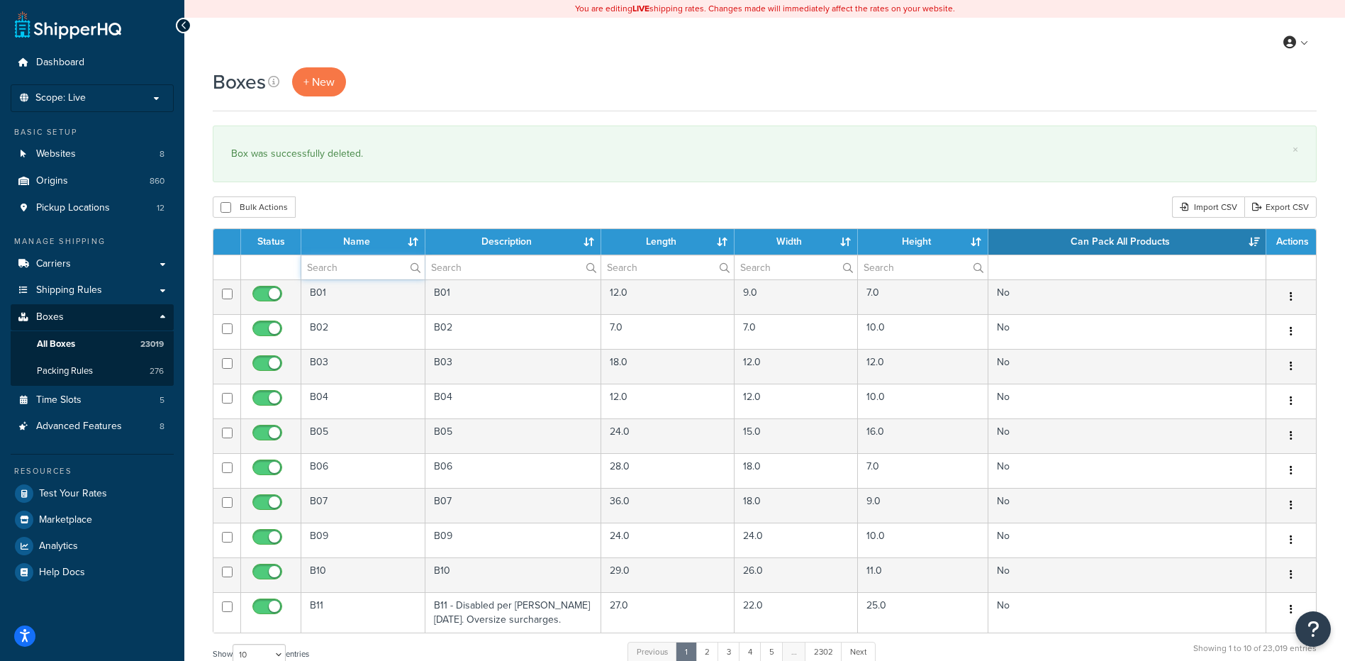
click at [345, 267] on input "text" at bounding box center [362, 267] width 123 height 24
paste input "68BBL3"
type input "68BBL3"
click at [451, 206] on div "Bulk Actions Duplicate Delete Import CSV Export CSV" at bounding box center [765, 206] width 1104 height 21
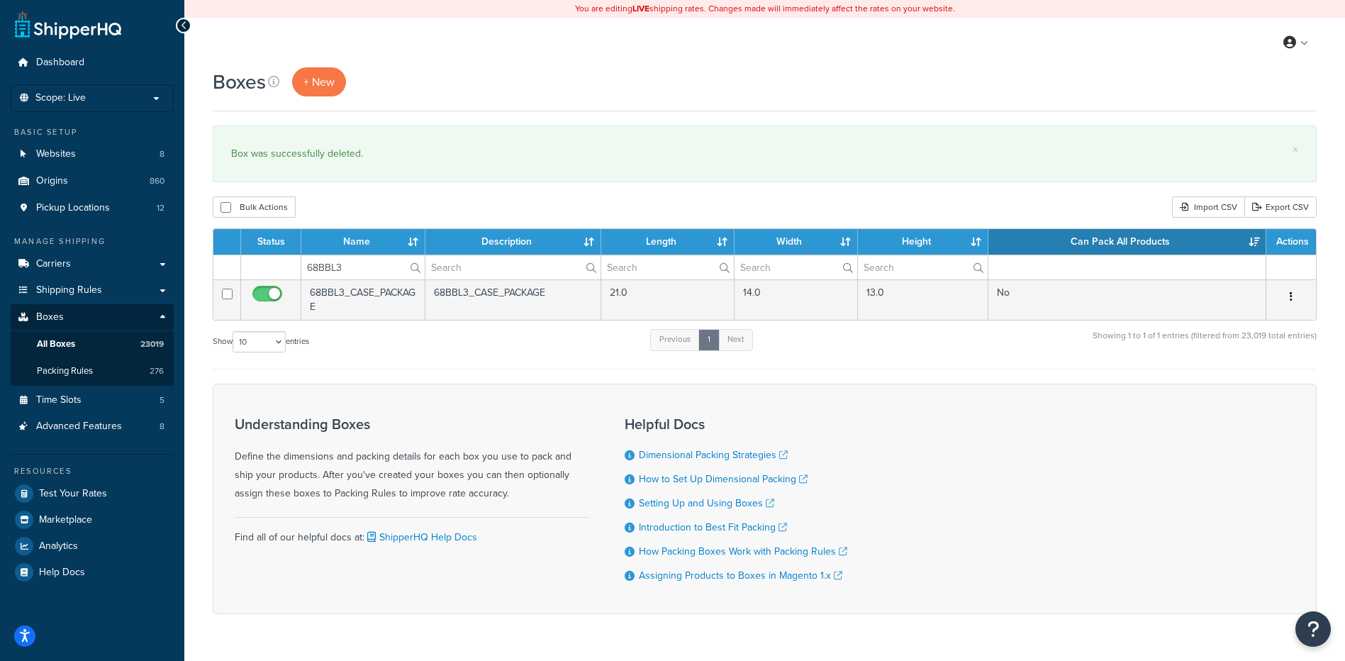
click at [1289, 291] on button "button" at bounding box center [1291, 297] width 20 height 23
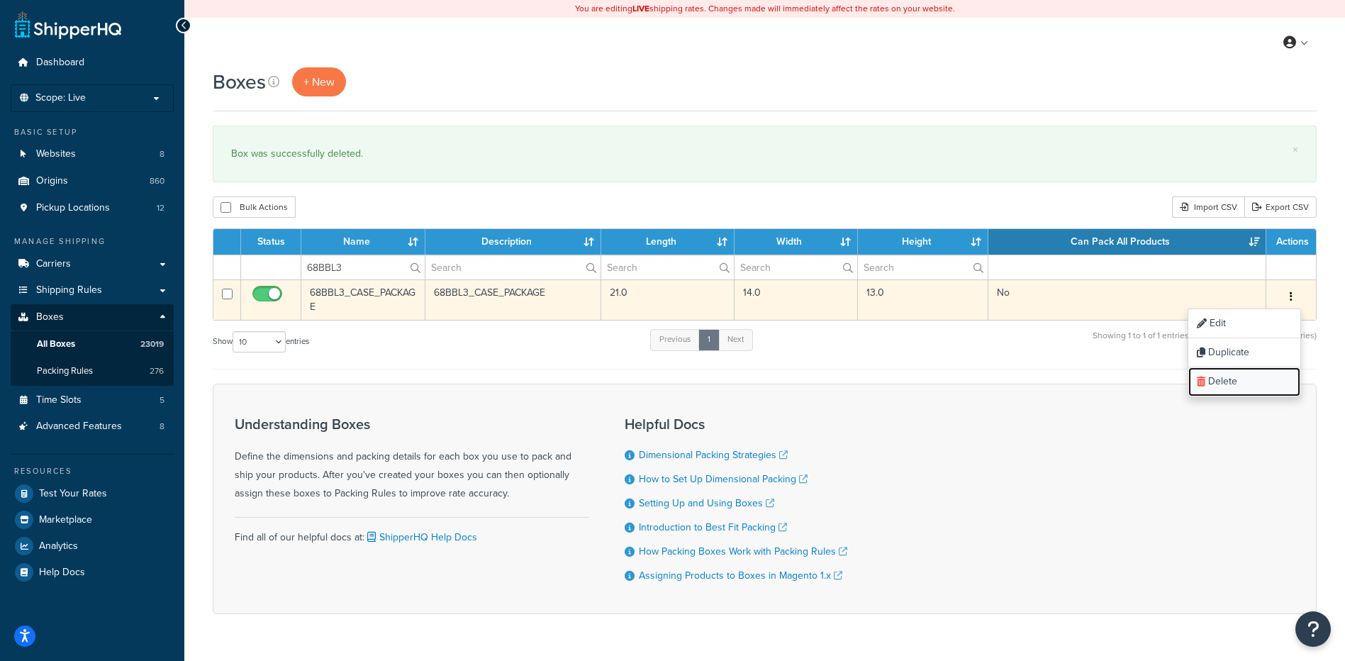
click at [1273, 388] on link "Delete" at bounding box center [1244, 381] width 112 height 29
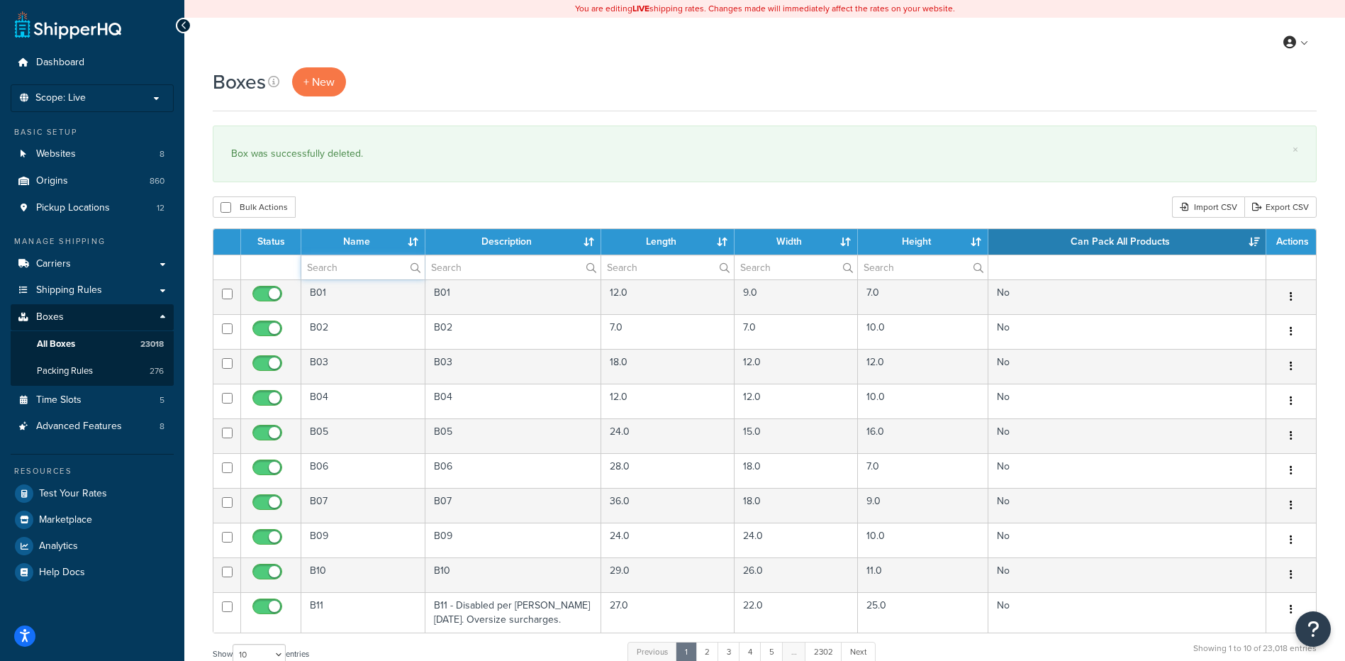
click at [361, 278] on input "text" at bounding box center [362, 267] width 123 height 24
paste input "81B37R"
type input "81B37R"
click at [430, 230] on th "Description" at bounding box center [513, 242] width 177 height 26
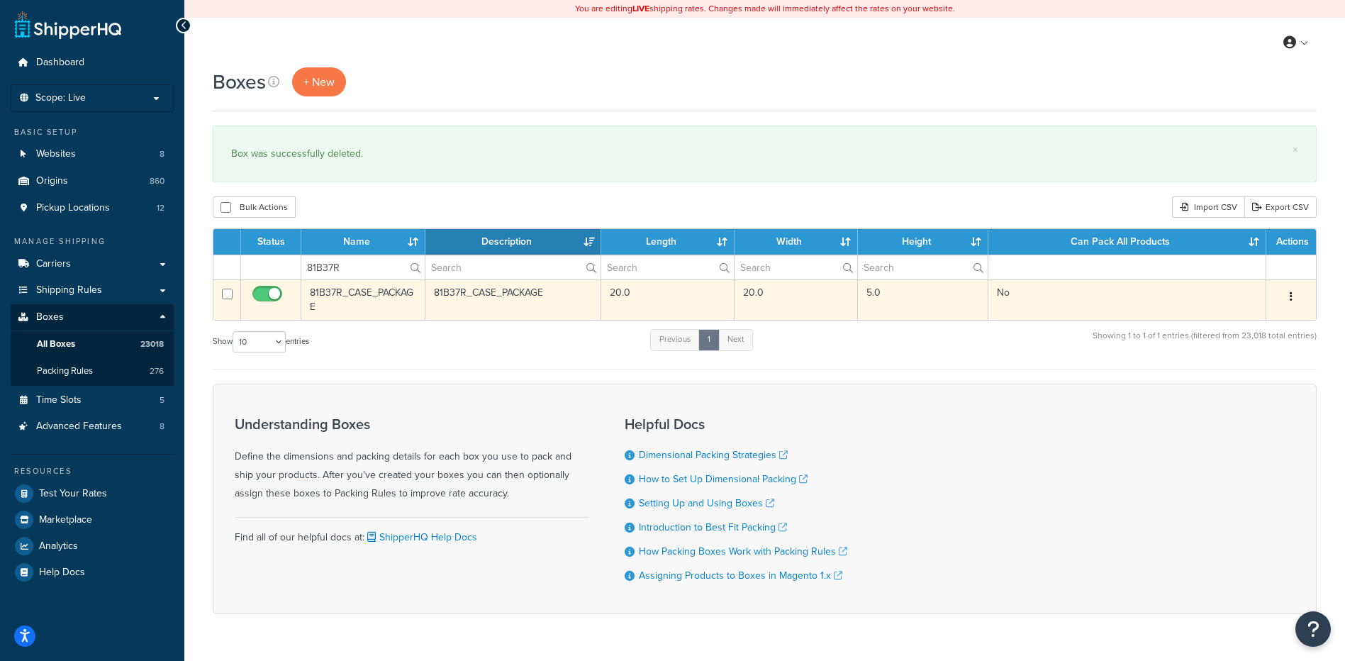
click at [1293, 299] on button "button" at bounding box center [1291, 297] width 20 height 23
click at [1256, 377] on link "Delete" at bounding box center [1244, 381] width 112 height 29
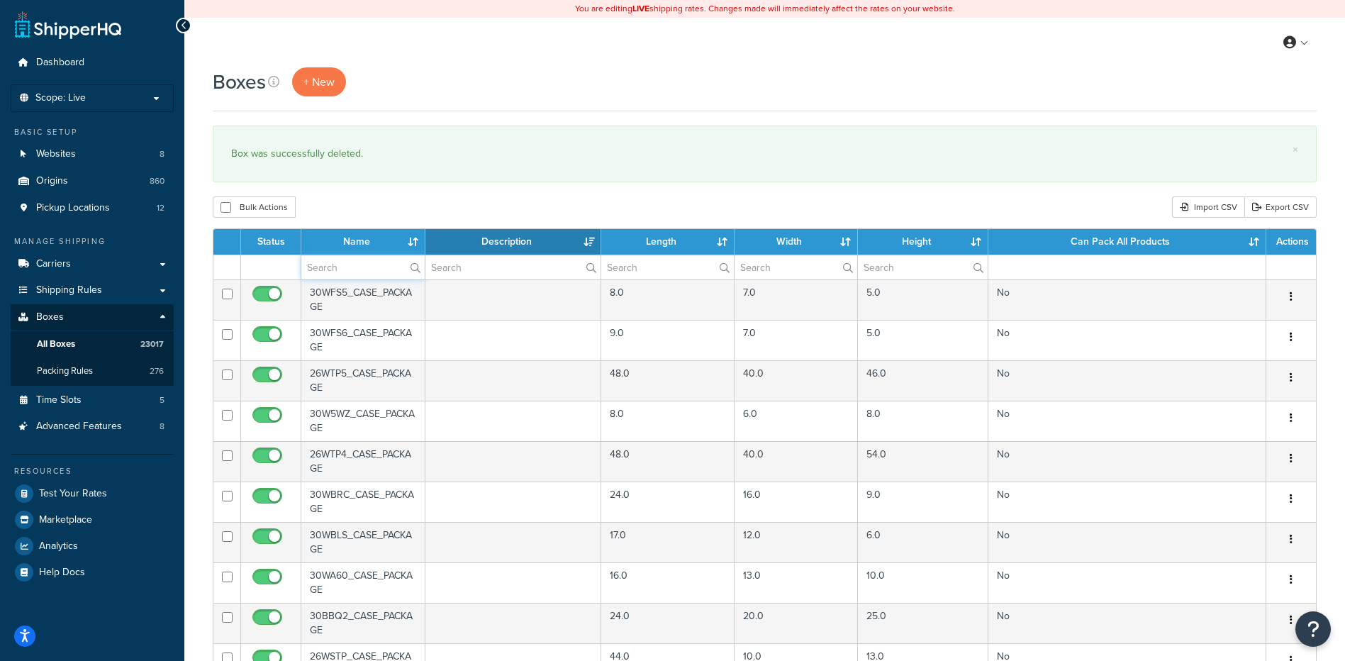
click at [344, 262] on input "text" at bounding box center [362, 267] width 123 height 24
paste input "81BC05"
type input "81BC05"
click at [388, 196] on div "Boxes + New × Box was successfully deleted. Bulk Actions Duplicate Delete Impor…" at bounding box center [764, 547] width 1161 height 960
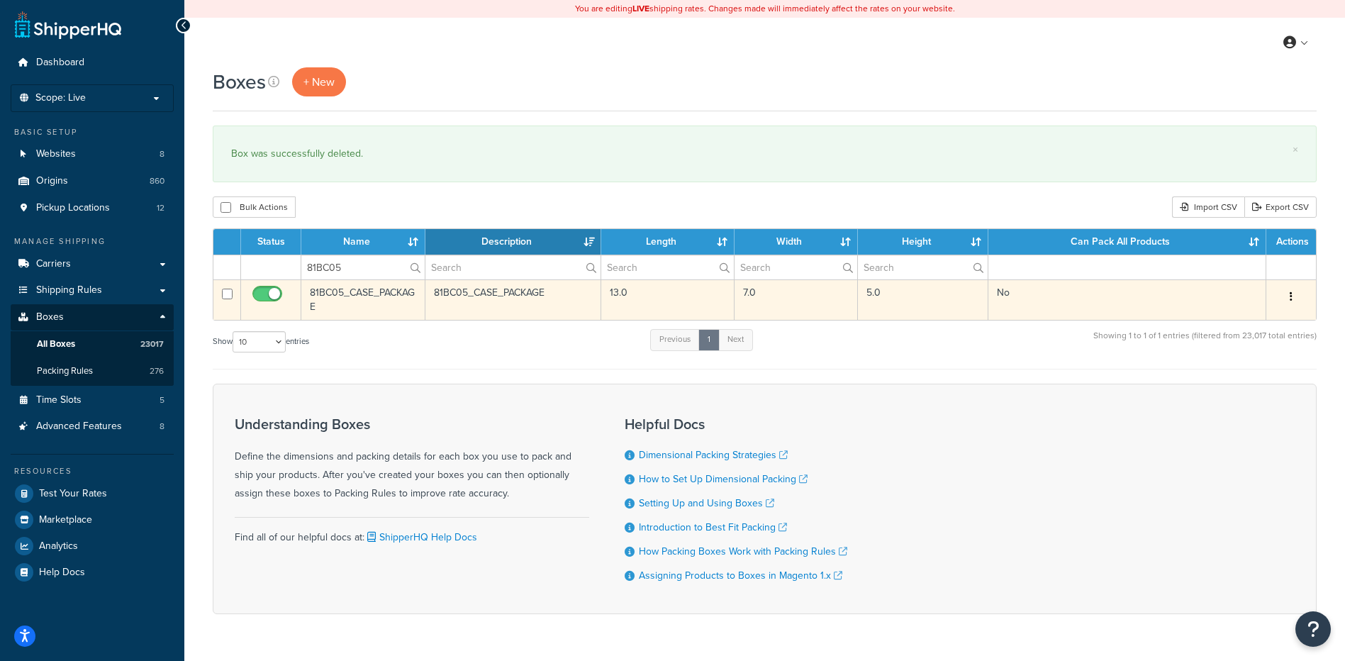
click at [1290, 294] on icon "button" at bounding box center [1291, 296] width 3 height 10
click at [1261, 389] on link "Delete" at bounding box center [1244, 381] width 112 height 29
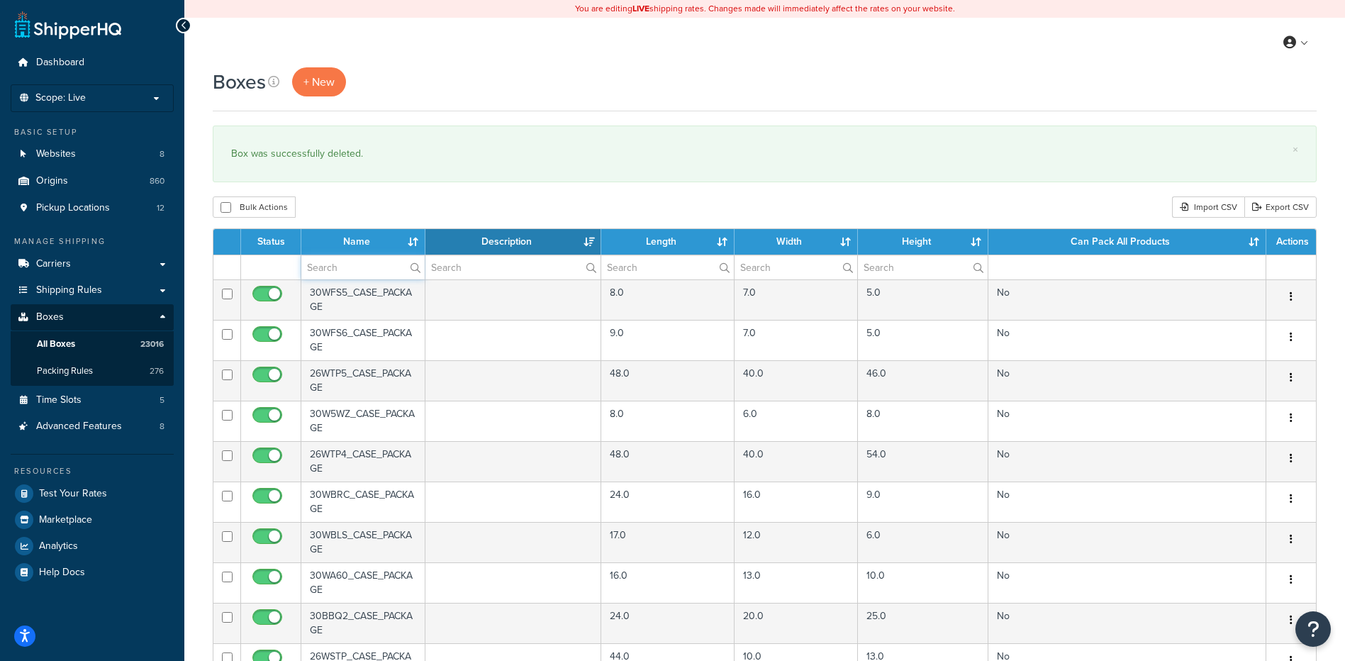
click at [316, 264] on input "text" at bounding box center [362, 267] width 123 height 24
paste input "81BC50"
type input "81BC50"
click at [382, 208] on div "Bulk Actions Duplicate [GEOGRAPHIC_DATA] Import CSV Export CSV" at bounding box center [765, 206] width 1104 height 21
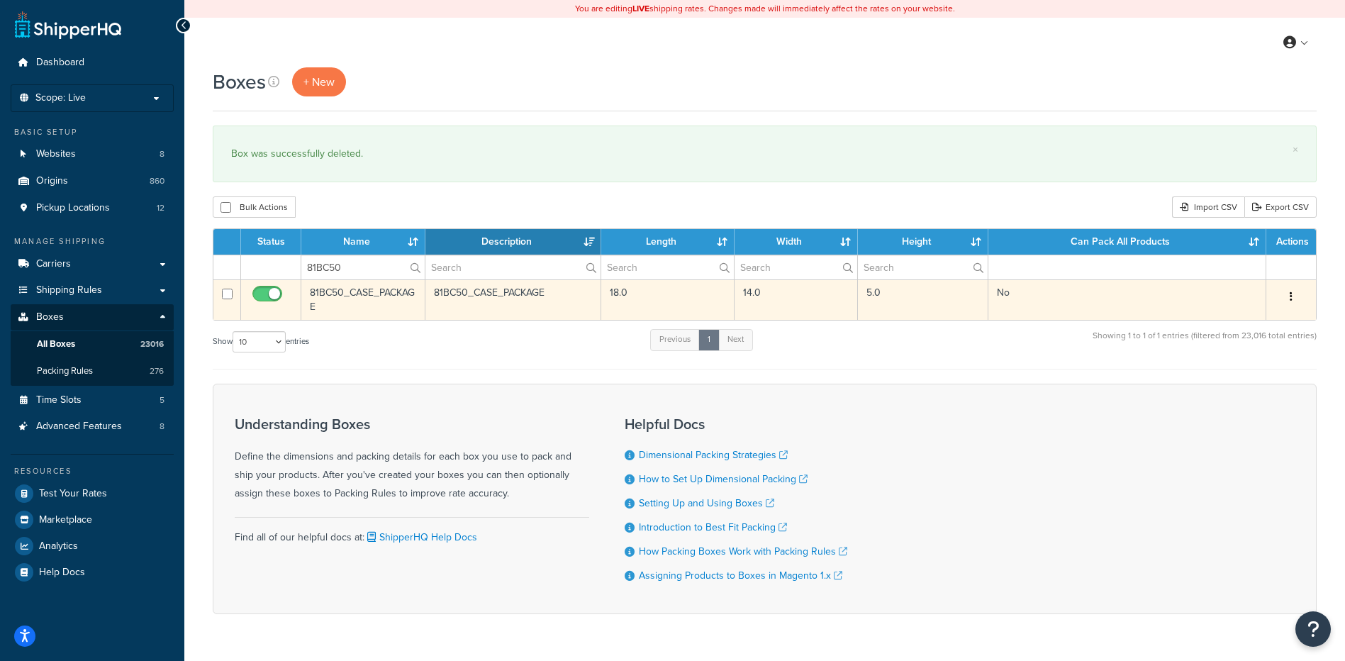
click at [1287, 298] on button "button" at bounding box center [1291, 297] width 20 height 23
click at [1274, 378] on link "Delete" at bounding box center [1244, 381] width 112 height 29
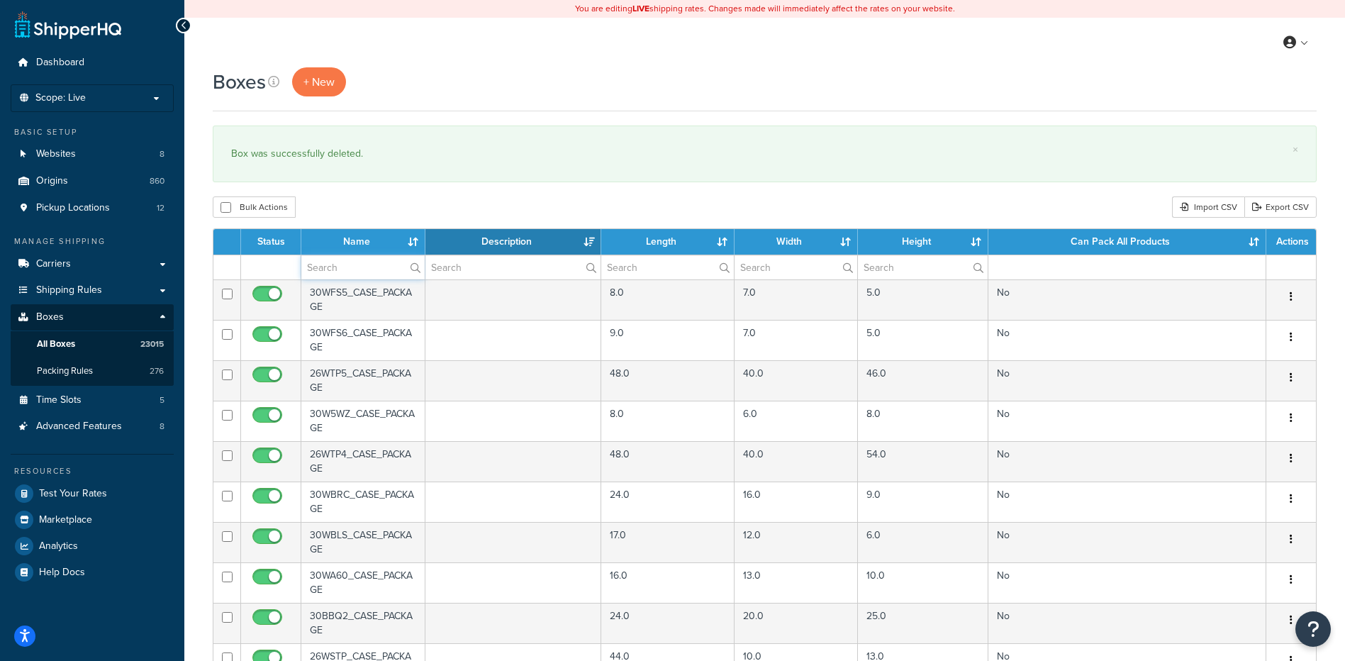
click at [372, 267] on input "text" at bounding box center [362, 267] width 123 height 24
paste input "81BC73"
type input "81BC73"
click at [408, 194] on div "Boxes + New × Box was successfully deleted. Bulk Actions Duplicate [GEOGRAPHIC_…" at bounding box center [764, 547] width 1161 height 960
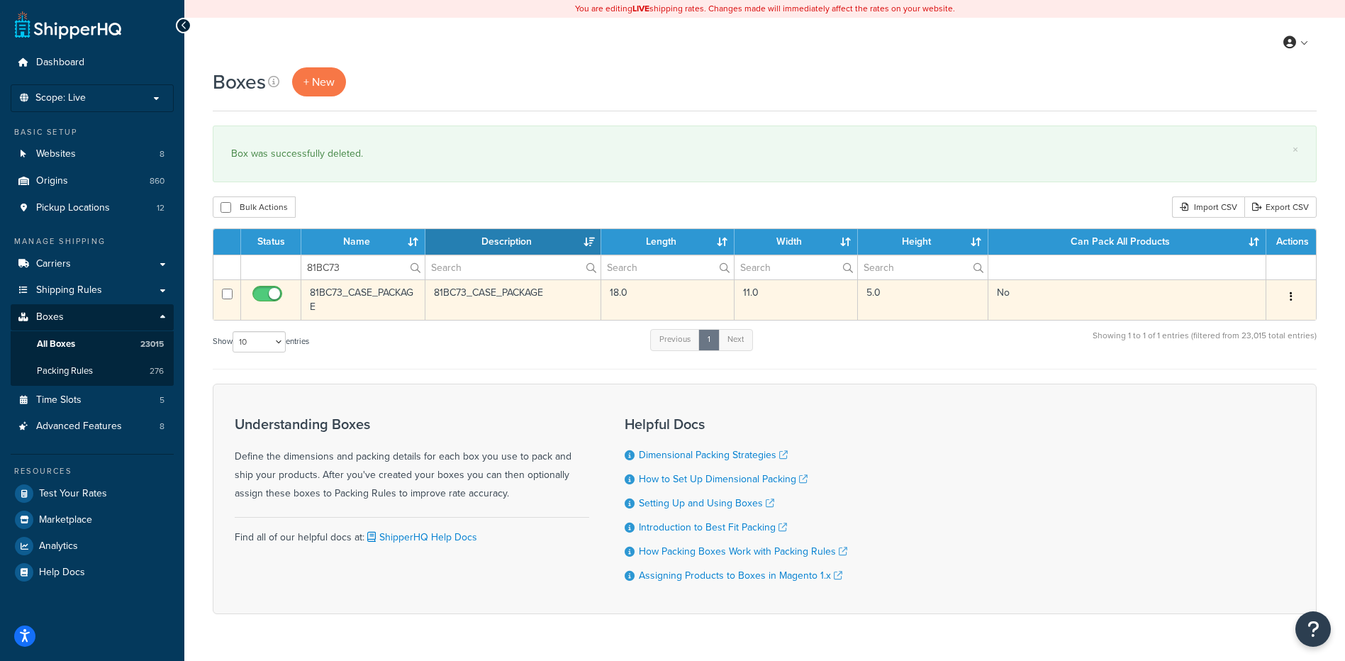
click at [1292, 291] on button "button" at bounding box center [1291, 297] width 20 height 23
click at [1243, 389] on link "Delete" at bounding box center [1244, 381] width 112 height 29
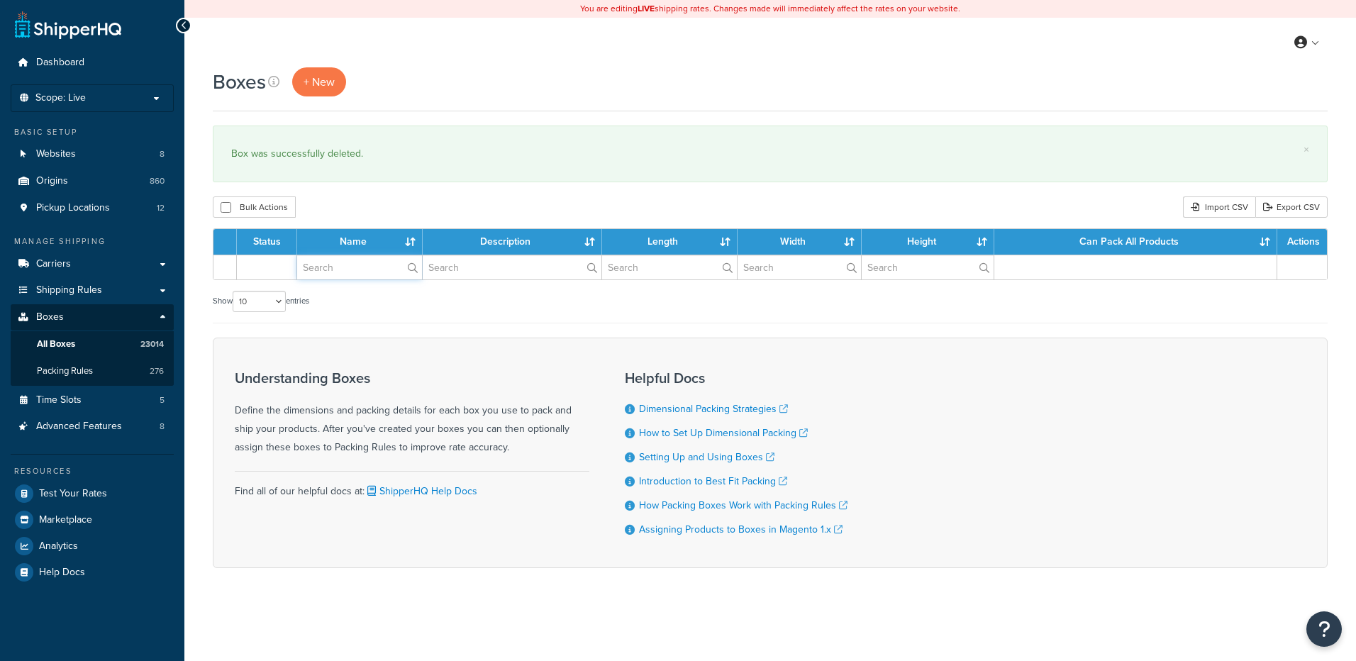
click at [320, 262] on input "text" at bounding box center [359, 267] width 125 height 24
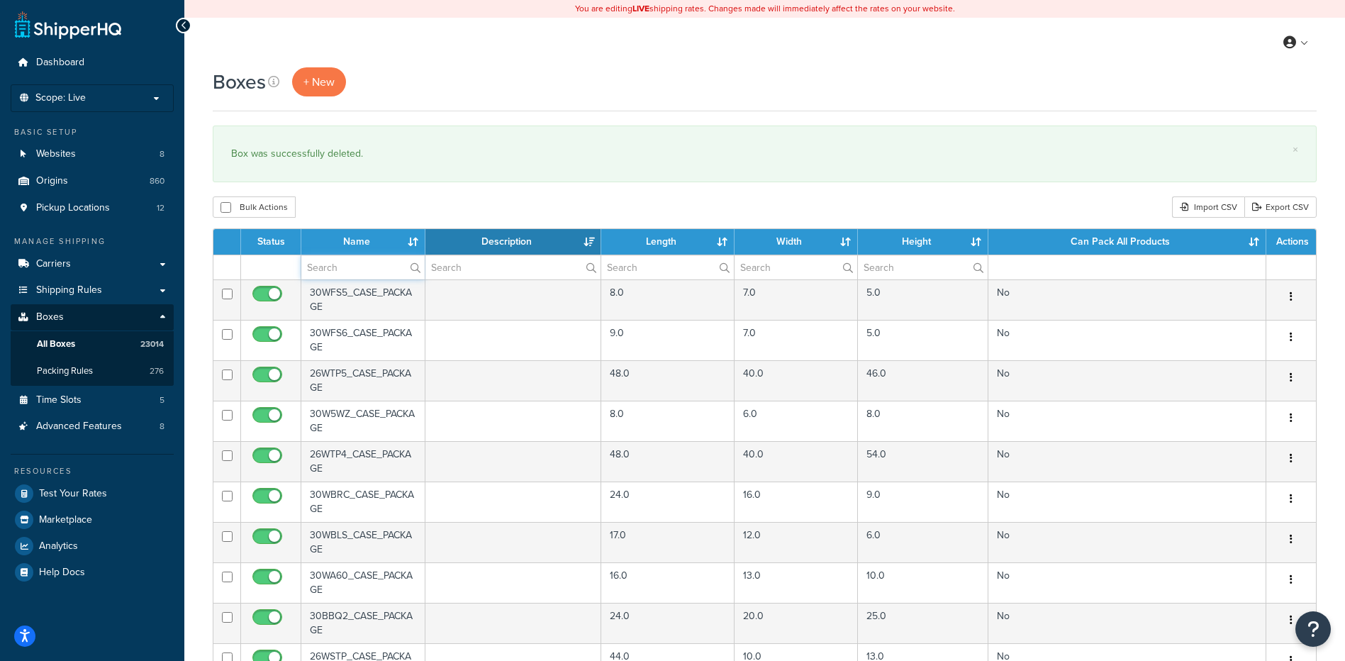
paste input "81BD58"
type input "81BD58"
click at [354, 178] on div "× Box was successfully deleted." at bounding box center [765, 153] width 1104 height 57
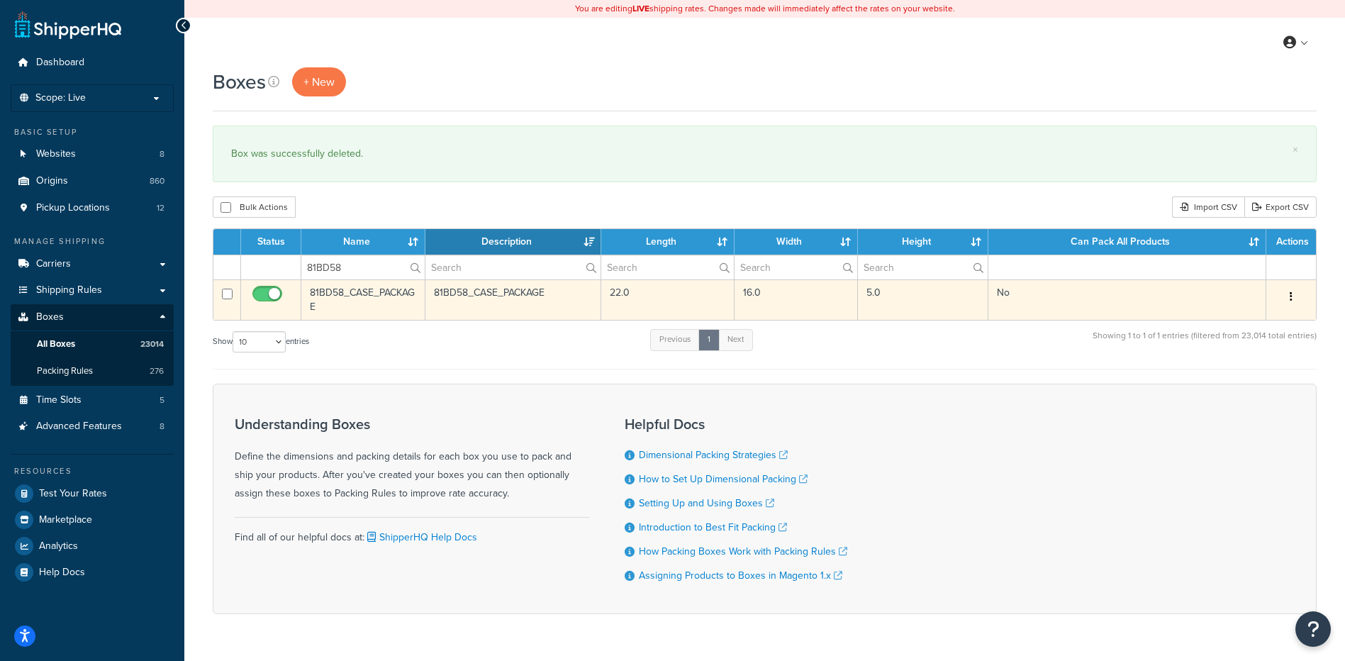
click at [1290, 293] on icon "button" at bounding box center [1291, 296] width 3 height 10
click at [1218, 373] on link "Delete" at bounding box center [1244, 381] width 112 height 29
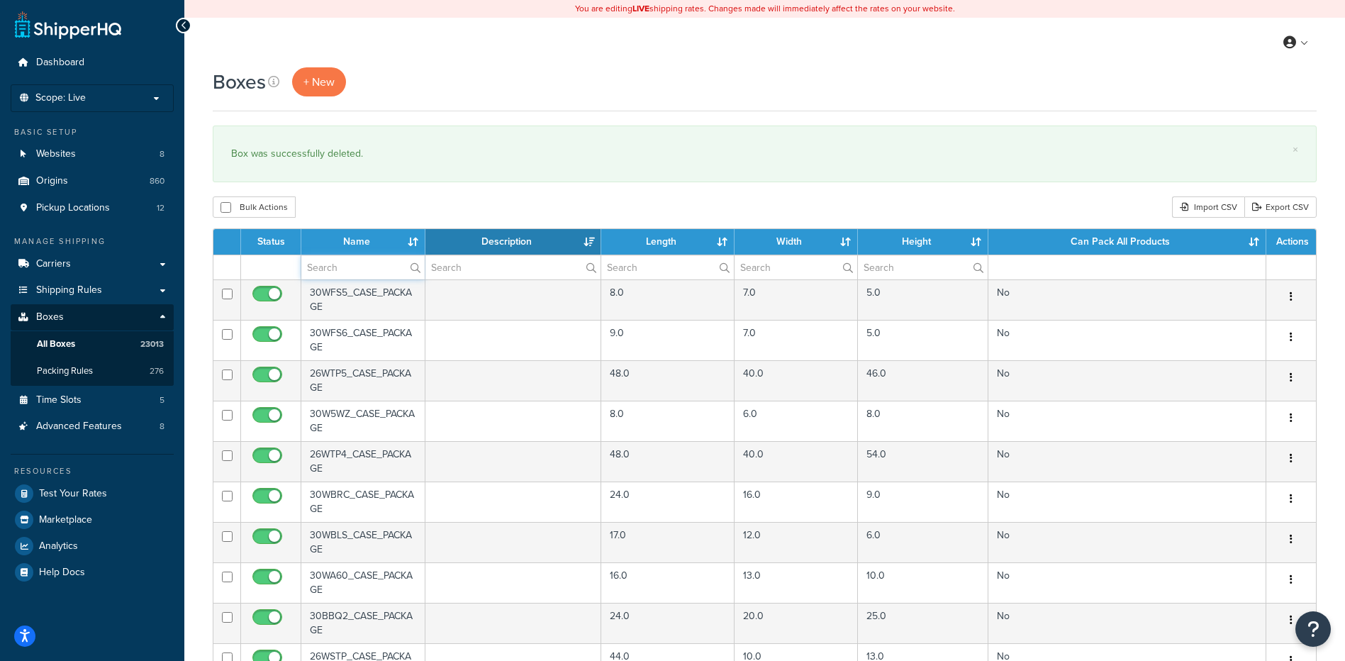
click at [371, 265] on input "text" at bounding box center [362, 267] width 123 height 24
paste input "81BD85"
type input "81BD85"
click at [371, 212] on div "Bulk Actions Duplicate [GEOGRAPHIC_DATA] Import CSV Export CSV" at bounding box center [765, 206] width 1104 height 21
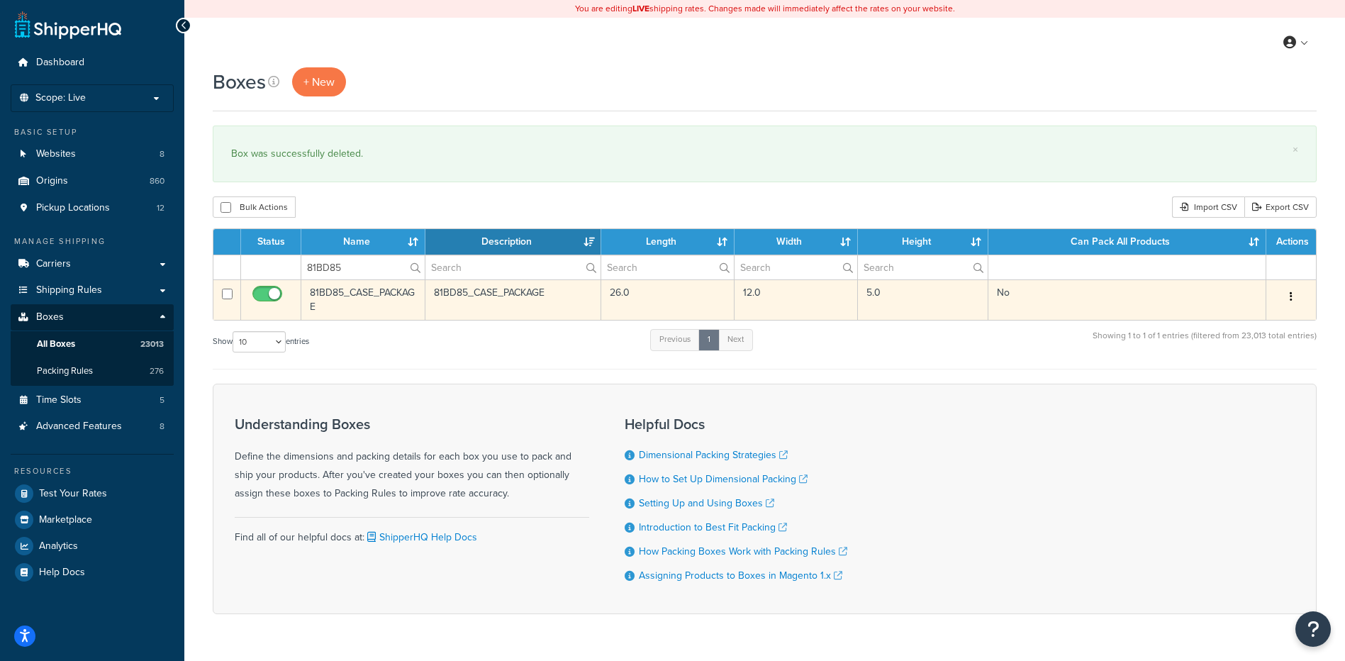
click at [1287, 301] on button "button" at bounding box center [1291, 297] width 20 height 23
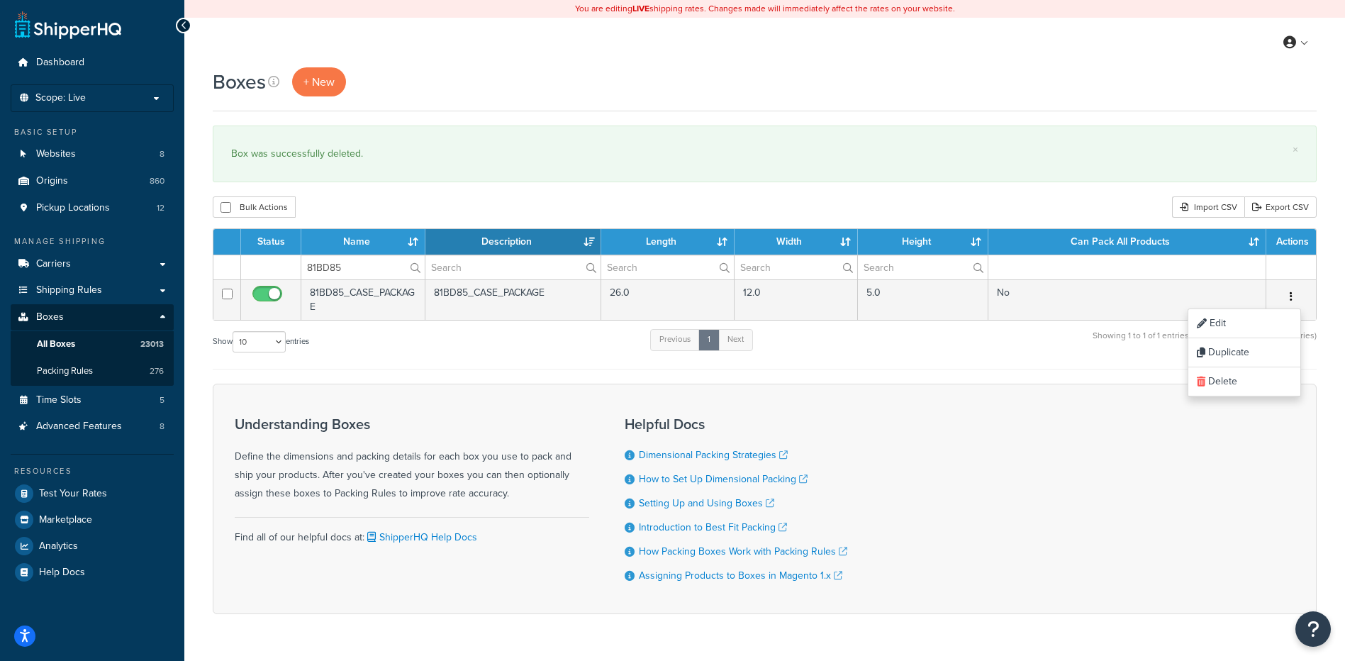
click at [1226, 398] on div "Understanding Boxes Define the dimensions and packing details for each box you …" at bounding box center [765, 499] width 1104 height 230
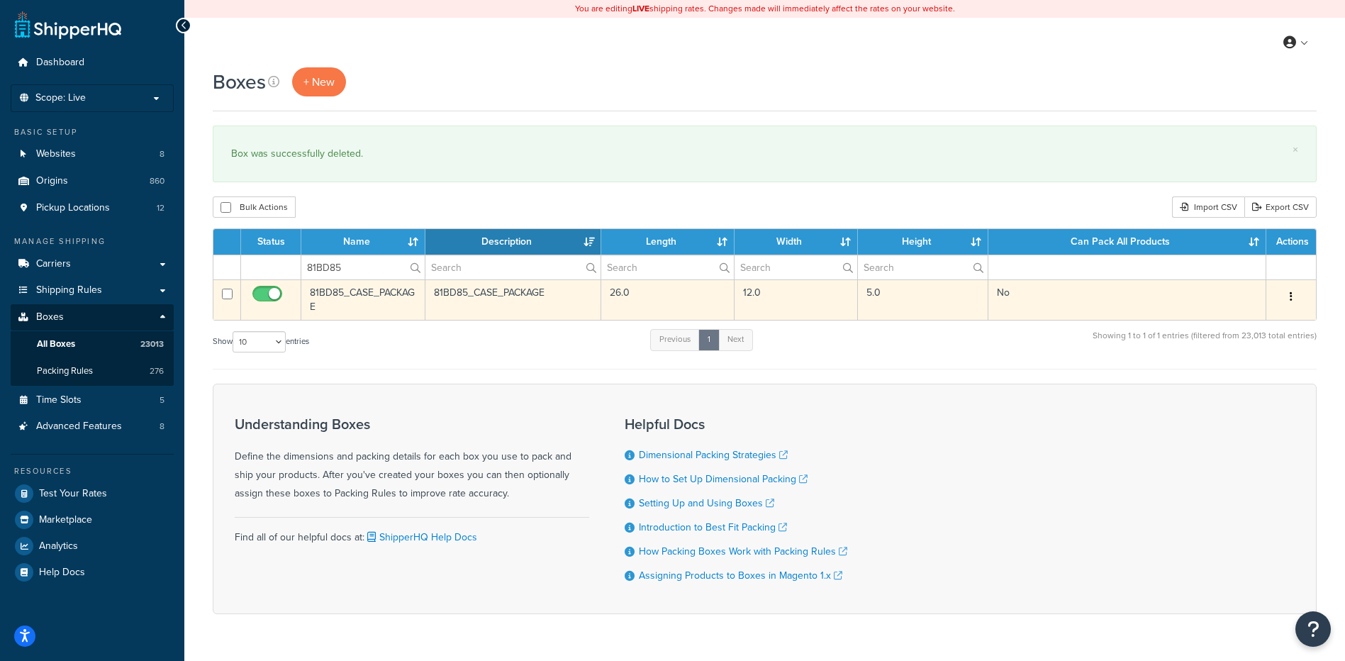
click at [1297, 294] on button "button" at bounding box center [1291, 297] width 20 height 23
click at [1241, 382] on link "Delete" at bounding box center [1244, 381] width 112 height 29
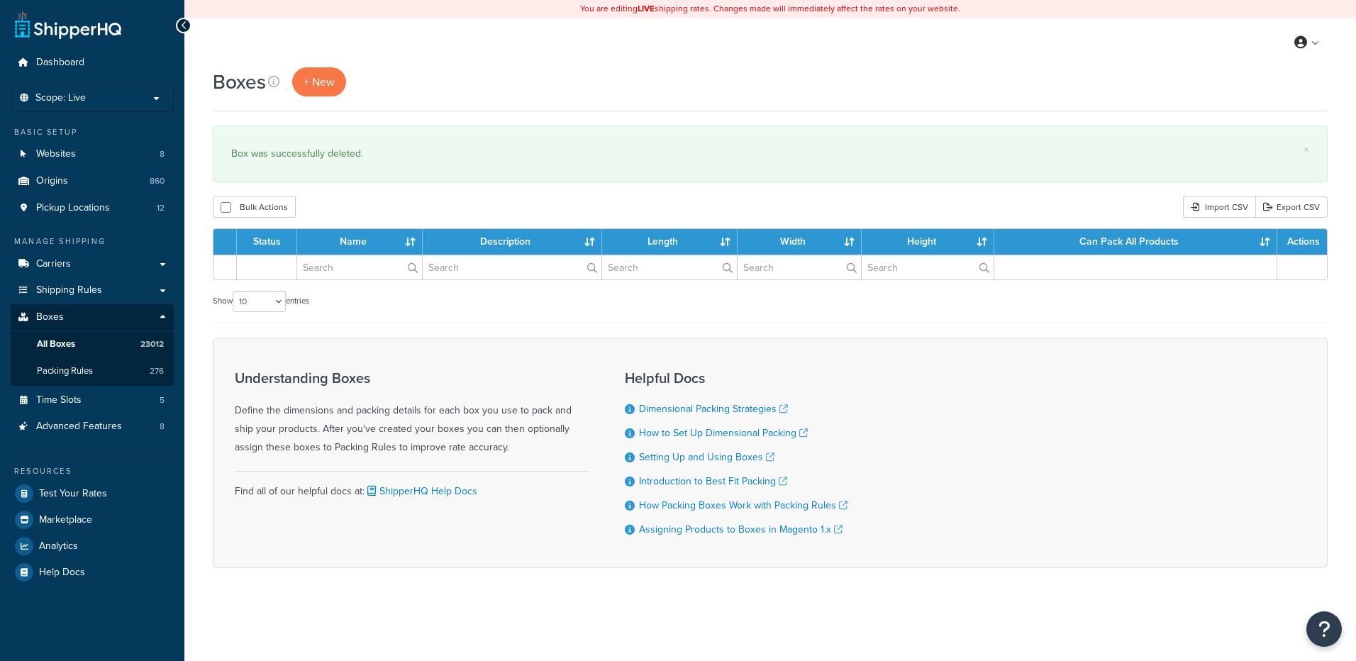
click at [353, 271] on input "text" at bounding box center [359, 267] width 125 height 24
type input "81BE67"
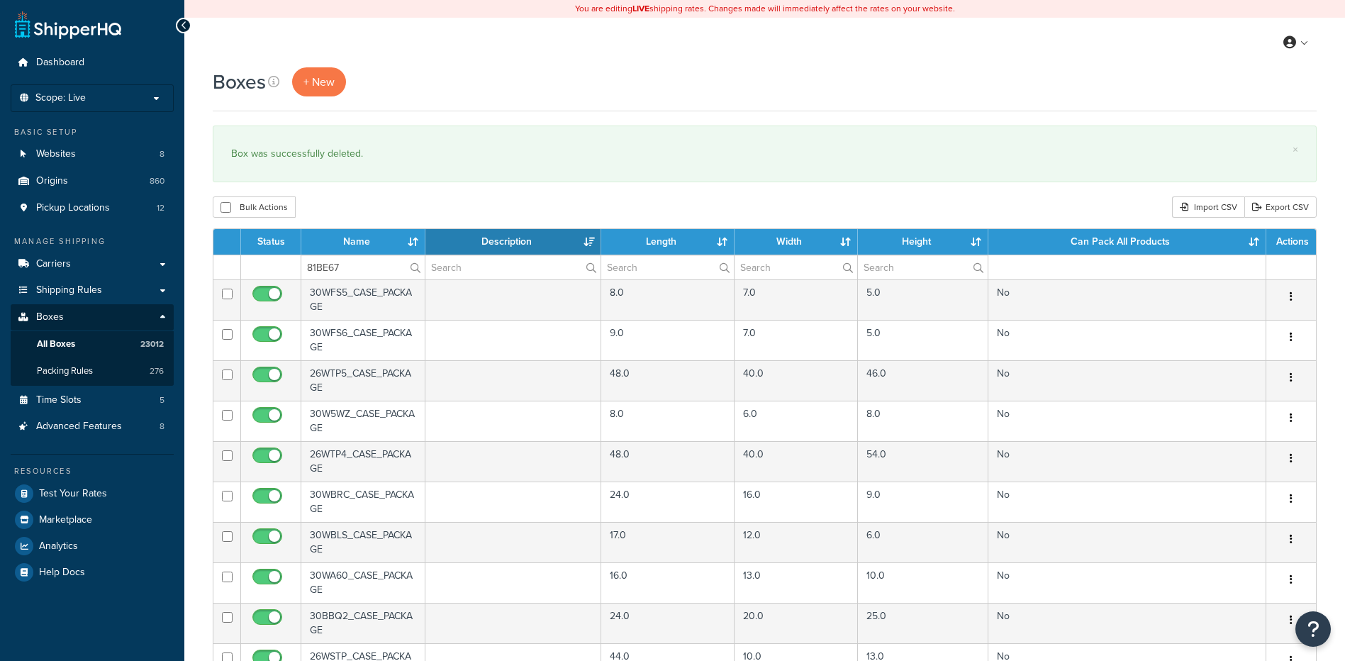
click at [364, 195] on div "Boxes + New × Box was successfully deleted. Bulk Actions Duplicate Delete Impor…" at bounding box center [764, 547] width 1161 height 960
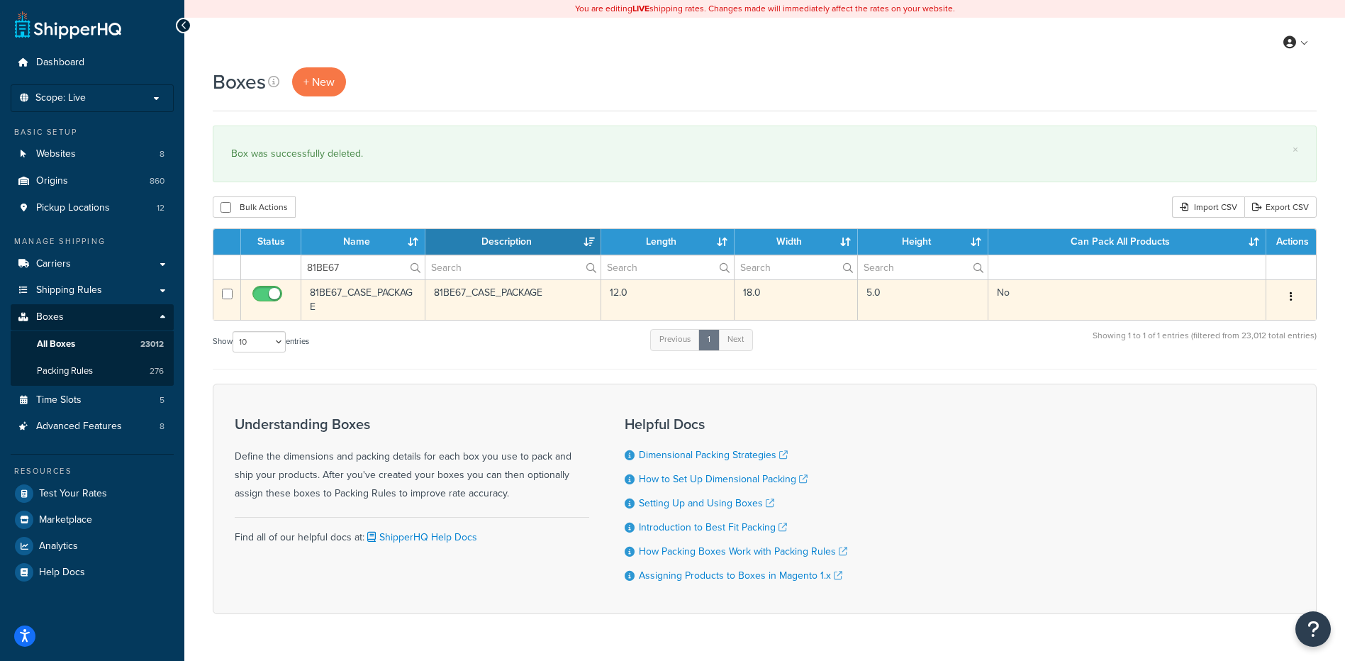
click at [1293, 297] on button "button" at bounding box center [1291, 297] width 20 height 23
click at [1266, 381] on link "Delete" at bounding box center [1244, 381] width 112 height 29
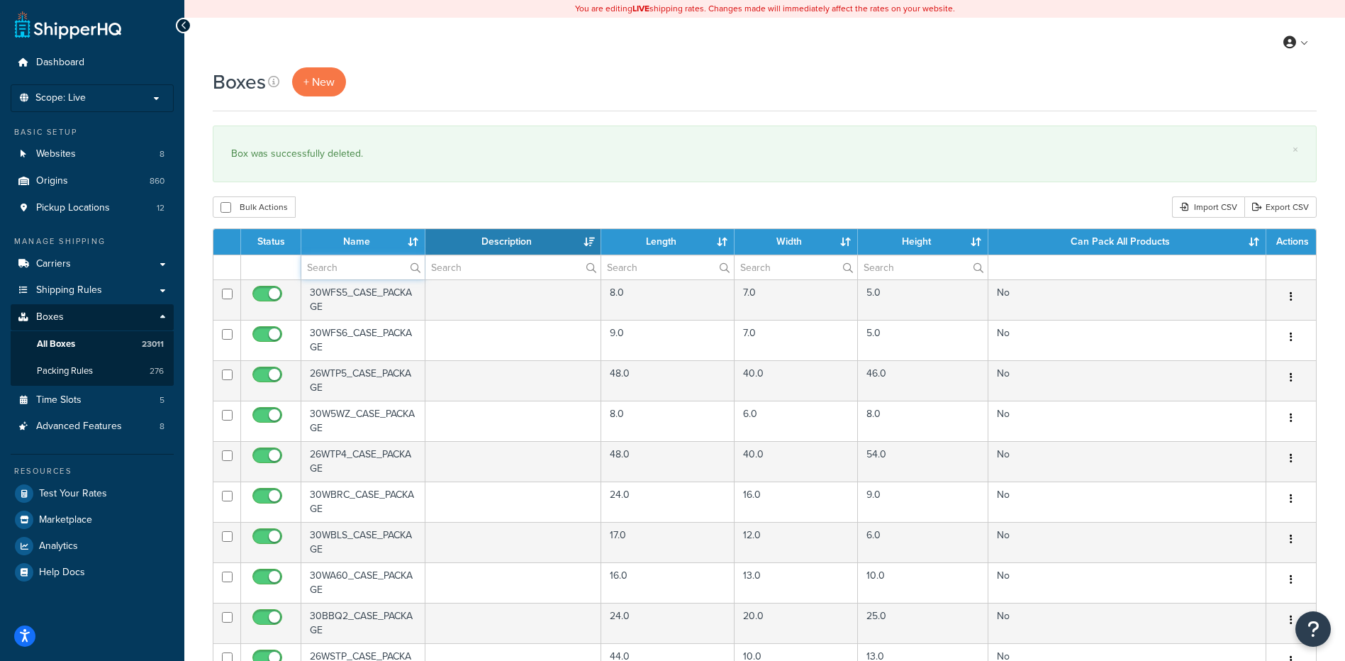
click at [358, 268] on input "text" at bounding box center [362, 267] width 123 height 24
paste input "81BE81"
type input "81BE81"
click at [355, 191] on div "Boxes + New × Box was successfully deleted. Bulk Actions Duplicate [GEOGRAPHIC_…" at bounding box center [764, 547] width 1161 height 960
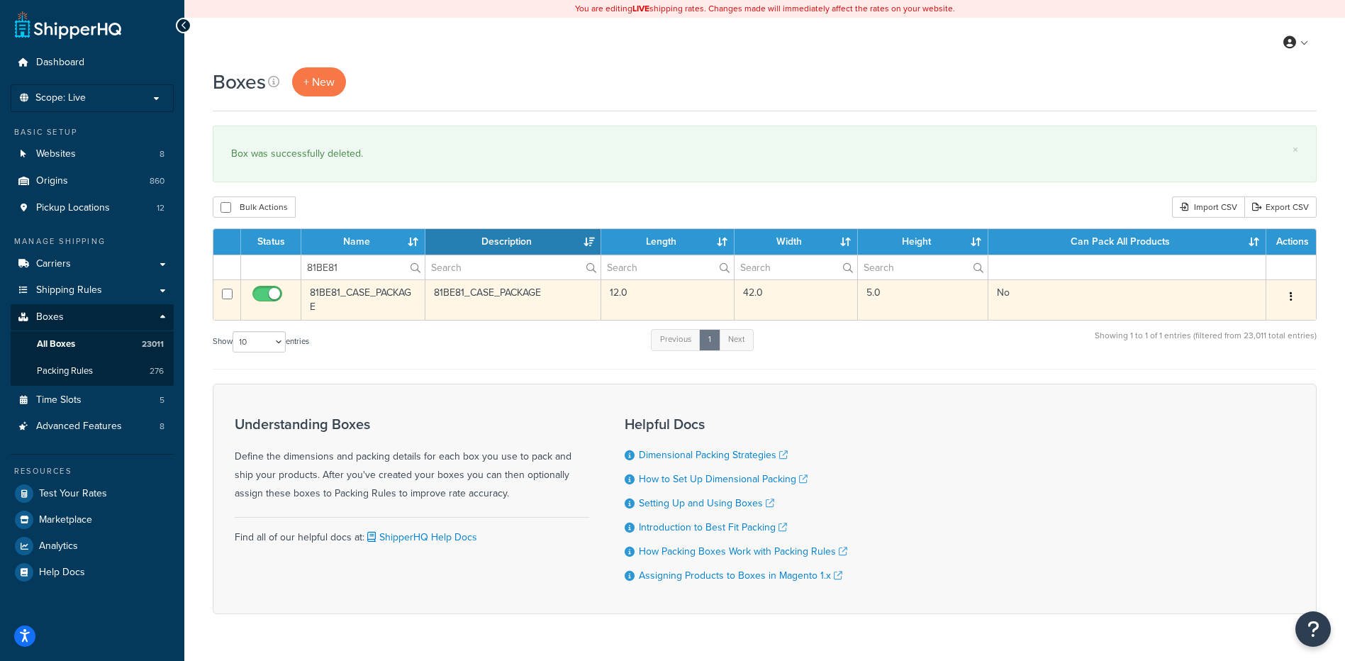
click at [1289, 296] on button "button" at bounding box center [1291, 297] width 20 height 23
click at [1207, 373] on link "Delete" at bounding box center [1244, 381] width 112 height 29
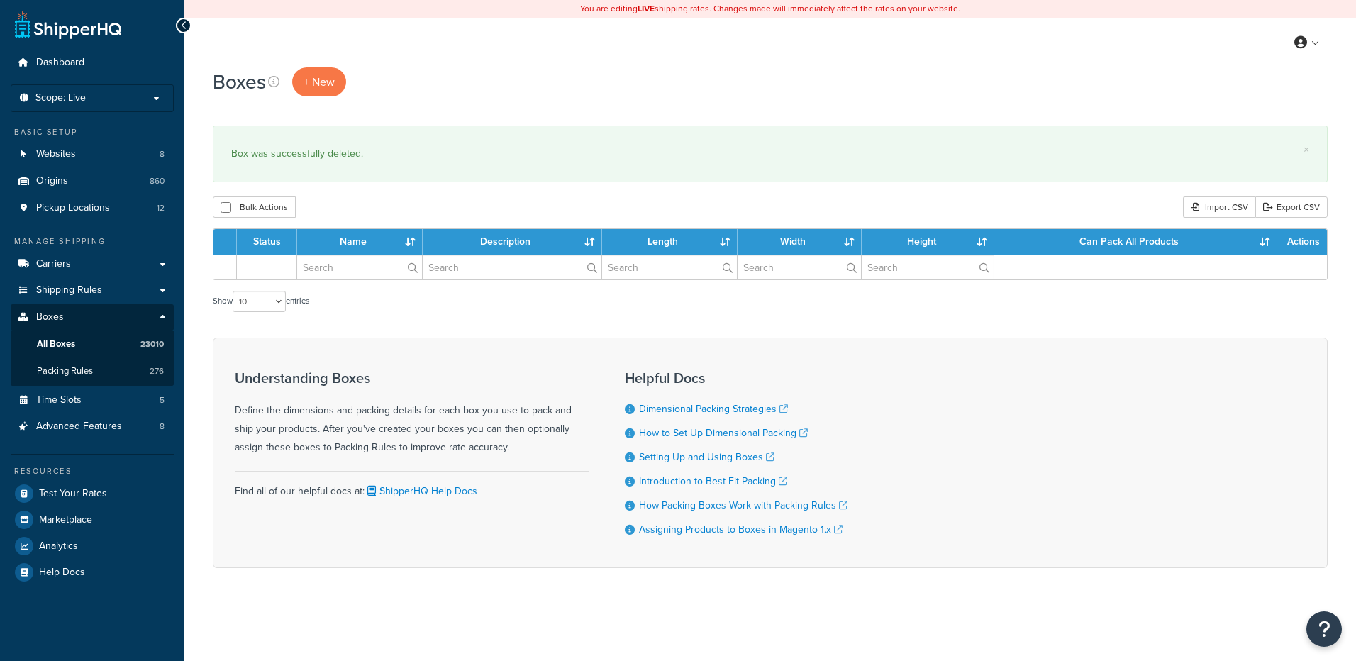
click at [366, 255] on th "Name" at bounding box center [359, 242] width 125 height 26
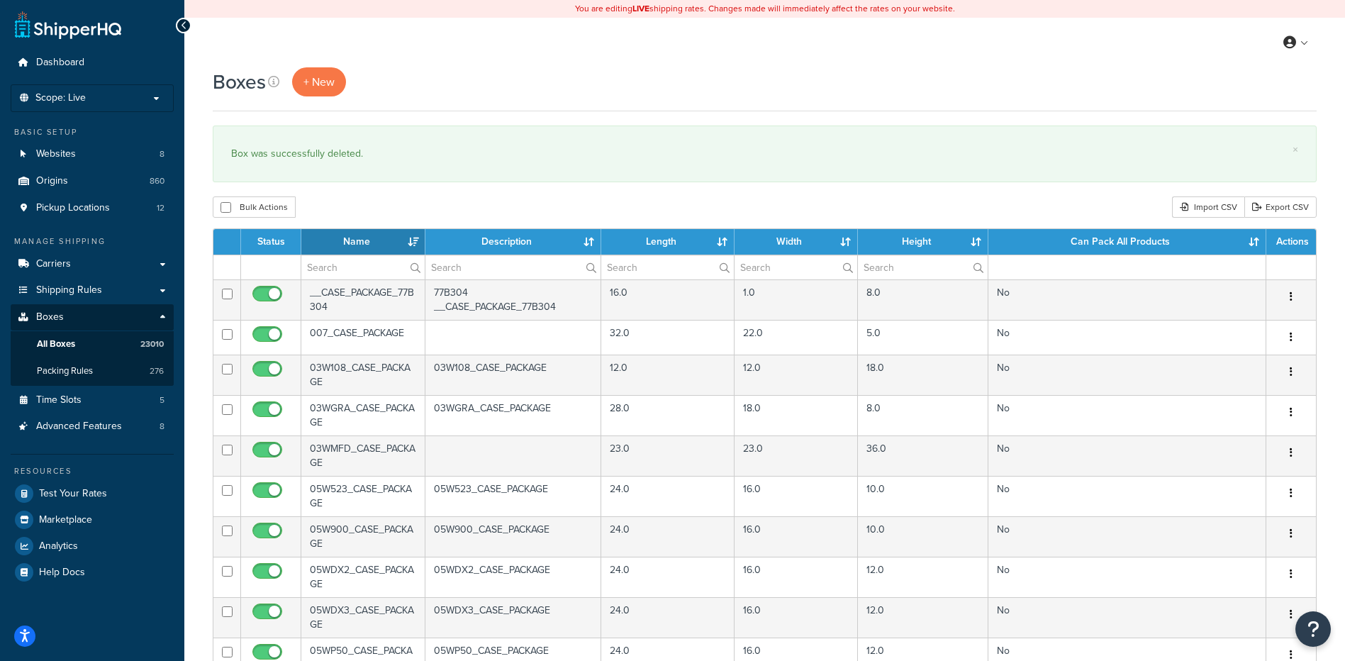
click at [1081, 244] on th "Can Pack All Products" at bounding box center [1127, 242] width 278 height 26
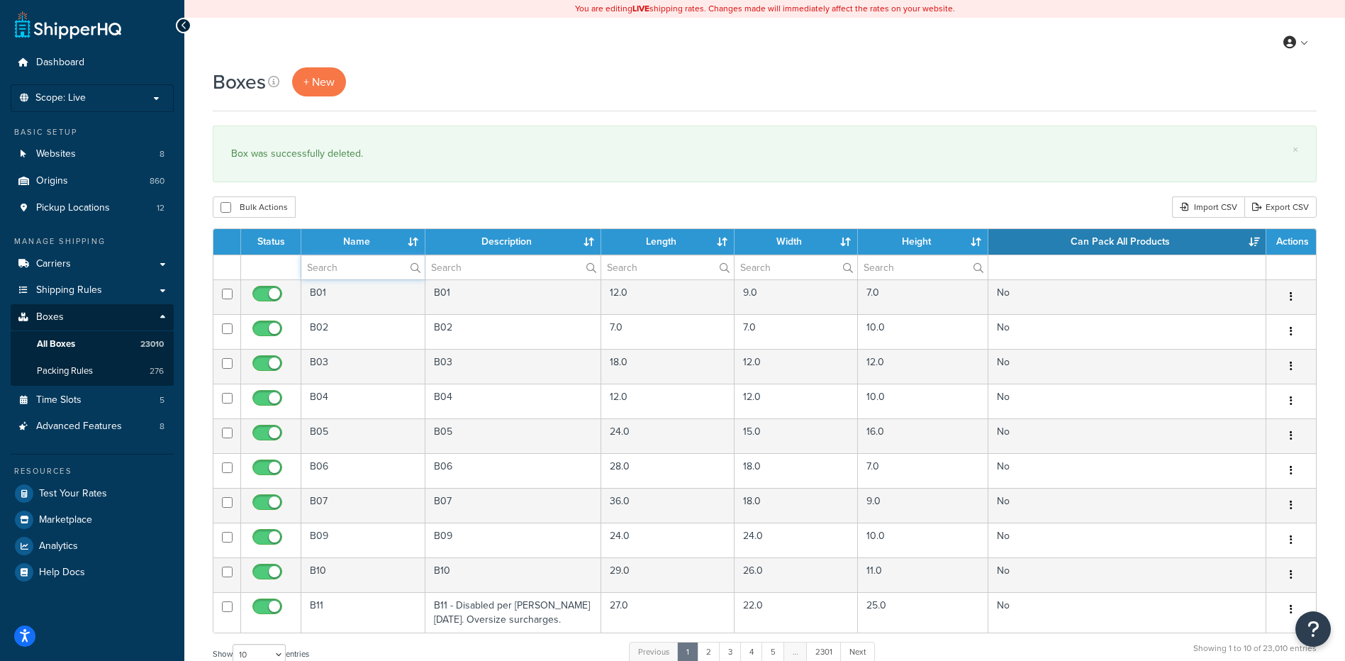
click at [338, 267] on input "text" at bounding box center [362, 267] width 123 height 24
paste input "81BE89"
type input "81BE89"
click at [385, 199] on div "Bulk Actions Duplicate [GEOGRAPHIC_DATA] Import CSV Export CSV" at bounding box center [765, 206] width 1104 height 21
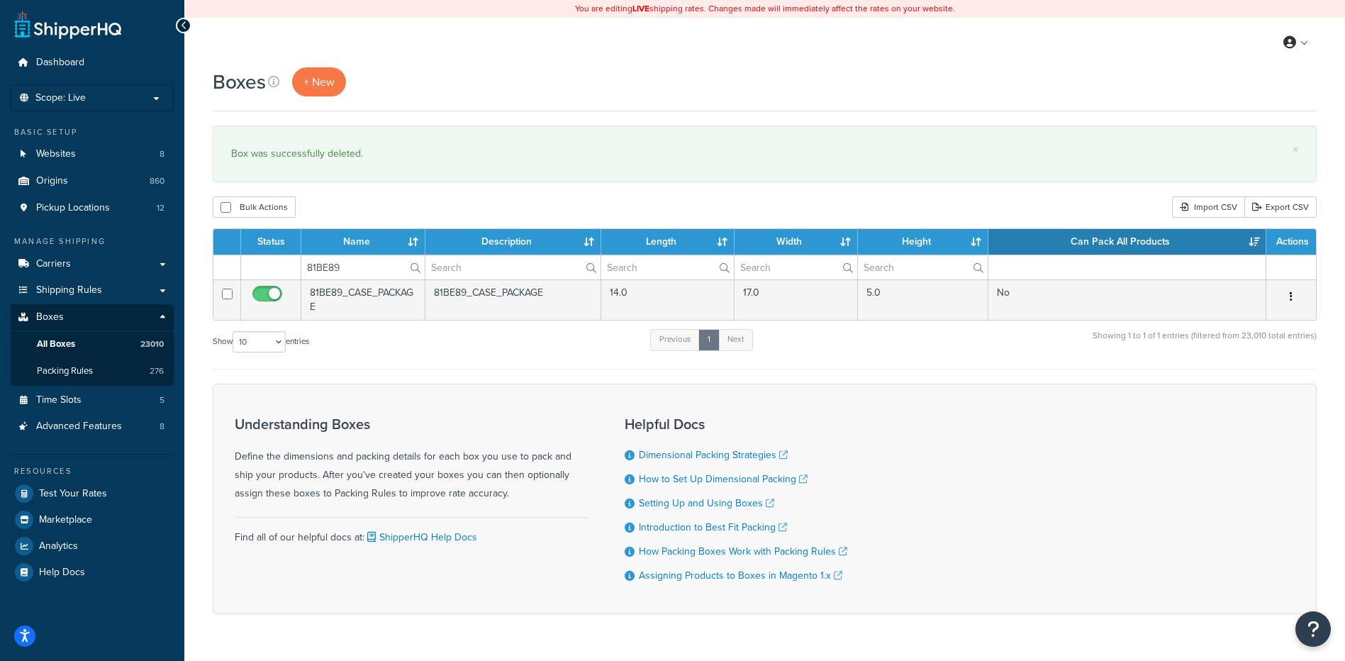
click at [1295, 296] on button "button" at bounding box center [1291, 297] width 20 height 23
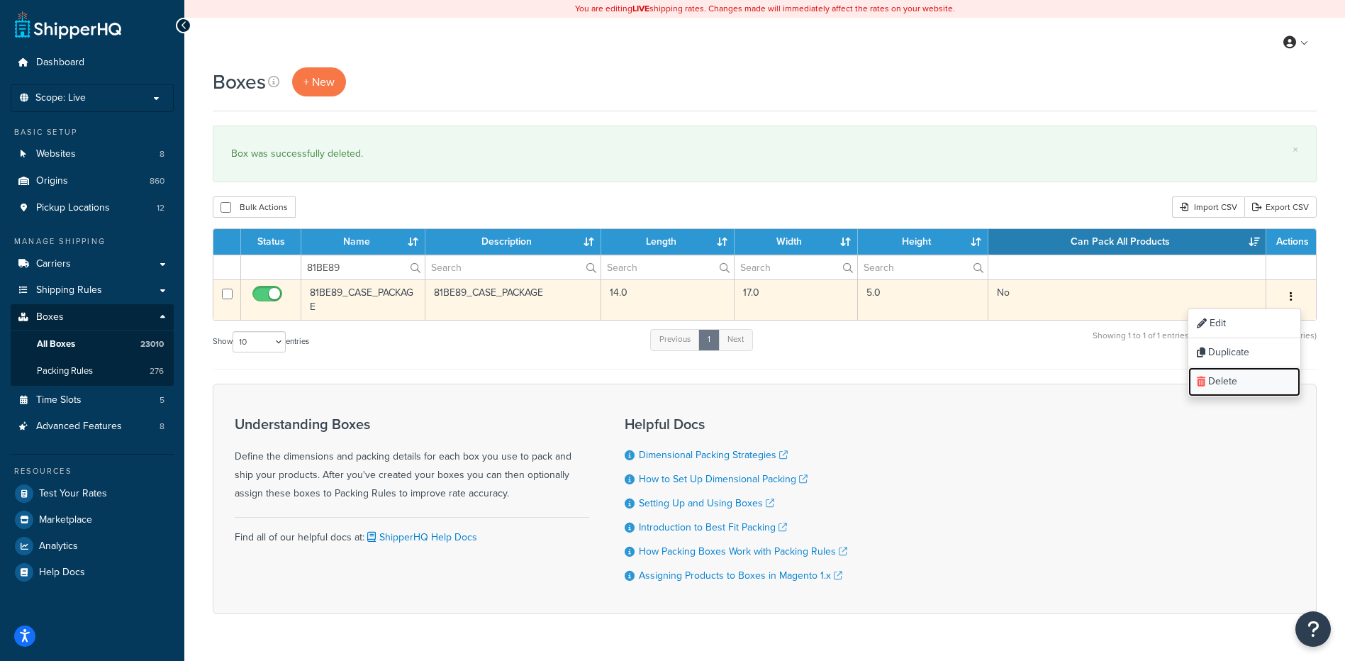
click at [1258, 374] on link "Delete" at bounding box center [1244, 381] width 112 height 29
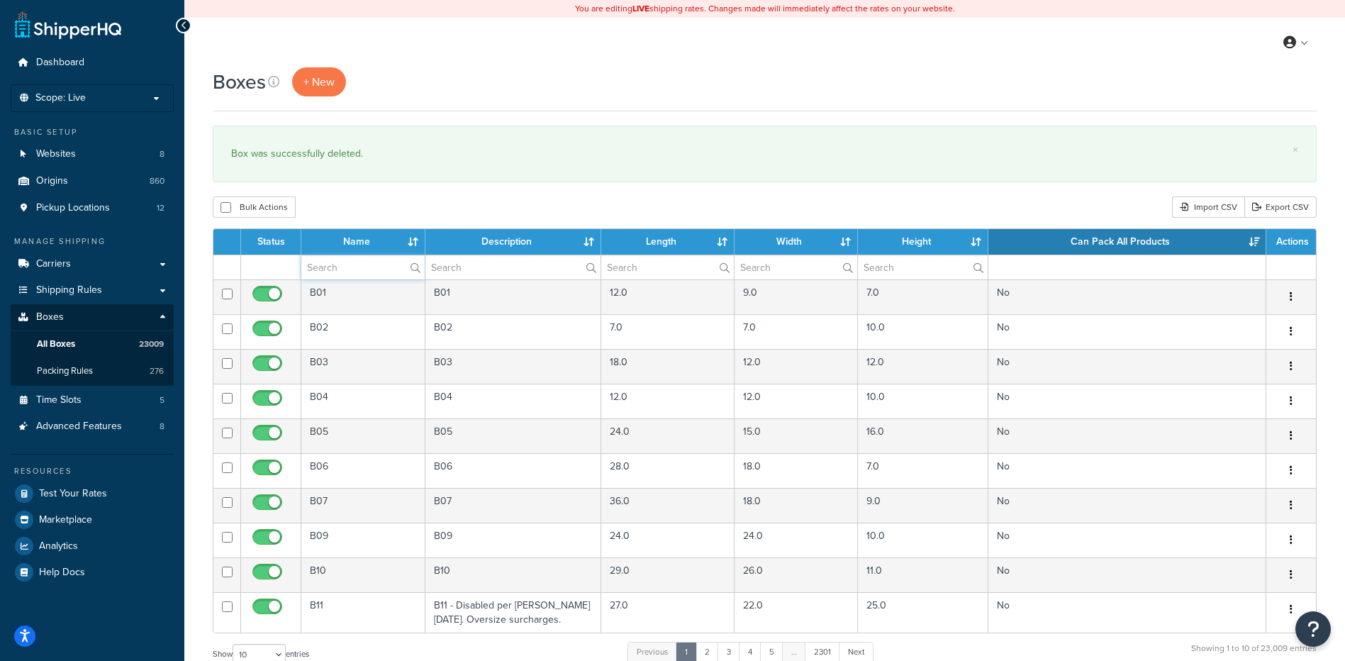
drag, startPoint x: 375, startPoint y: 269, endPoint x: 379, endPoint y: 262, distance: 8.3
click at [375, 269] on input "text" at bounding box center [362, 267] width 123 height 24
paste input "81BE95"
type input "81BE95"
click at [409, 215] on div "Bulk Actions Duplicate [GEOGRAPHIC_DATA] Import CSV Export CSV" at bounding box center [765, 206] width 1104 height 21
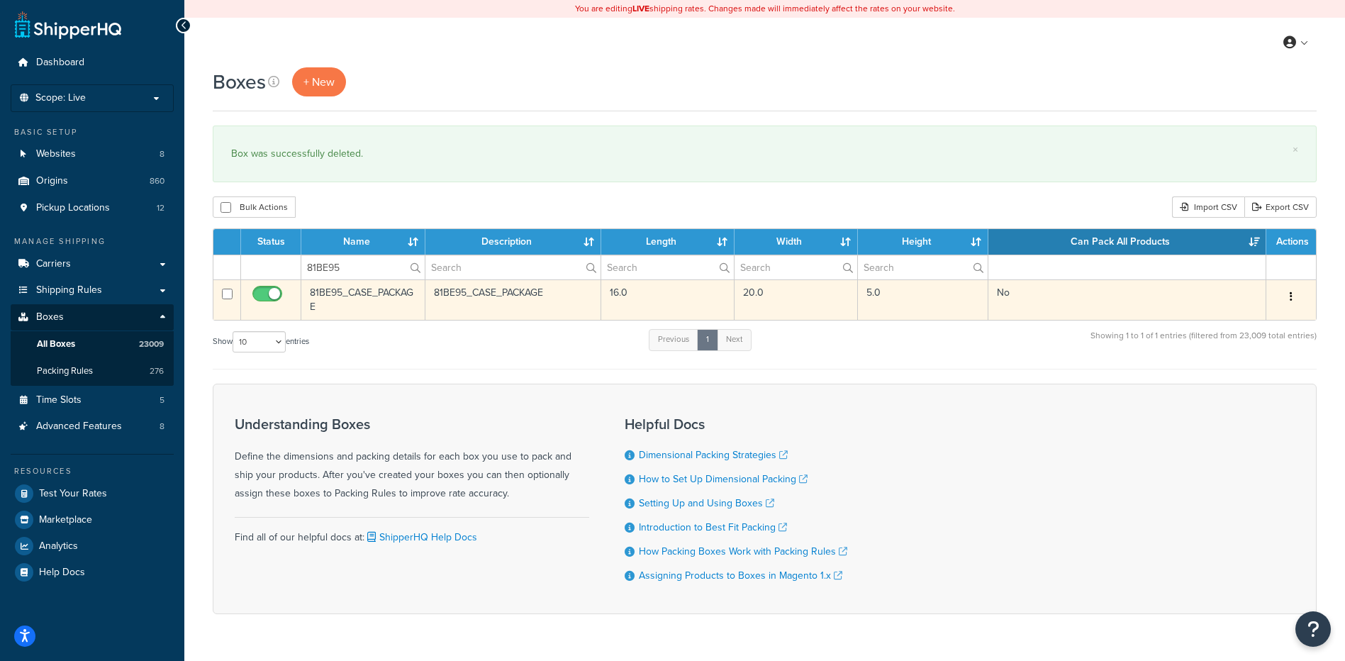
click at [1294, 295] on button "button" at bounding box center [1291, 297] width 20 height 23
click at [1246, 380] on link "Delete" at bounding box center [1244, 381] width 112 height 29
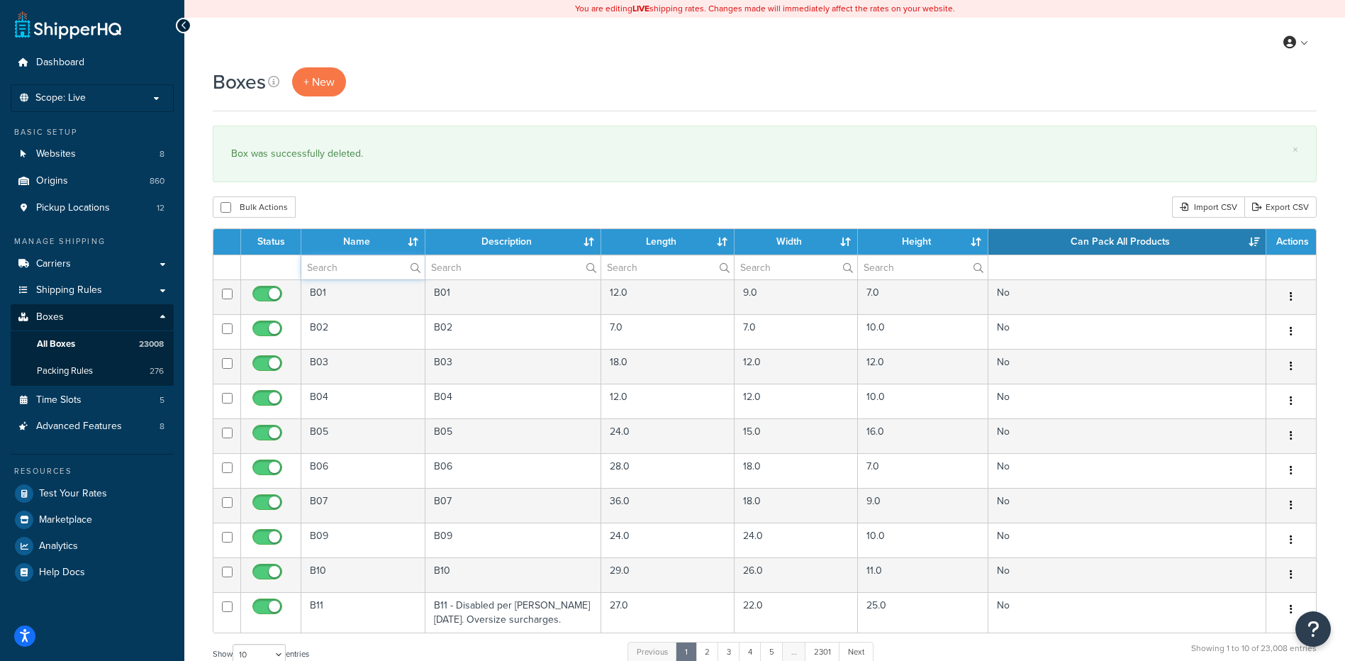
click at [365, 267] on input "text" at bounding box center [362, 267] width 123 height 24
paste input "81BF17"
type input "81BF17"
click at [381, 187] on div "Boxes + New × Box was successfully deleted. Bulk Actions Duplicate [GEOGRAPHIC_…" at bounding box center [764, 521] width 1161 height 909
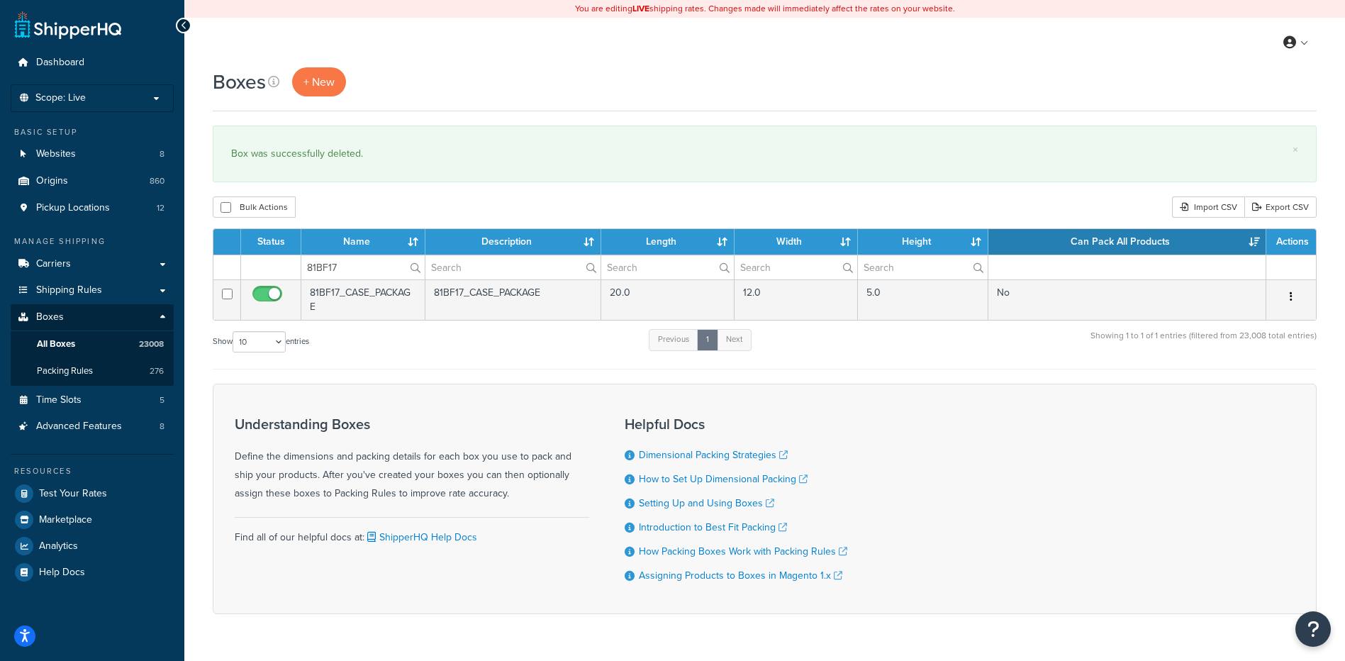
click at [1293, 291] on button "button" at bounding box center [1291, 297] width 20 height 23
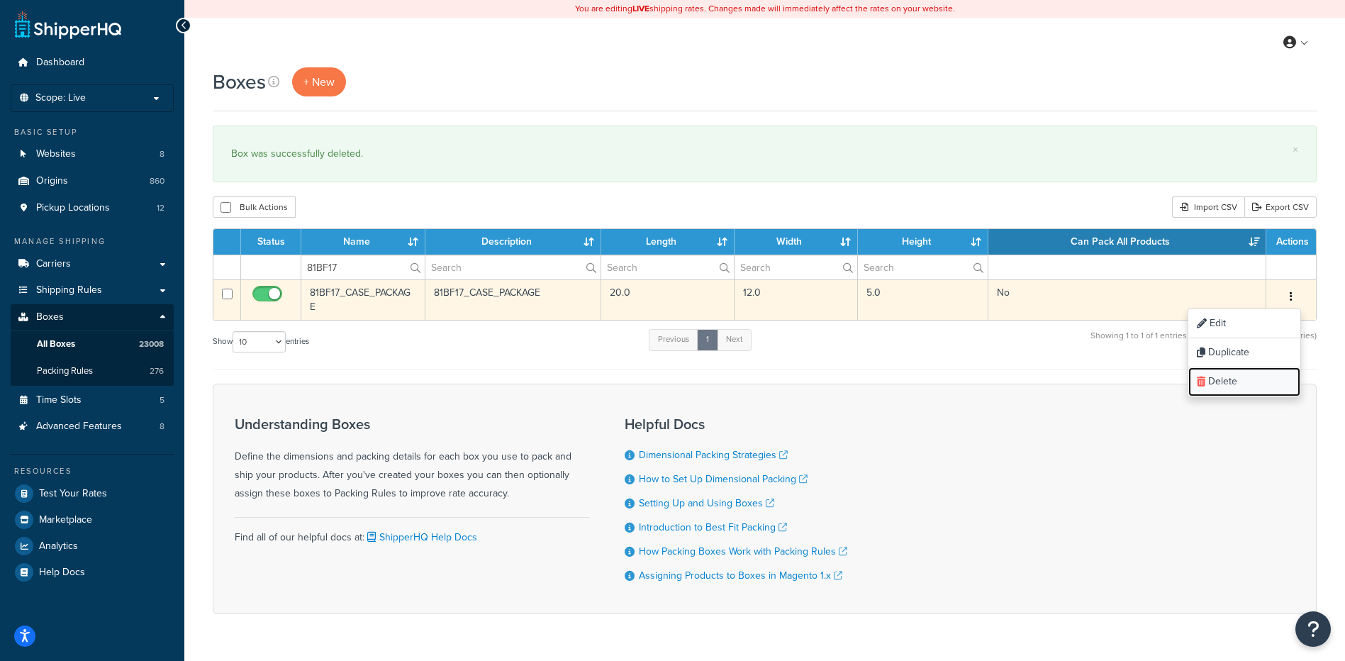
click at [1263, 381] on link "Delete" at bounding box center [1244, 381] width 112 height 29
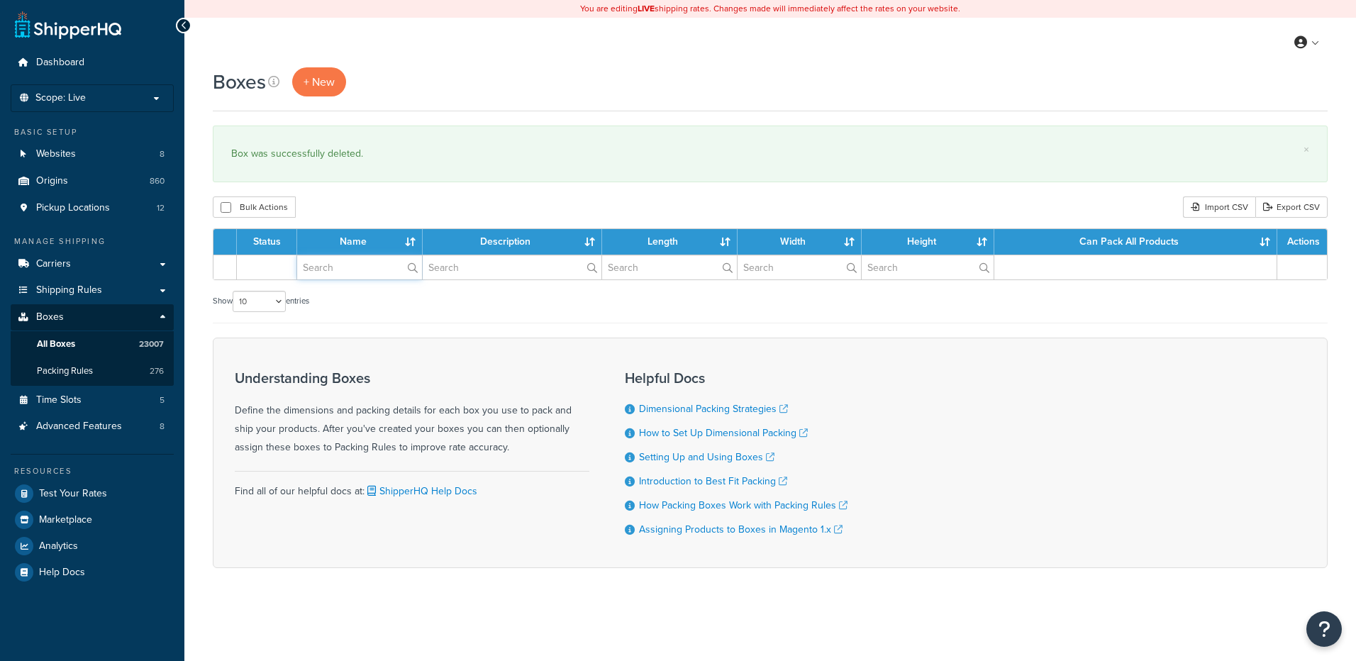
drag, startPoint x: 0, startPoint y: 0, endPoint x: 343, endPoint y: 270, distance: 436.7
click at [343, 270] on input "text" at bounding box center [359, 267] width 125 height 24
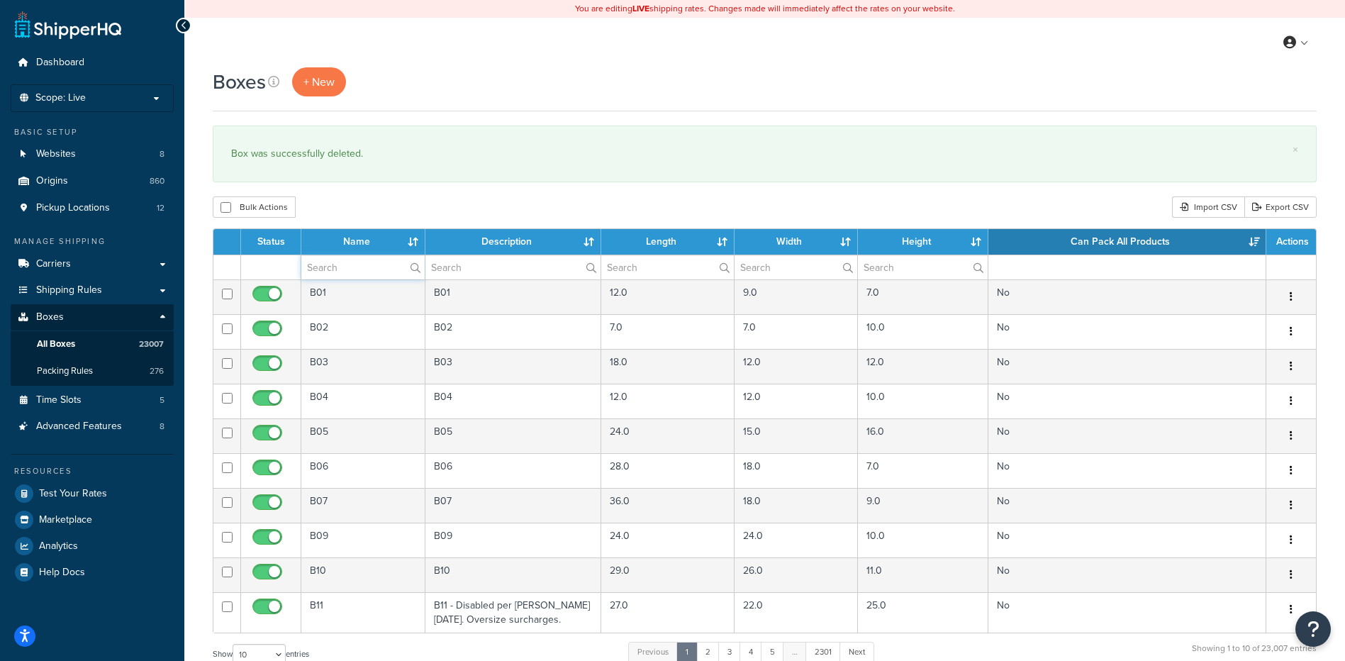
paste input "81BF18"
type input "81BF18"
click at [374, 191] on div "Boxes + New × Box was successfully deleted. Bulk Actions Duplicate [GEOGRAPHIC_…" at bounding box center [764, 521] width 1161 height 909
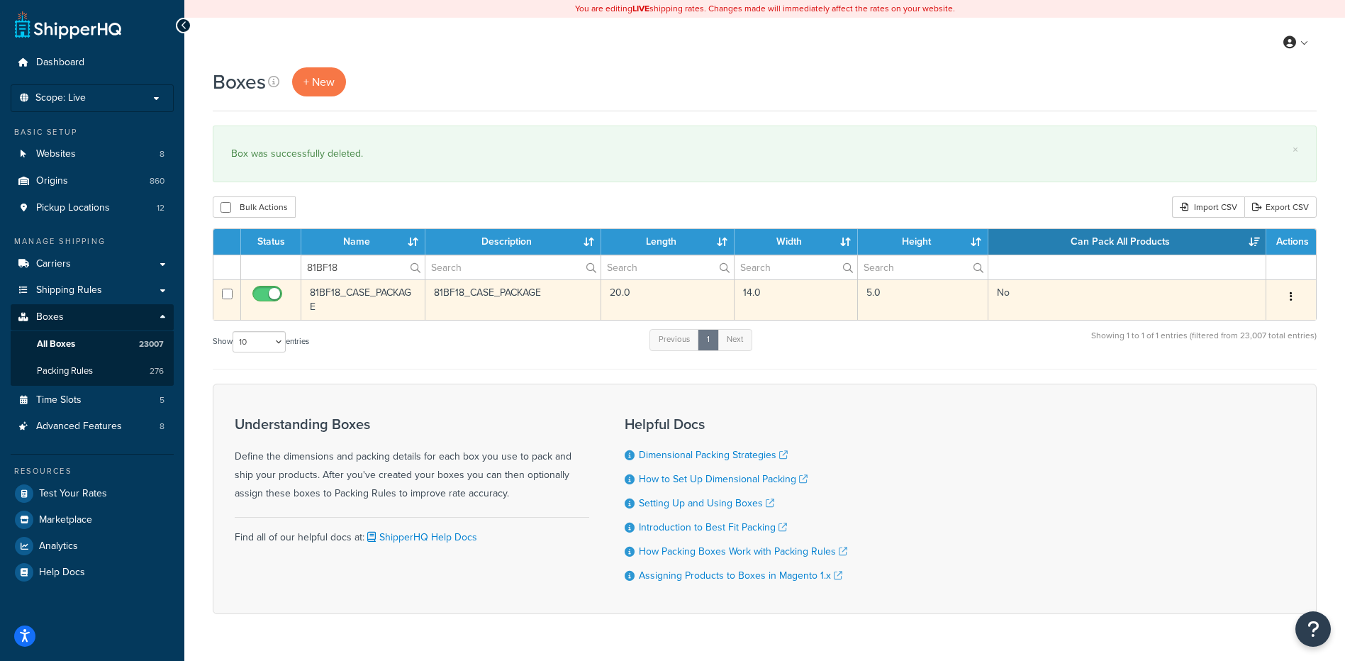
click at [1291, 290] on button "button" at bounding box center [1291, 297] width 20 height 23
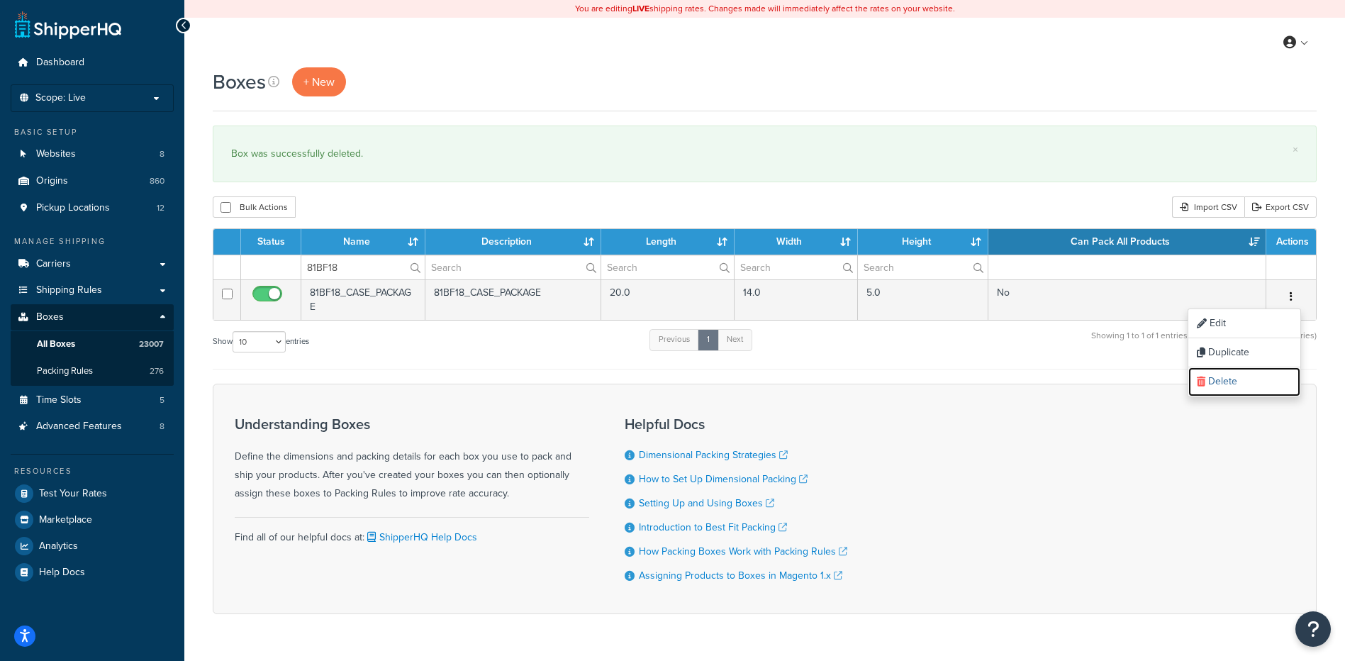
click at [1264, 388] on link "Delete" at bounding box center [1244, 381] width 112 height 29
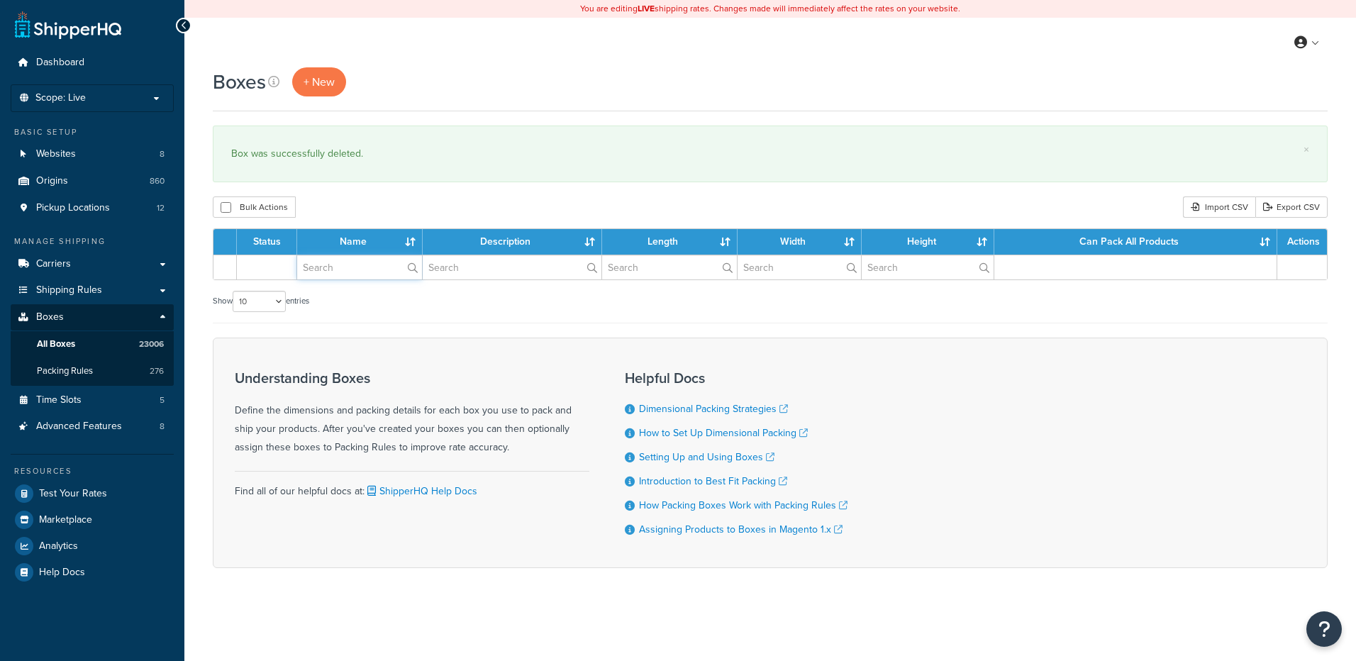
click at [366, 267] on input "text" at bounding box center [359, 267] width 125 height 24
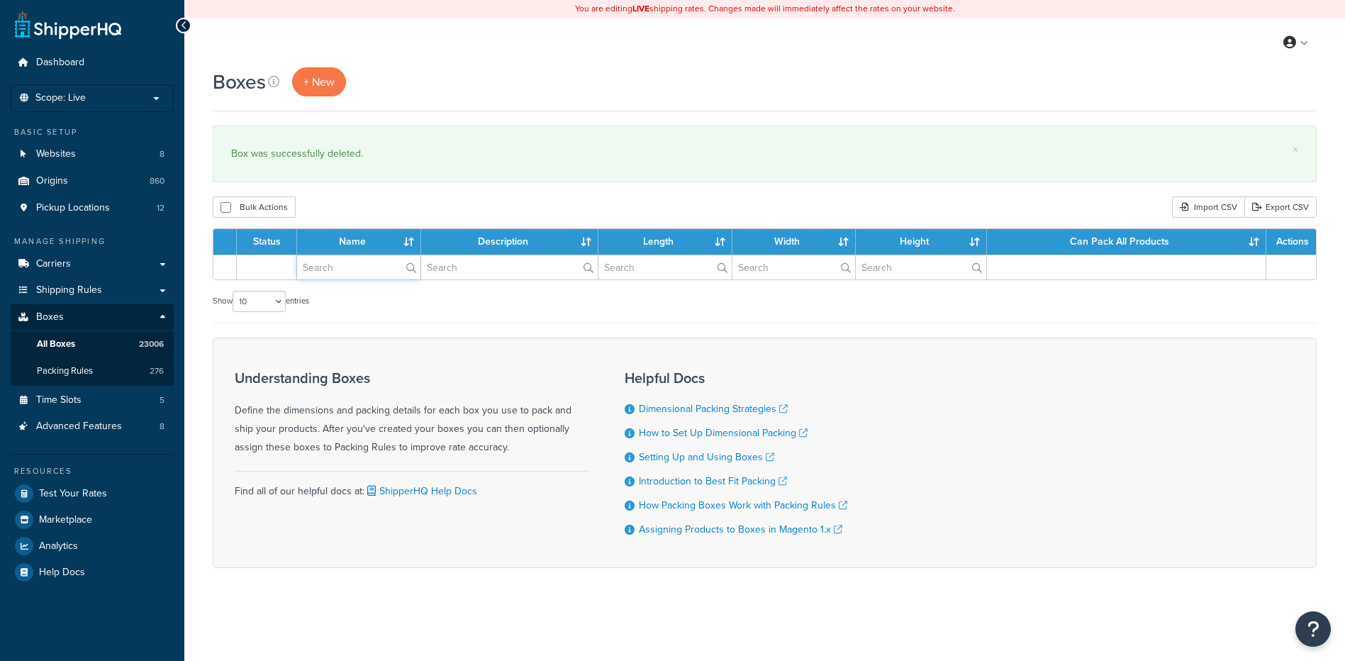
paste input "81BF19"
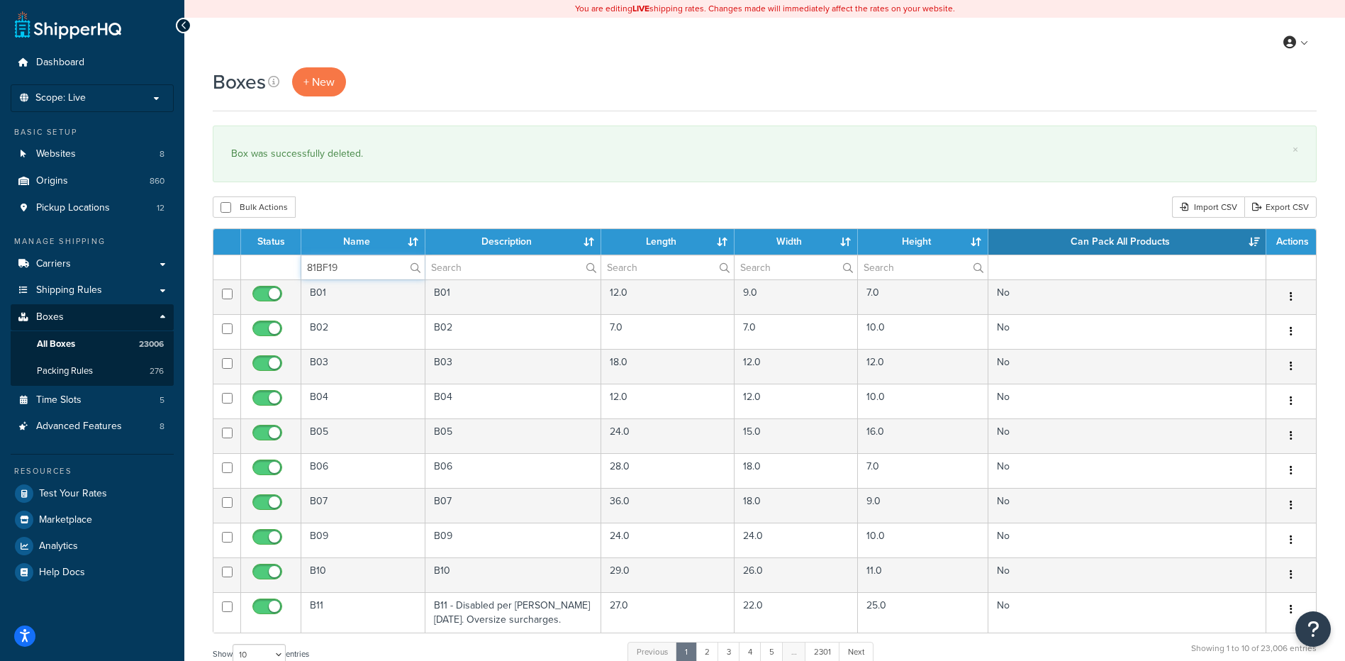
type input "81BF19"
click at [371, 206] on div "Bulk Actions Duplicate Delete Import CSV Export CSV" at bounding box center [765, 206] width 1104 height 21
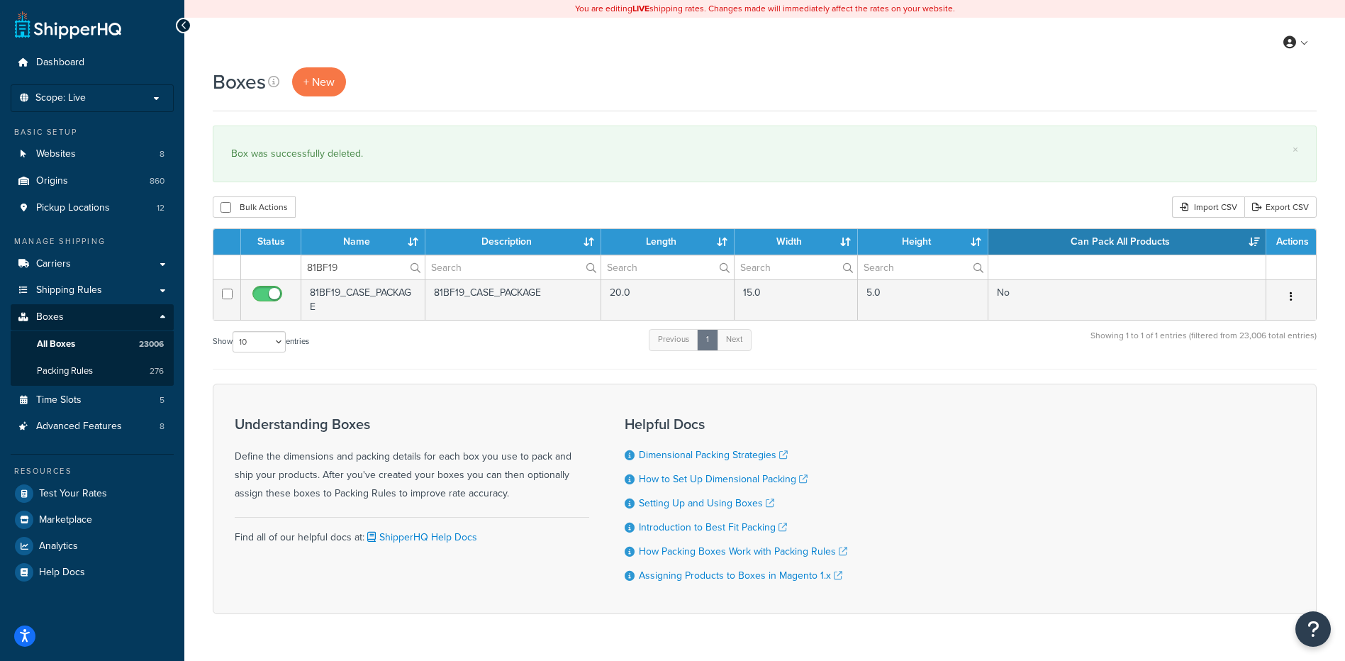
click at [1292, 297] on icon "button" at bounding box center [1291, 296] width 3 height 10
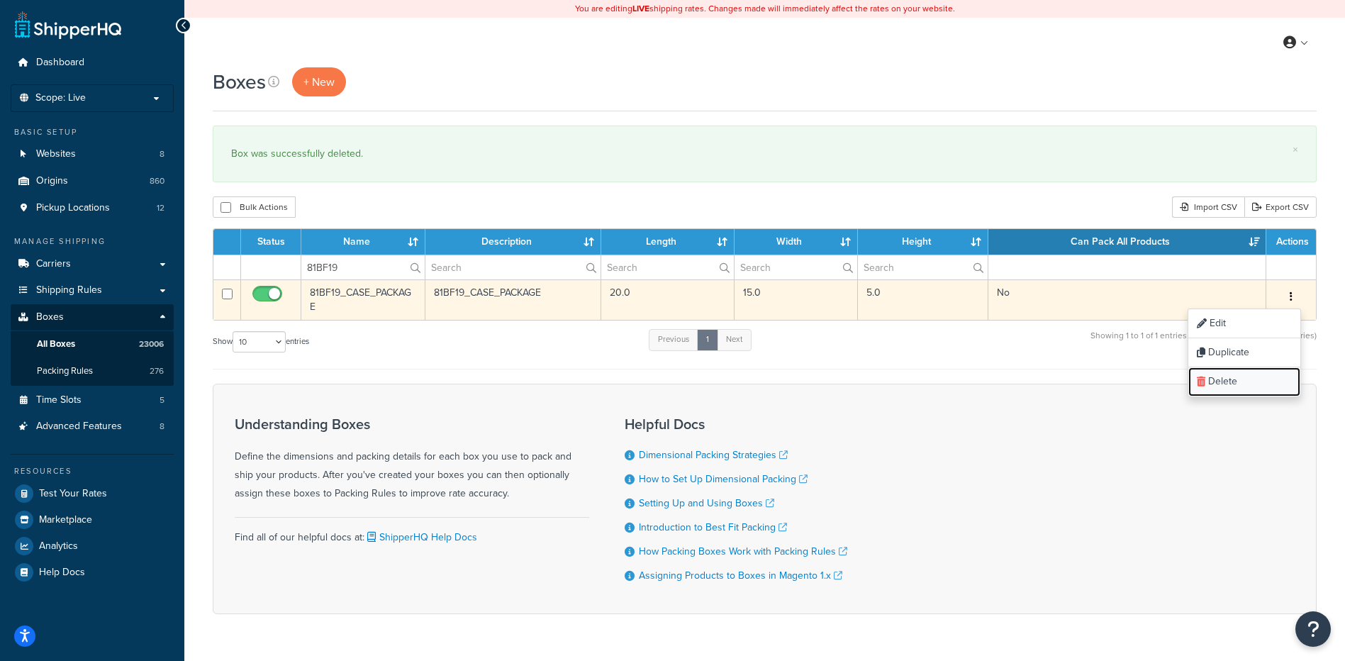
click at [1246, 380] on link "Delete" at bounding box center [1244, 381] width 112 height 29
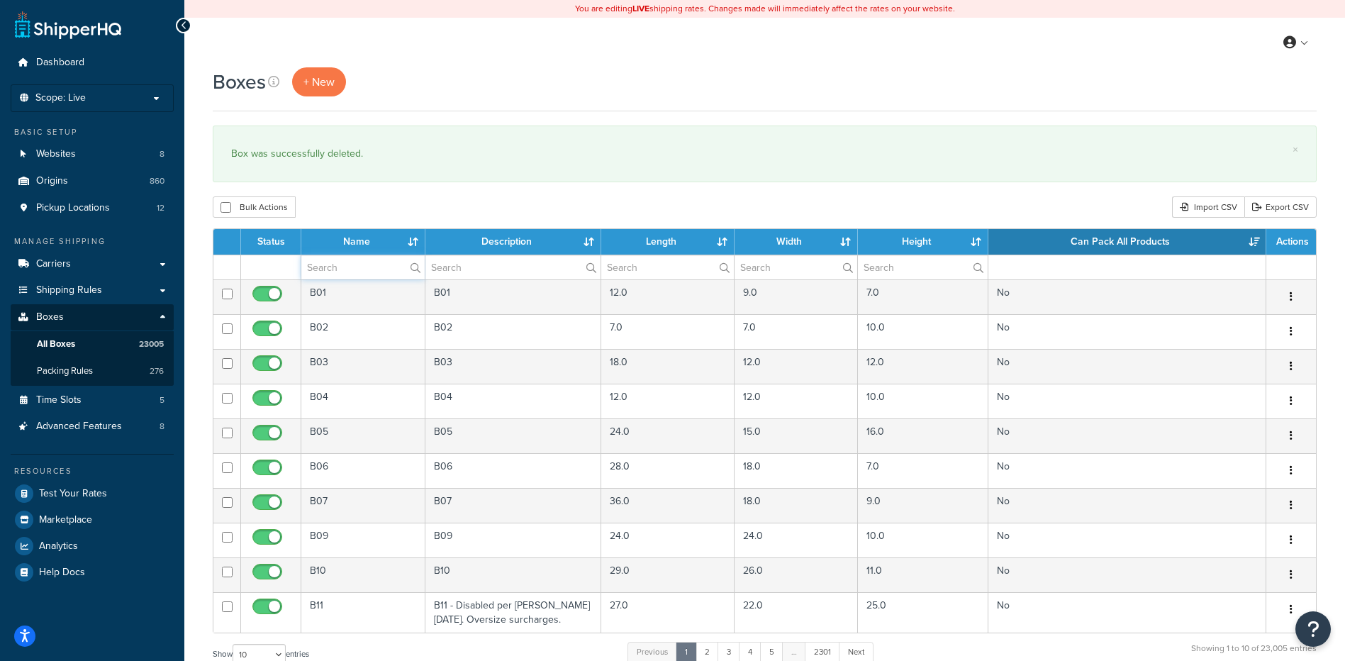
click at [324, 270] on input "text" at bounding box center [362, 267] width 123 height 24
paste input "81BF20"
type input "81BF20"
click at [355, 187] on div "Boxes + New × Box was successfully deleted. Bulk Actions Duplicate [GEOGRAPHIC_…" at bounding box center [764, 521] width 1161 height 909
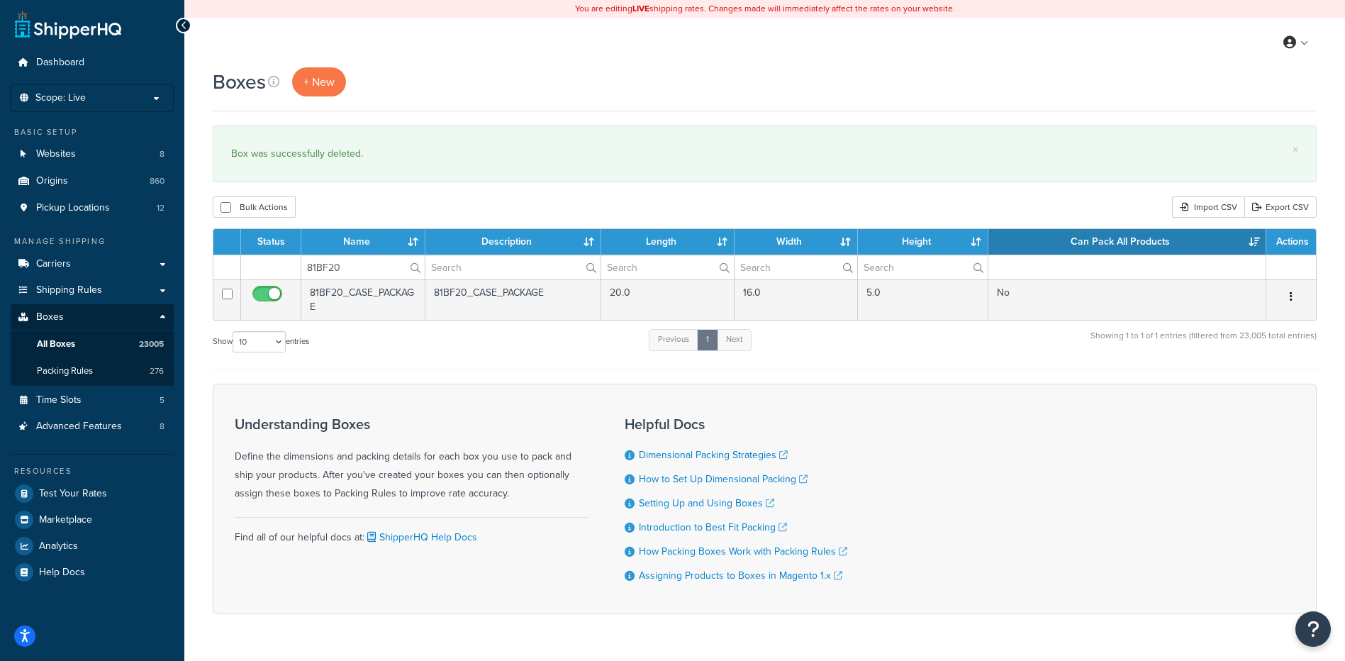
click at [1292, 296] on icon "button" at bounding box center [1291, 296] width 3 height 10
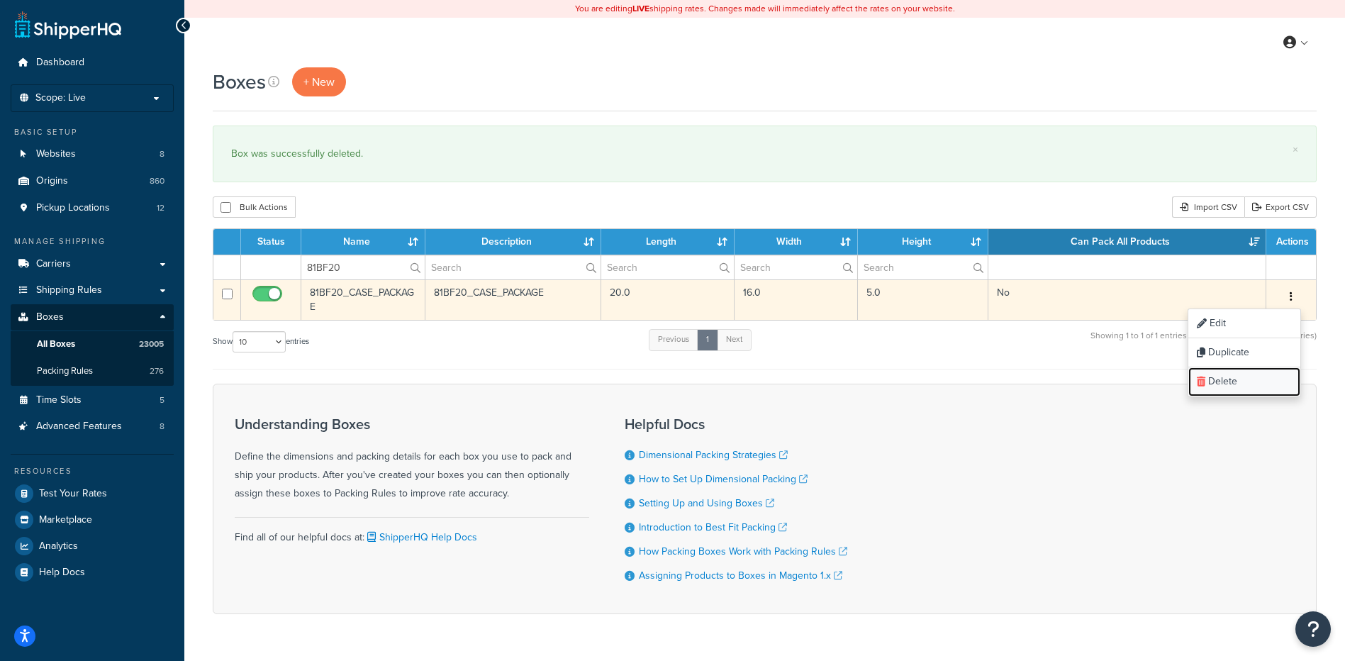
click at [1227, 396] on link "Delete" at bounding box center [1244, 381] width 112 height 29
